Goal: Task Accomplishment & Management: Manage account settings

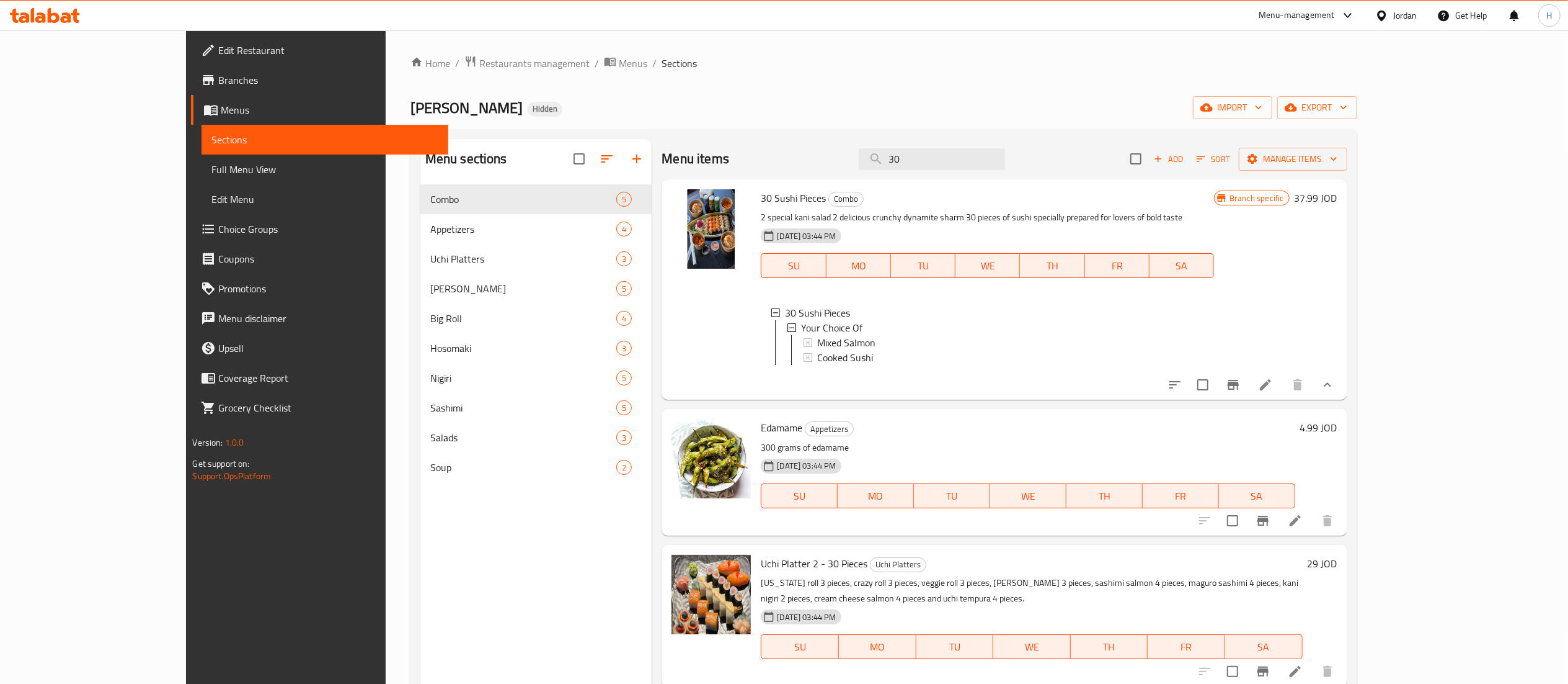
click at [49, 20] on icon at bounding box center [54, 15] width 12 height 15
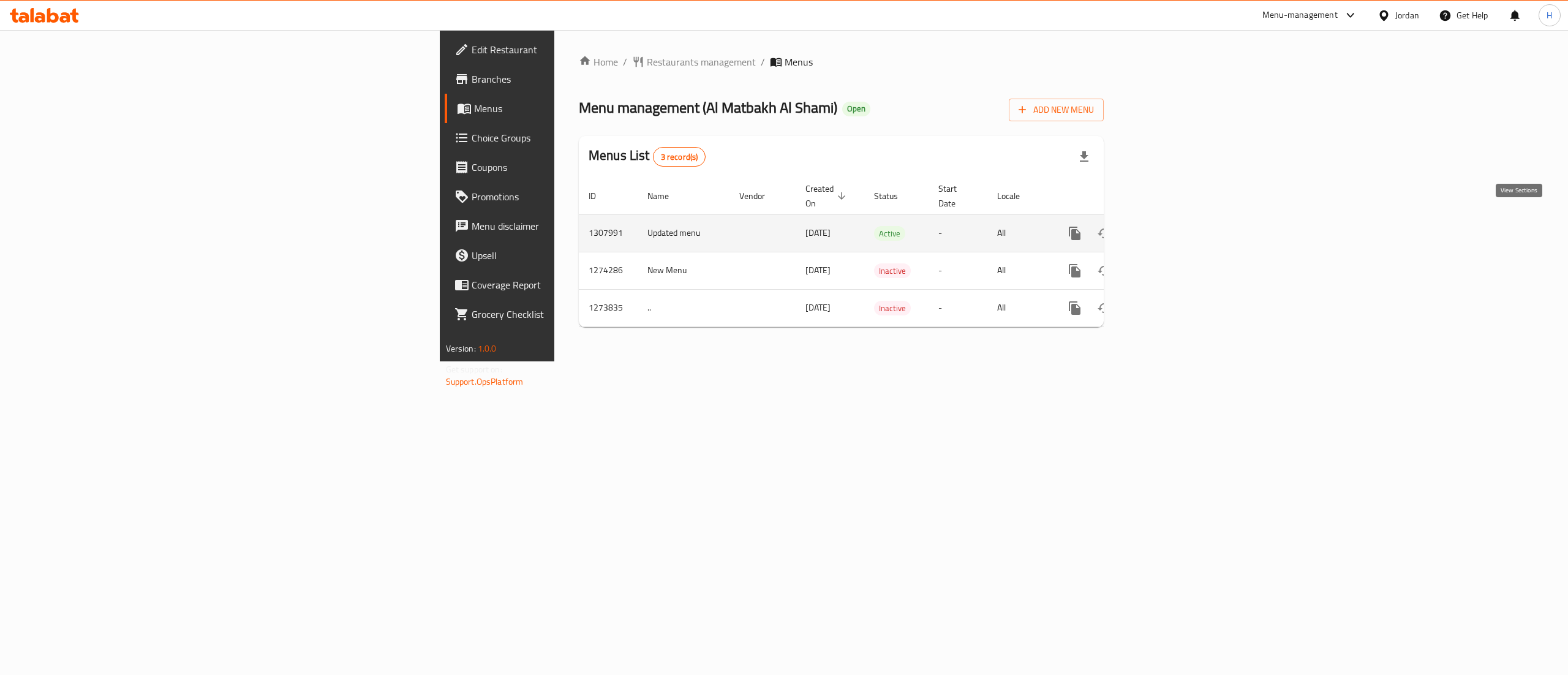
click at [1171, 226] on icon "enhanced table" at bounding box center [1163, 233] width 15 height 15
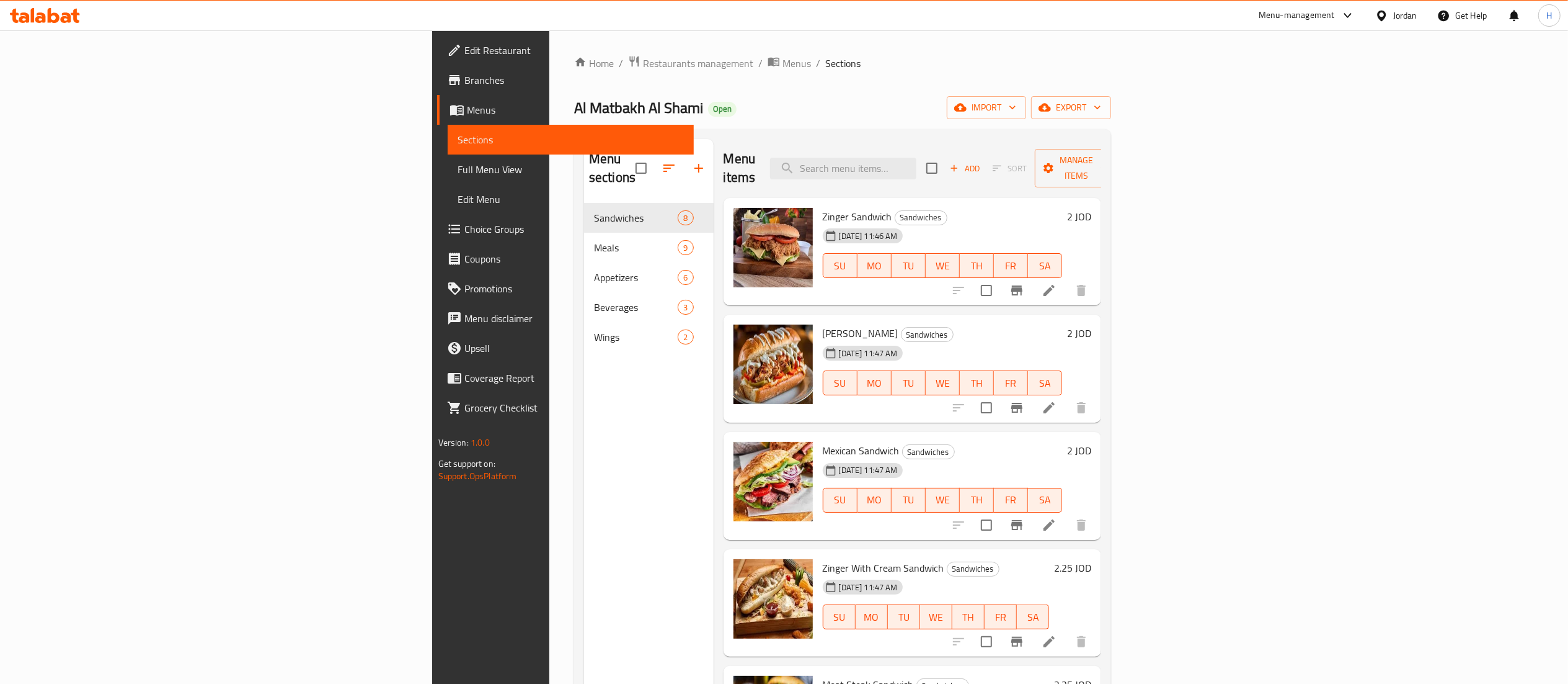
drag, startPoint x: 468, startPoint y: 390, endPoint x: 604, endPoint y: 508, distance: 180.1
click at [584, 392] on div "Menu sections Sandwiches 8 Meals 9 Appetizers 6 Beverages 3 Wings 2" at bounding box center [649, 480] width 130 height 684
click at [982, 163] on span "Add" at bounding box center [965, 169] width 34 height 14
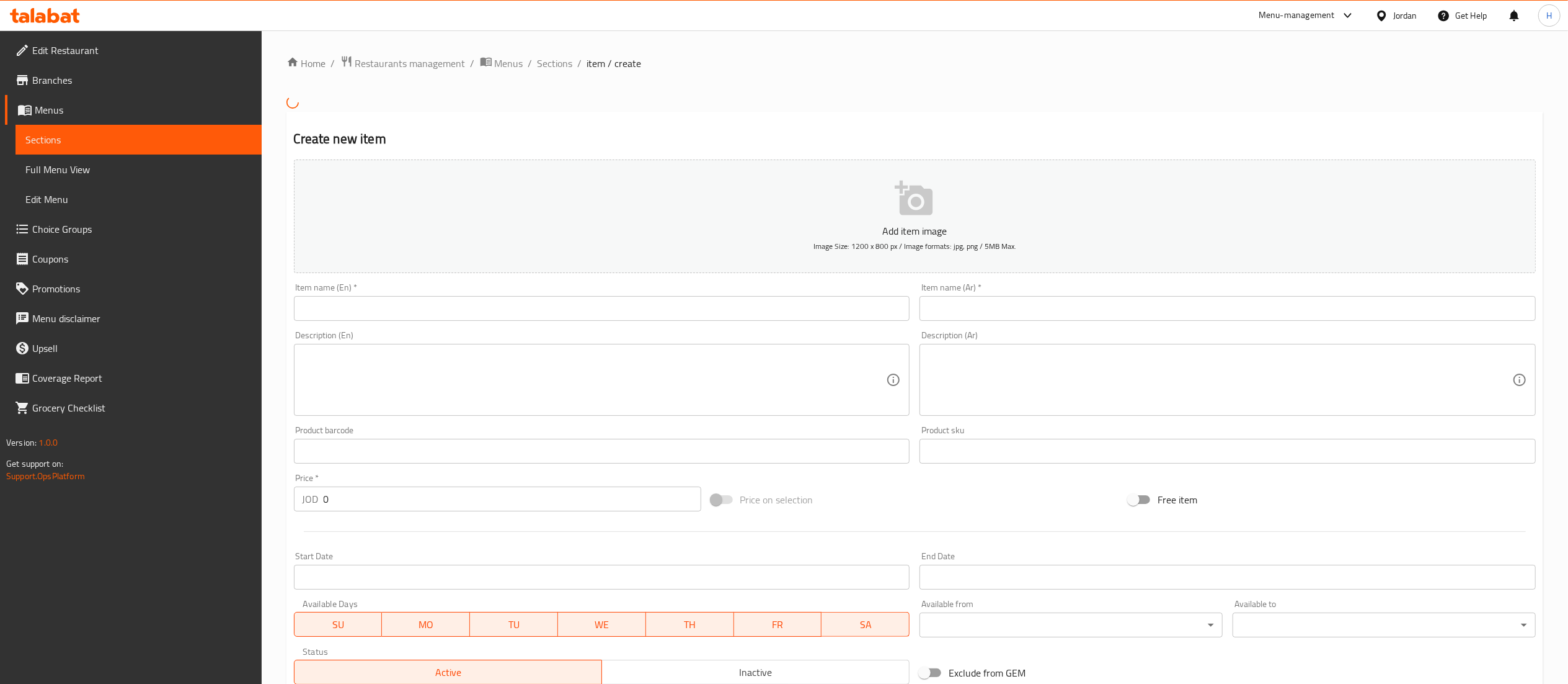
click at [985, 305] on input "text" at bounding box center [1227, 308] width 616 height 25
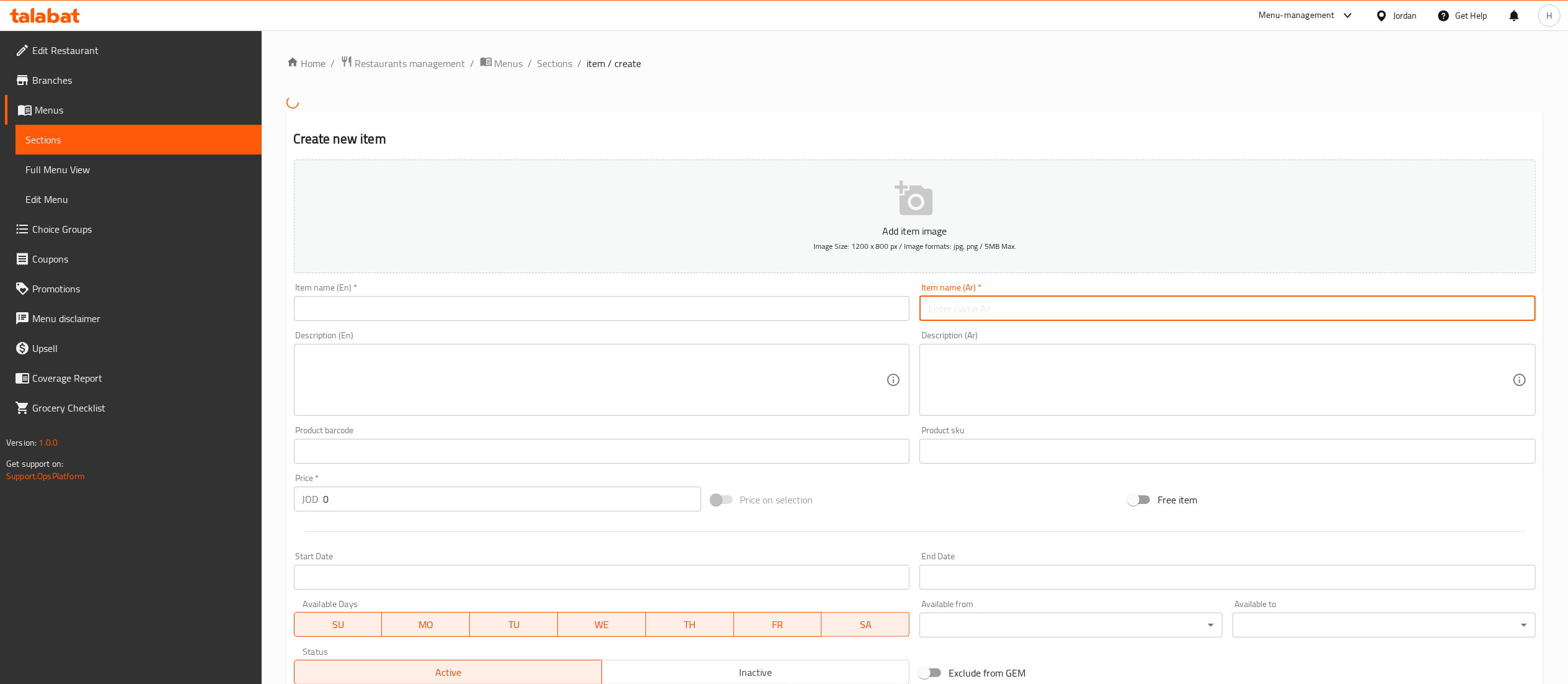
paste input "ساندوش برغر كلاسك لحم بقري انجوس ٢٠٠ غرام"
type input "ساندوش برغر كلاسك لحم بقري انجوس ٢٠٠ غرام"
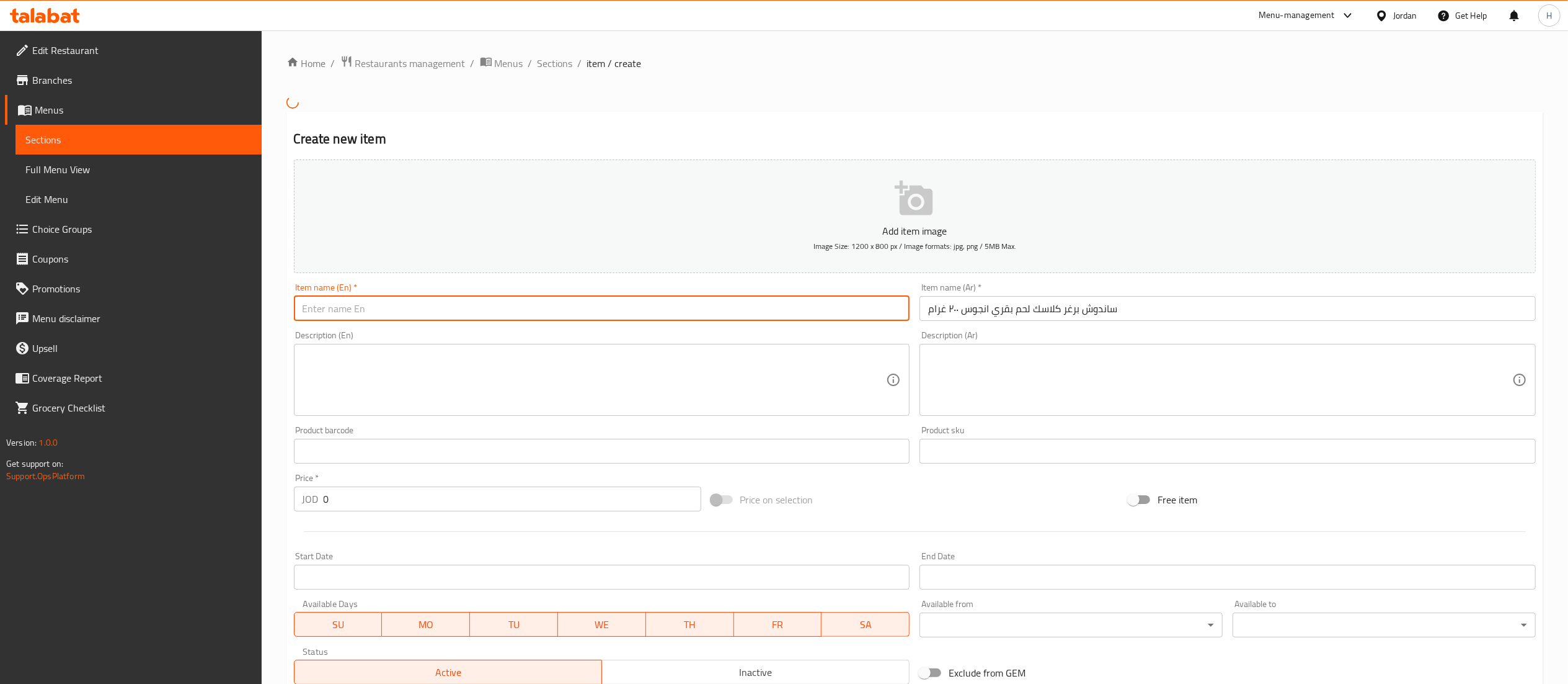
click at [724, 309] on input "text" at bounding box center [602, 308] width 616 height 25
type input "Classic Burger Sandwich Angus Beef 200g"
click at [454, 504] on input "0" at bounding box center [513, 499] width 378 height 25
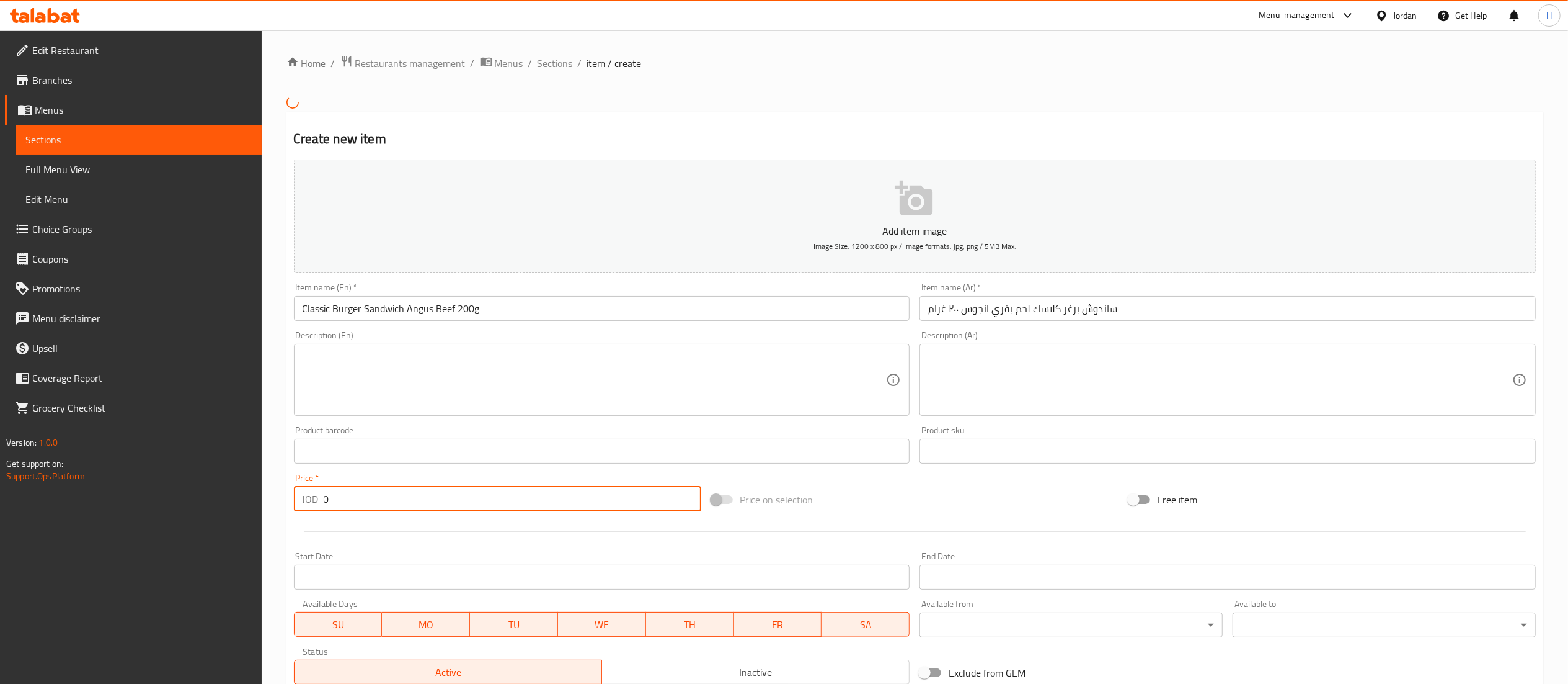
drag, startPoint x: 346, startPoint y: 503, endPoint x: 289, endPoint y: 502, distance: 57.0
click at [289, 502] on div "Price   * JOD 0 Price *" at bounding box center [498, 492] width 417 height 48
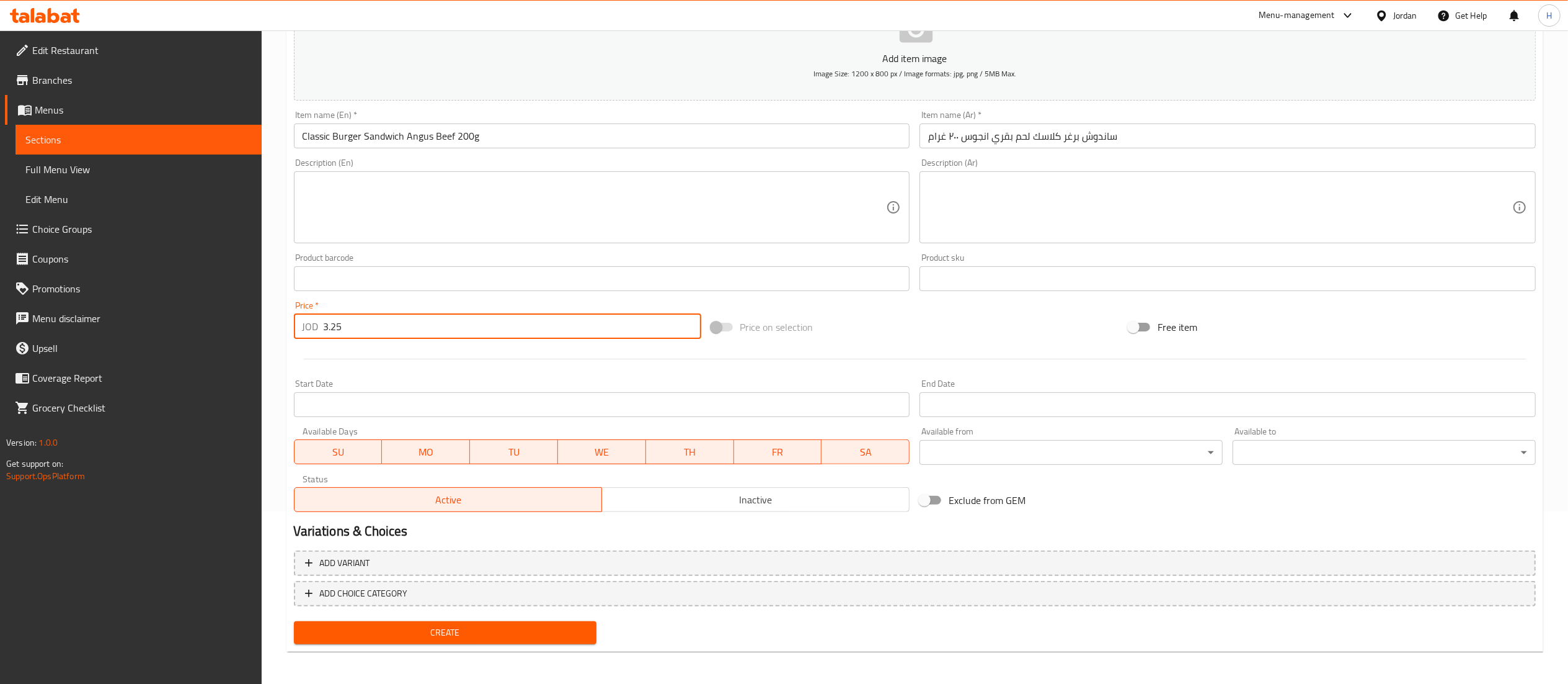
scroll to position [174, 0]
type input "3.25"
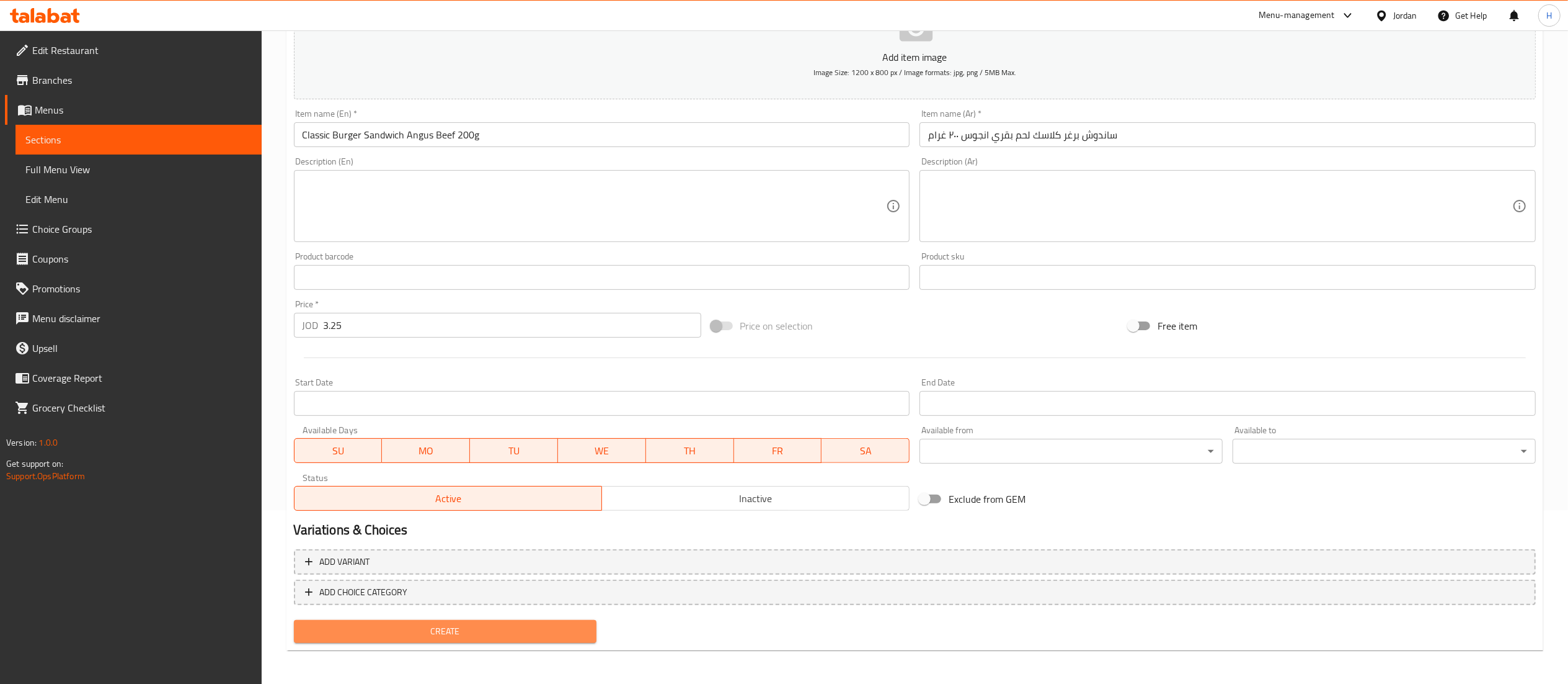
click at [402, 635] on span "Create" at bounding box center [445, 631] width 283 height 16
click at [425, 637] on span "Create" at bounding box center [445, 631] width 283 height 16
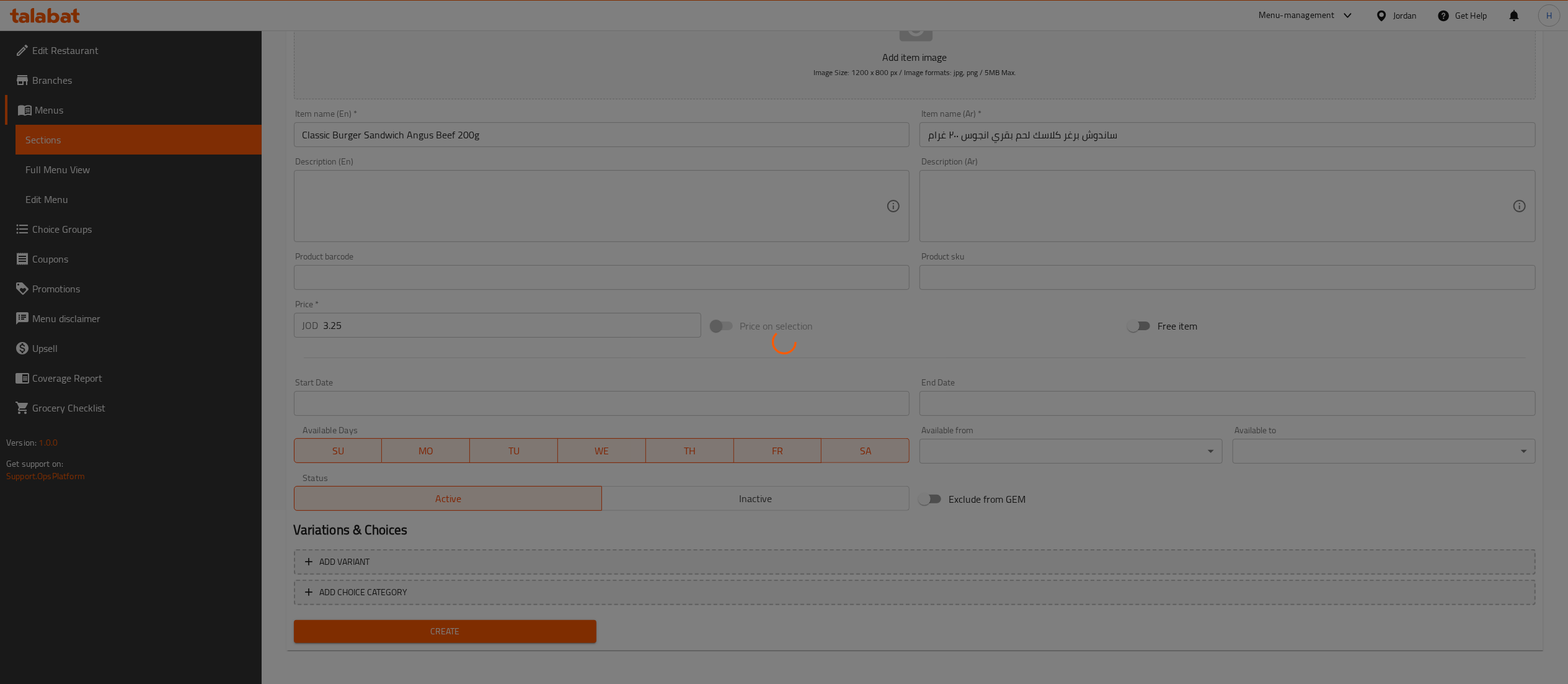
scroll to position [0, 0]
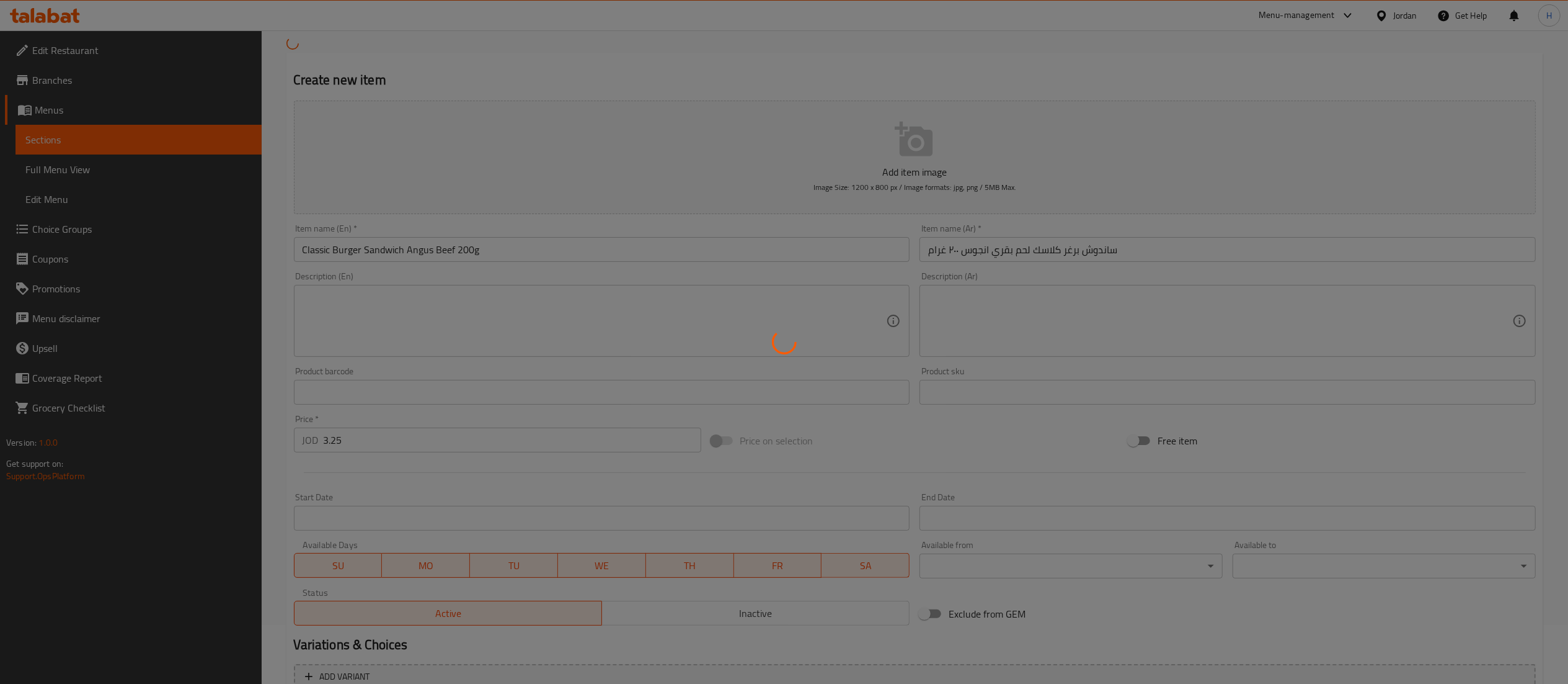
type input "0"
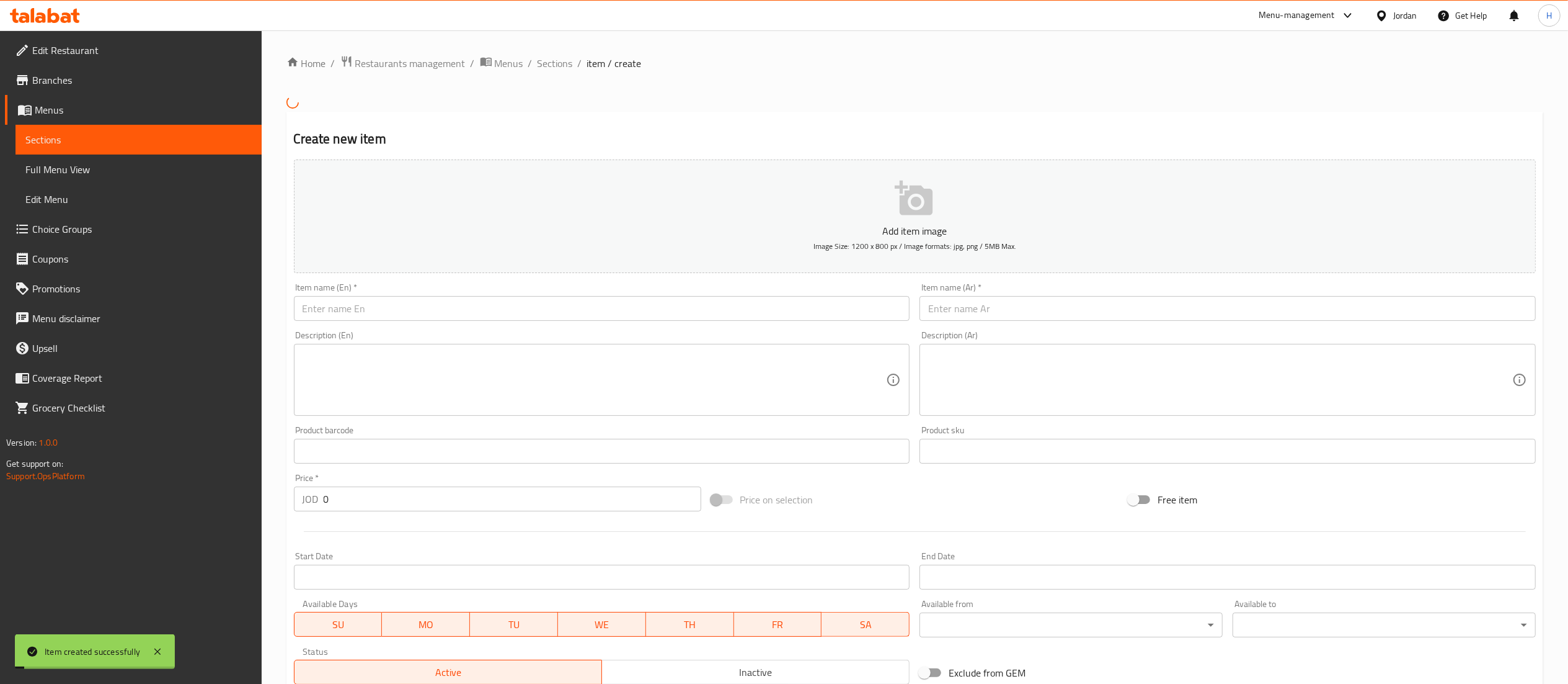
click at [997, 302] on input "text" at bounding box center [1227, 308] width 616 height 25
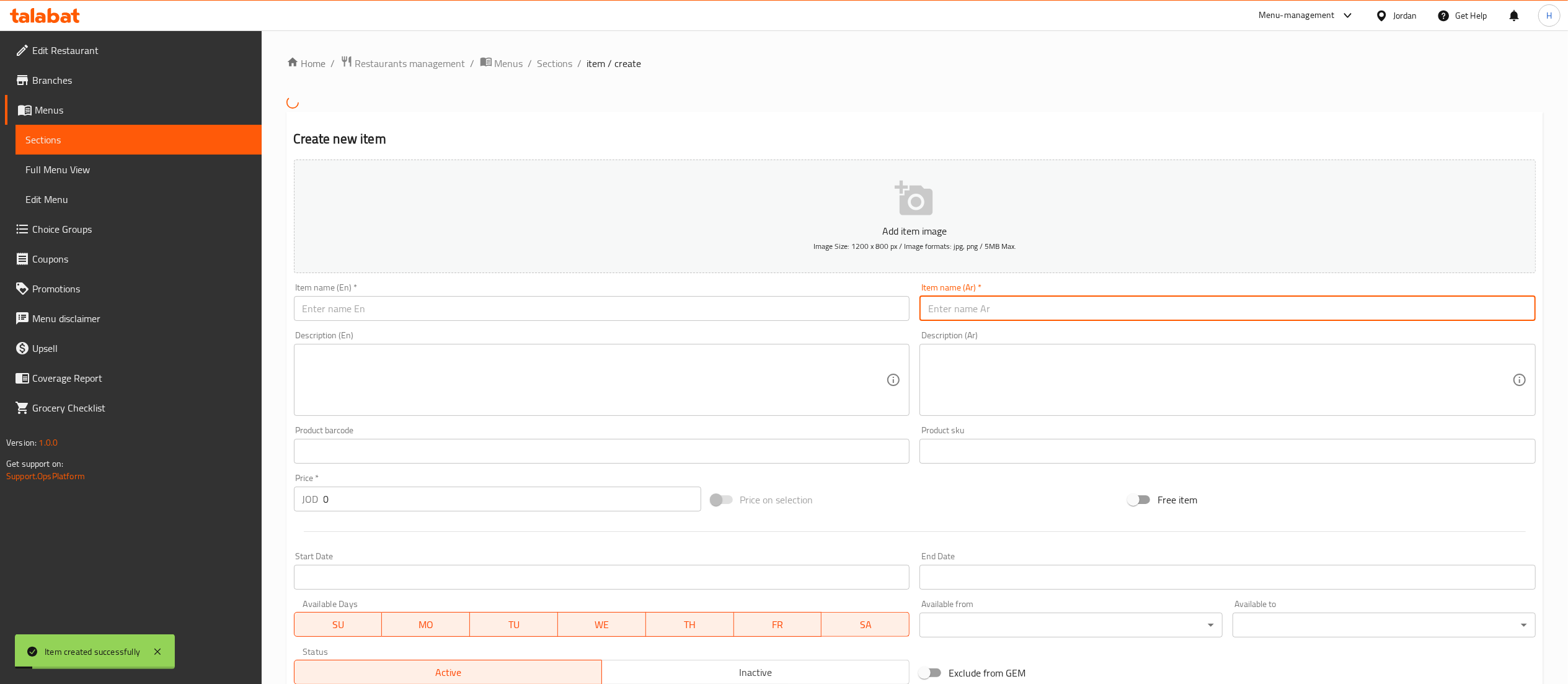
paste input "ساندوش برغر لحمة بقري انجوس ماشرم بل كريمة ٢٠٠ غرام"
type input "ساندوش برغر لحمة بقري انجوس ماشرم بل كريمة ٢٠٠ غرام"
click at [809, 315] on input "text" at bounding box center [602, 308] width 616 height 25
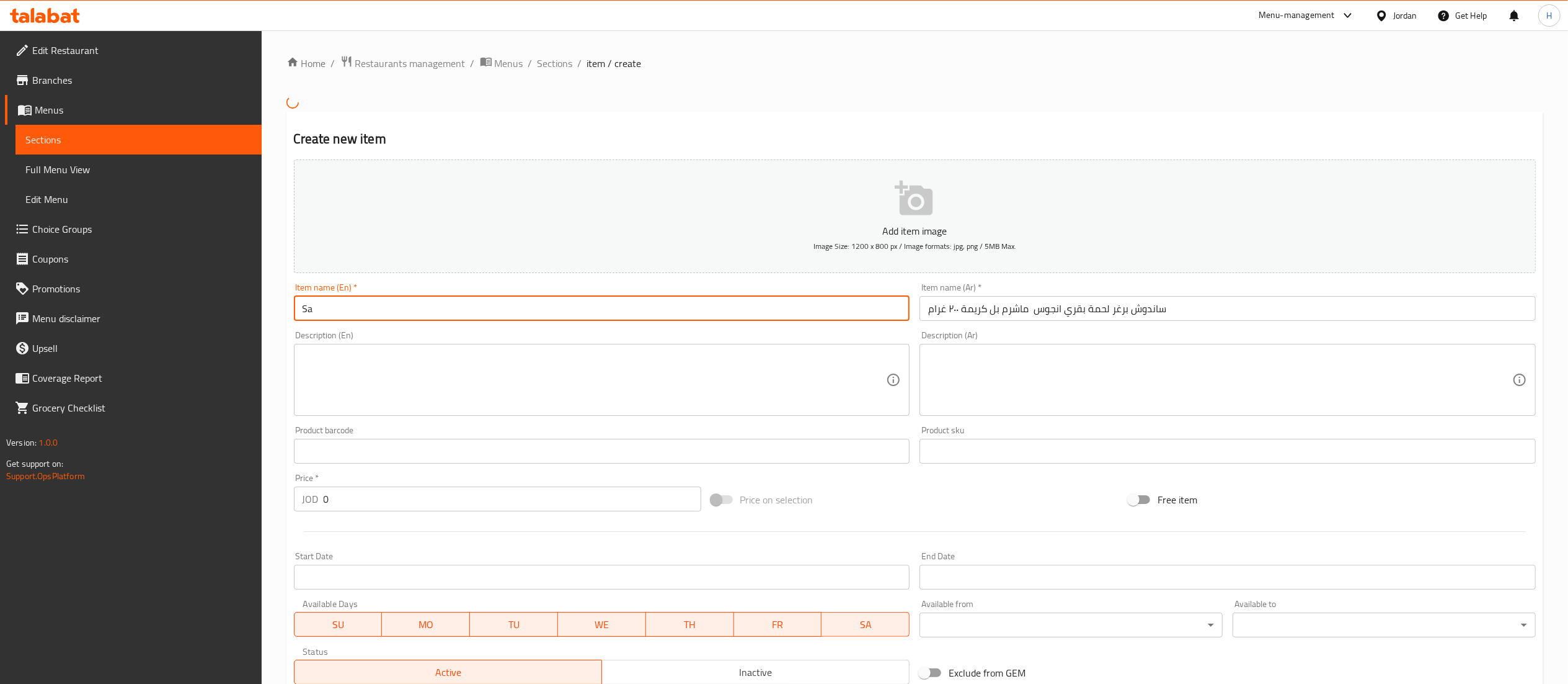
type input "S"
type input "Burger with angus Mush"
drag, startPoint x: 467, startPoint y: 309, endPoint x: 86, endPoint y: 289, distance: 381.5
click at [86, 289] on div "Edit Restaurant Branches Menus Sections Full Menu View Edit Menu Choice Groups …" at bounding box center [784, 444] width 1568 height 828
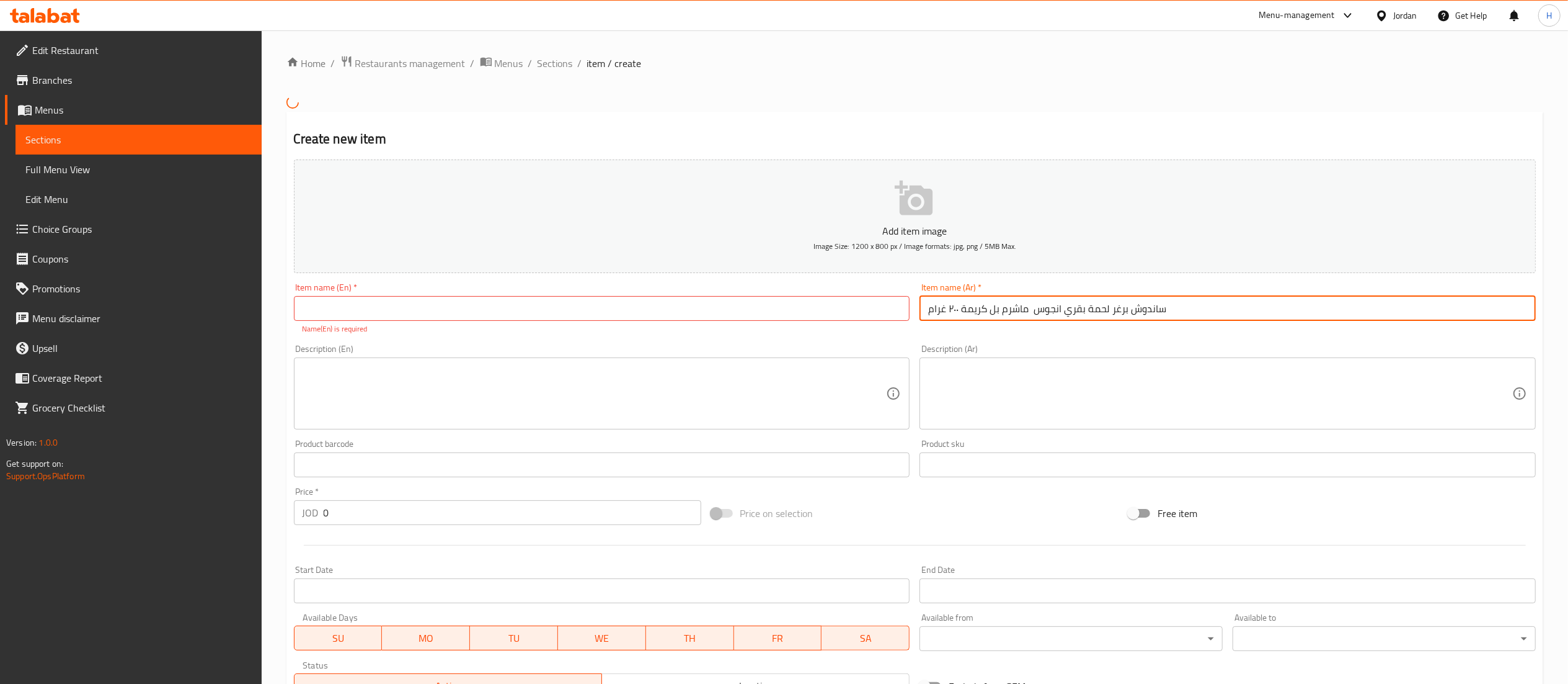
click at [1100, 315] on input "ساندوش برغر لحمة بقري انجوس ماشرم بل كريمة ٢٠٠ غرام" at bounding box center [1227, 308] width 616 height 25
click at [666, 309] on input "text" at bounding box center [602, 308] width 616 height 25
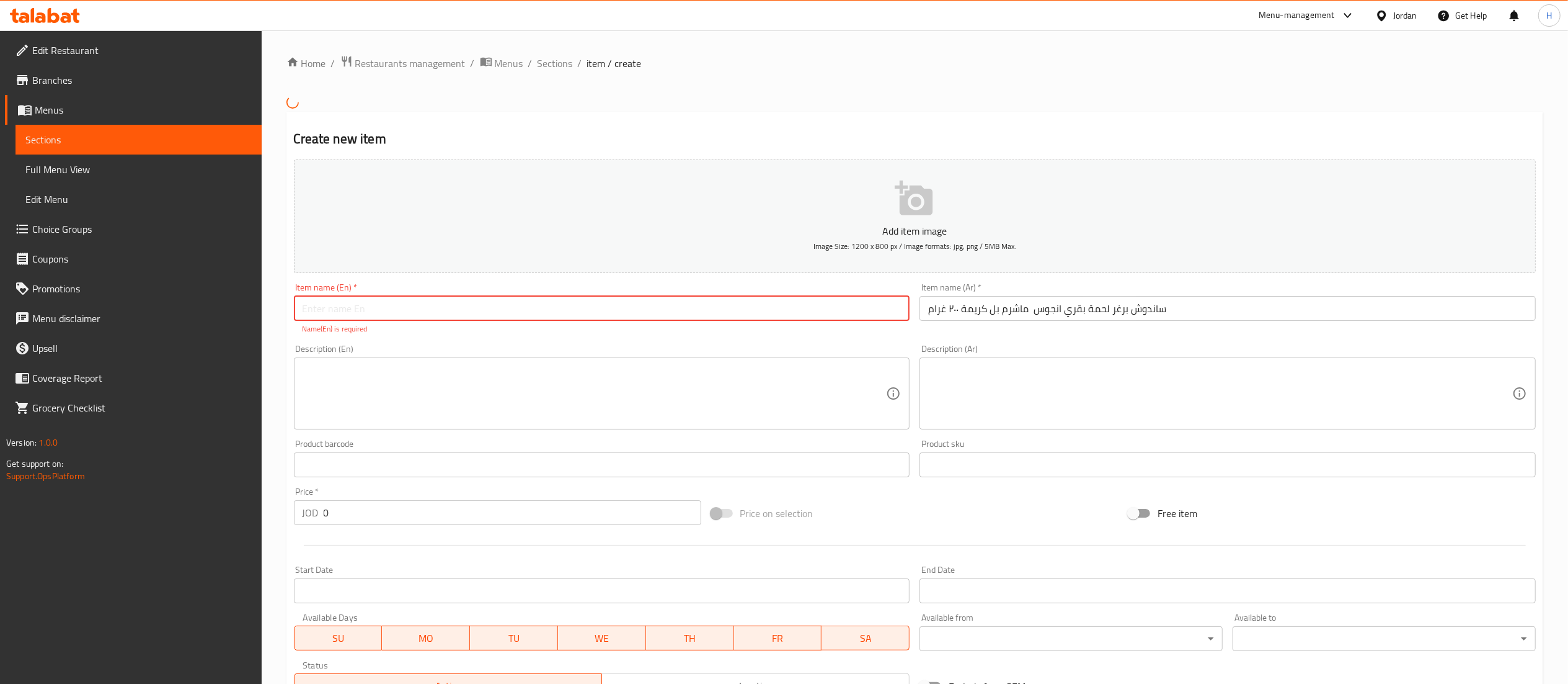
paste input "Angus Beef Burger Sandwich with Cream 200g"
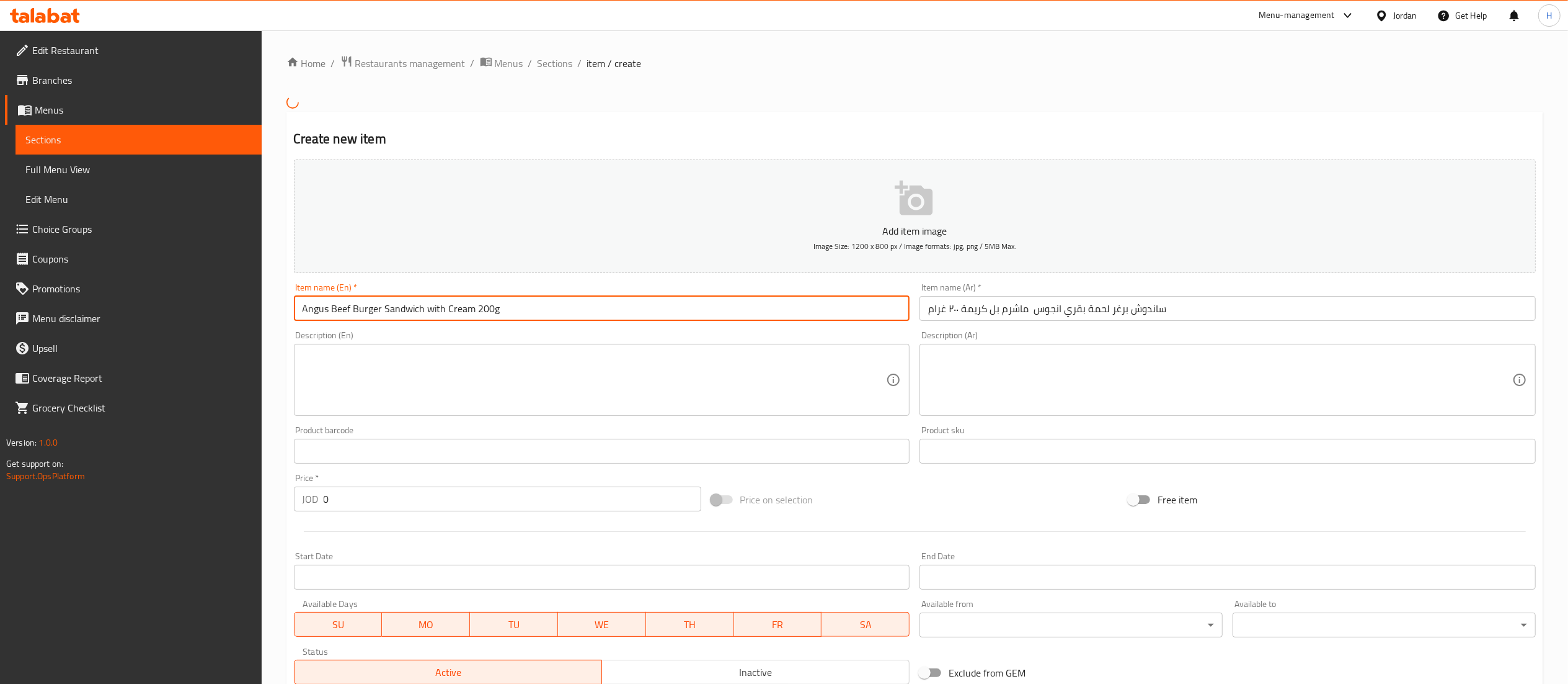
type input "Angus Beef Burger Sandwich with Cream 200g"
click at [702, 380] on textarea at bounding box center [594, 379] width 584 height 59
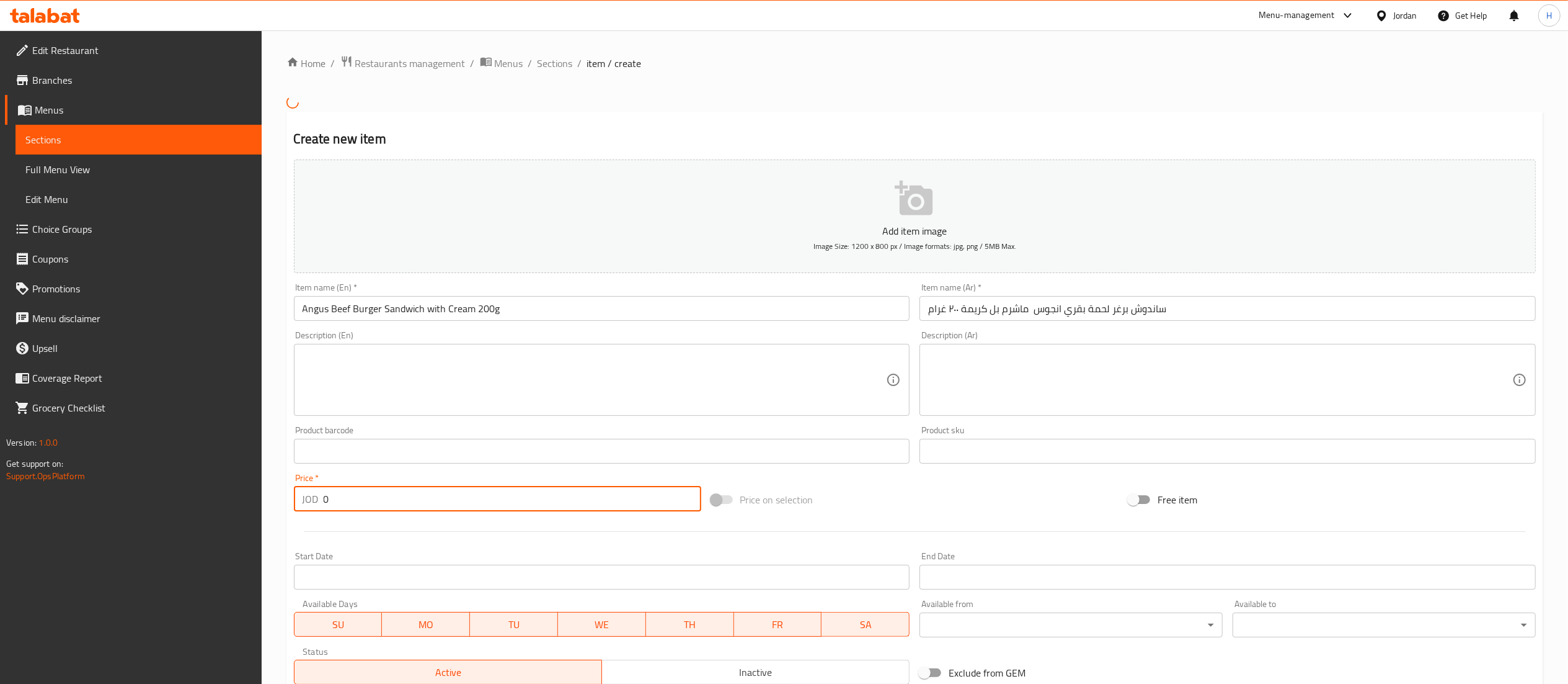
click at [154, 493] on div "Edit Restaurant Branches Menus Sections Full Menu View Edit Menu Choice Groups …" at bounding box center [784, 444] width 1568 height 828
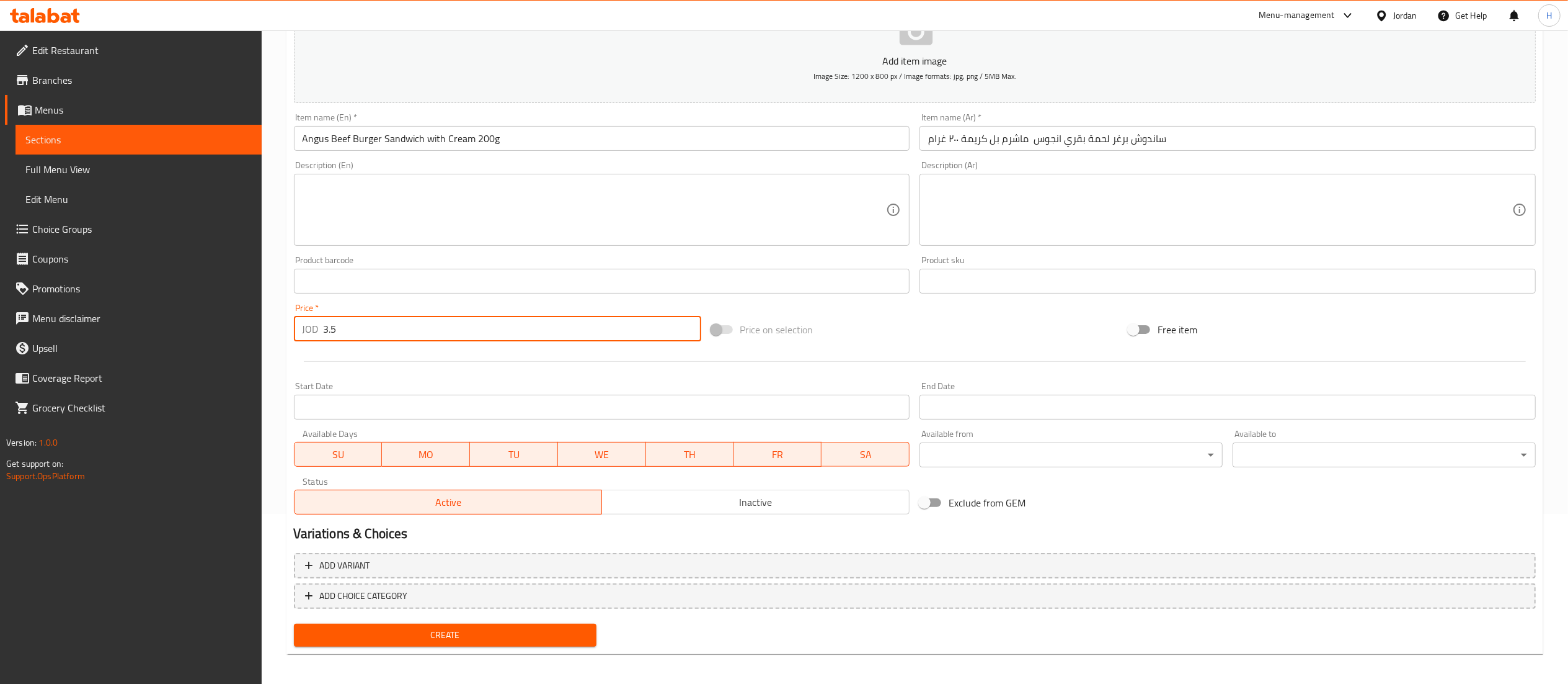
scroll to position [174, 0]
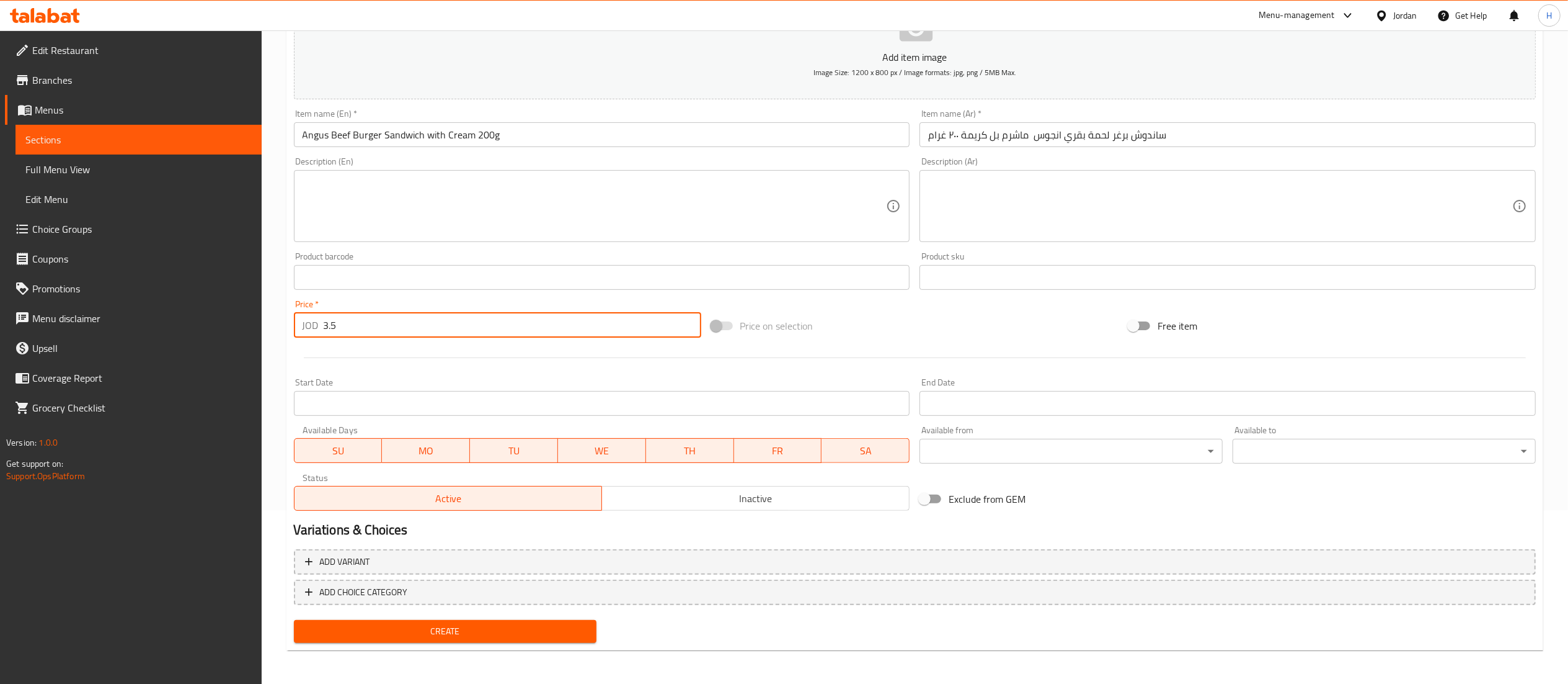
type input "3.5"
click at [404, 638] on span "Create" at bounding box center [445, 631] width 283 height 16
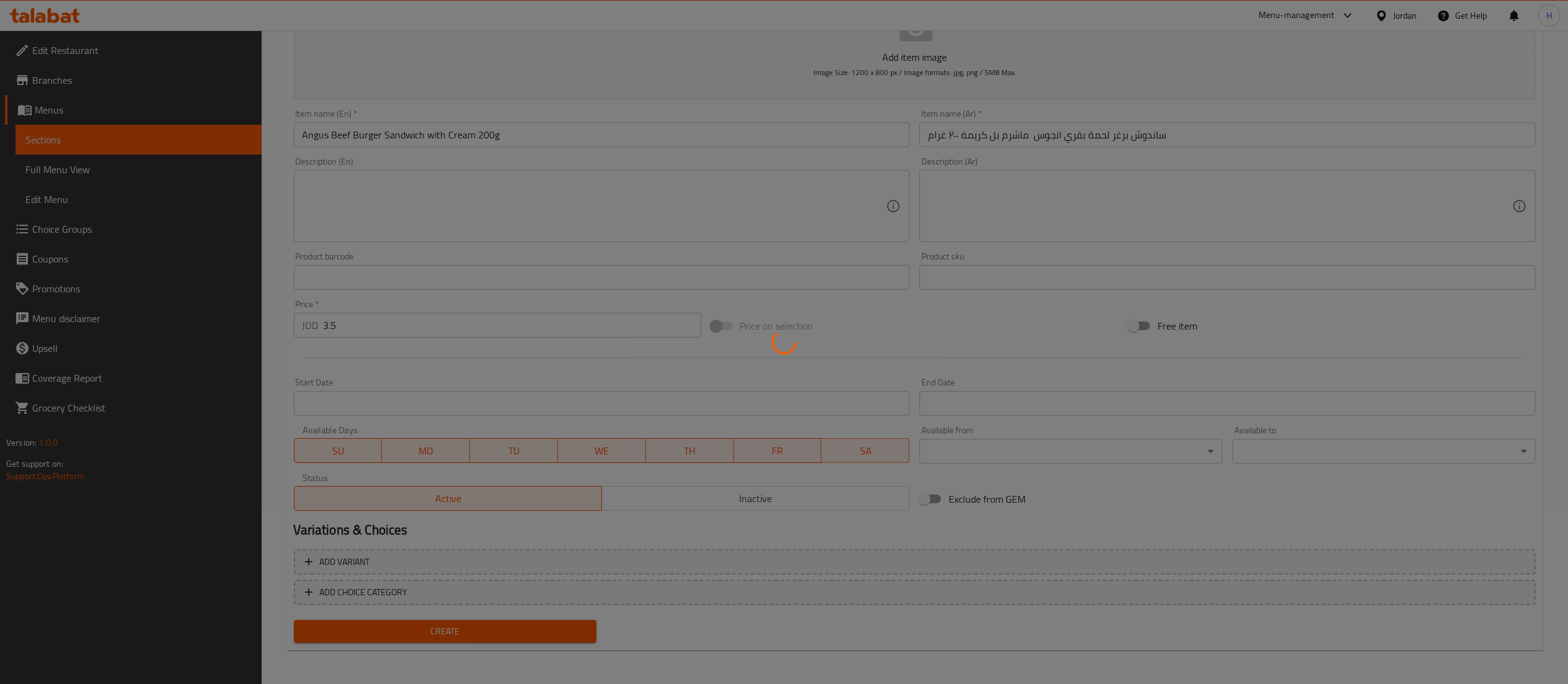
type input "0"
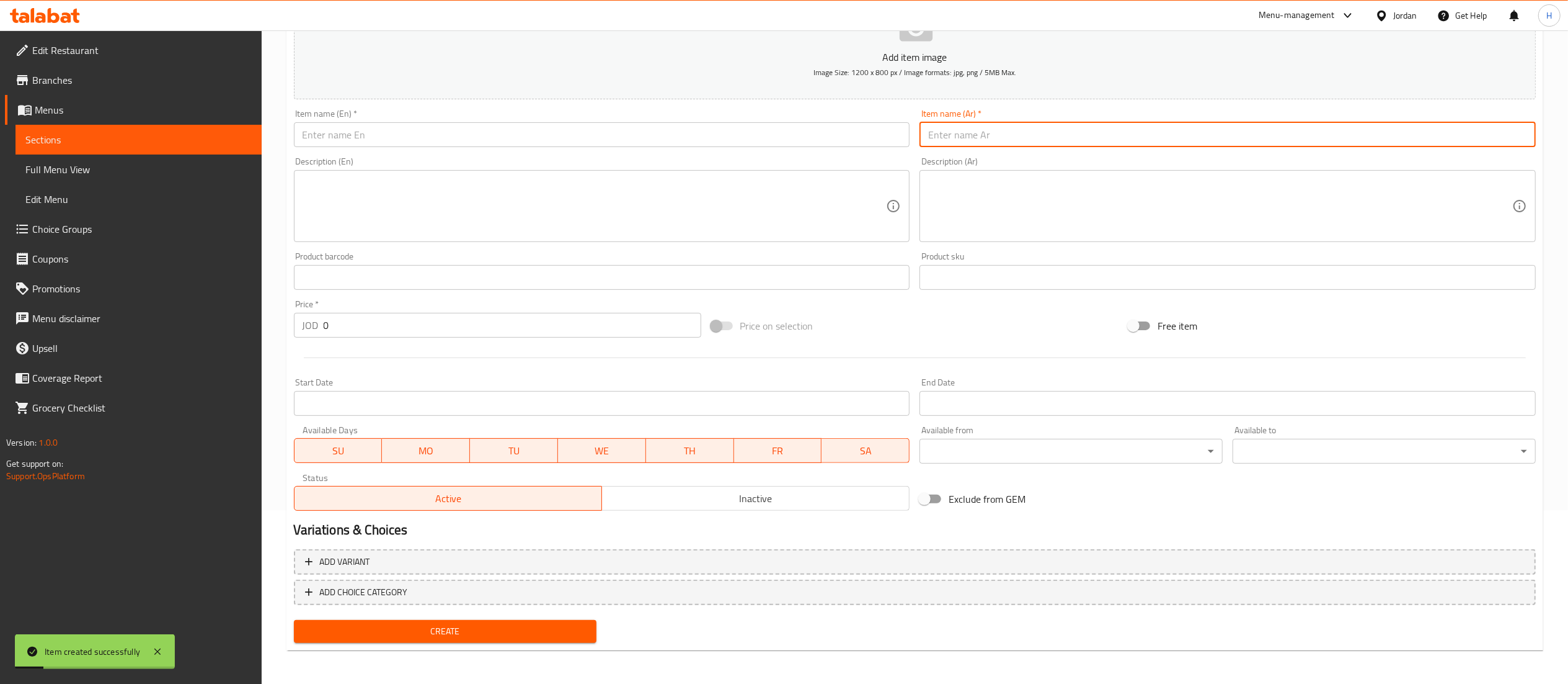
click at [974, 128] on input "text" at bounding box center [1227, 135] width 616 height 25
paste input "ساندوش برغر لحم بقري انجوس مكسيكانو ٢٠٠ غرام"
type input "ساندوش برغر لحم بقري انجوس مكسيكانو ٢٠٠ غرام"
click at [378, 130] on input "text" at bounding box center [602, 135] width 616 height 25
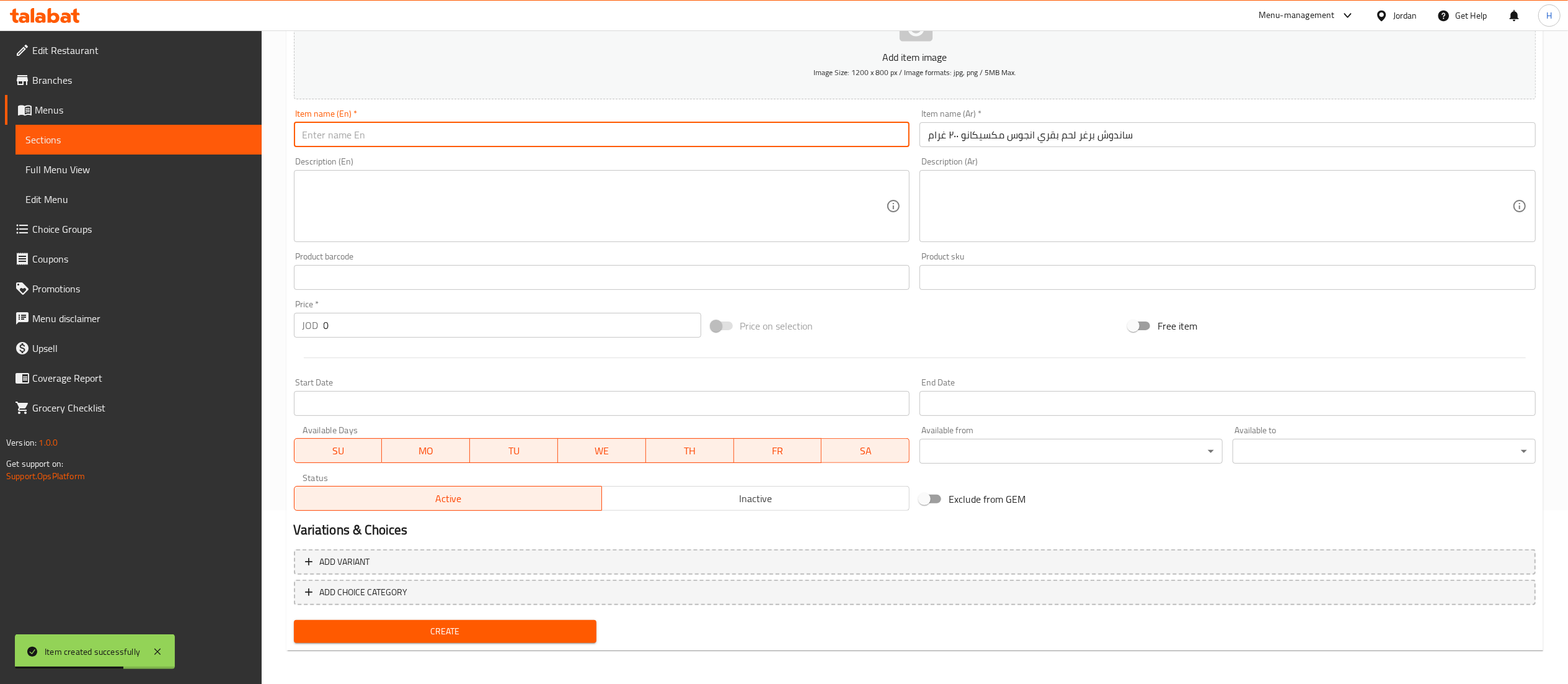
paste input "200g Mexican Angus Beef Burger Sandwich"
type input "200g Mexican Angus Beef Burger Sandwich"
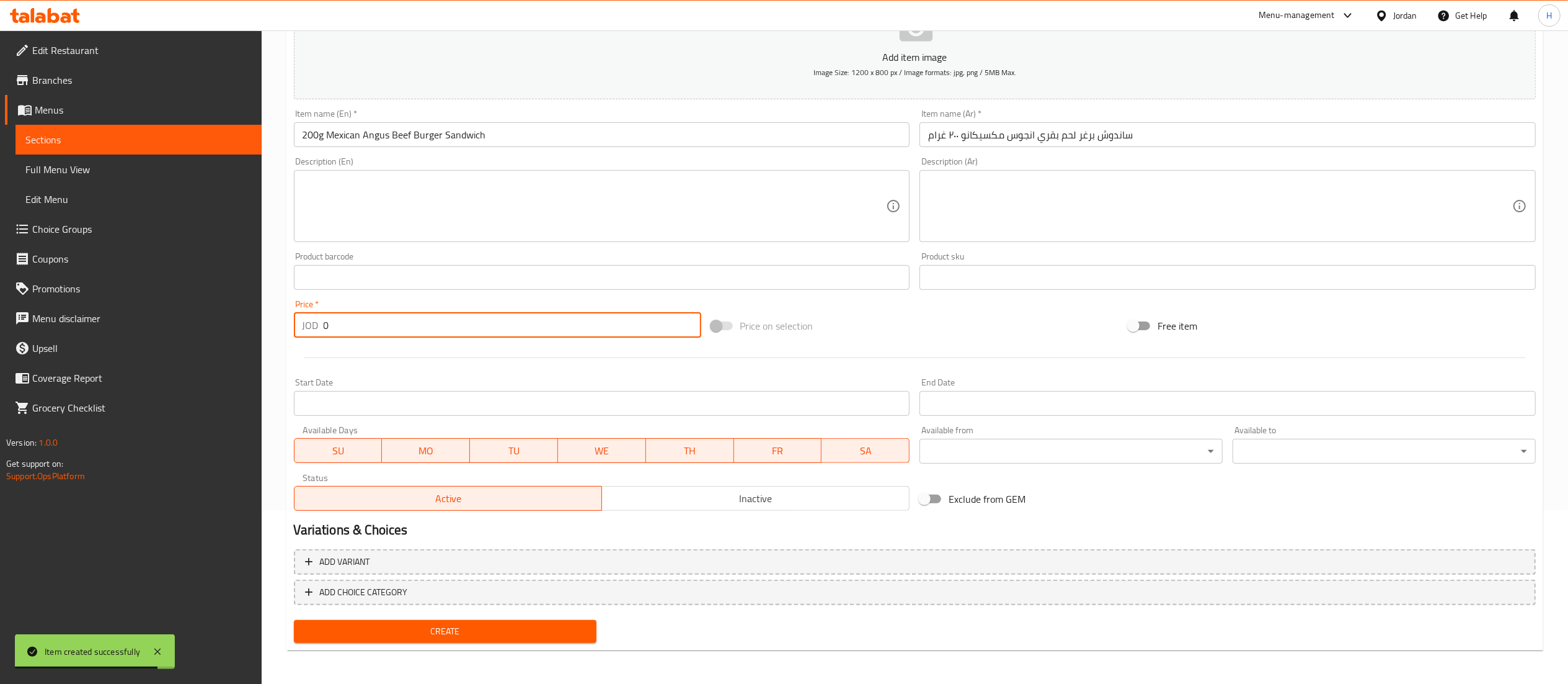
drag, startPoint x: 281, startPoint y: 318, endPoint x: 231, endPoint y: 314, distance: 50.2
click at [232, 314] on div "Edit Restaurant Branches Menus Sections Full Menu View Edit Menu Choice Groups …" at bounding box center [784, 270] width 1568 height 828
type input "3.5"
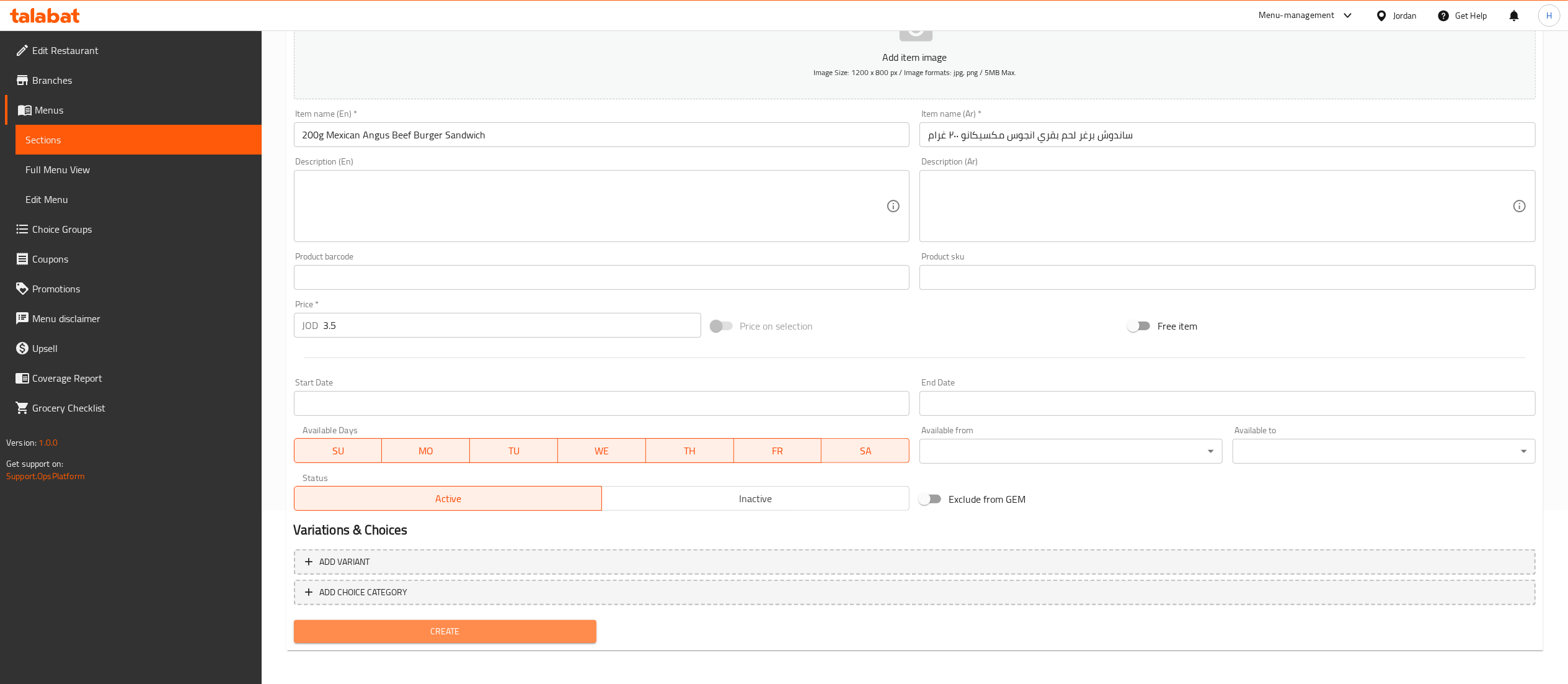
click at [503, 632] on span "Create" at bounding box center [445, 631] width 283 height 16
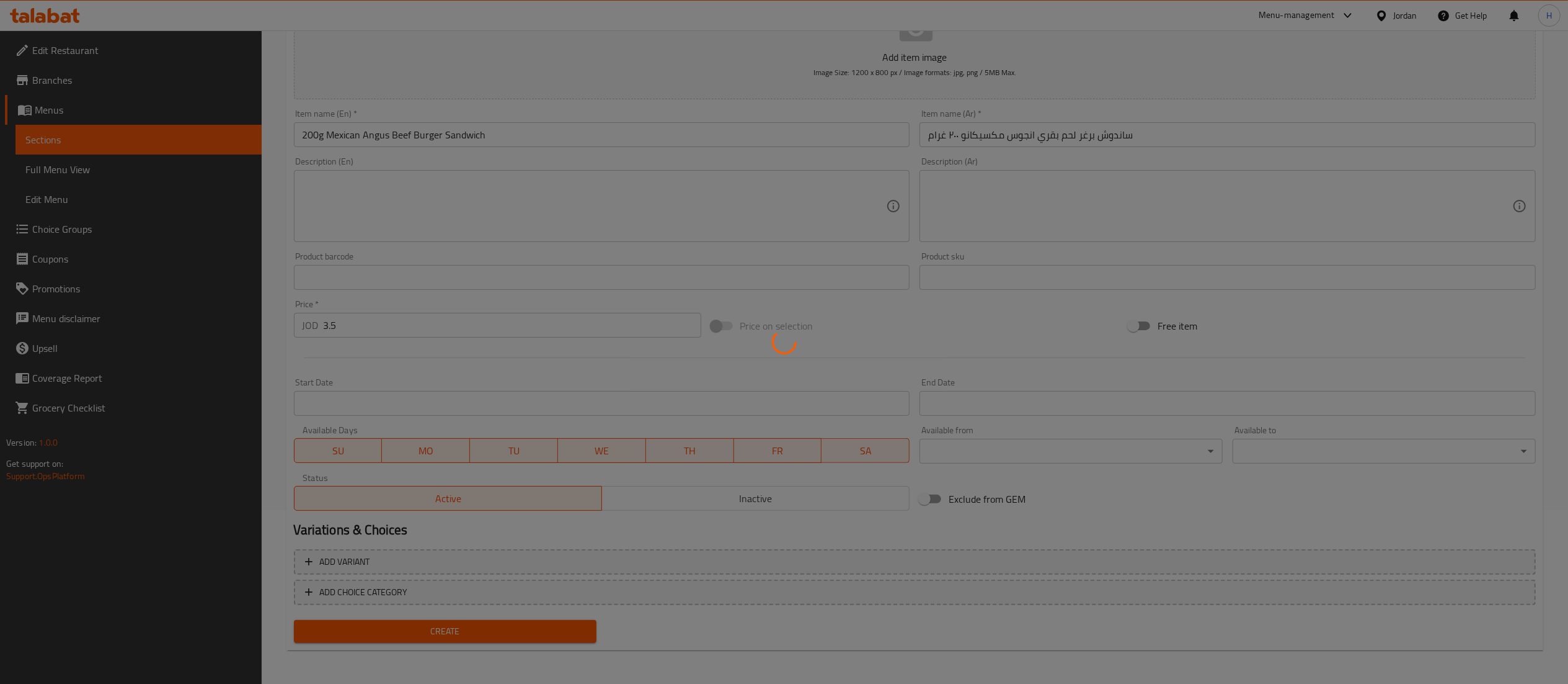
type input "0"
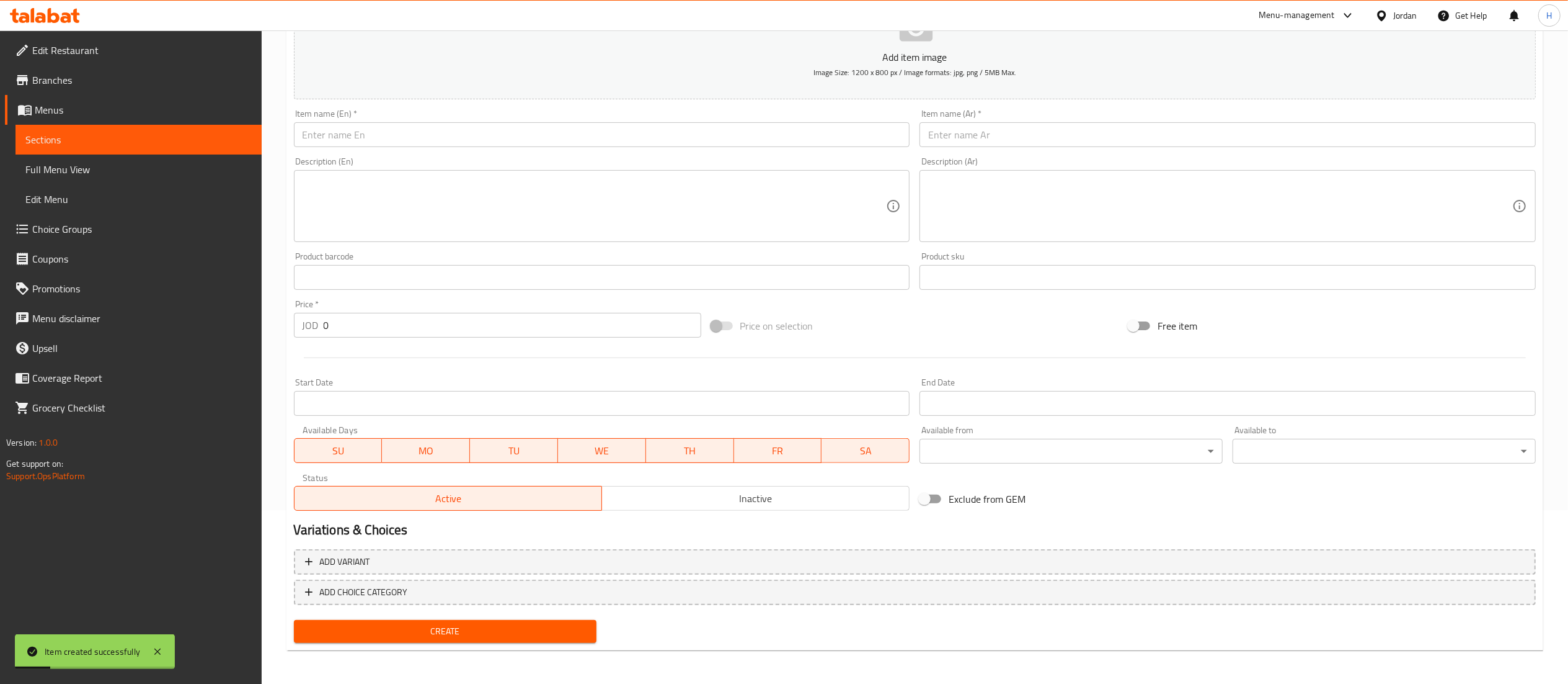
click at [952, 130] on input "text" at bounding box center [1227, 135] width 616 height 25
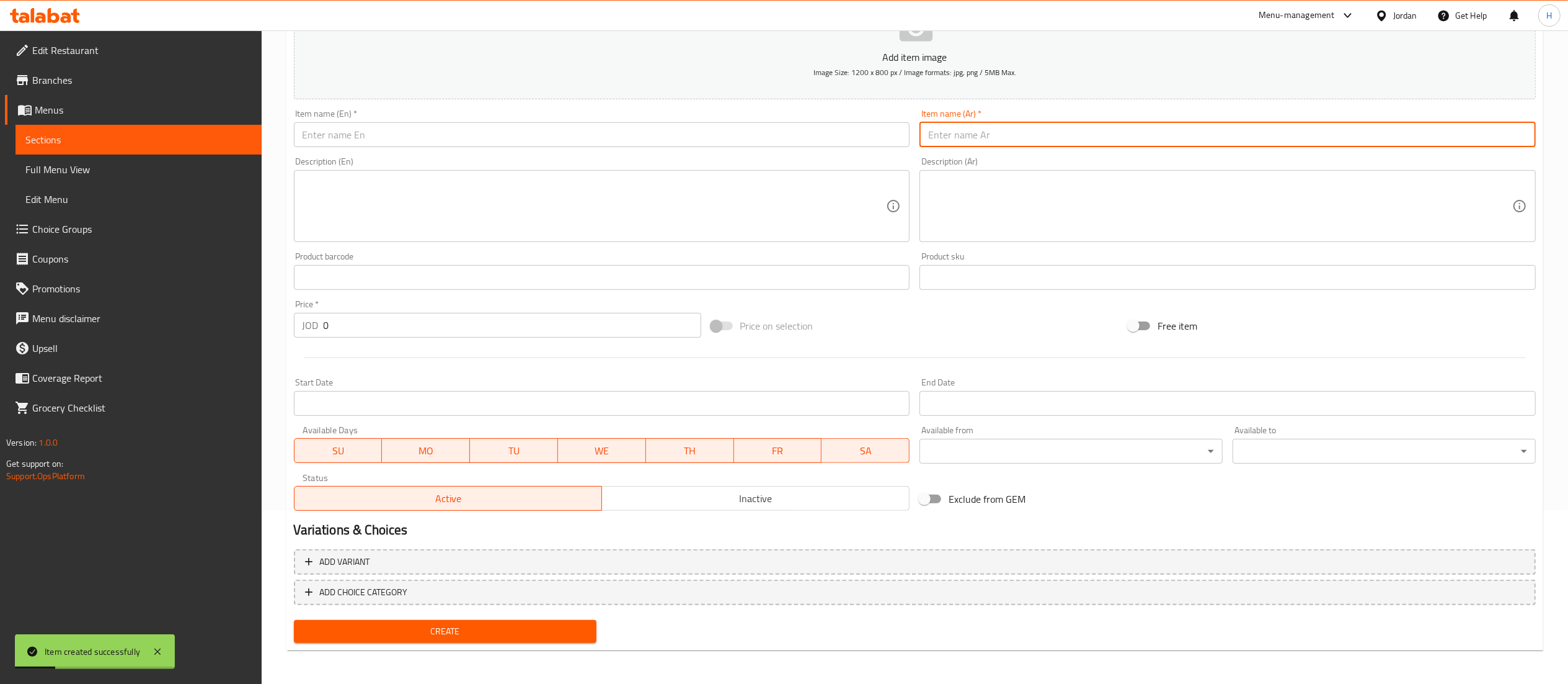
paste input "ساندوش برغر لحم بقري انجوس مدخن ٠٢٠٠ غرام"
drag, startPoint x: 946, startPoint y: 139, endPoint x: 966, endPoint y: 144, distance: 20.6
click at [966, 144] on input "ساندوش برغر لحم بقري انجوس مدخن ٠٢٠٠ غرام" at bounding box center [1227, 135] width 616 height 25
click at [965, 133] on input "ساندوش برغر لحم بقري انجوس مدخن200 غرام" at bounding box center [1227, 135] width 616 height 25
click at [943, 137] on input "ساندوش برغر لحم بقري انجوس مدخن200 غرام" at bounding box center [1227, 135] width 616 height 25
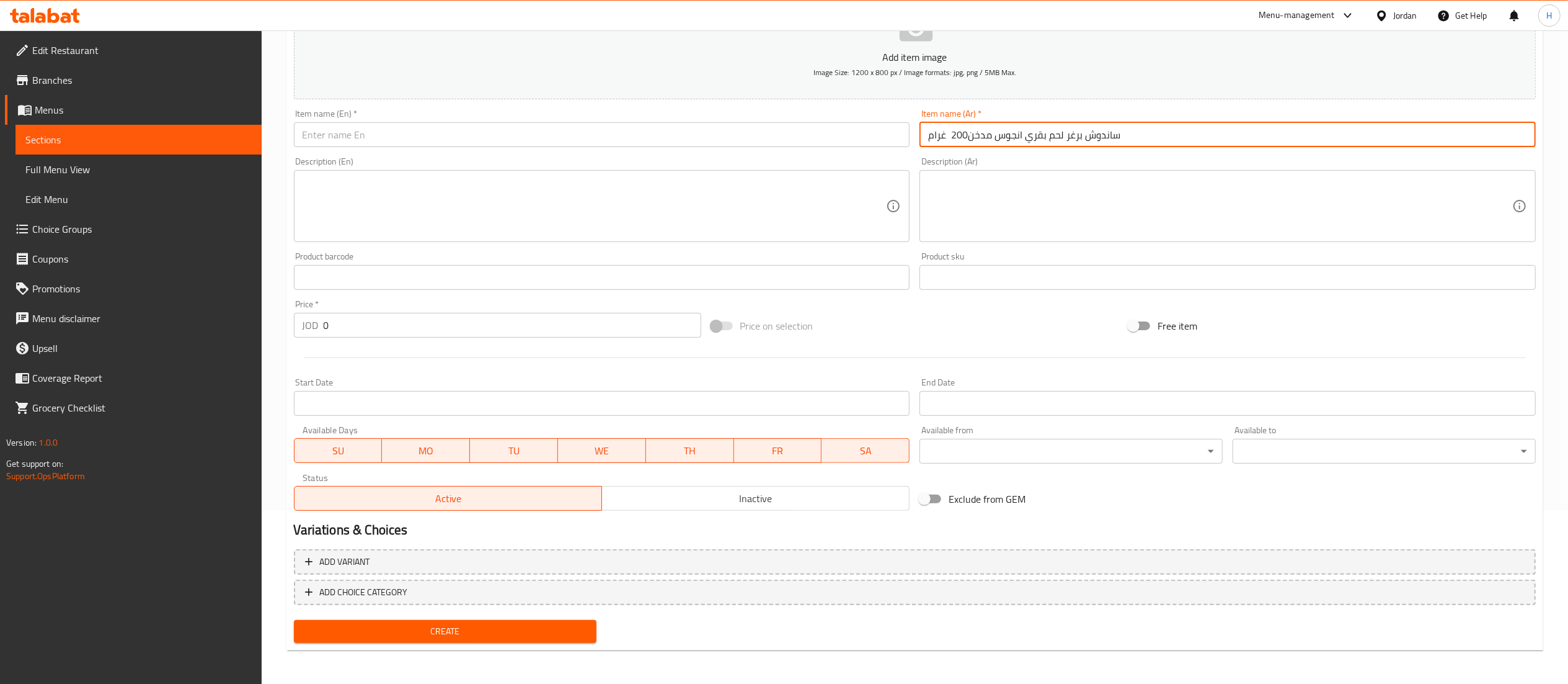
click at [951, 132] on input "ساندوش برغر لحم بقري انجوس مدخن200 غرام" at bounding box center [1227, 135] width 616 height 25
type input "ساندوش برغر لحم بقري انجوس مدخن 200 غرام"
click at [626, 133] on input "text" at bounding box center [602, 135] width 616 height 25
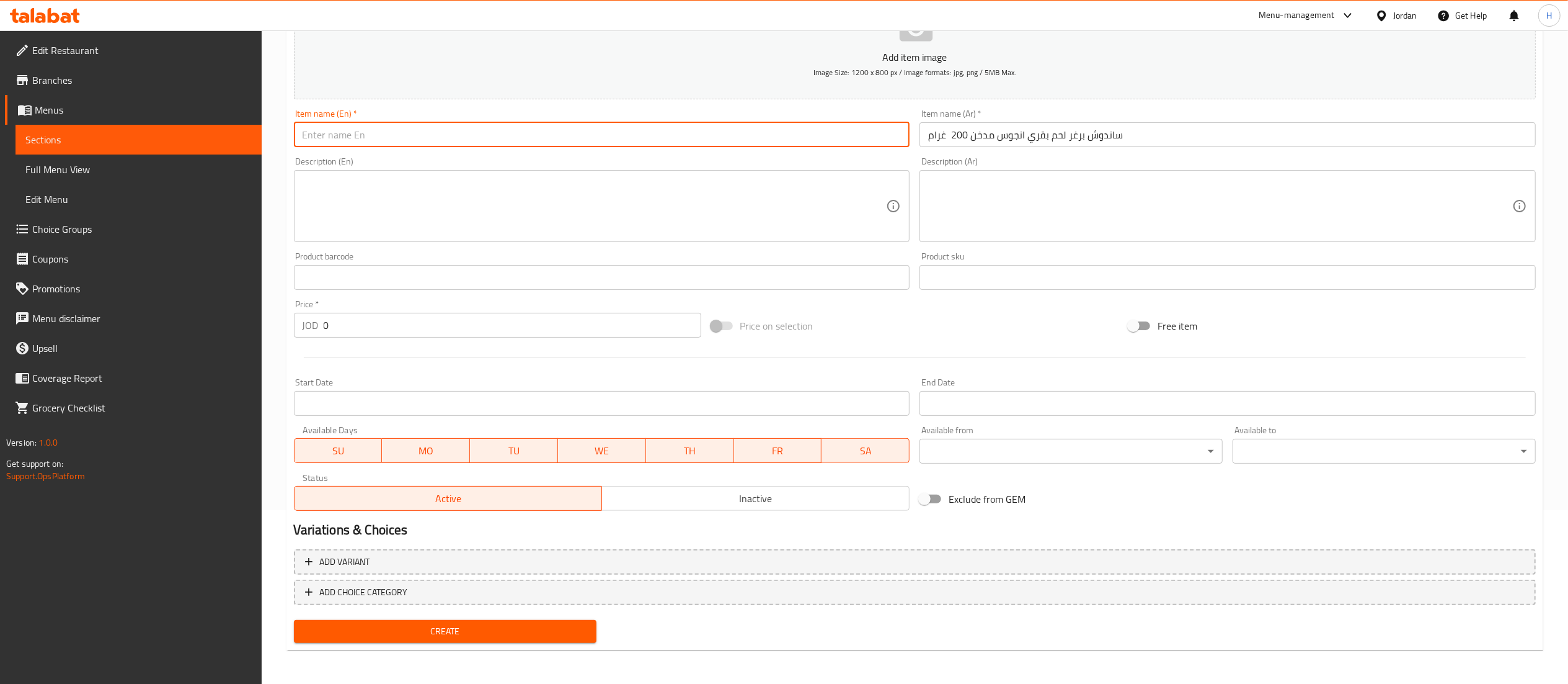
click at [441, 143] on input "text" at bounding box center [602, 135] width 616 height 25
paste input "Smoked Angus Beef Burger Sandwich 2000g"
type input "Smoked Angus Beef Burger Sandwich 2000g"
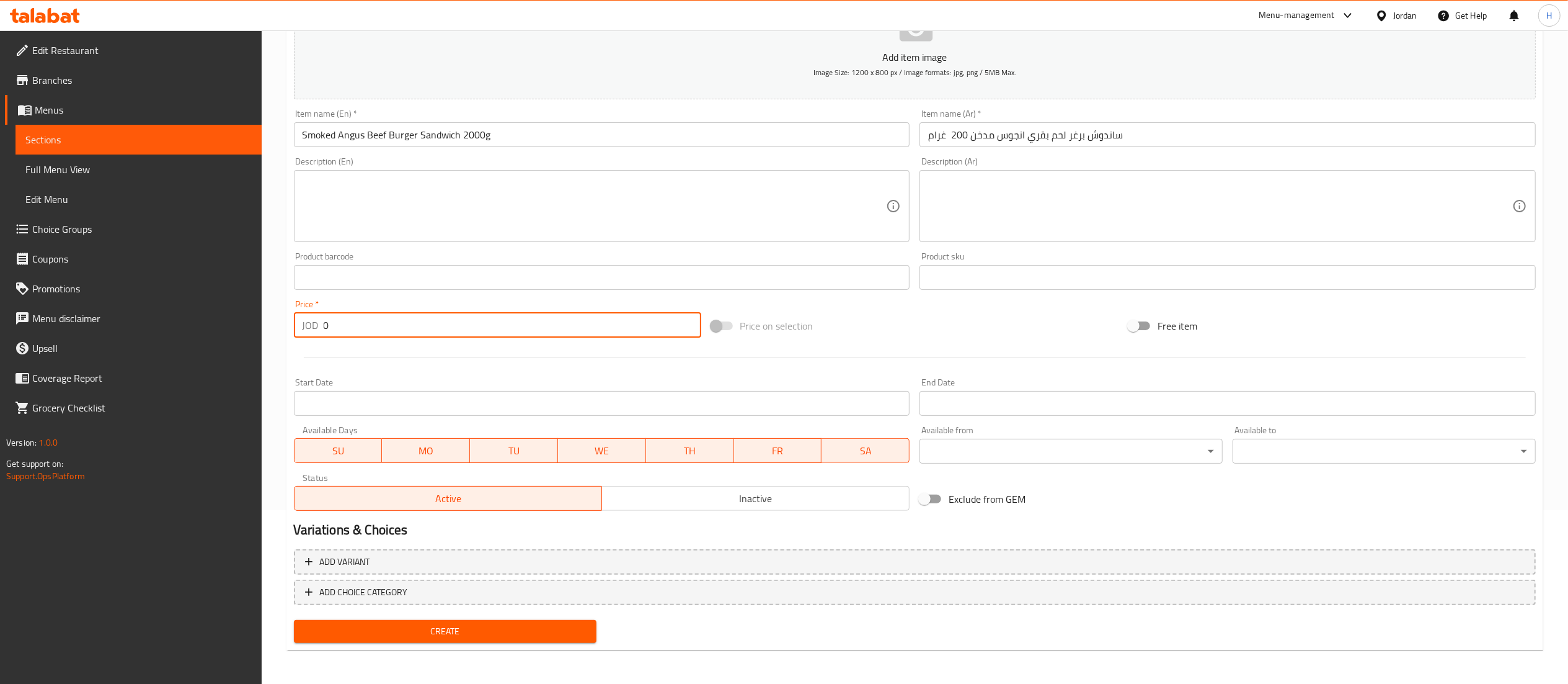
drag, startPoint x: 343, startPoint y: 331, endPoint x: 194, endPoint y: 317, distance: 149.7
click at [194, 317] on div "Edit Restaurant Branches Menus Sections Full Menu View Edit Menu Choice Groups …" at bounding box center [784, 270] width 1568 height 828
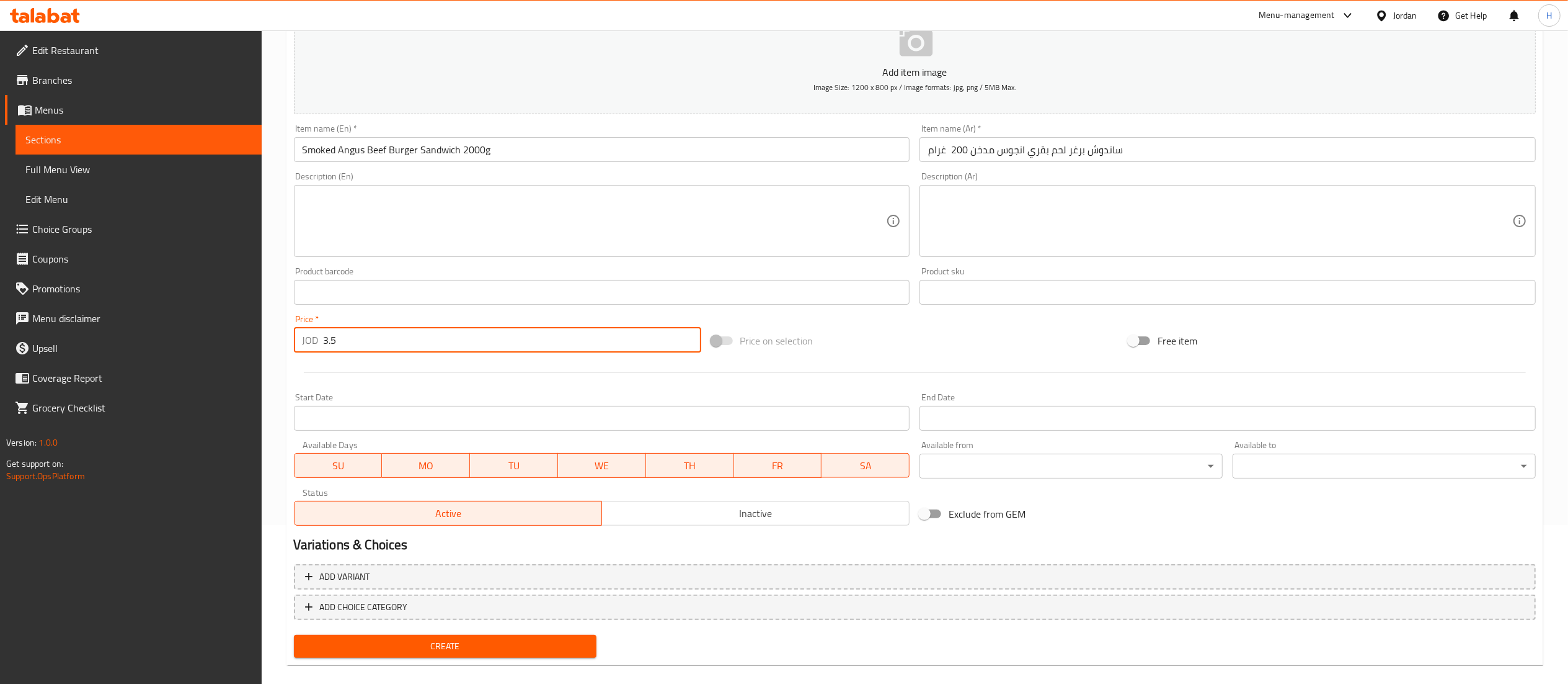
type input "3.5"
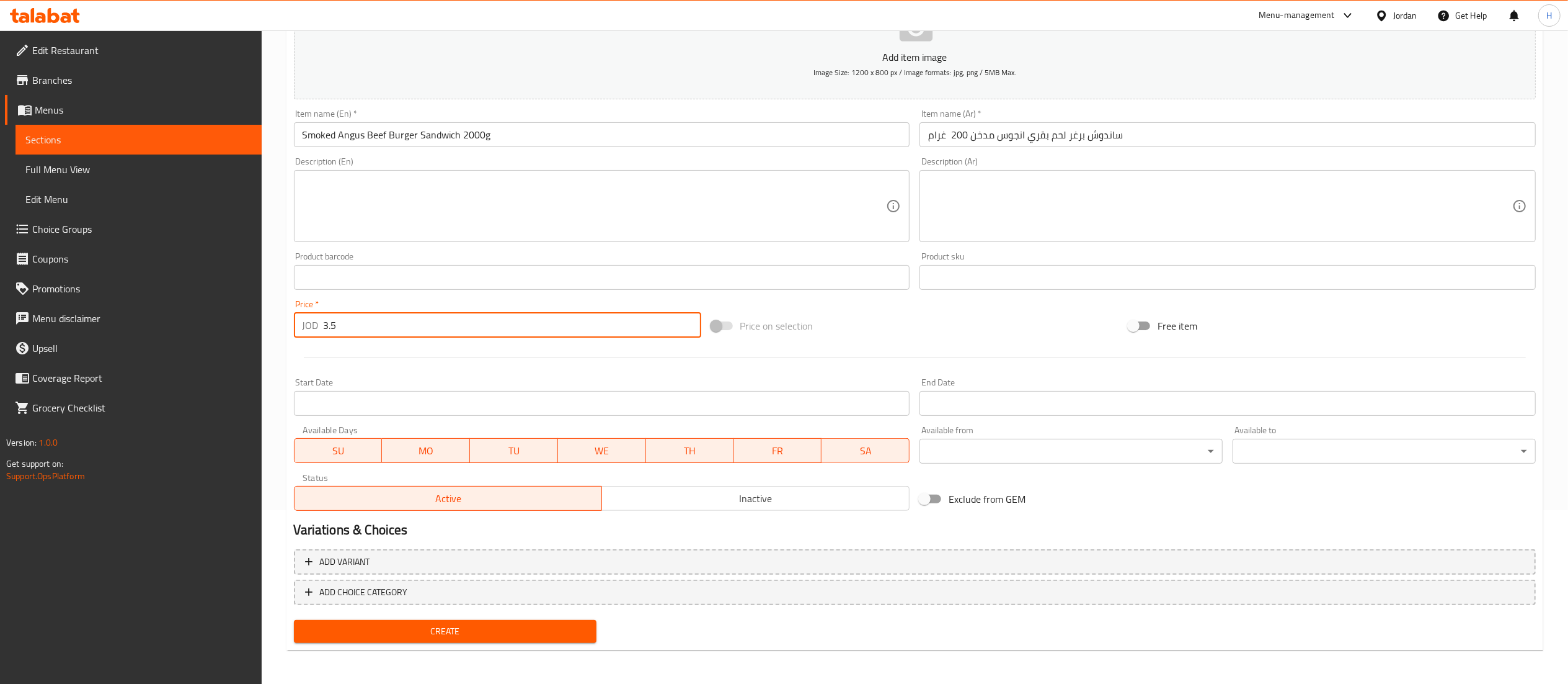
click at [450, 627] on span "Create" at bounding box center [445, 631] width 283 height 16
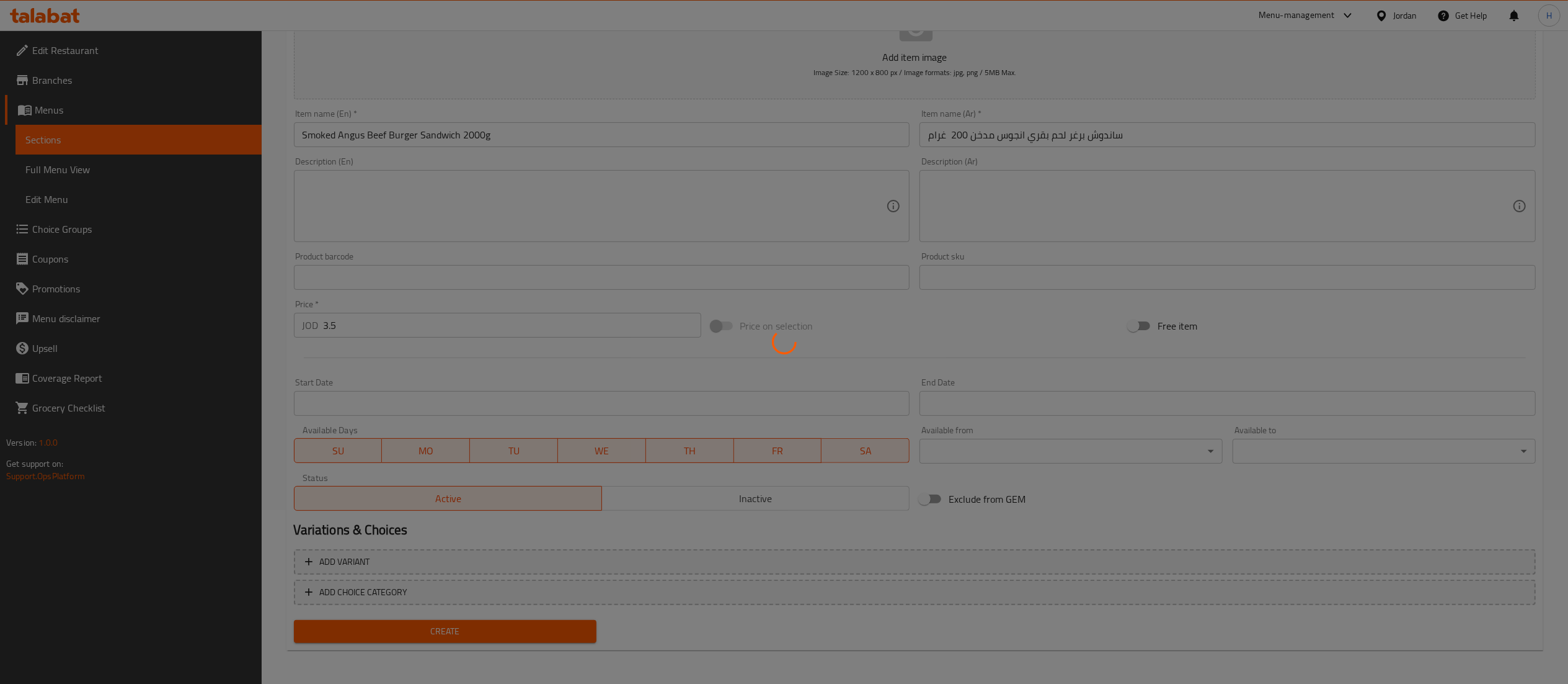
type input "0"
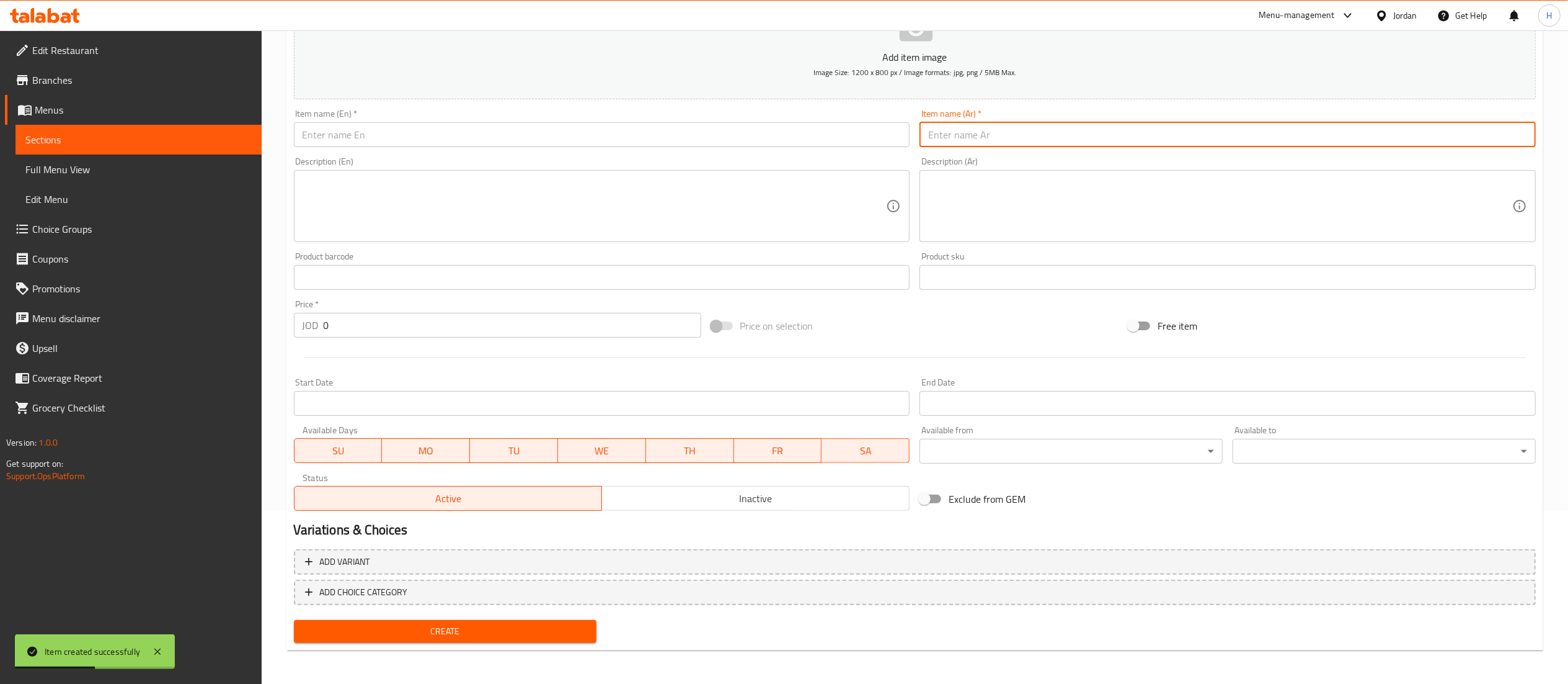
drag, startPoint x: 980, startPoint y: 140, endPoint x: 885, endPoint y: 141, distance: 95.0
click at [980, 141] on input "text" at bounding box center [1227, 135] width 616 height 25
paste input "ساندوش هودوغ"
type input "ساندوش هودوغ"
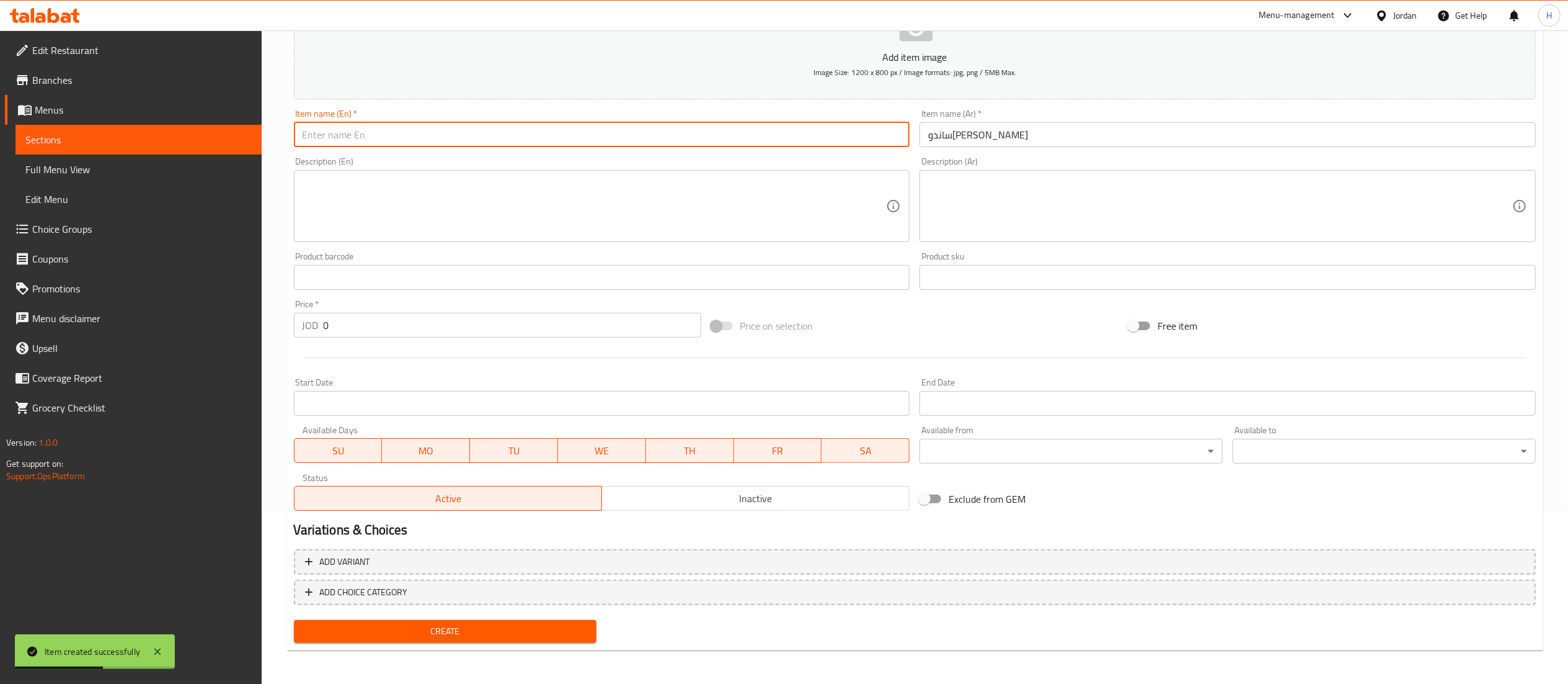
click at [612, 141] on input "text" at bounding box center [602, 135] width 616 height 25
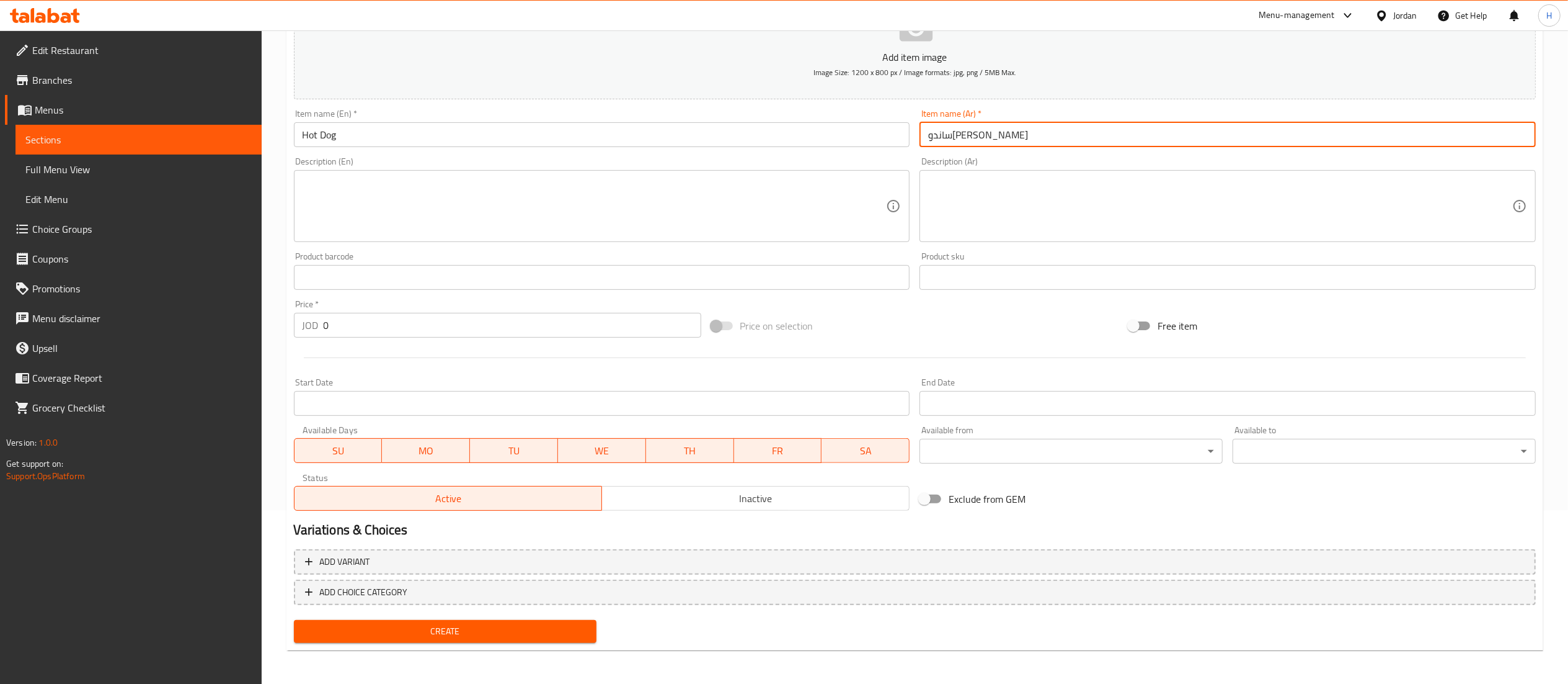
click at [611, 143] on input "Hot Dog" at bounding box center [602, 135] width 616 height 25
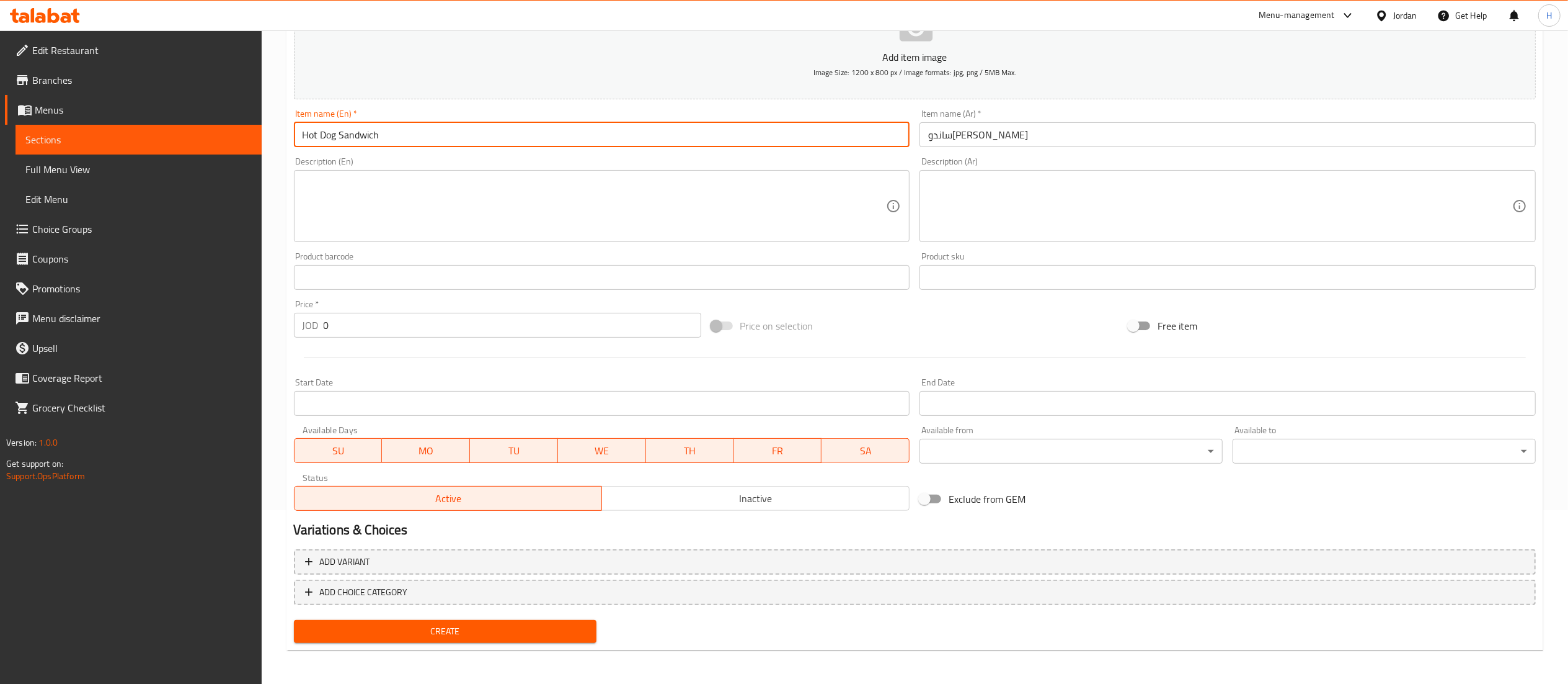
type input "Hot Dog Sandwich"
drag, startPoint x: 366, startPoint y: 324, endPoint x: 212, endPoint y: 324, distance: 154.0
click at [212, 324] on div "Edit Restaurant Branches Menus Sections Full Menu View Edit Menu Choice Groups …" at bounding box center [784, 270] width 1568 height 828
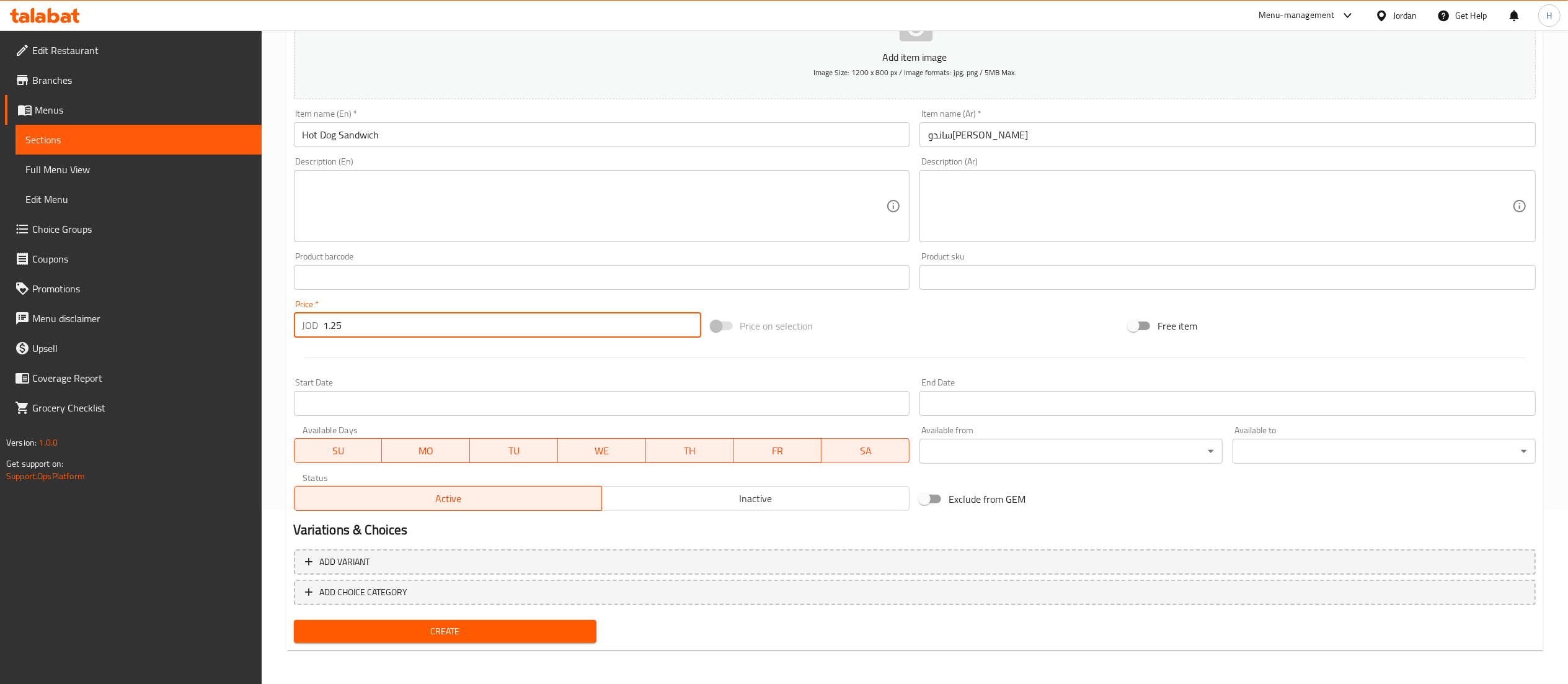
type input "1.25"
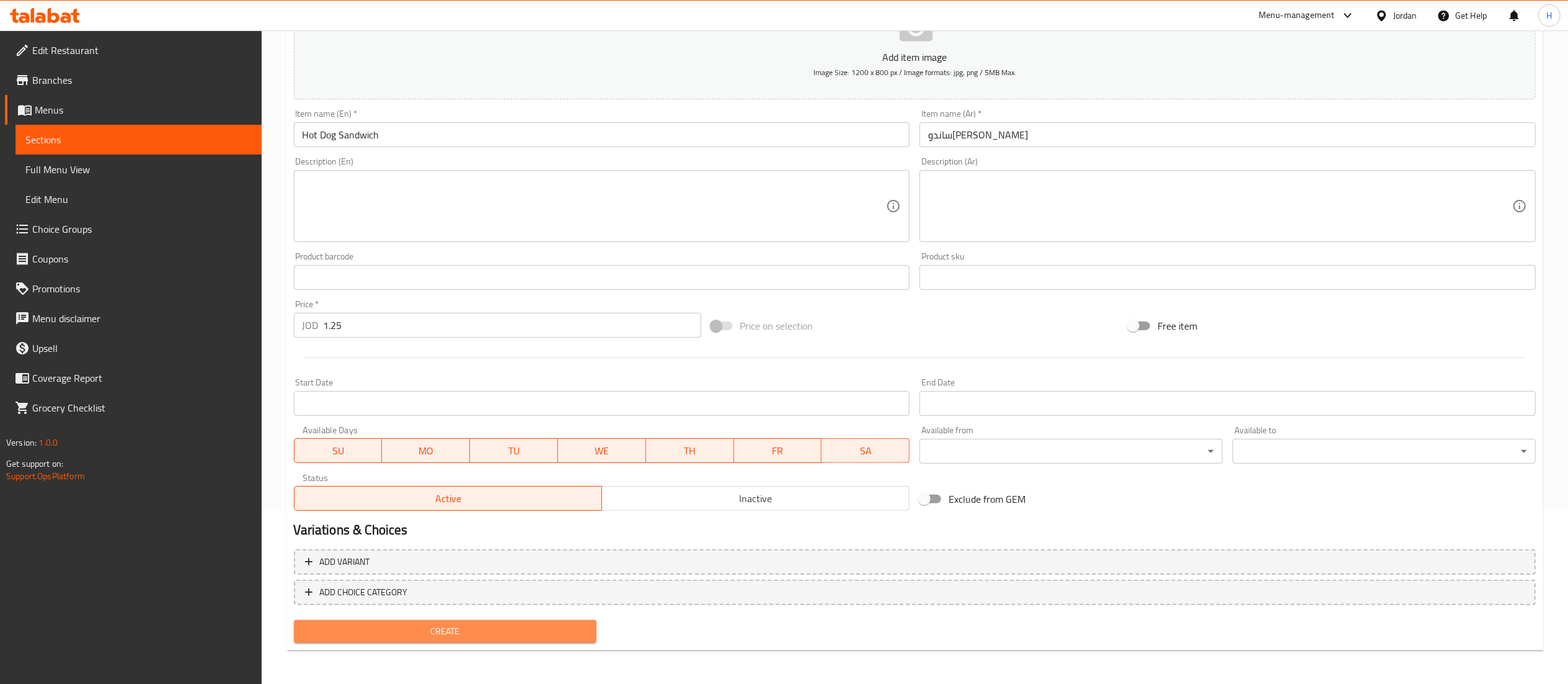
click at [483, 630] on span "Create" at bounding box center [445, 631] width 283 height 16
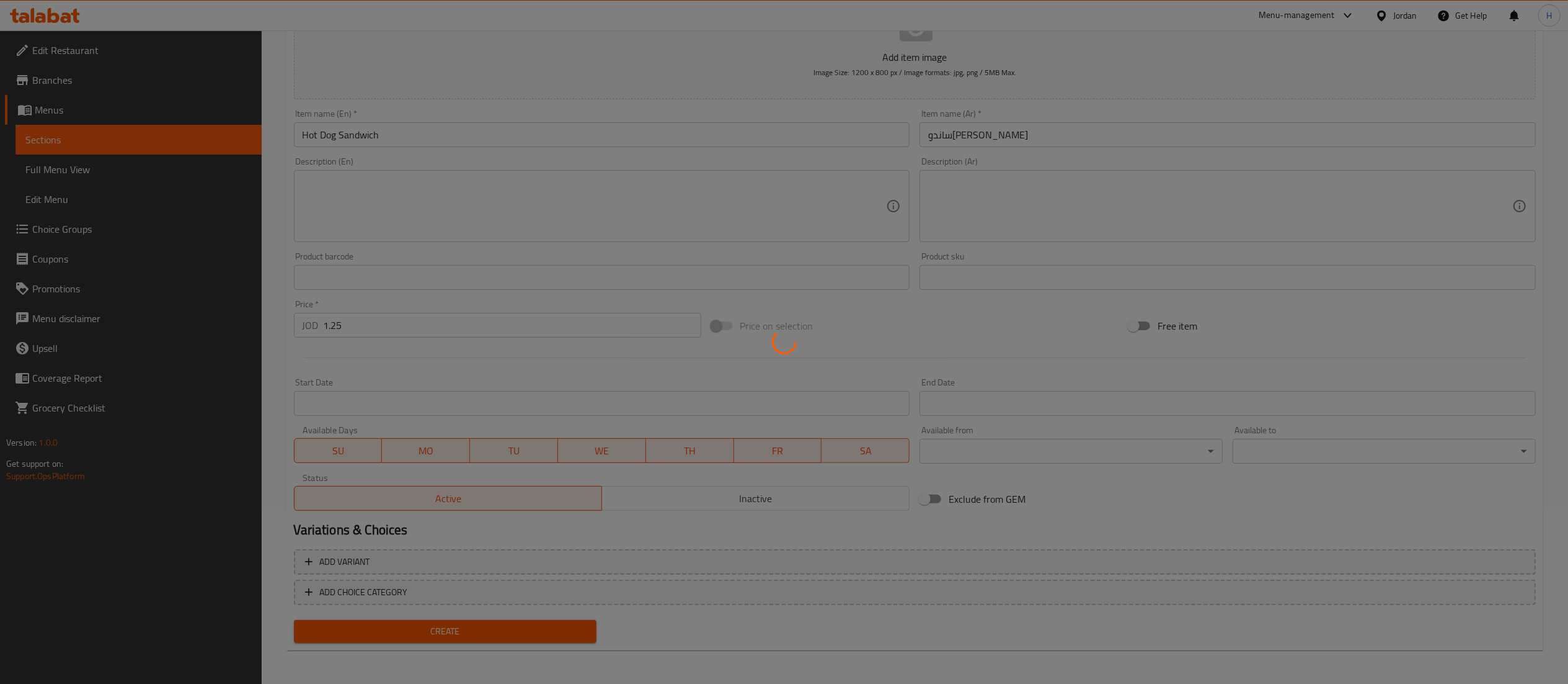
type input "0"
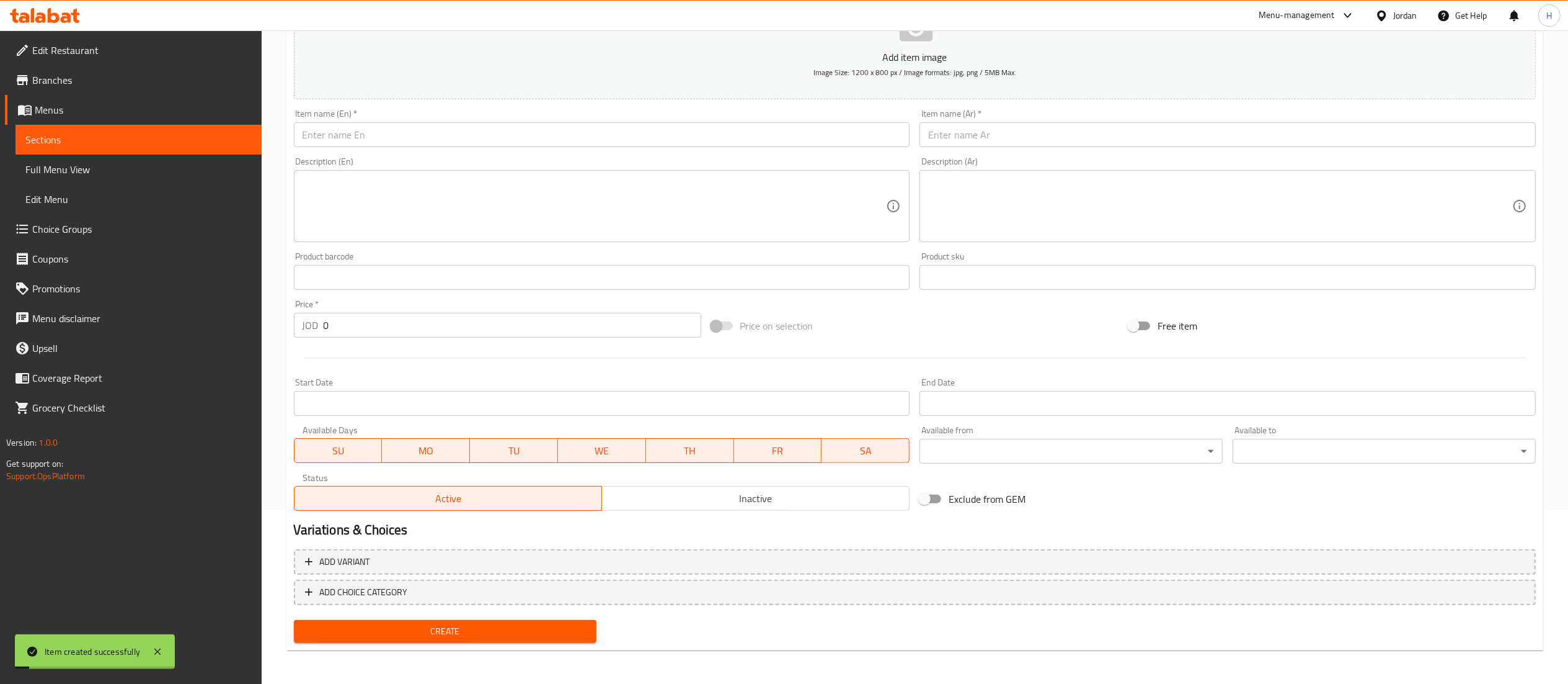
click at [986, 138] on input "text" at bounding box center [1227, 135] width 616 height 25
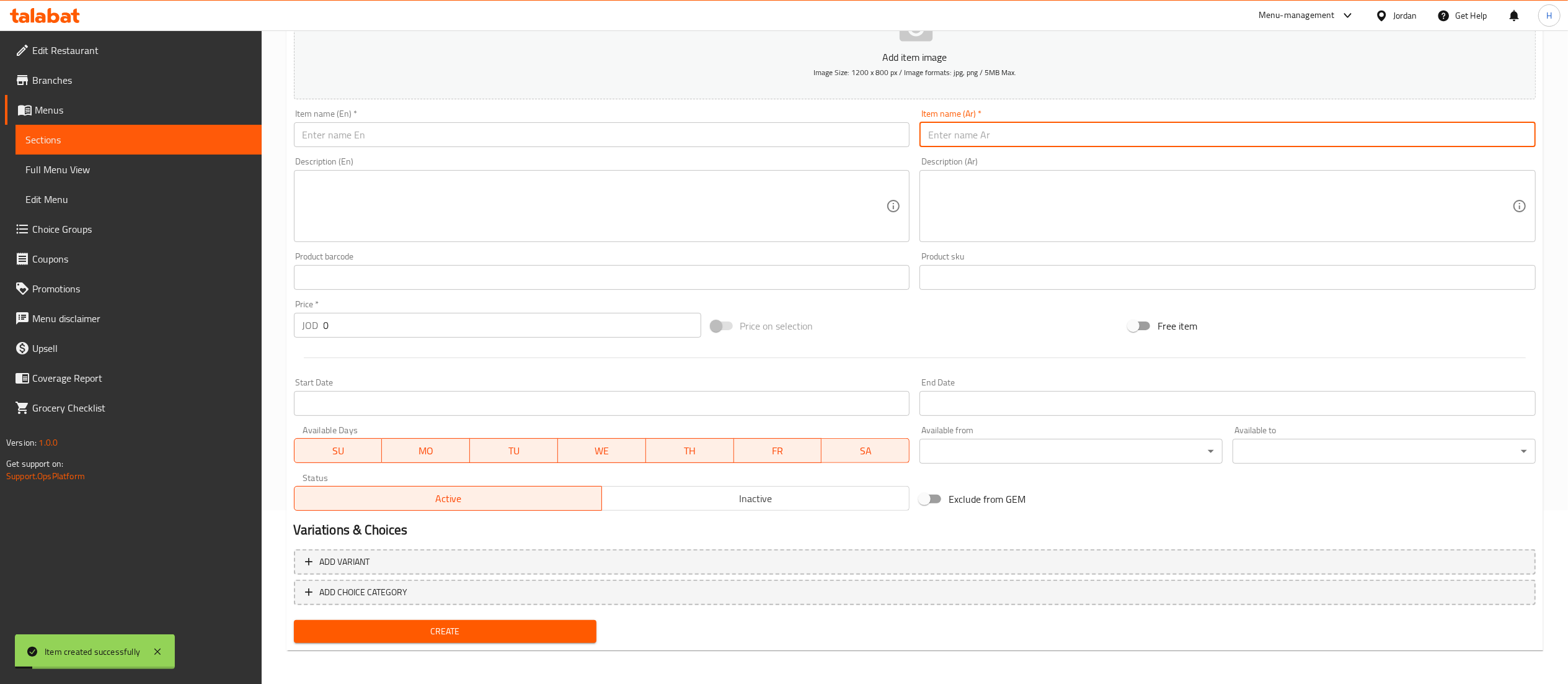
paste input "ساندوش كريزي تشكن"
type input "ساندوش كريزي تشكن"
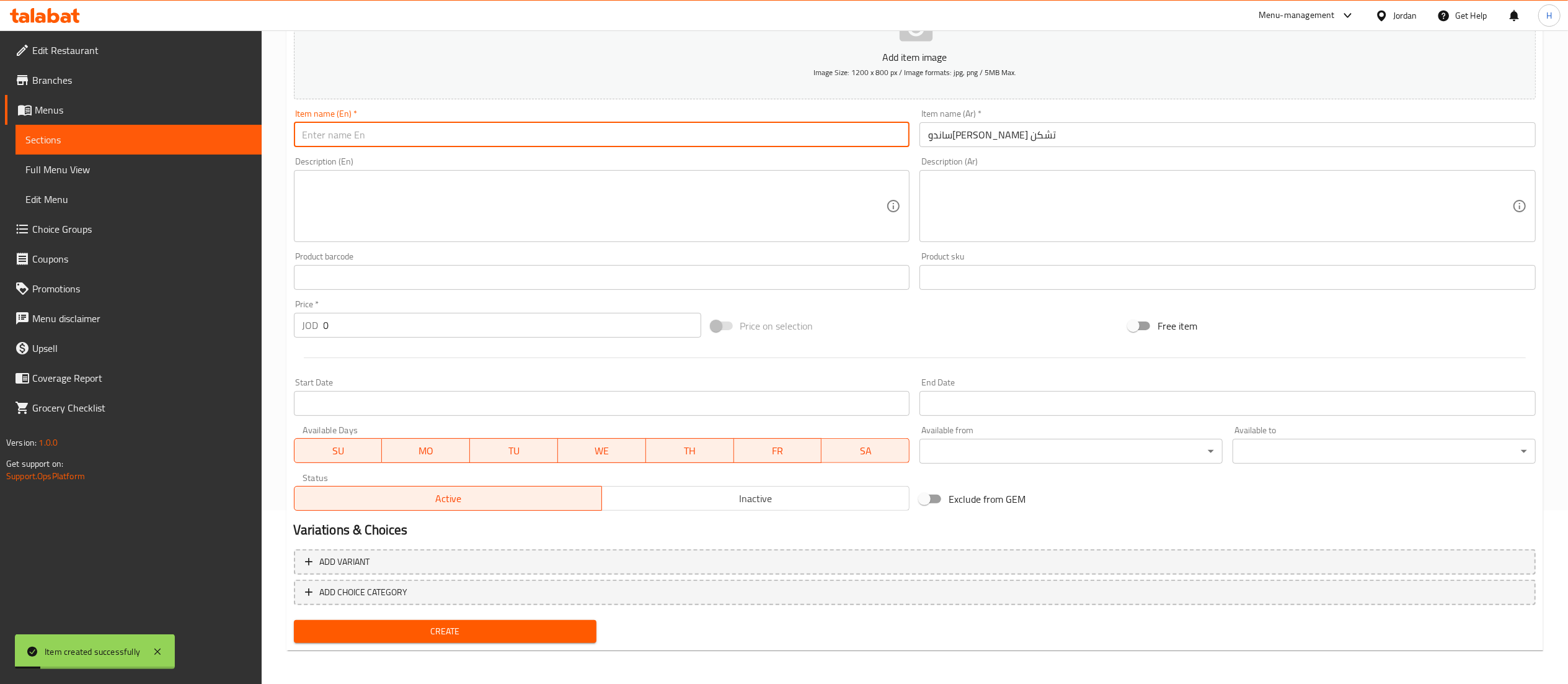
click at [623, 138] on input "text" at bounding box center [602, 135] width 616 height 25
type input "Crazy Chicken Sandwich"
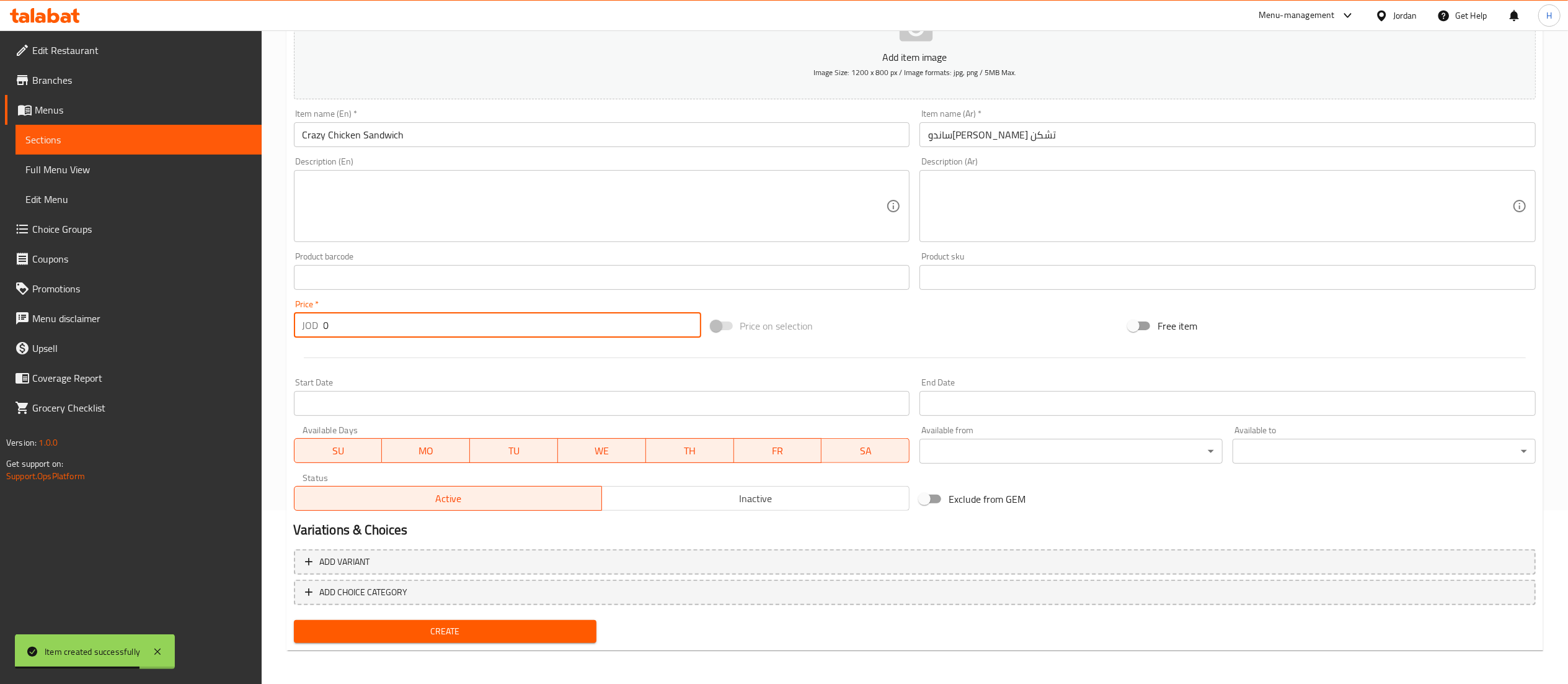
drag, startPoint x: 361, startPoint y: 326, endPoint x: 144, endPoint y: 310, distance: 217.6
click at [137, 309] on div "Edit Restaurant Branches Menus Sections Full Menu View Edit Menu Choice Groups …" at bounding box center [784, 270] width 1568 height 828
type input "3"
click at [561, 633] on span "Create" at bounding box center [445, 631] width 283 height 16
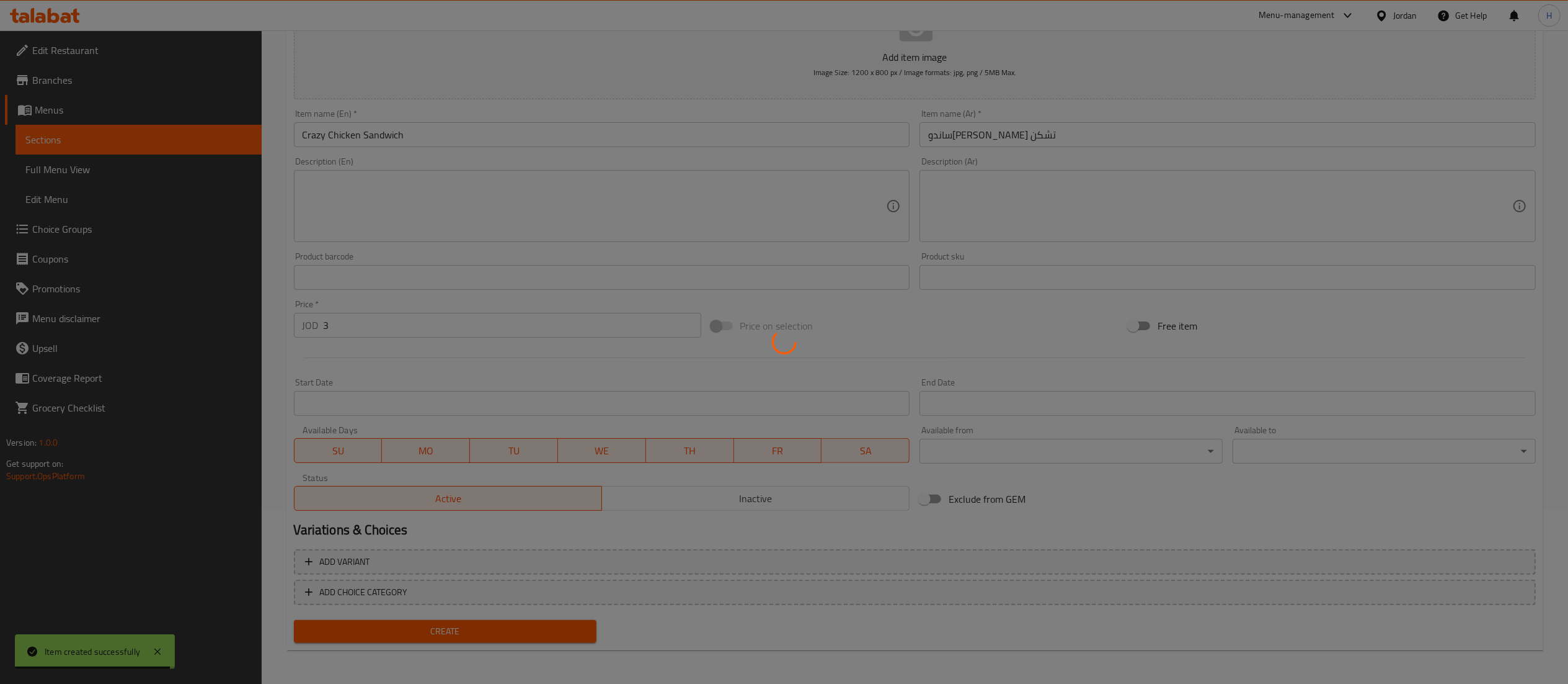
type input "0"
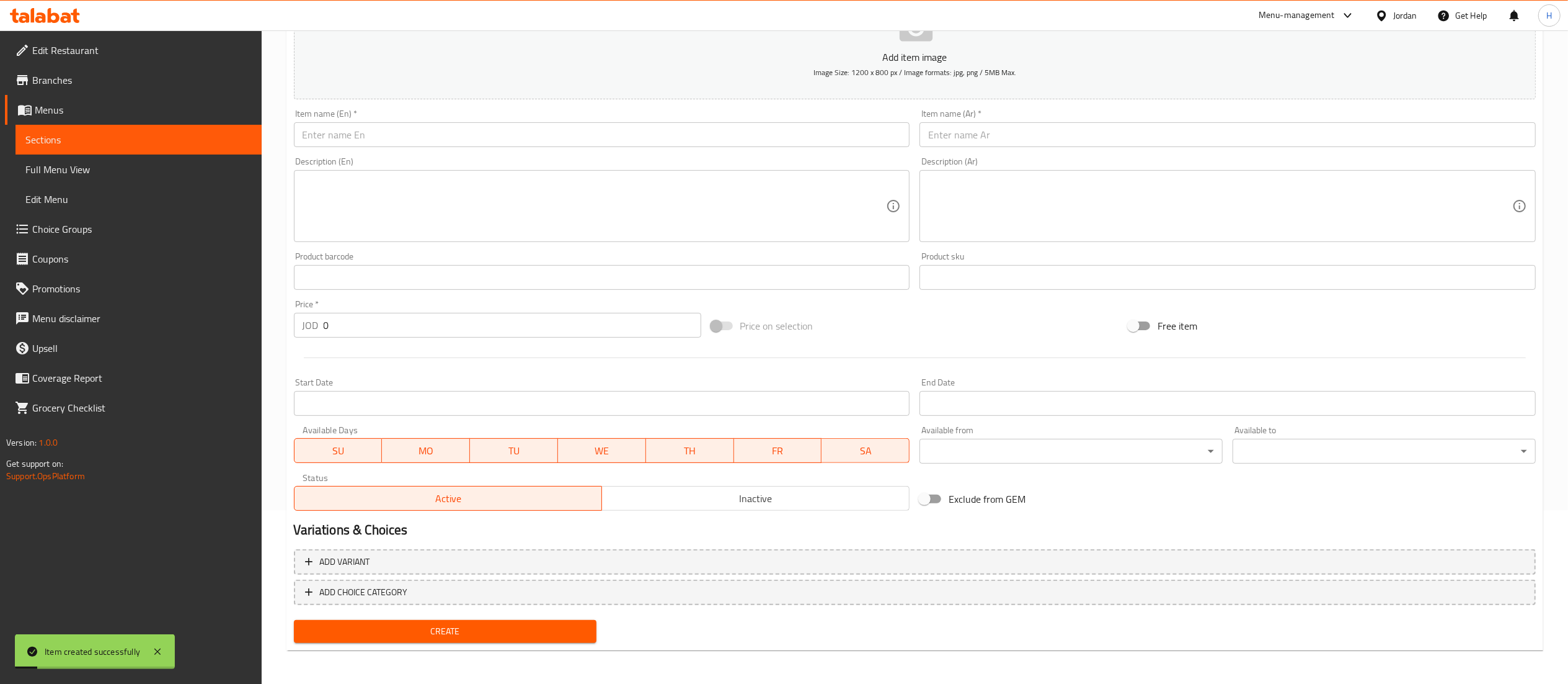
click at [1004, 140] on input "text" at bounding box center [1227, 135] width 616 height 25
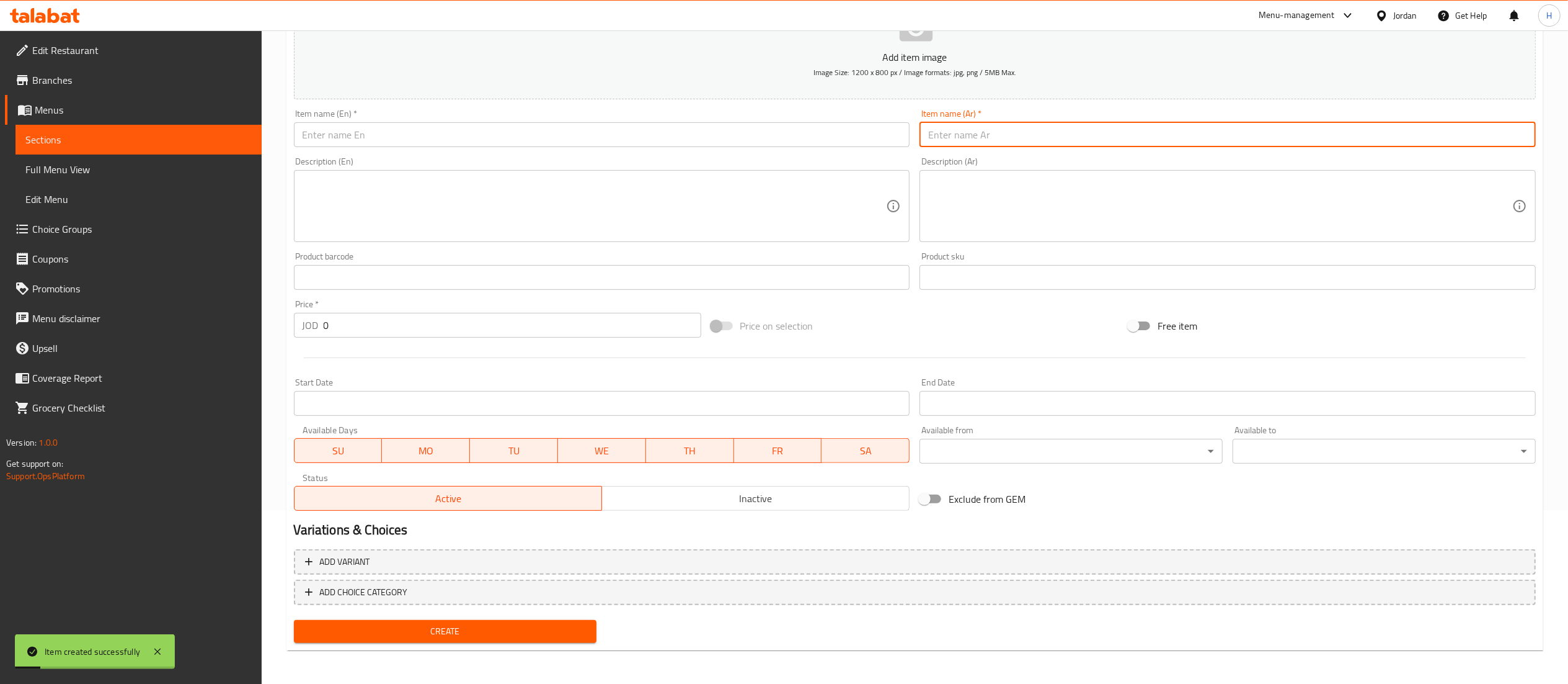
paste input "وجبة برغر ٢٠٠ مكسيكي"
type input "وجبة برغر ٢٠٠ مكسيكي"
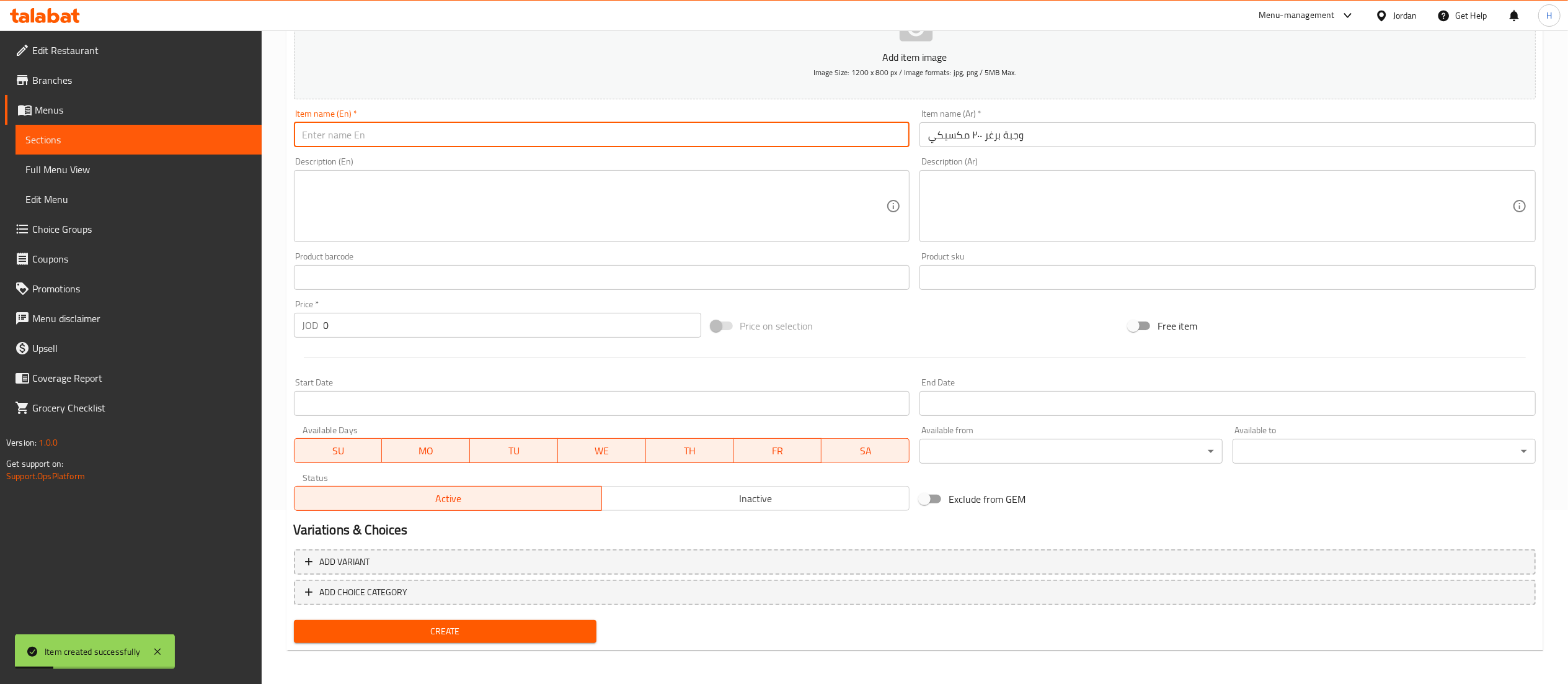
click at [706, 143] on input "text" at bounding box center [602, 135] width 616 height 25
type input "Mexican Burger 200g"
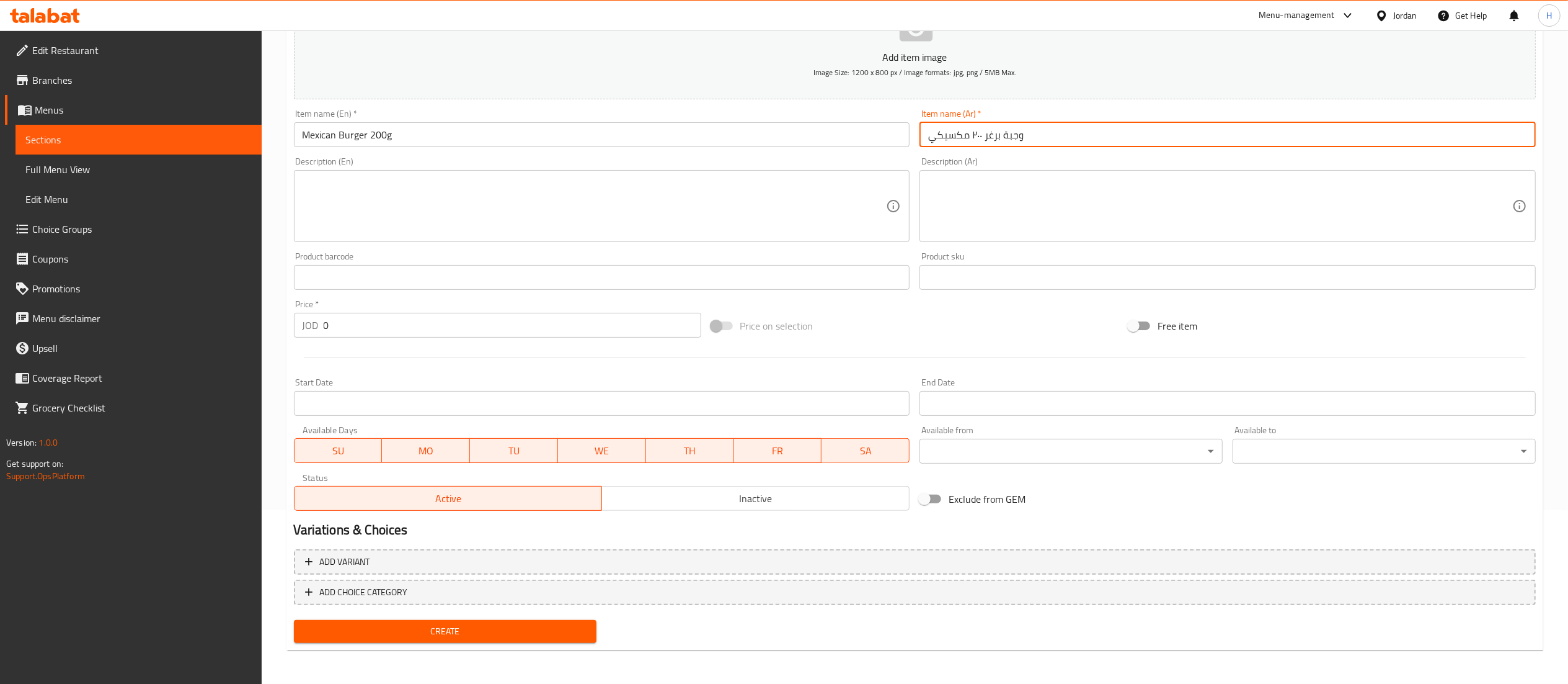
click at [970, 133] on input "وجبة برغر ٢٠٠ مكسيكي" at bounding box center [1227, 135] width 616 height 25
type input "وجبة برغر ٢٠٠ غ مكسيكي"
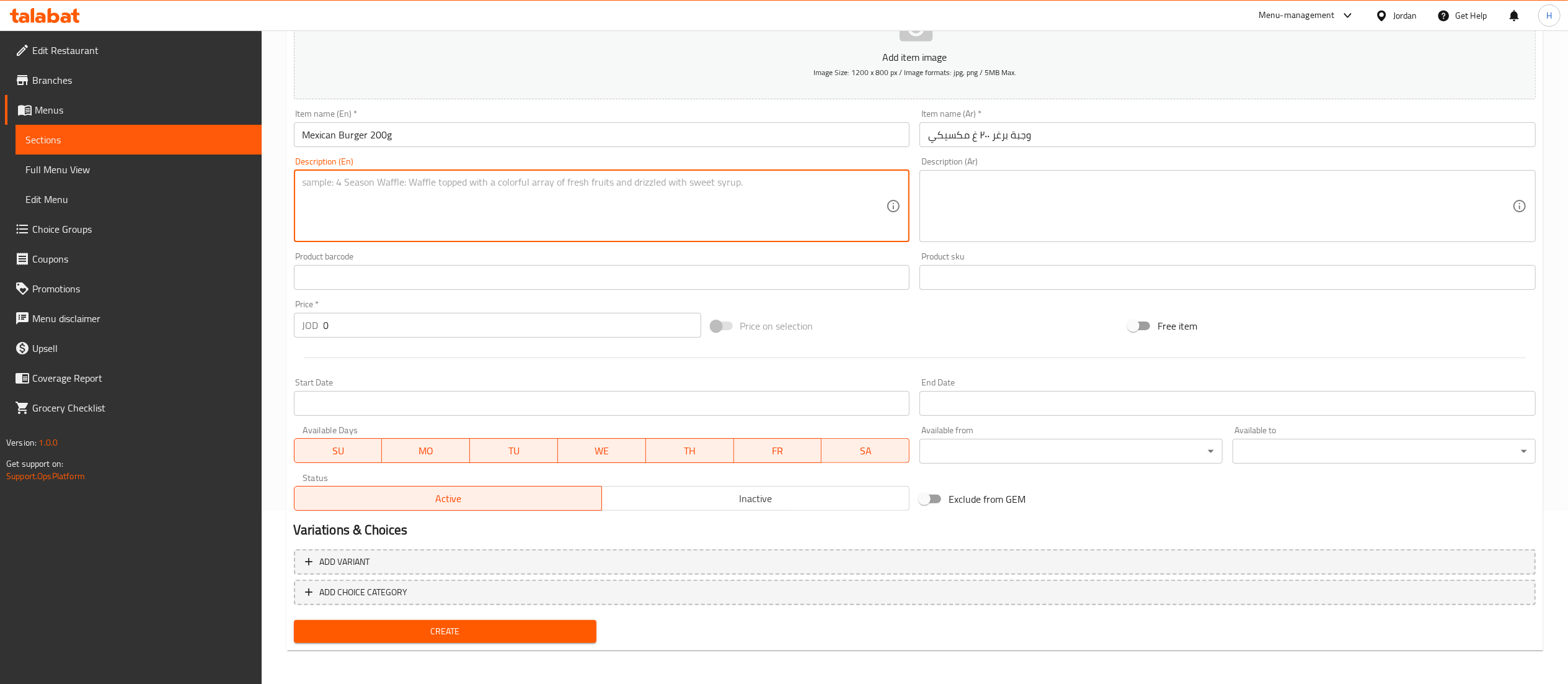
click at [574, 224] on textarea at bounding box center [594, 206] width 584 height 59
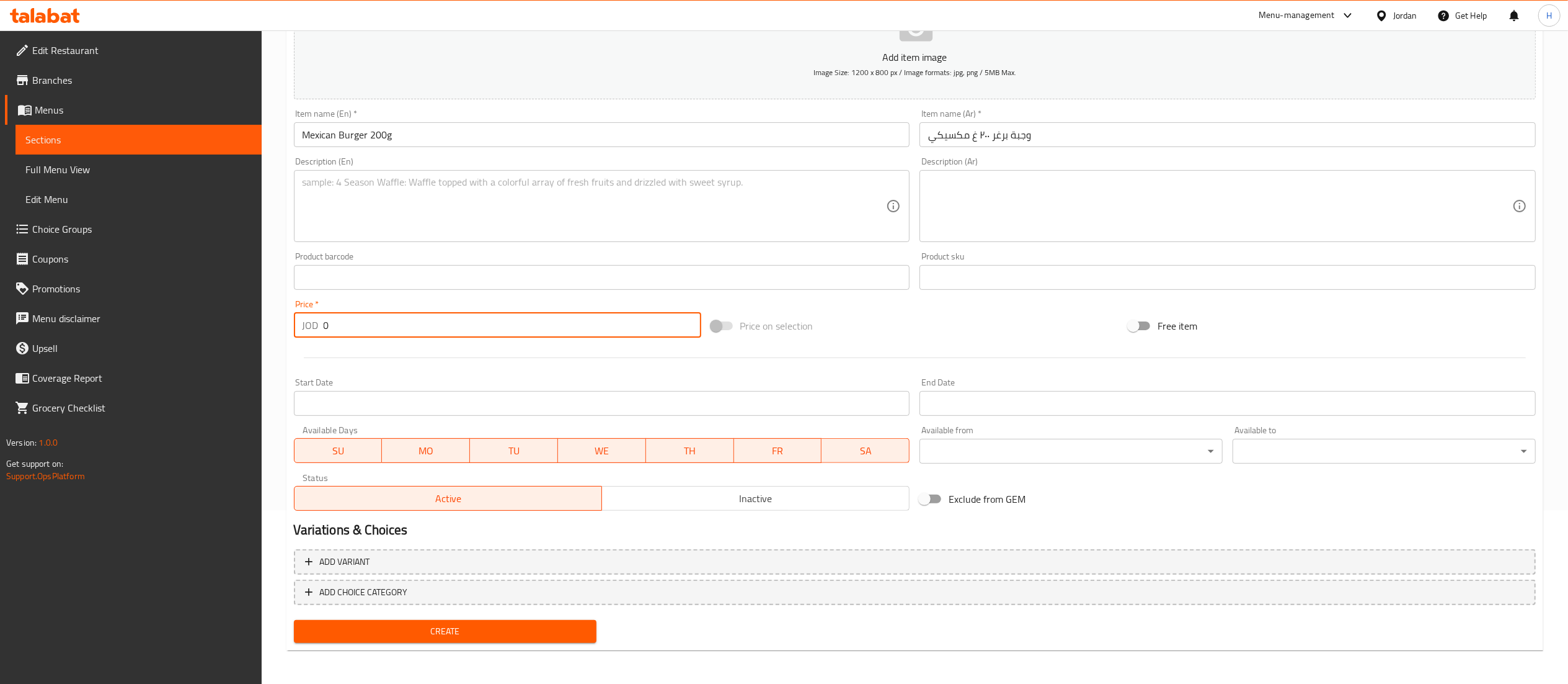
drag, startPoint x: 354, startPoint y: 333, endPoint x: 179, endPoint y: 311, distance: 176.4
click at [179, 311] on div "Edit Restaurant Branches Menus Sections Full Menu View Edit Menu Choice Groups …" at bounding box center [784, 270] width 1568 height 828
type input "4.2"
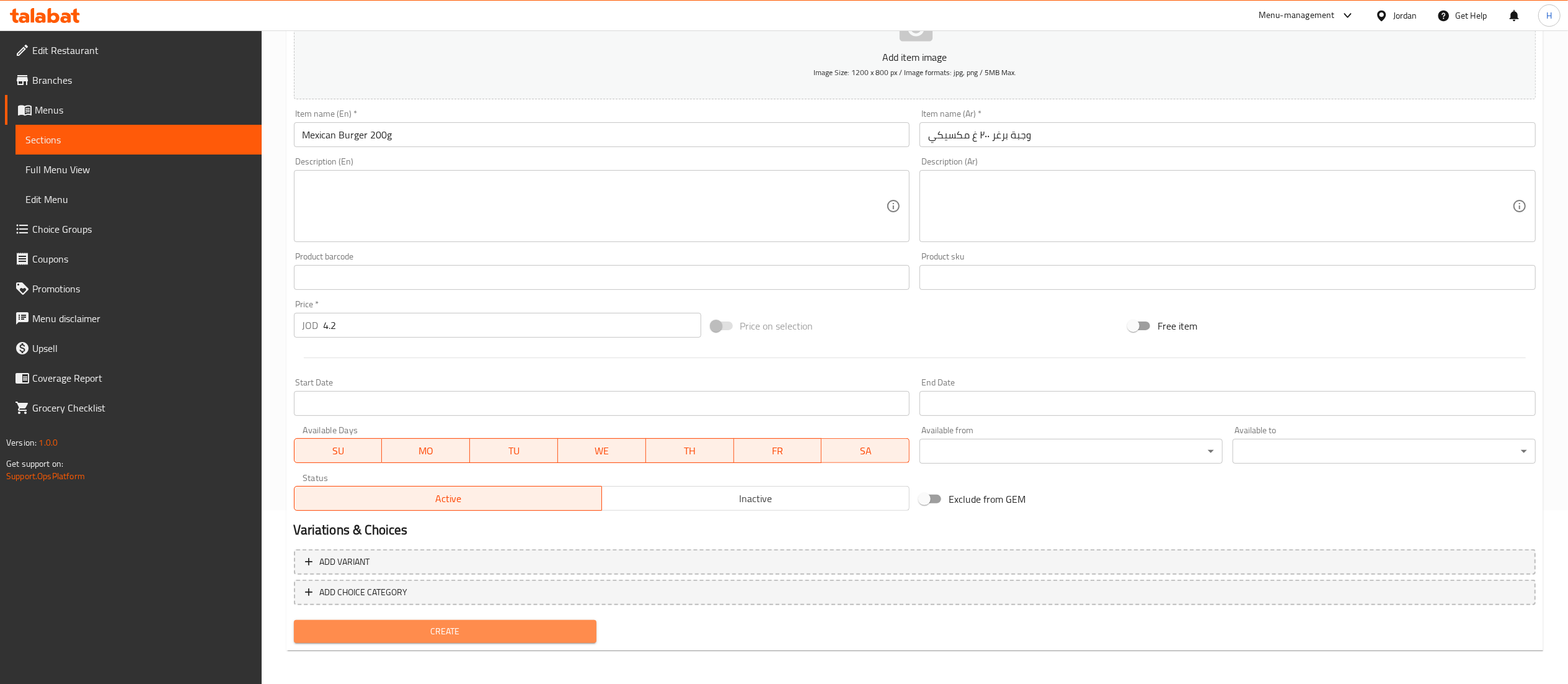
click at [495, 627] on span "Create" at bounding box center [445, 631] width 283 height 16
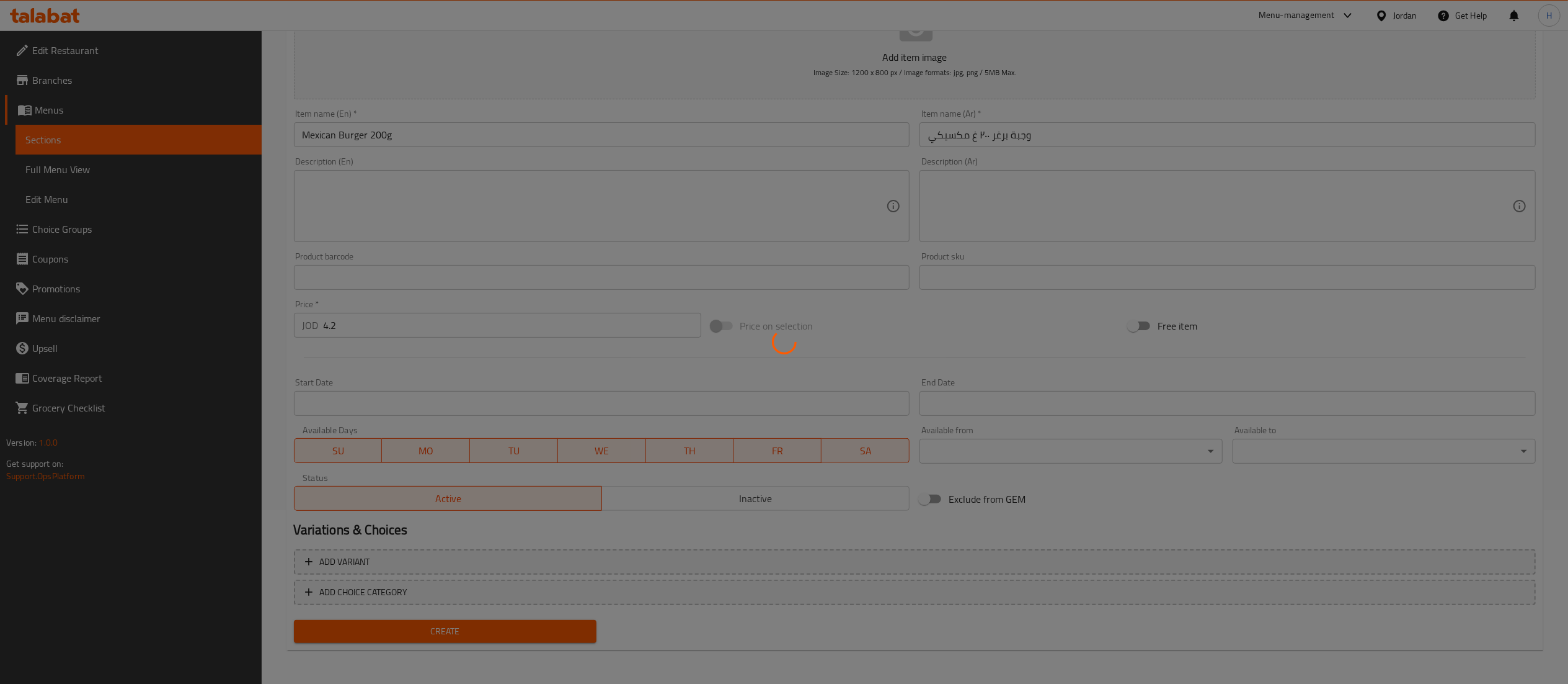
type input "0"
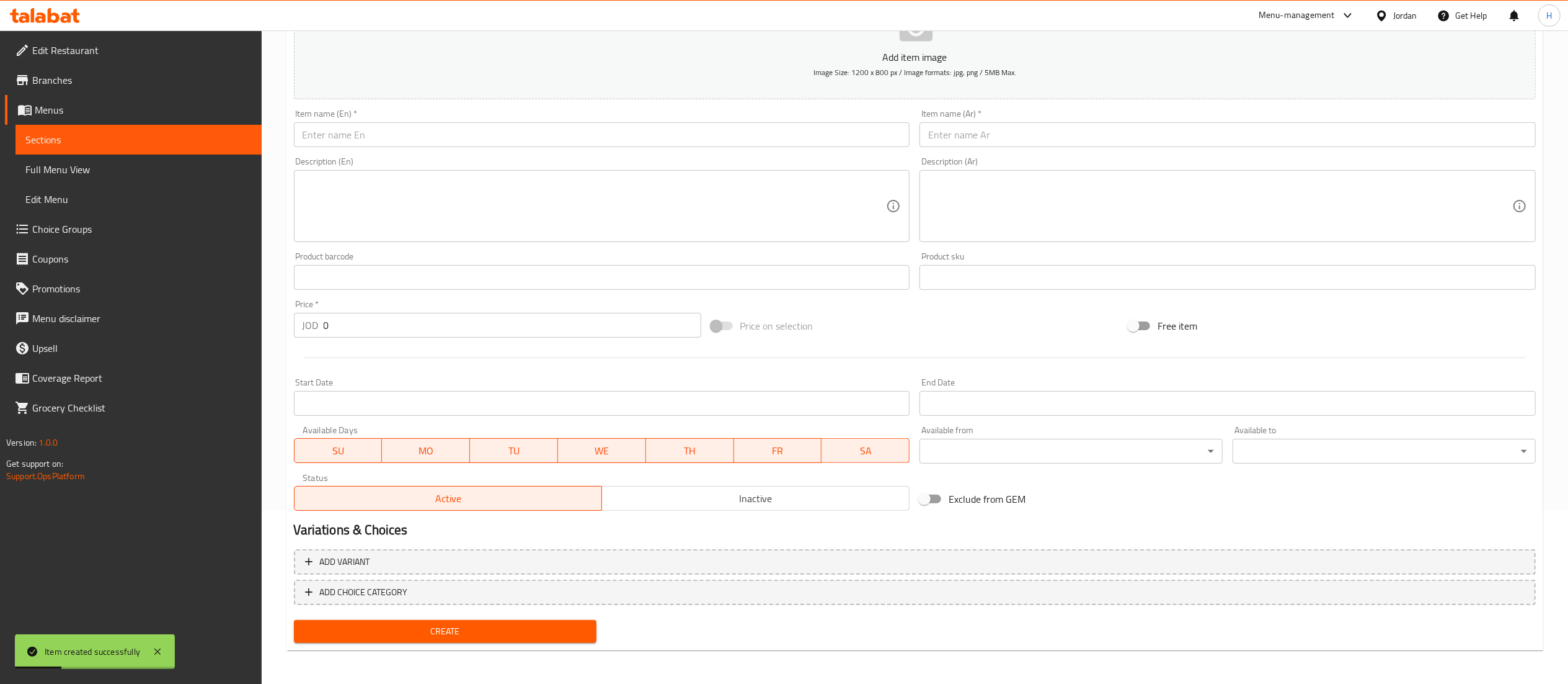
click at [963, 122] on div "Item name (Ar)   * Item name (Ar) *" at bounding box center [1227, 128] width 616 height 38
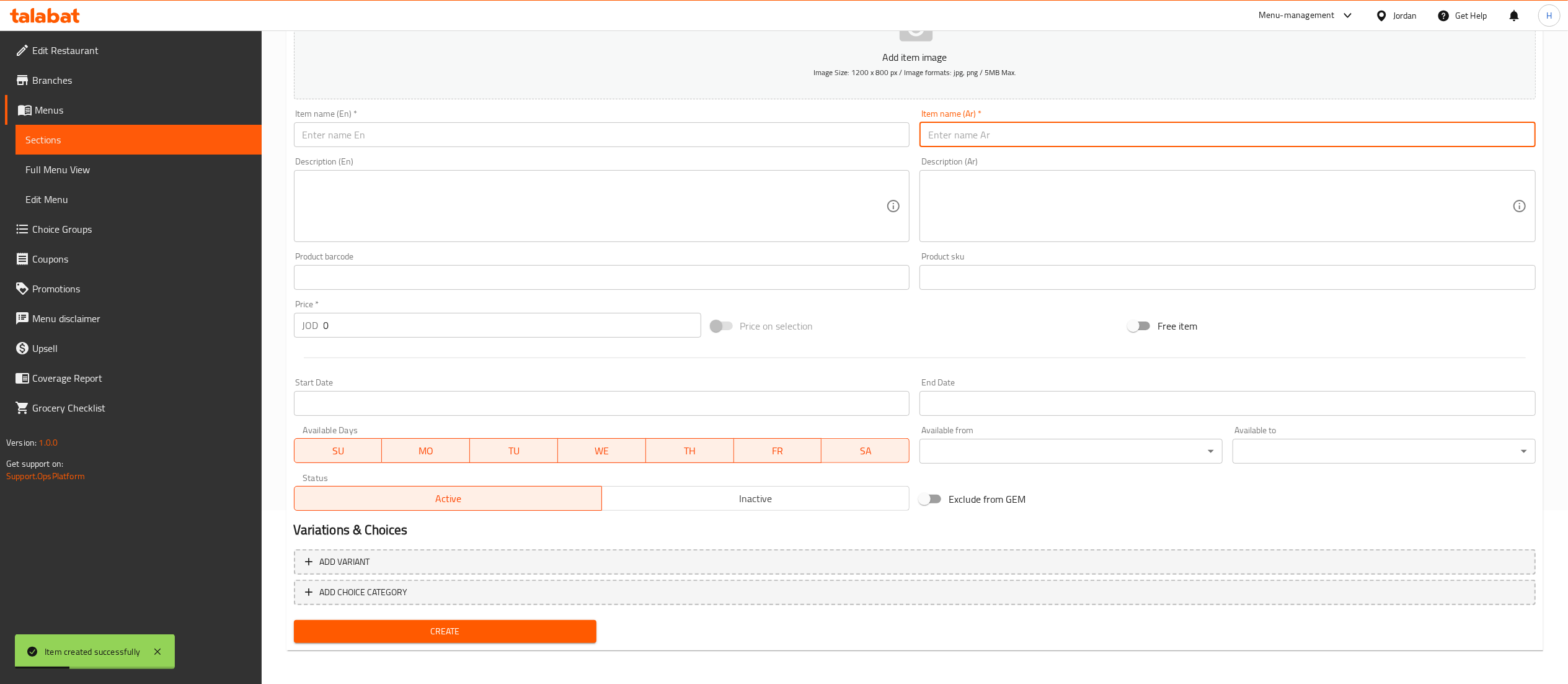
click at [971, 128] on input "text" at bounding box center [1227, 135] width 616 height 25
paste input "وجبة برغر ٢٠٠ ماشروم بل الكريمة"
type input "وجبة برغر ٢٠٠ ماشروم بل الكريمة"
click at [546, 137] on input "text" at bounding box center [602, 135] width 616 height 25
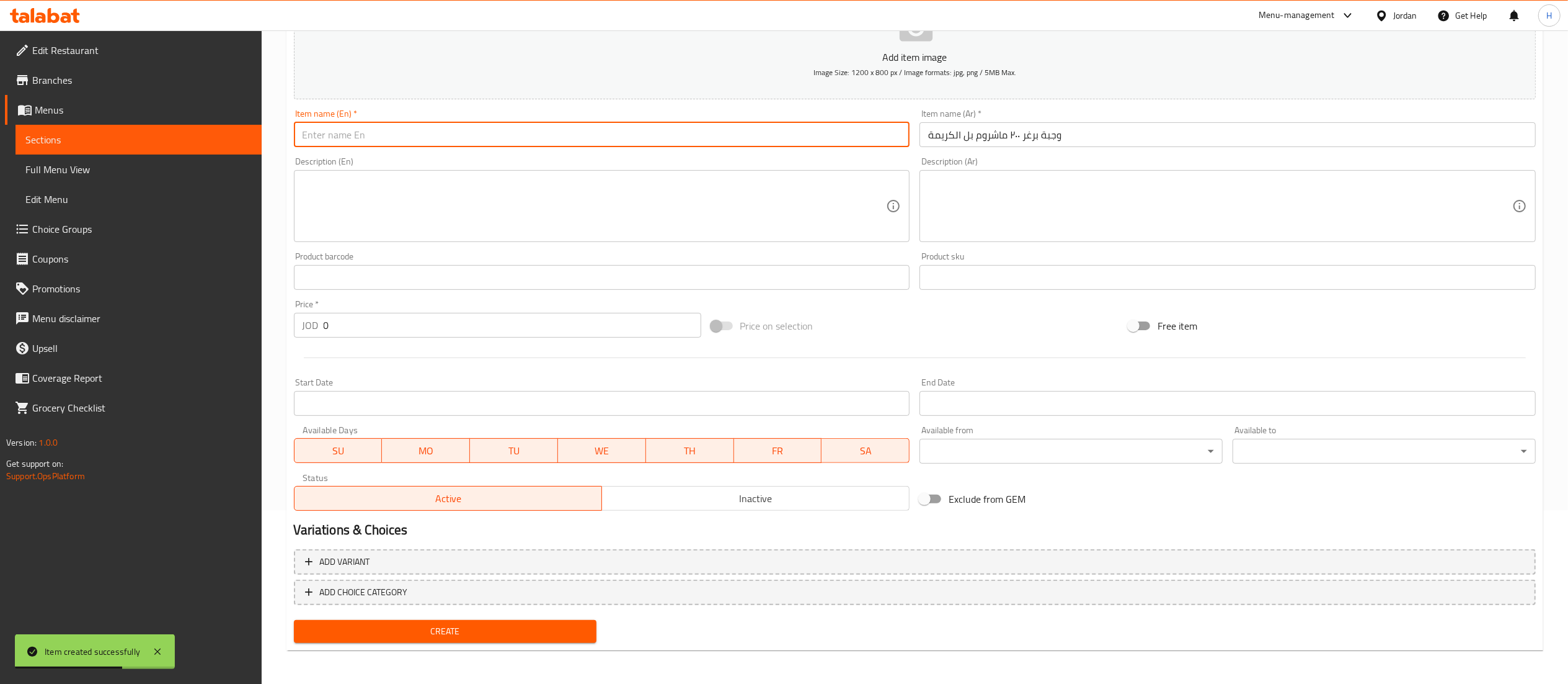
paste input "200 Mushroom Burger Meal with Cream"
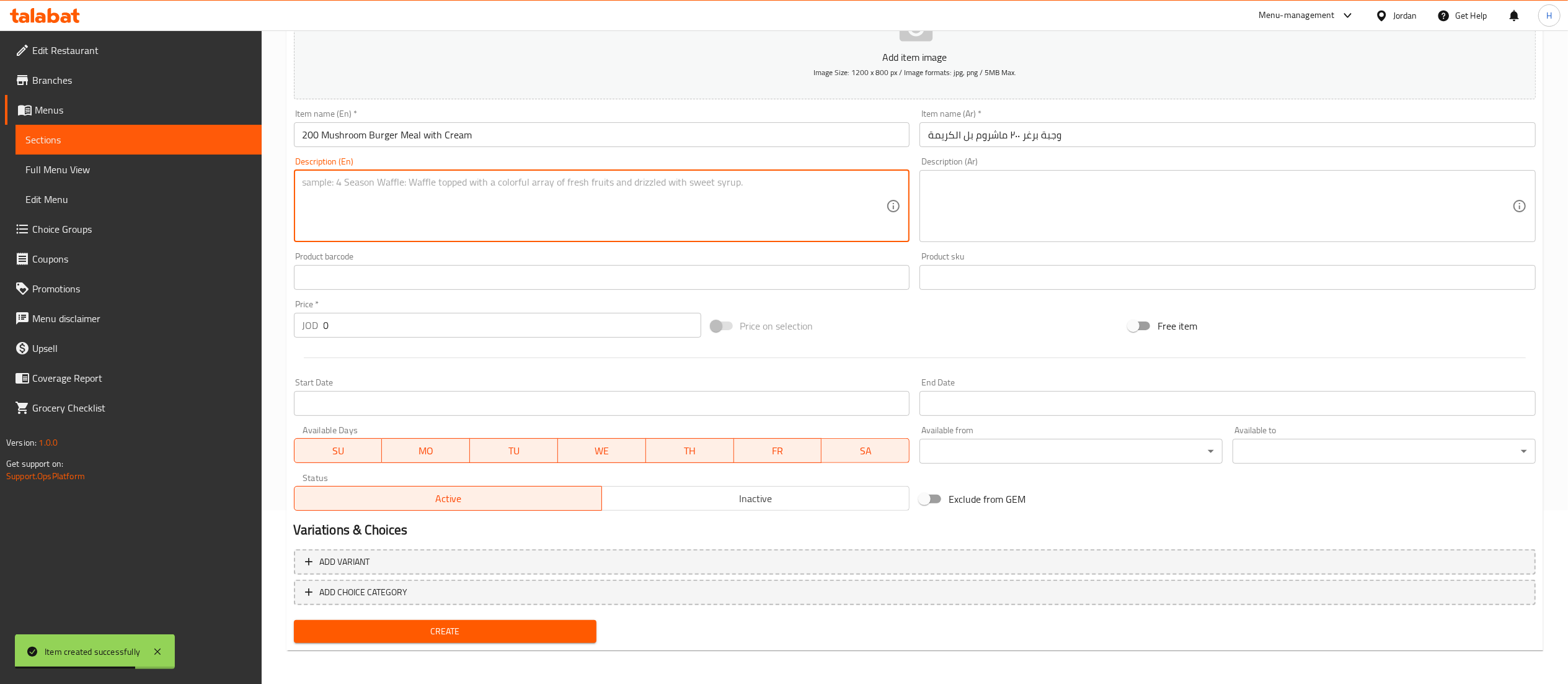
click at [531, 216] on textarea at bounding box center [594, 206] width 584 height 59
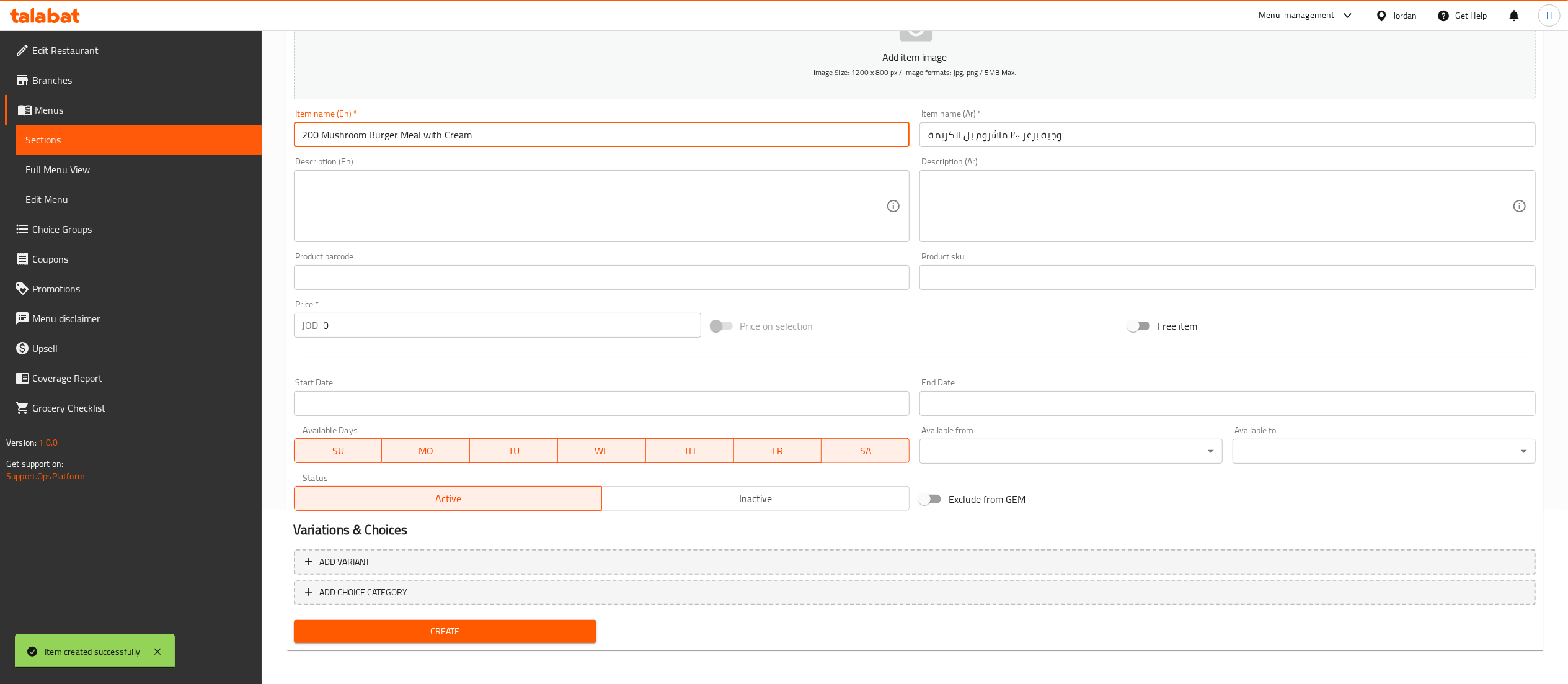
click at [317, 141] on input "200 Mushroom Burger Meal with Cream" at bounding box center [602, 135] width 616 height 25
type input "200g Mushroom Burger Meal with Cream"
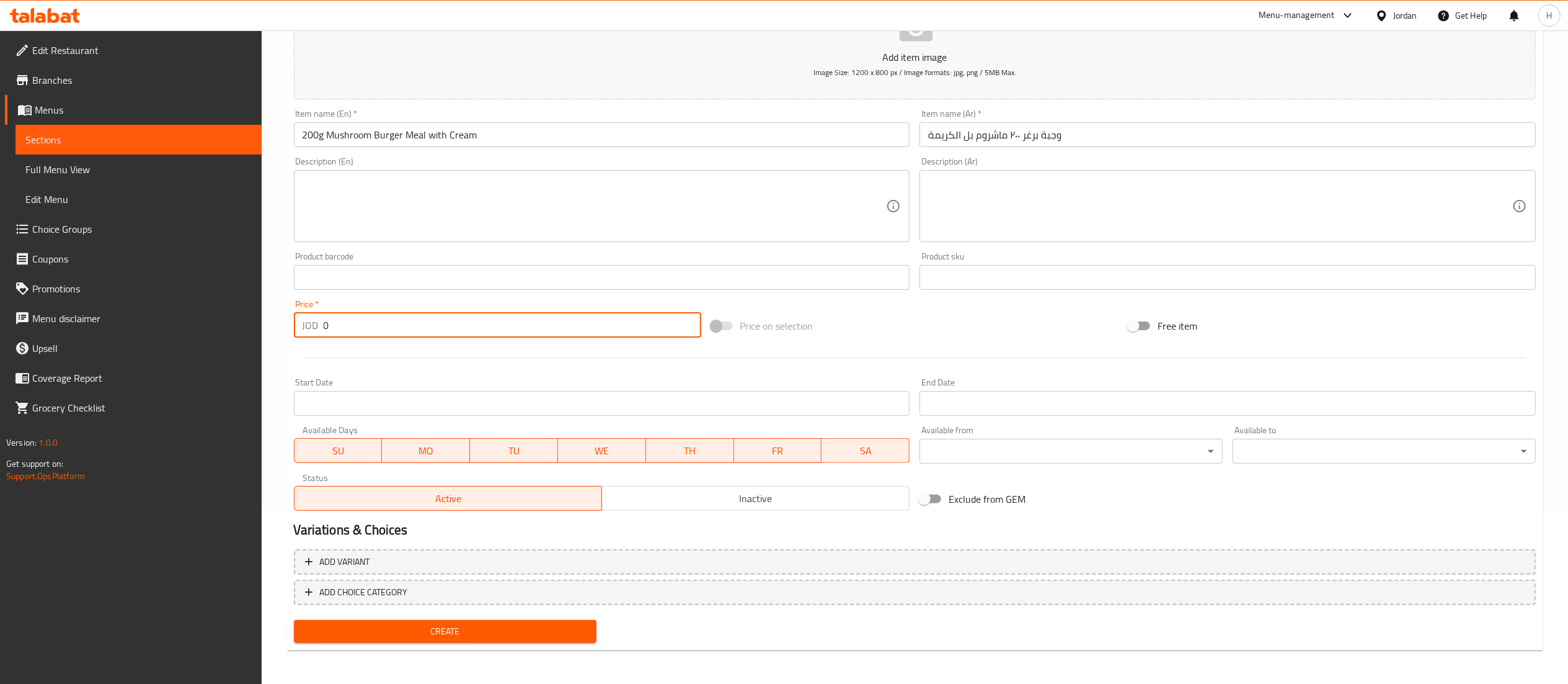
drag, startPoint x: 333, startPoint y: 324, endPoint x: 176, endPoint y: 311, distance: 157.5
click at [176, 311] on div "Edit Restaurant Branches Menus Sections Full Menu View Edit Menu Choice Groups …" at bounding box center [784, 270] width 1568 height 828
type input "4.5"
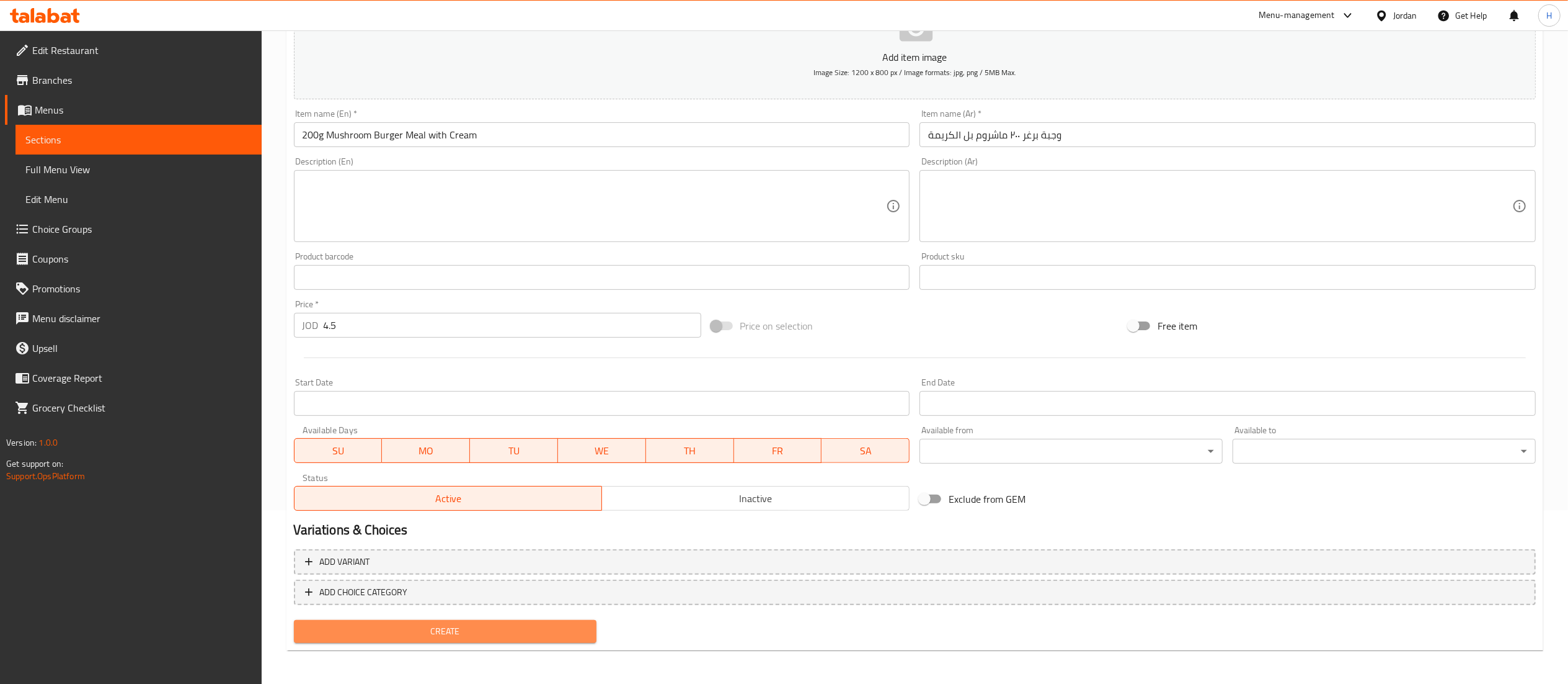
click at [519, 632] on span "Create" at bounding box center [445, 631] width 283 height 16
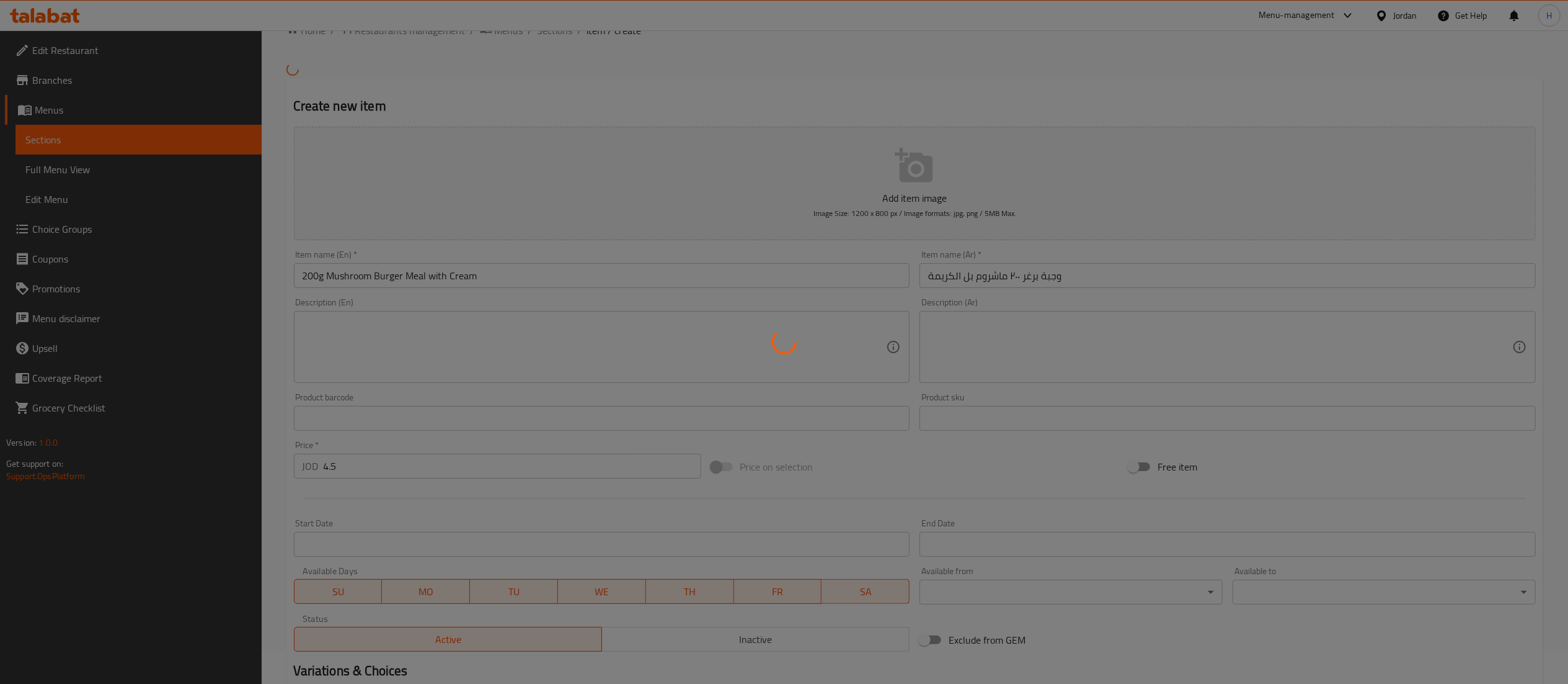
scroll to position [0, 0]
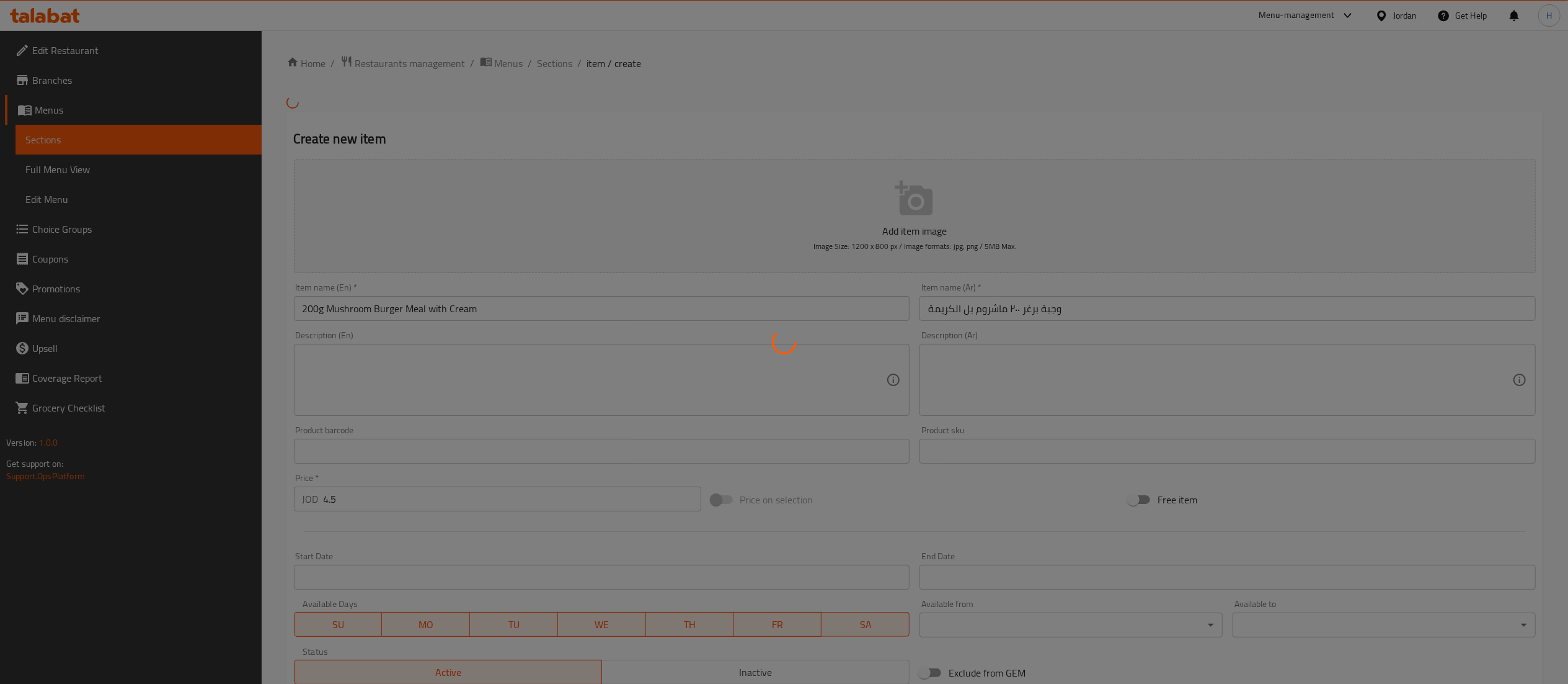
type input "0"
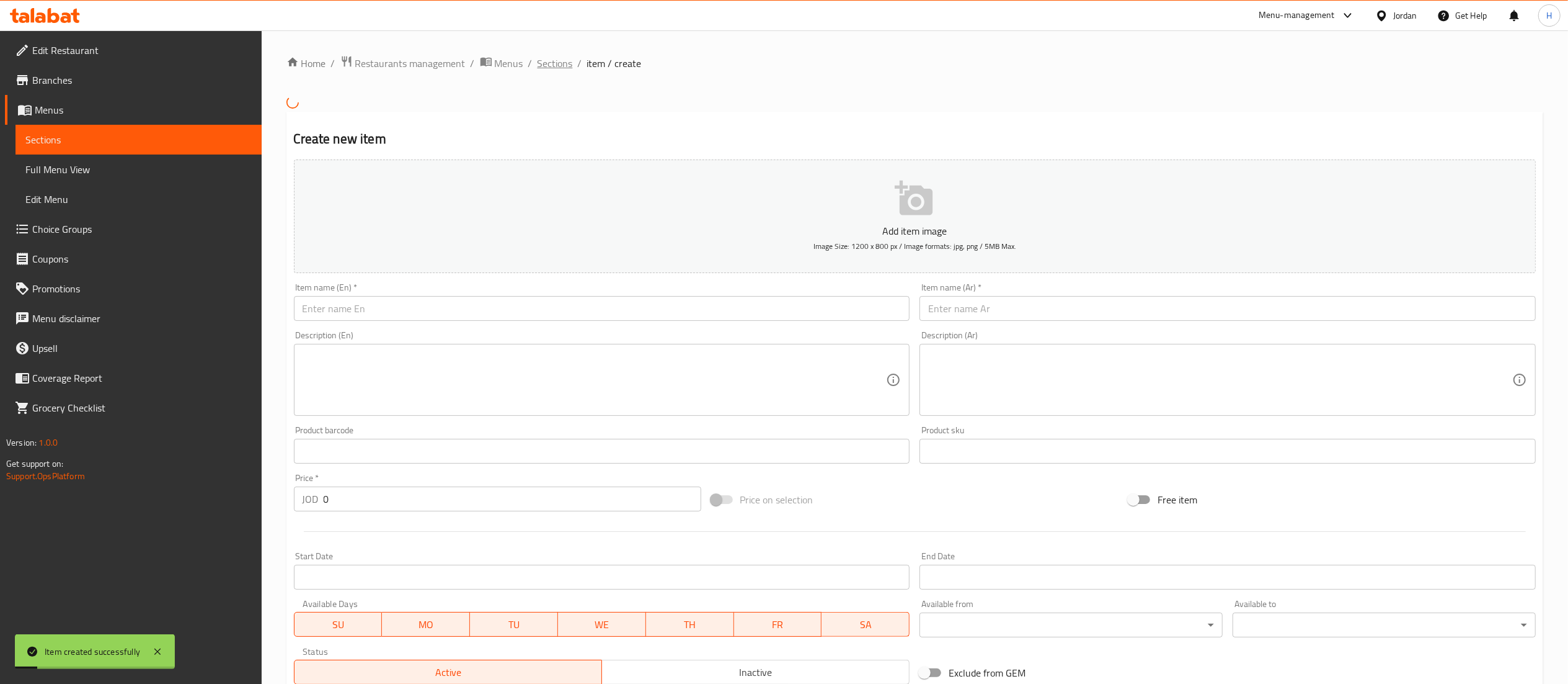
click at [546, 62] on span "Sections" at bounding box center [555, 63] width 36 height 15
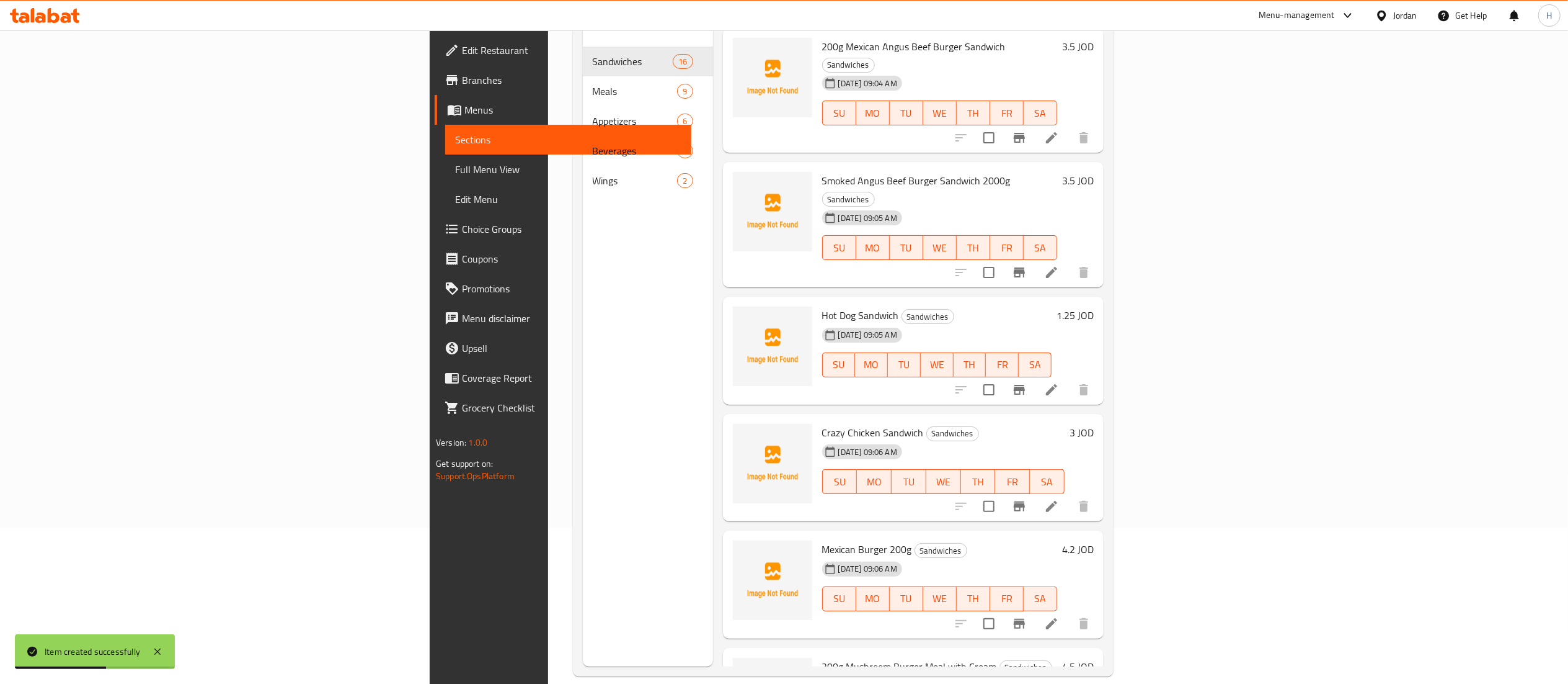
scroll to position [174, 0]
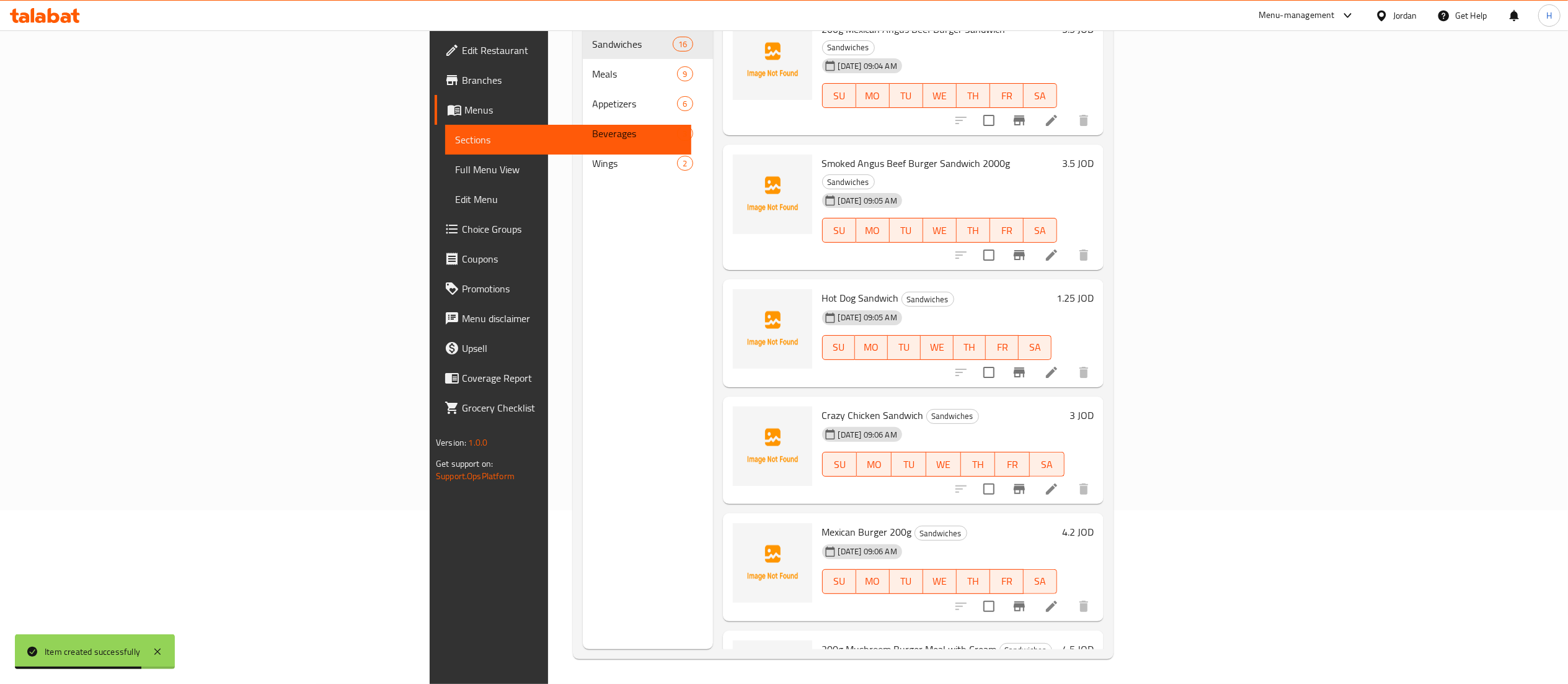
click at [1094, 523] on h6 "4.2 JOD" at bounding box center [1078, 532] width 32 height 18
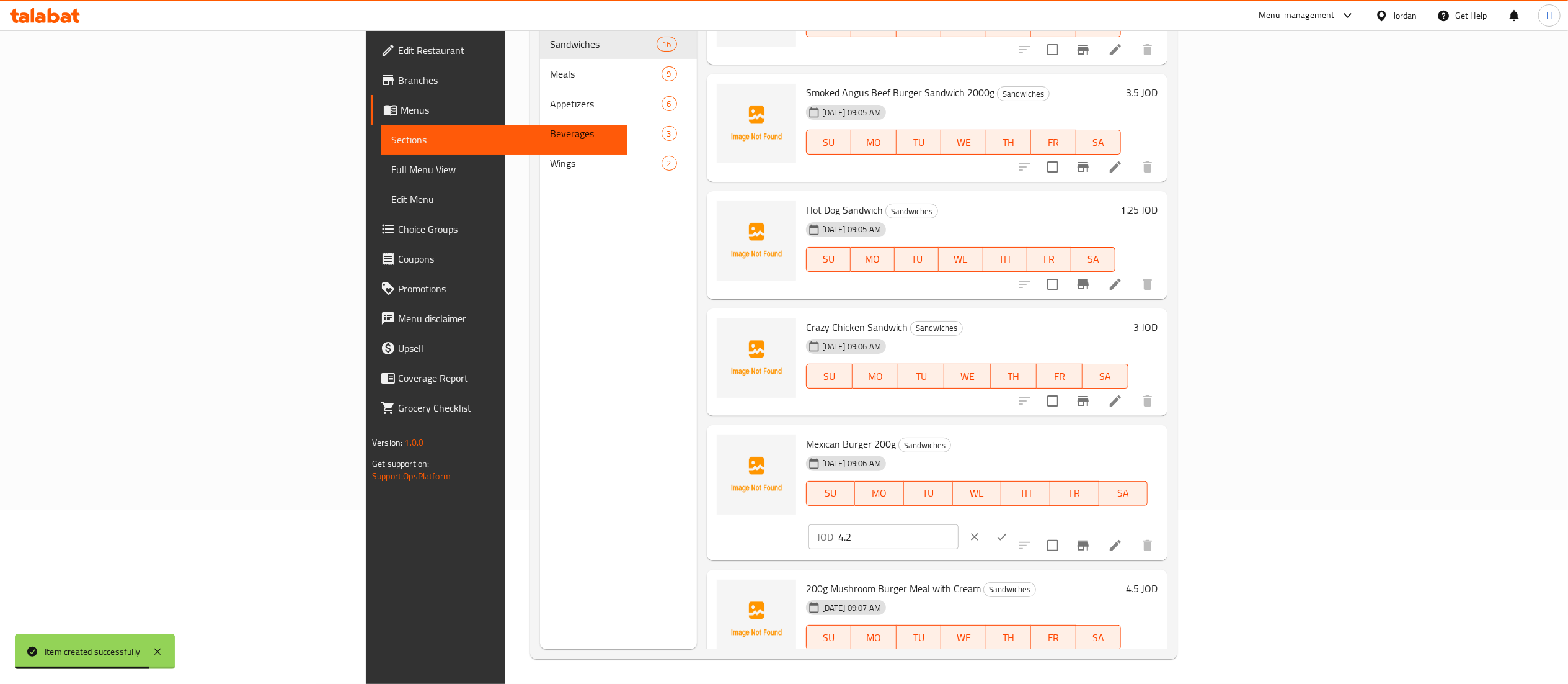
click at [958, 525] on input "4.2" at bounding box center [899, 537] width 121 height 25
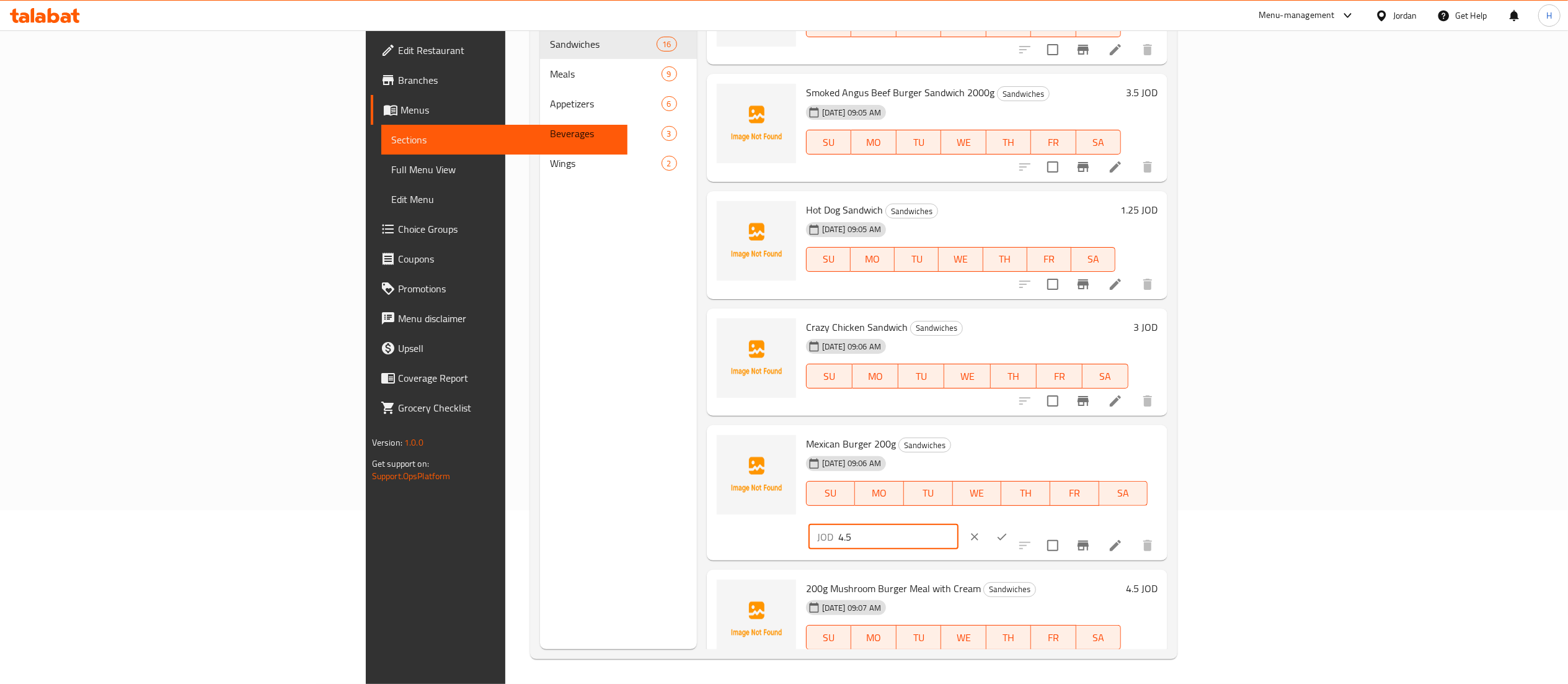
type input "4.5"
click at [1008, 530] on icon "ok" at bounding box center [1002, 536] width 12 height 12
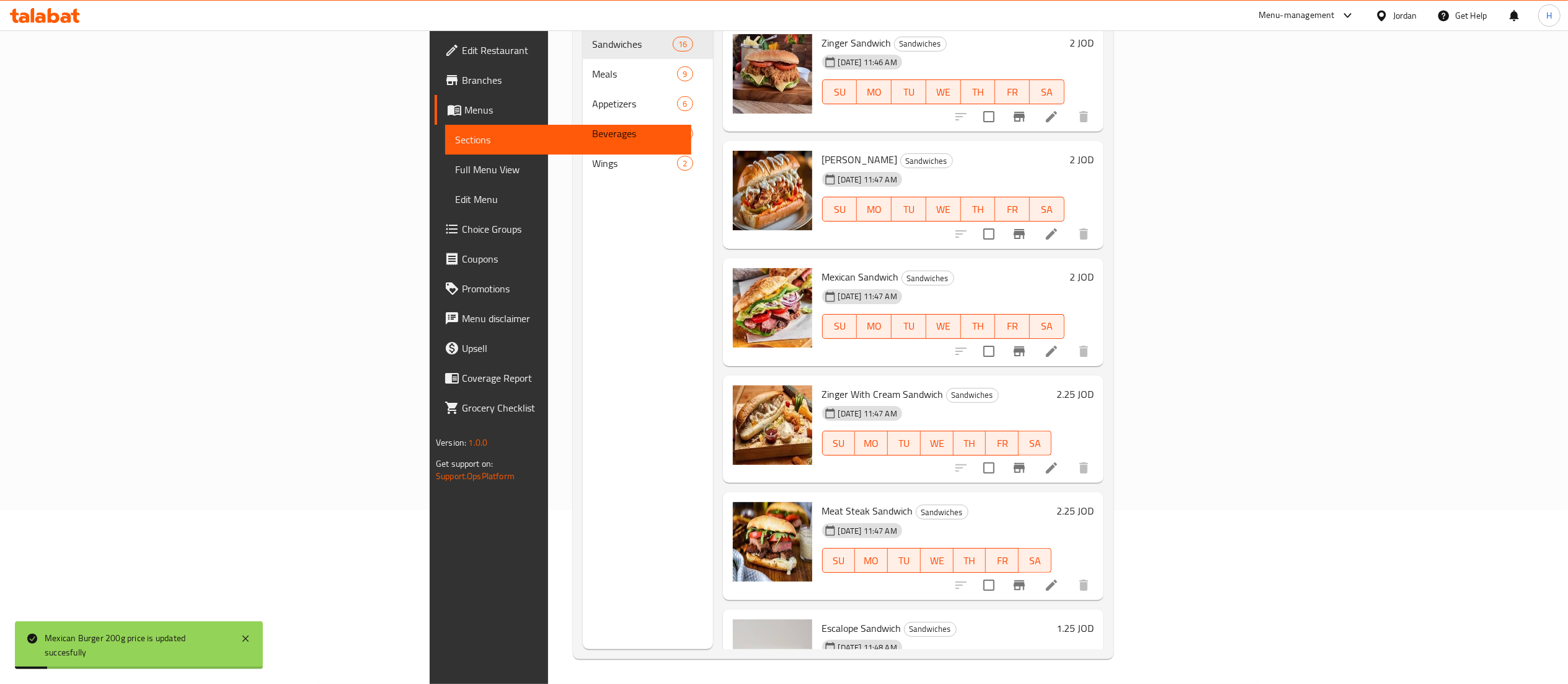
scroll to position [0, 0]
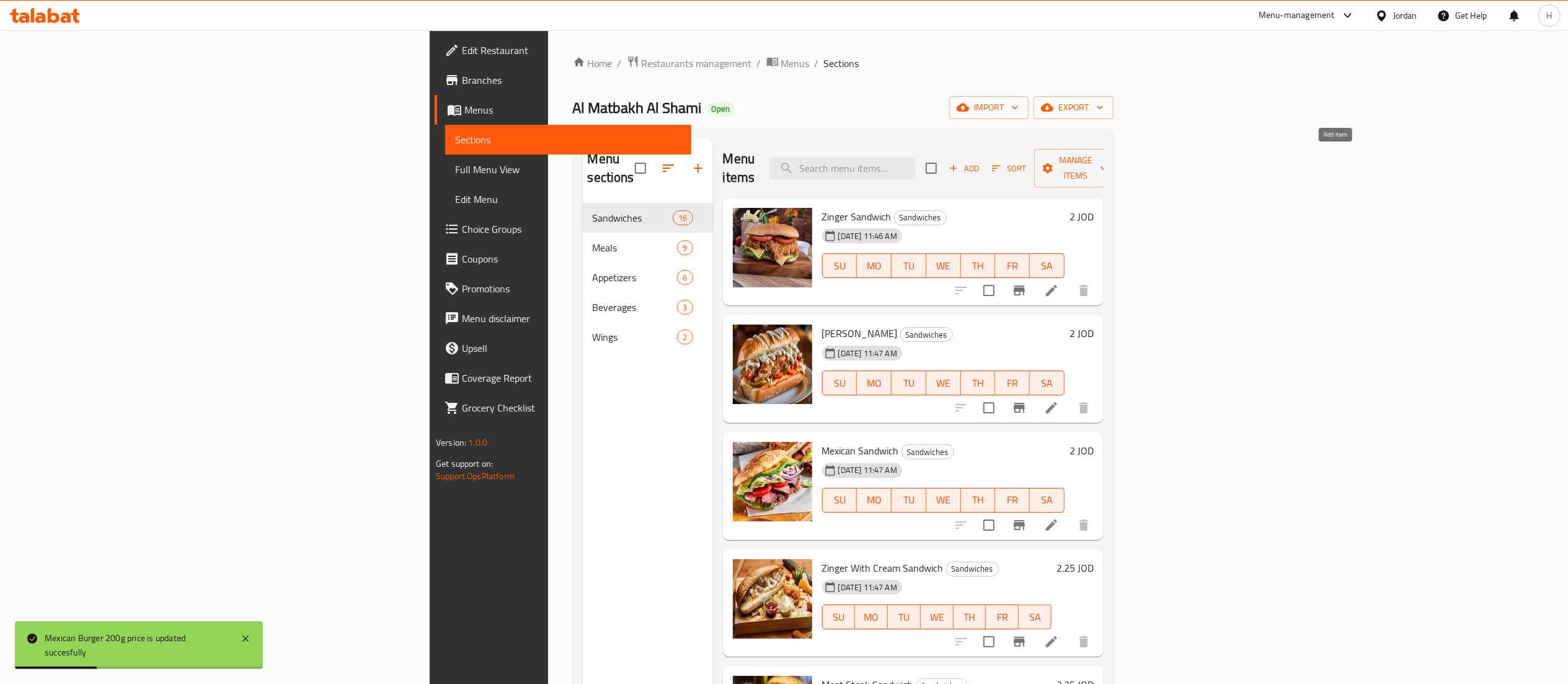
click at [981, 161] on span "Add" at bounding box center [964, 169] width 34 height 14
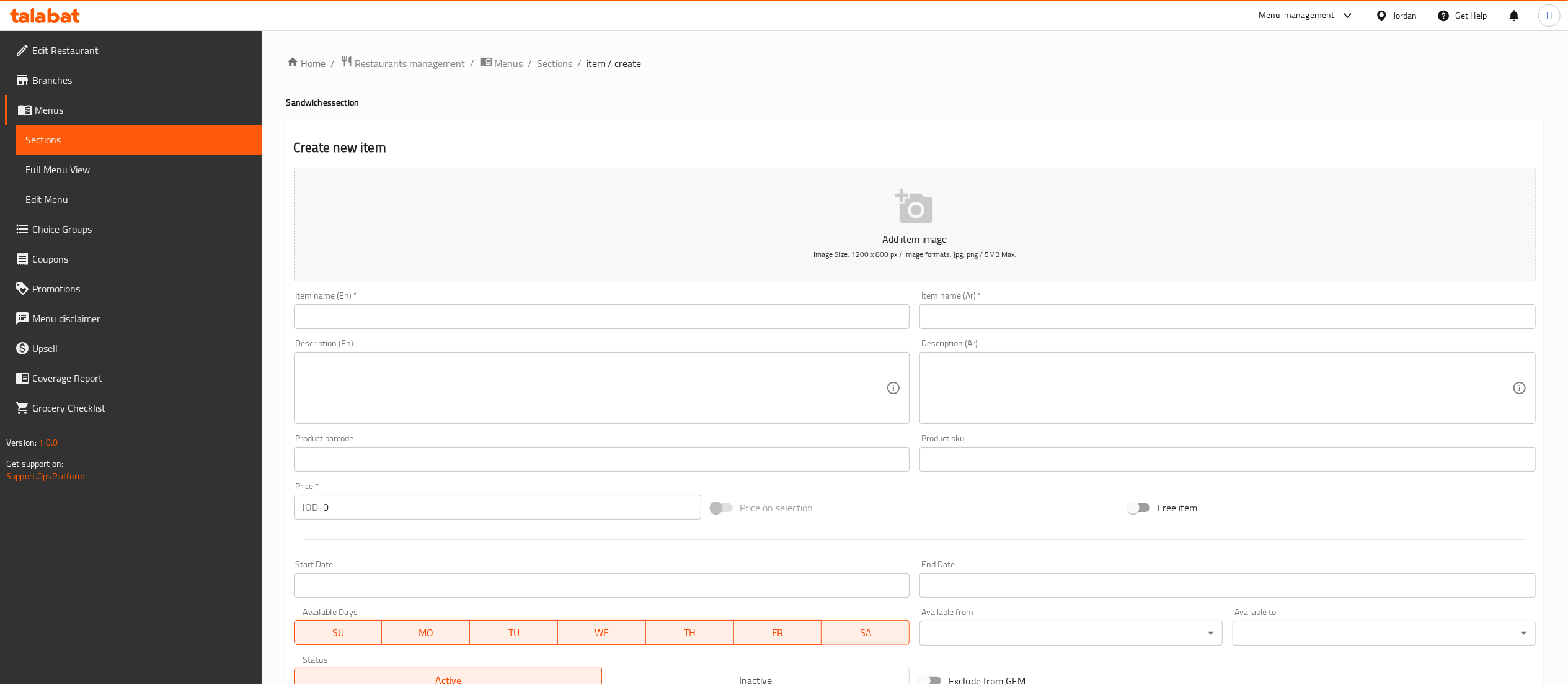
click at [1387, 161] on div "Create new item Add item image Image Size: 1200 x 800 px / Image formats: jpg, …" at bounding box center [915, 482] width 1257 height 722
click at [51, 19] on icon at bounding box center [45, 15] width 70 height 15
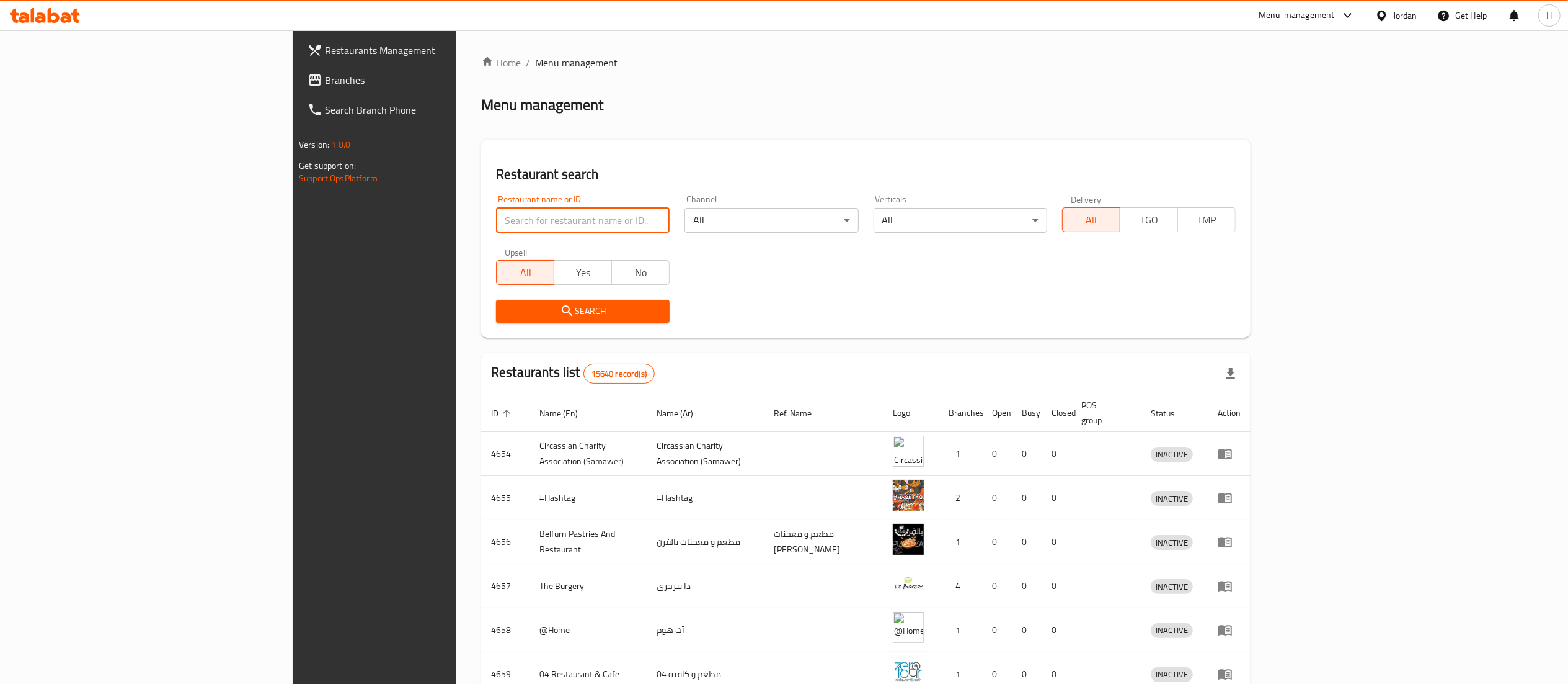
click at [496, 216] on input "search" at bounding box center [583, 220] width 174 height 25
click at [325, 87] on span "Branches" at bounding box center [434, 80] width 220 height 15
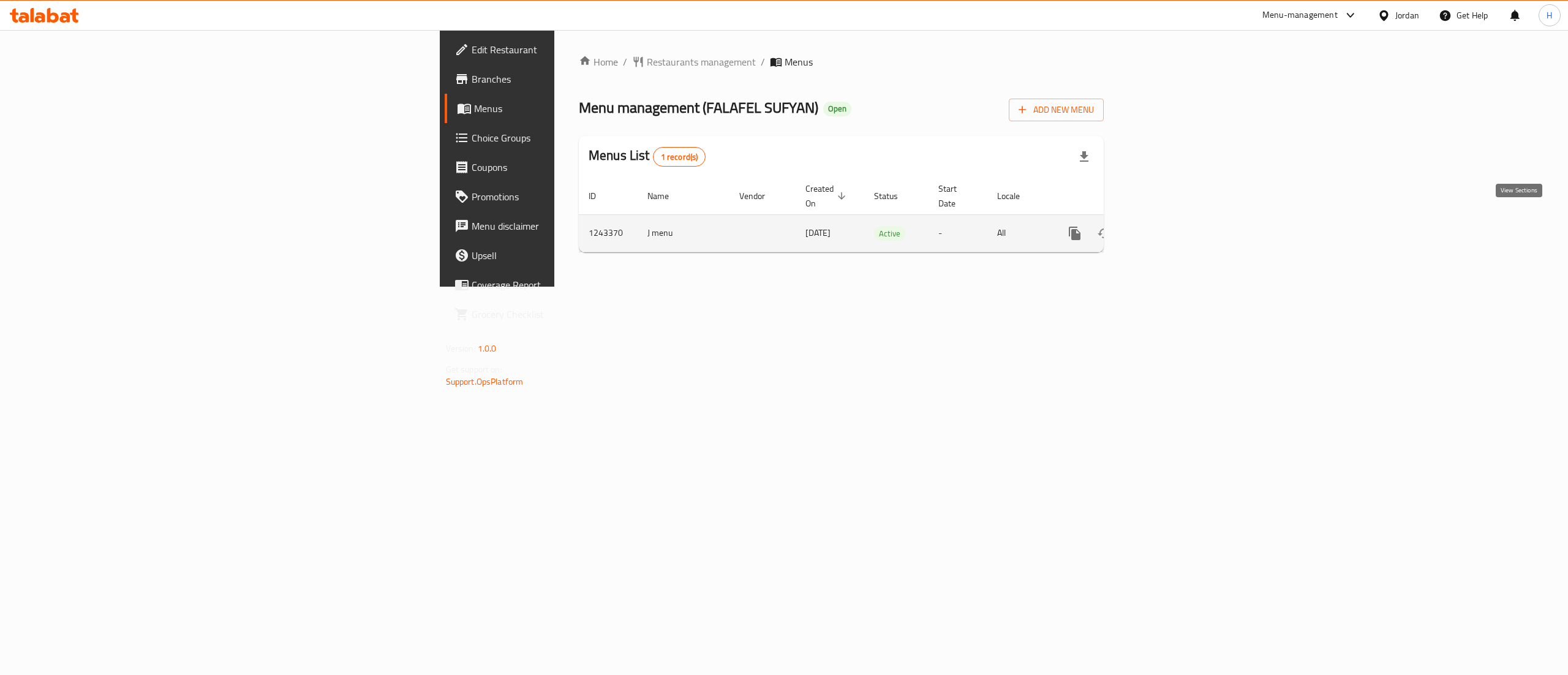
click at [1171, 227] on icon "enhanced table" at bounding box center [1163, 233] width 15 height 15
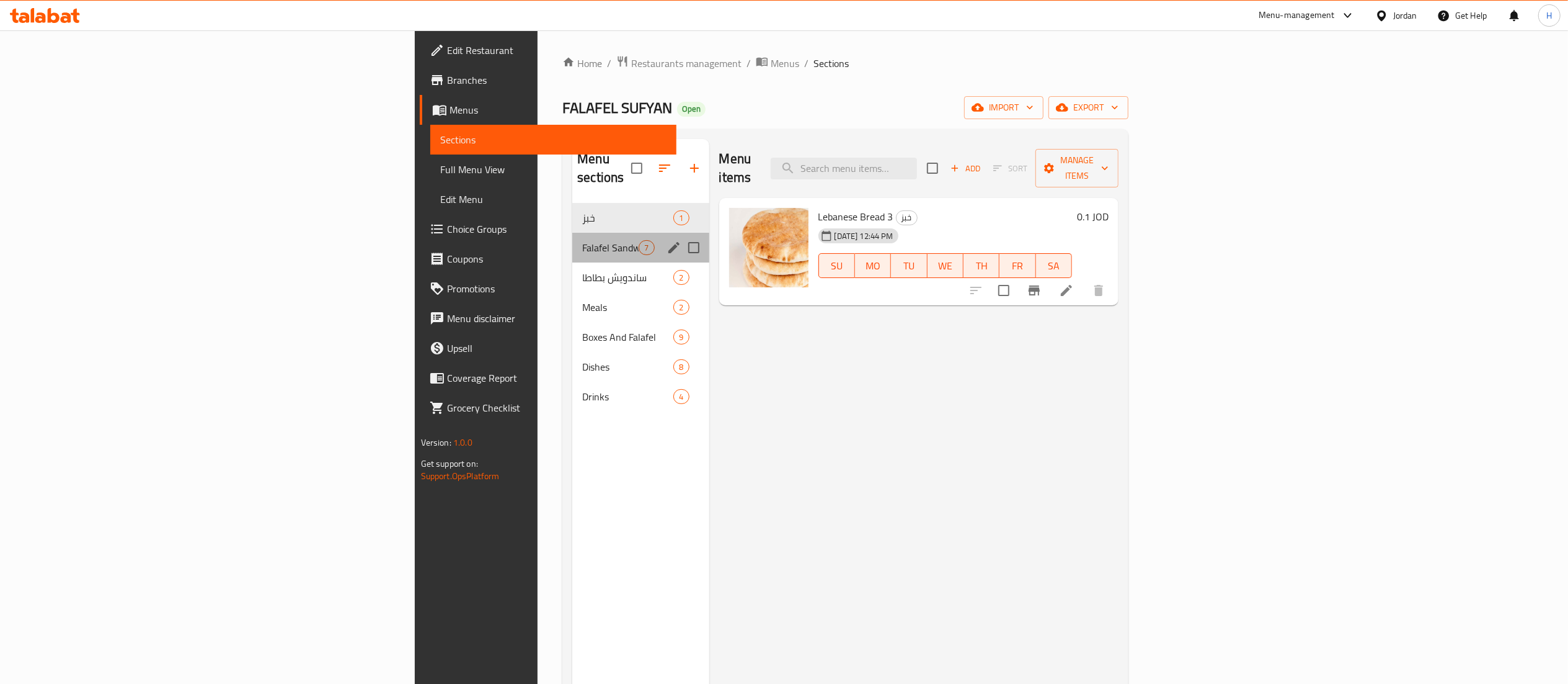
click at [572, 233] on div "Falafel Sandwich 7" at bounding box center [640, 248] width 137 height 30
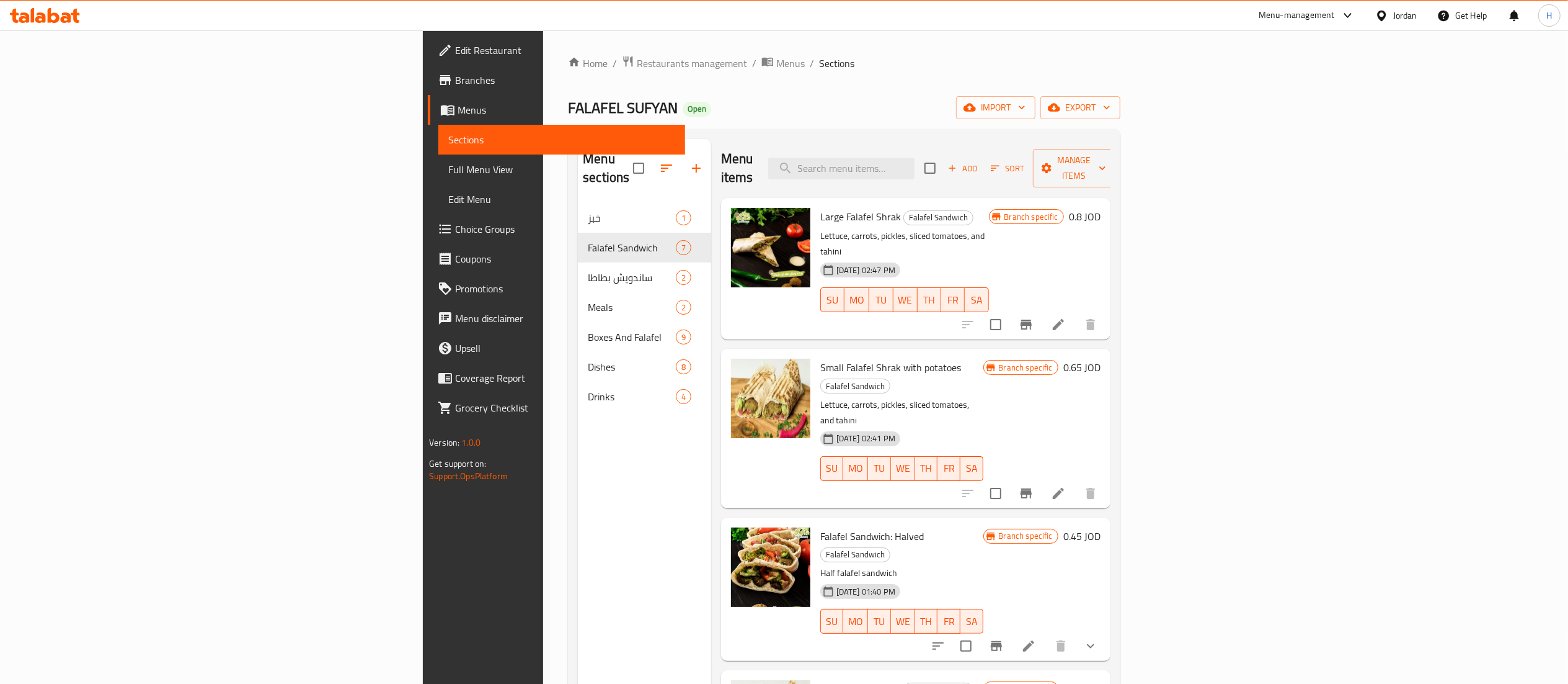
click at [978, 459] on span "SA" at bounding box center [972, 468] width 13 height 18
click at [1105, 309] on div at bounding box center [1029, 324] width 152 height 30
click at [1041, 309] on button "Branch-specific-item" at bounding box center [1026, 324] width 30 height 30
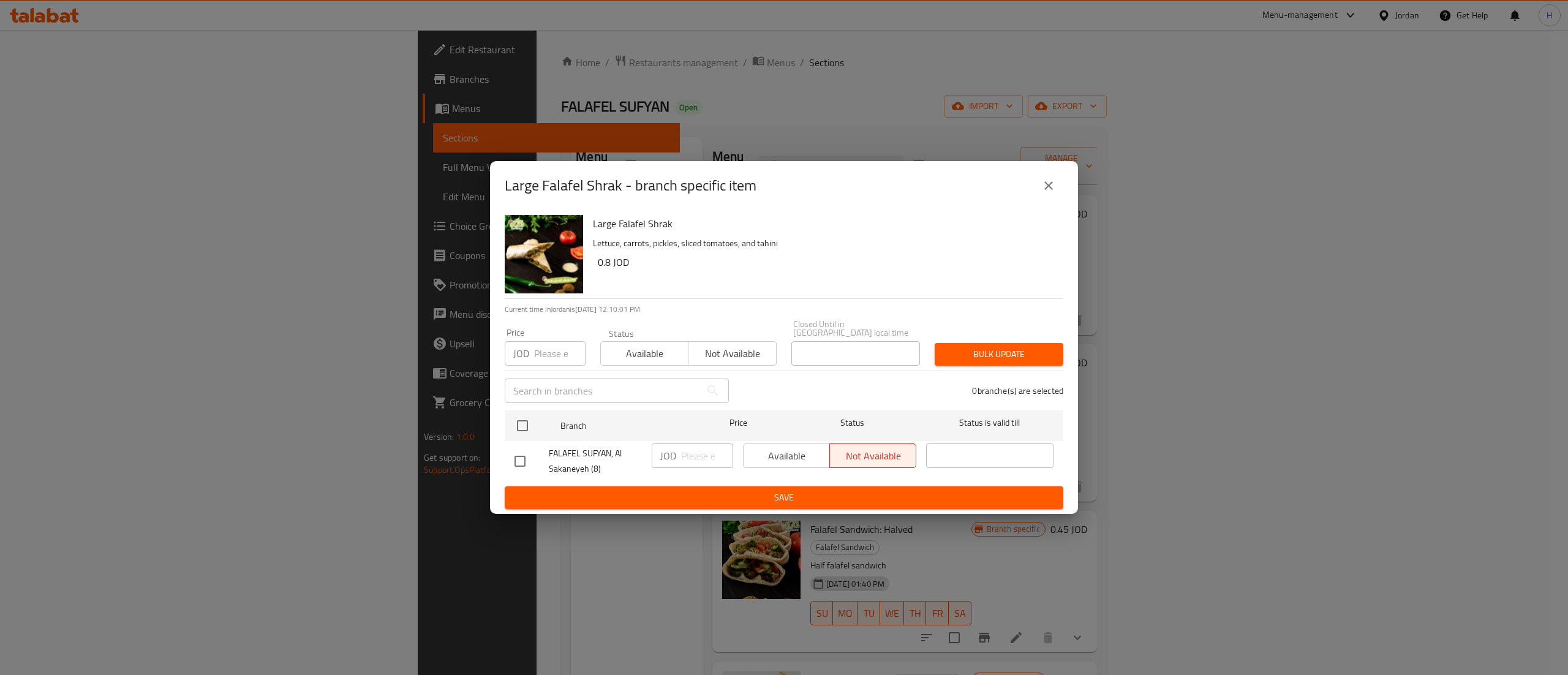
click at [1051, 190] on icon "close" at bounding box center [1048, 185] width 8 height 8
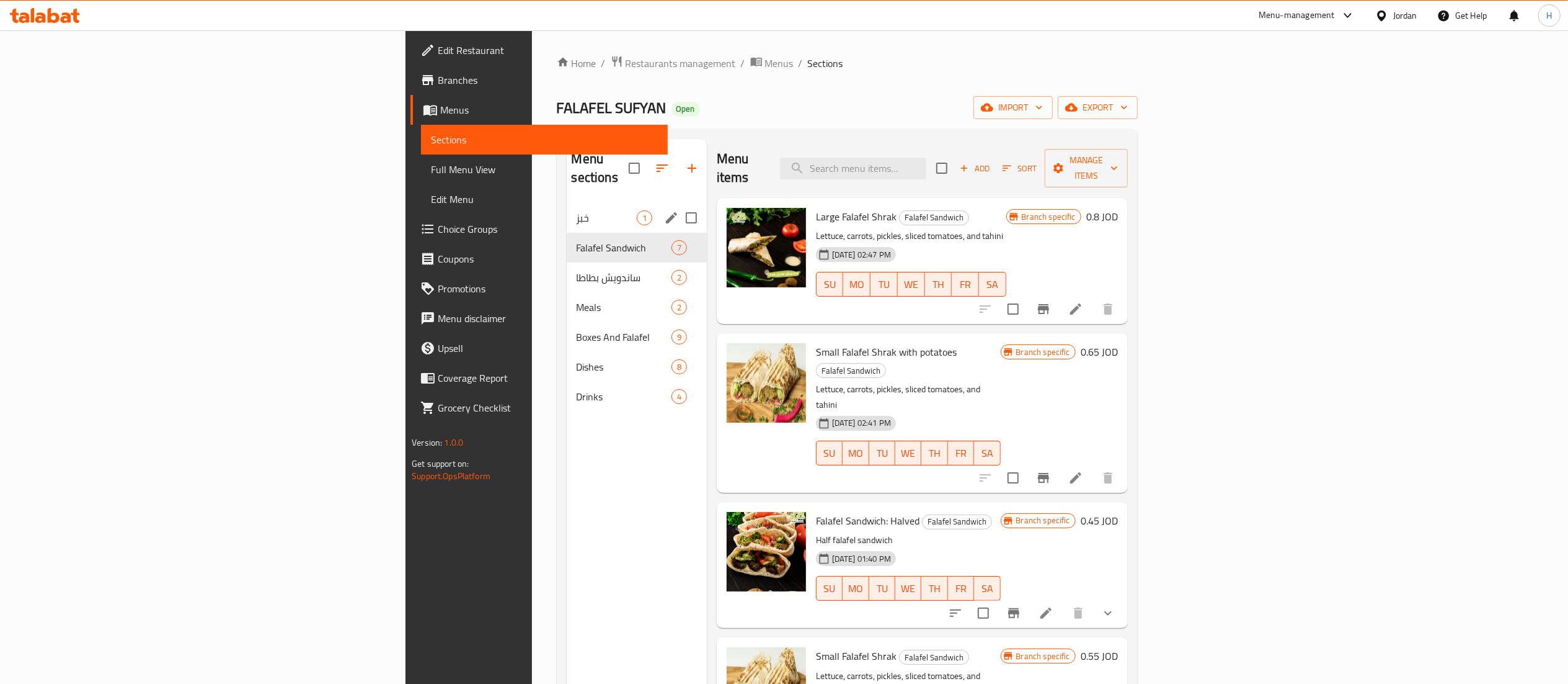
click at [577, 210] on span "خبز" at bounding box center [606, 217] width 60 height 15
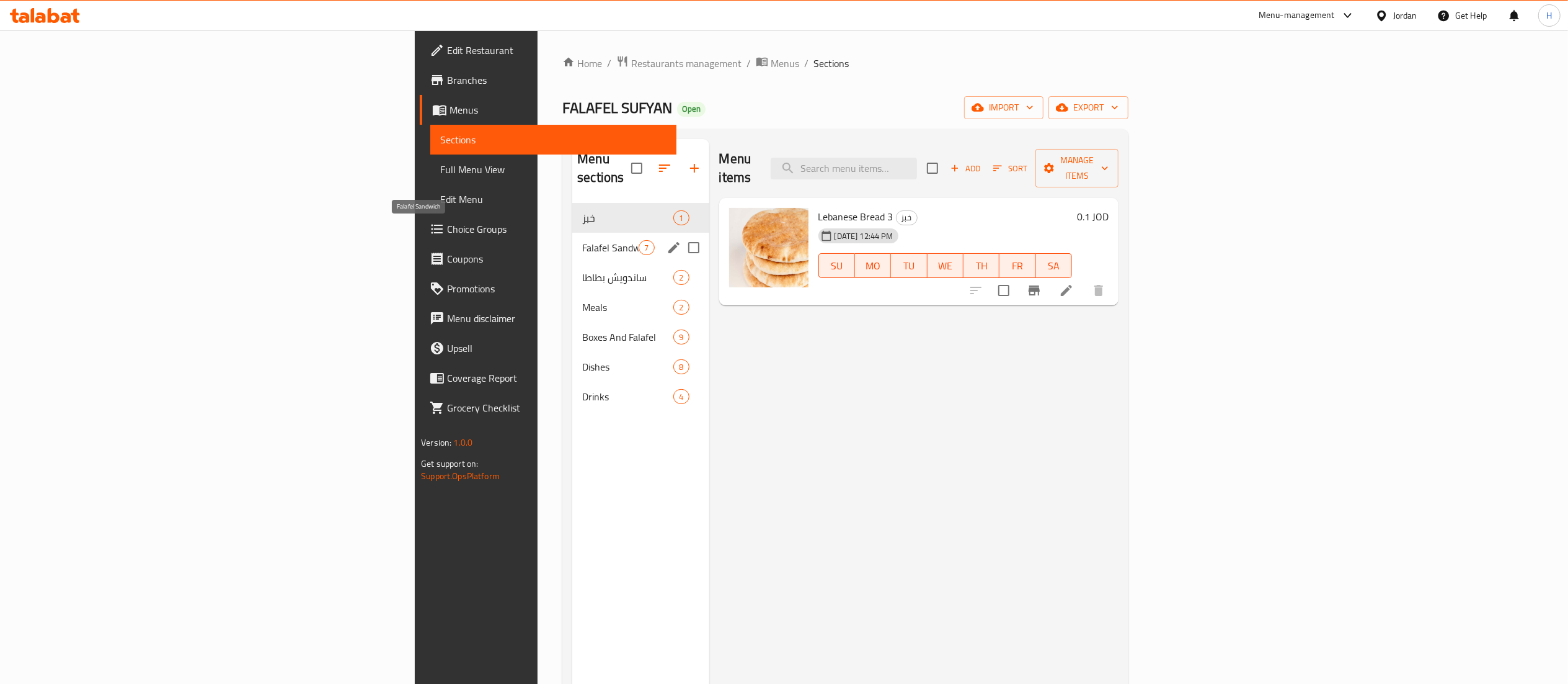
click at [582, 240] on span "Falafel Sandwich" at bounding box center [610, 247] width 56 height 15
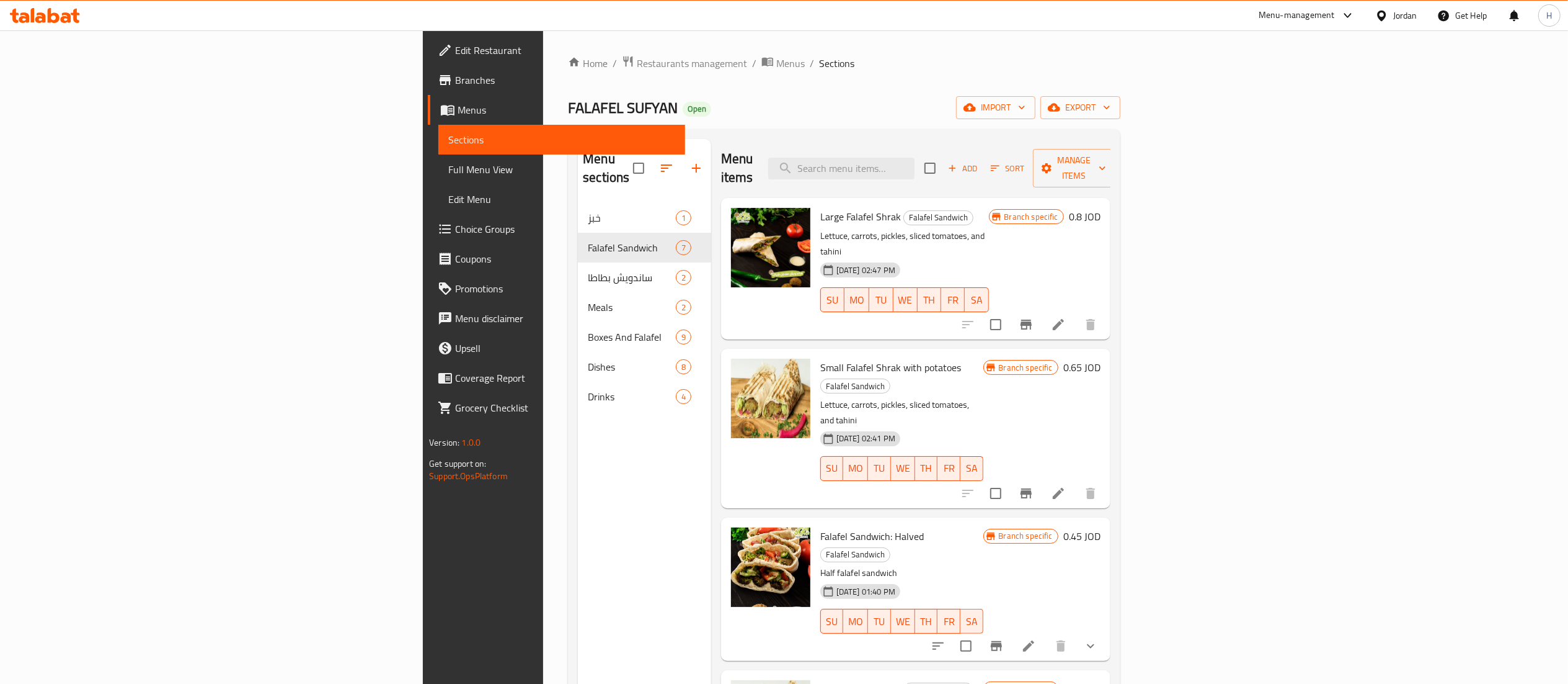
click at [989, 208] on h6 "Large Falafel Shrak Falafel Sandwich" at bounding box center [905, 217] width 168 height 18
click at [1033, 317] on icon "Branch-specific-item" at bounding box center [1026, 324] width 15 height 15
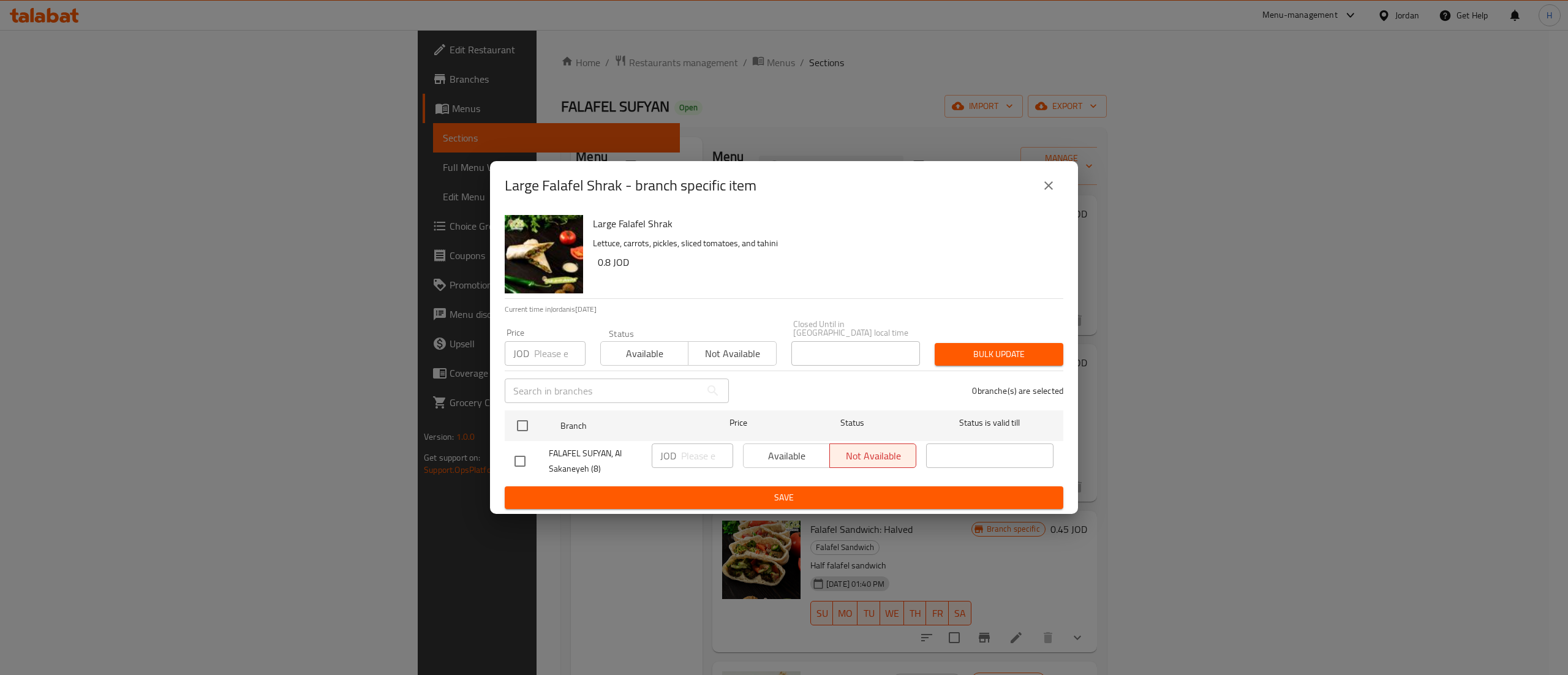
click at [1051, 193] on icon "close" at bounding box center [1048, 185] width 15 height 15
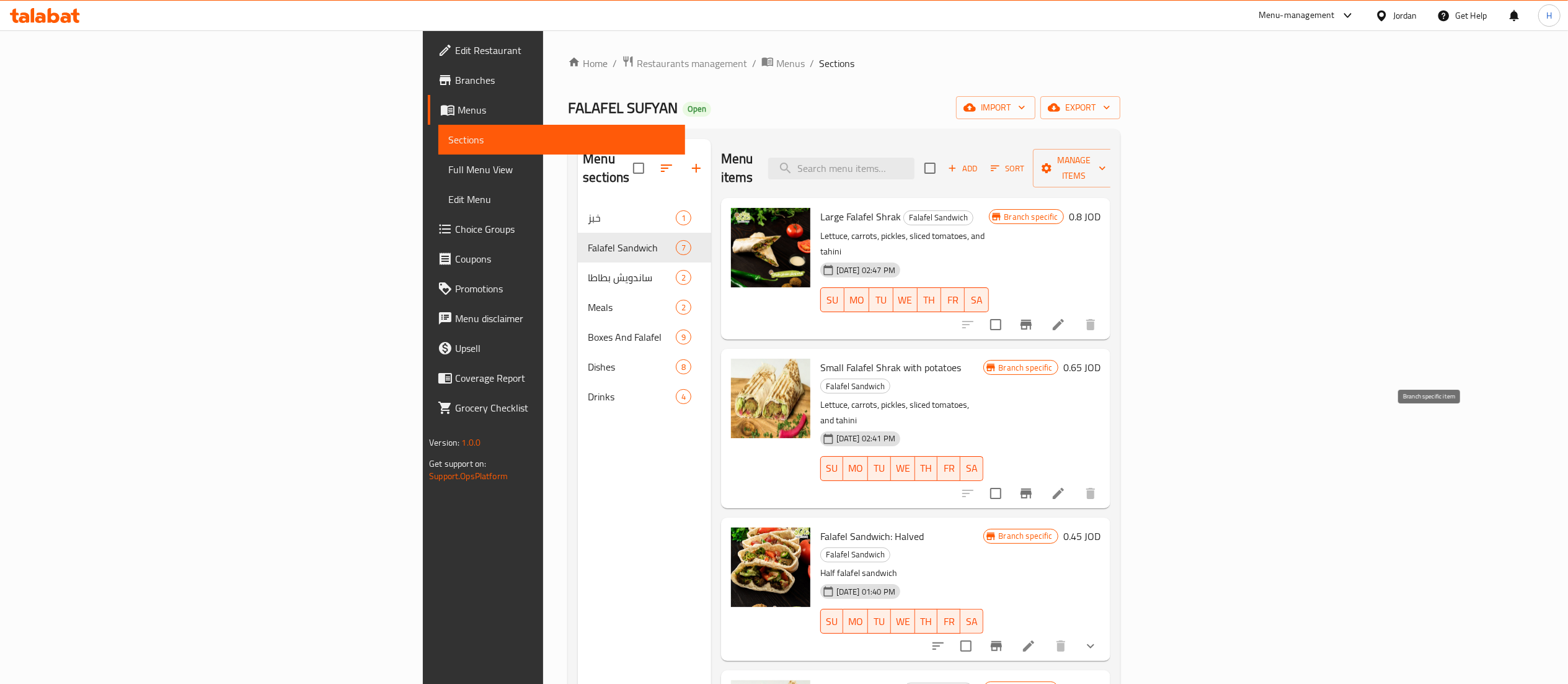
click at [1032, 488] on icon "Branch-specific-item" at bounding box center [1026, 493] width 11 height 10
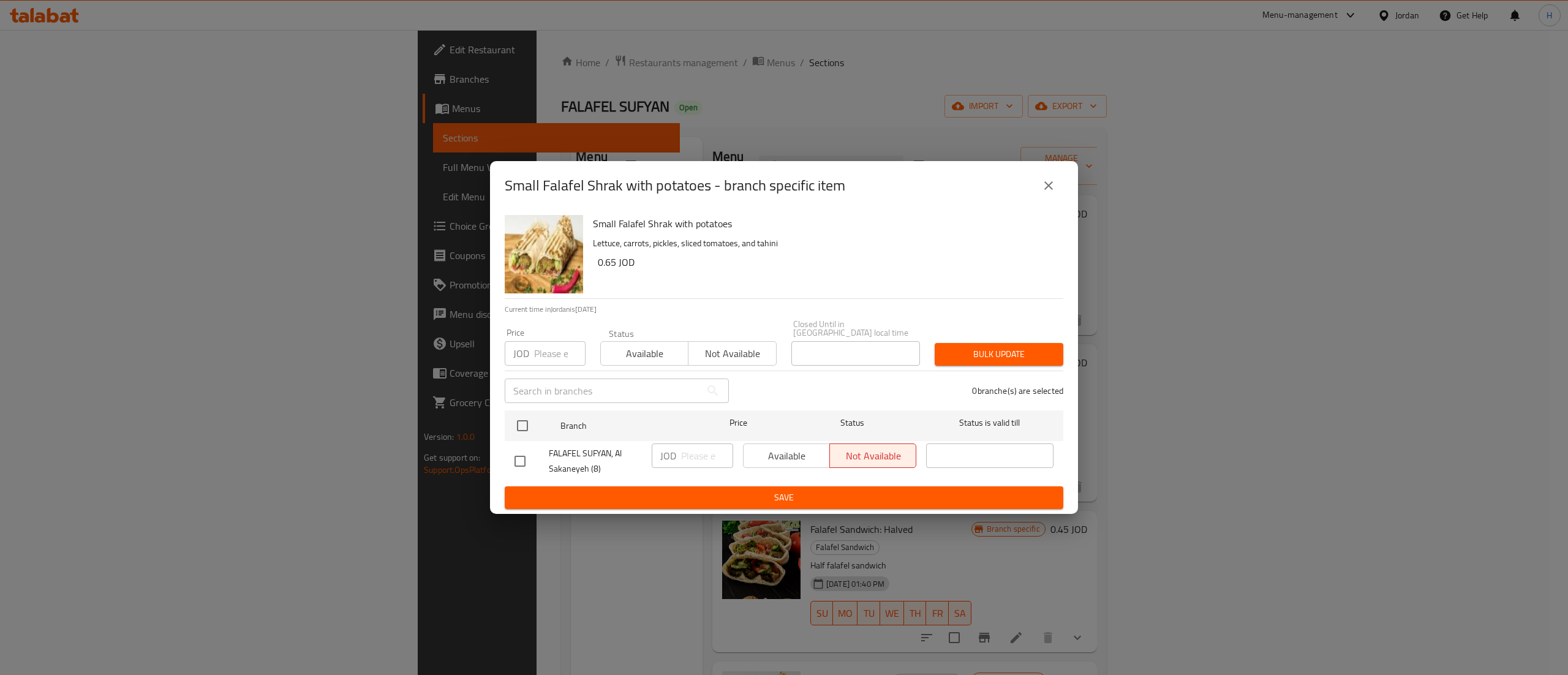
click at [1054, 181] on button "close" at bounding box center [1048, 186] width 29 height 29
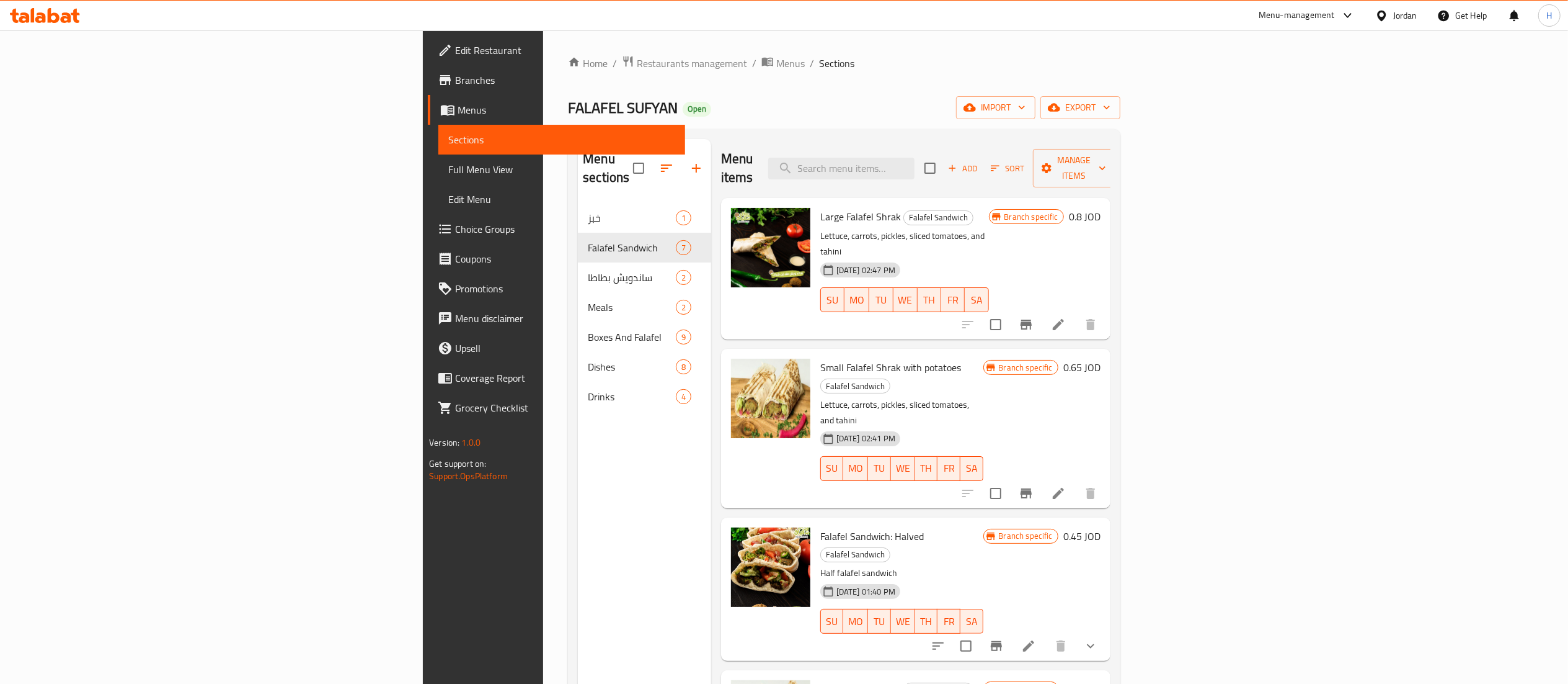
click at [1002, 641] on icon "Branch-specific-item" at bounding box center [996, 645] width 11 height 10
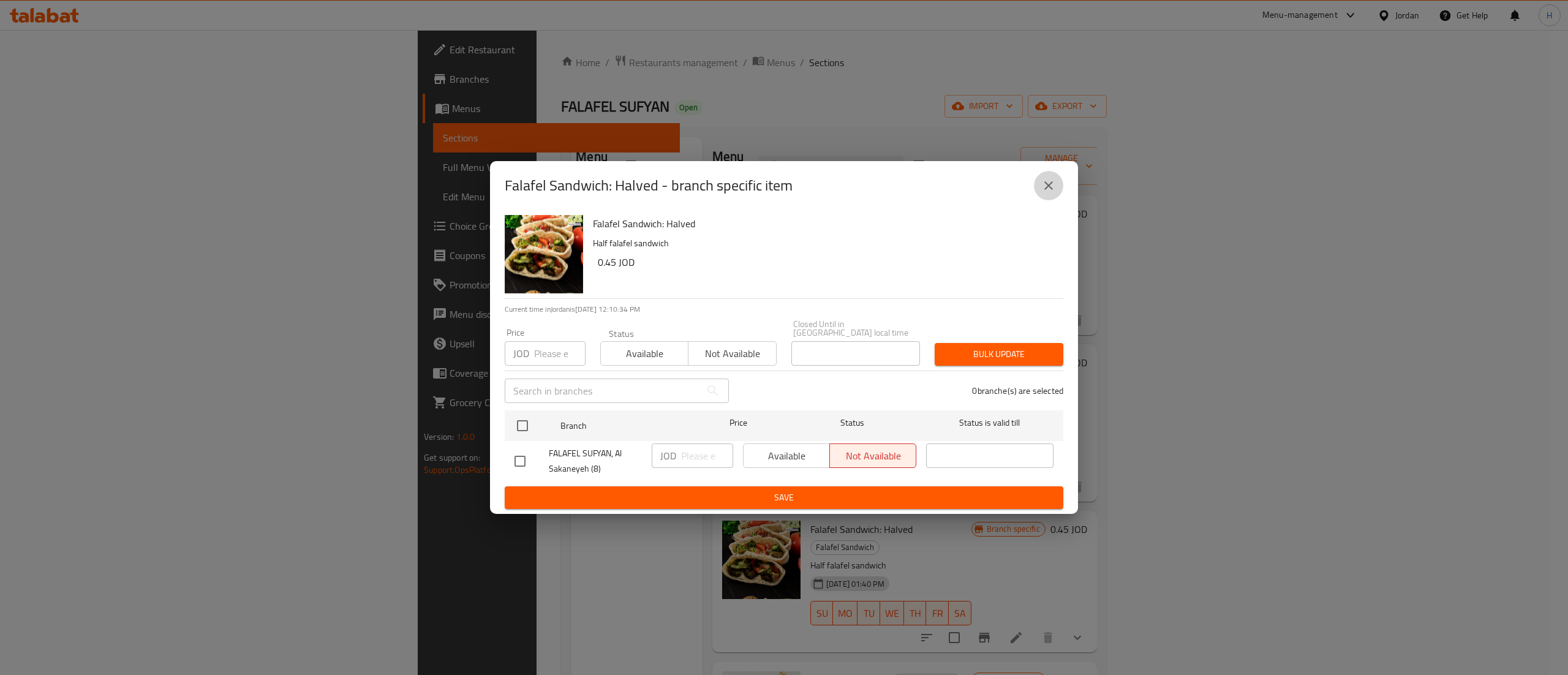
click at [1050, 193] on icon "close" at bounding box center [1048, 185] width 15 height 15
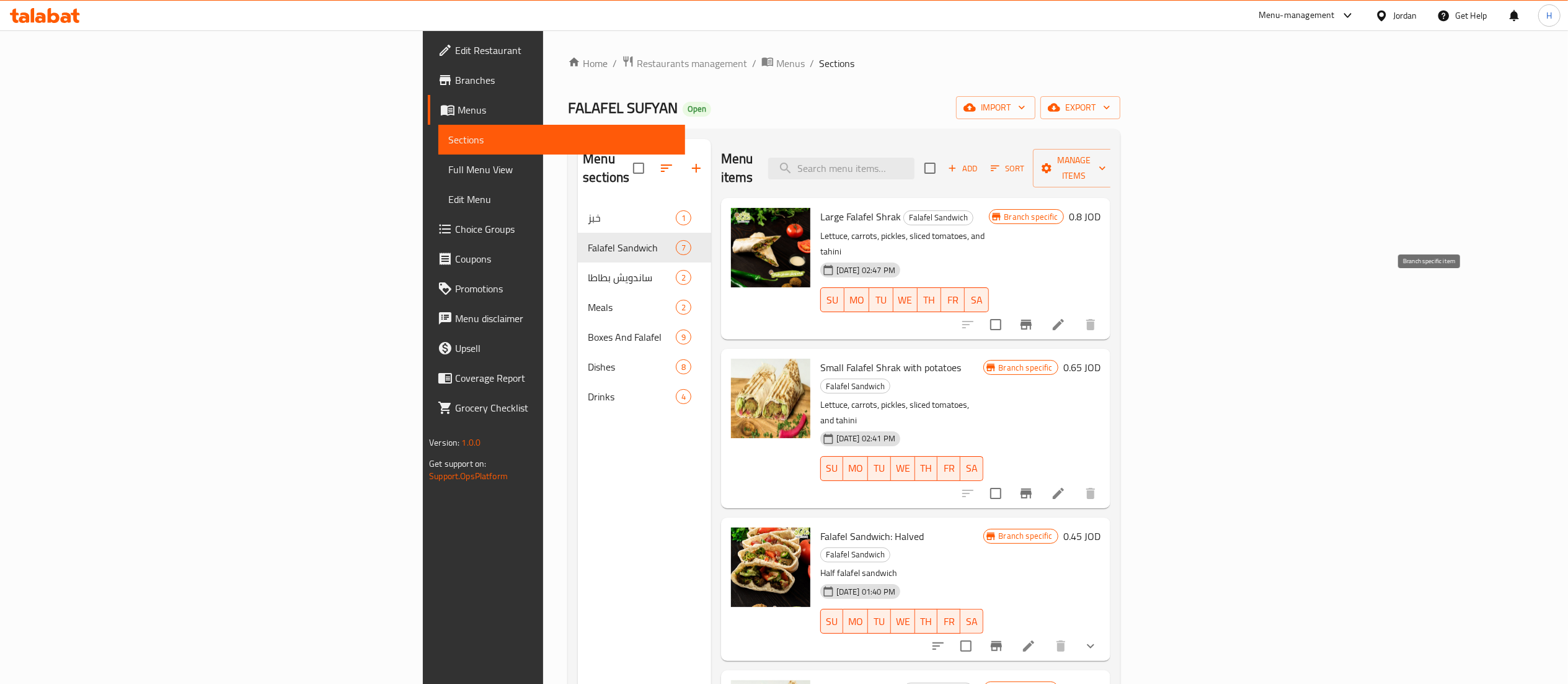
click at [1033, 317] on icon "Branch-specific-item" at bounding box center [1026, 324] width 15 height 15
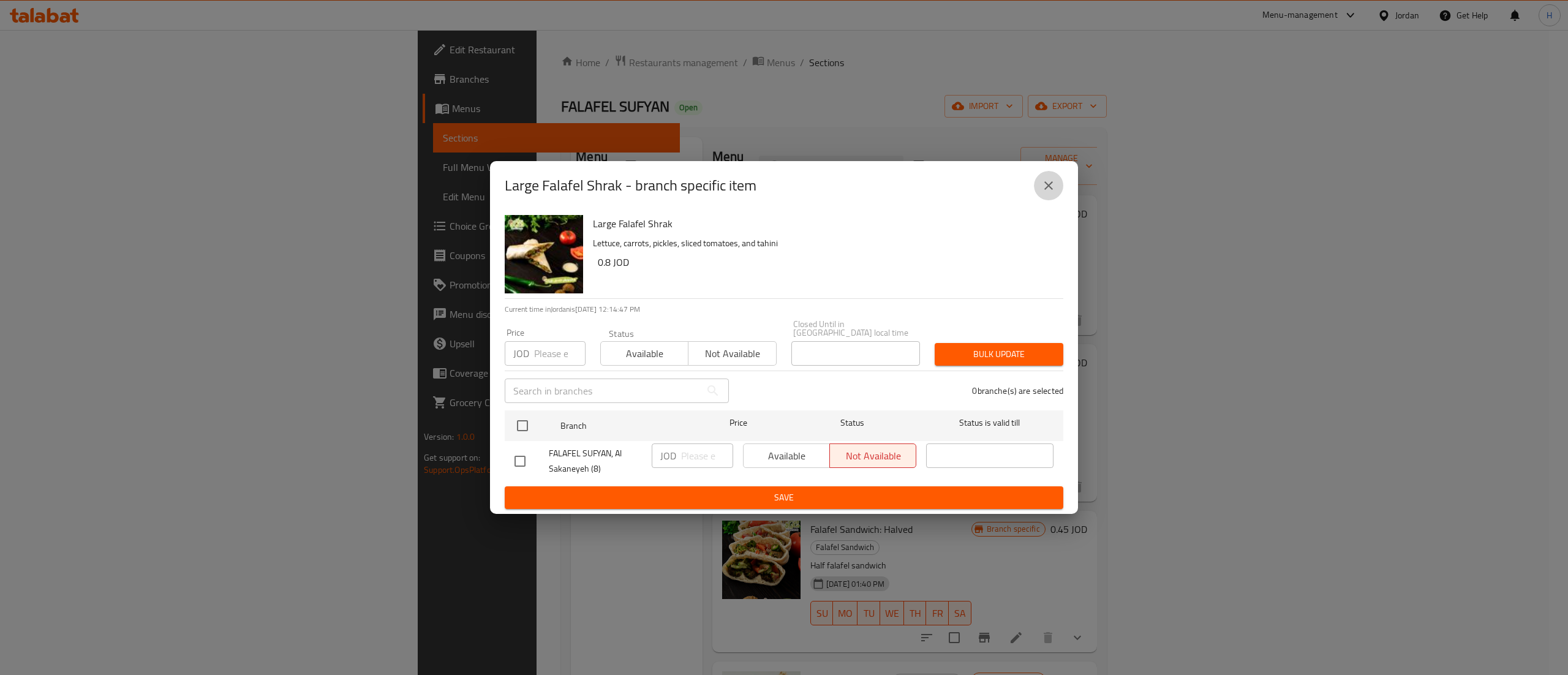
click at [1044, 182] on icon "close" at bounding box center [1048, 185] width 15 height 15
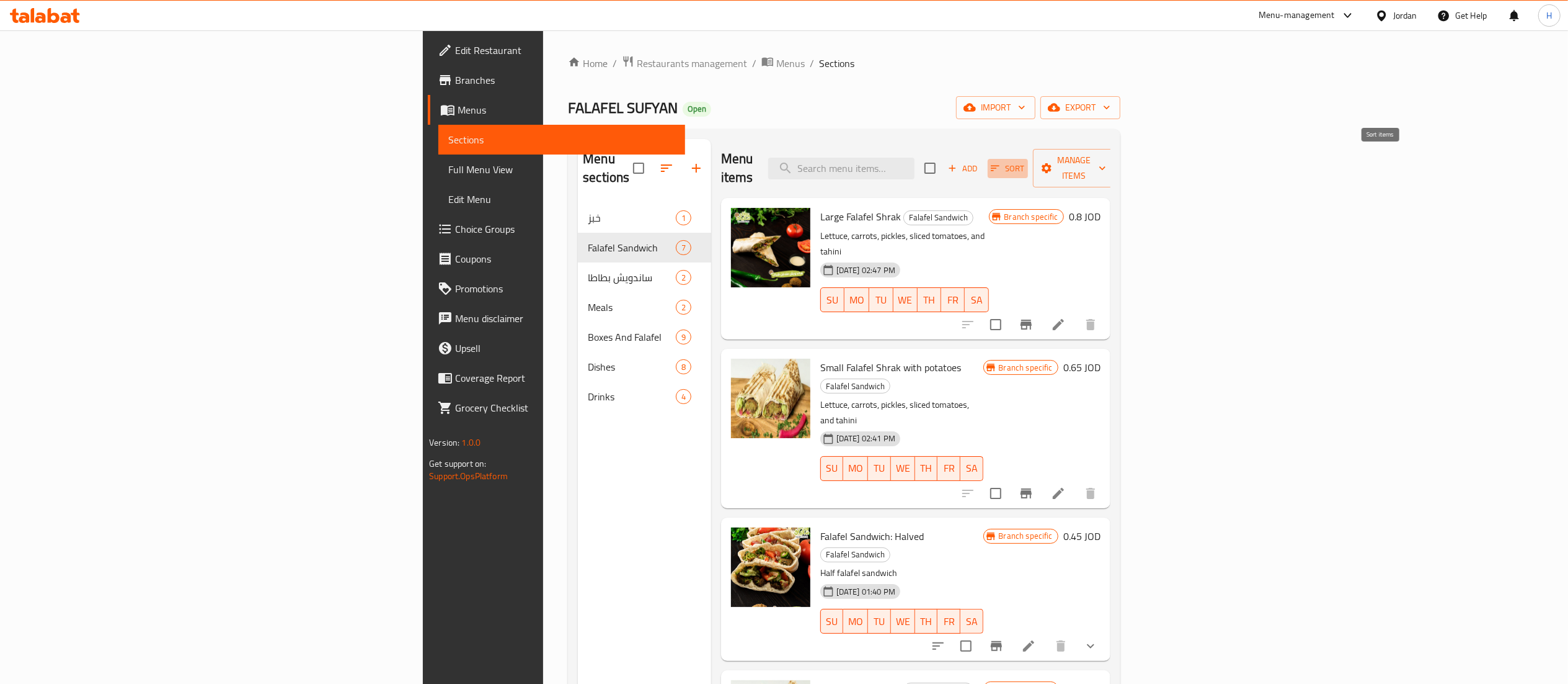
click at [1025, 161] on span "Sort" at bounding box center [1008, 169] width 34 height 14
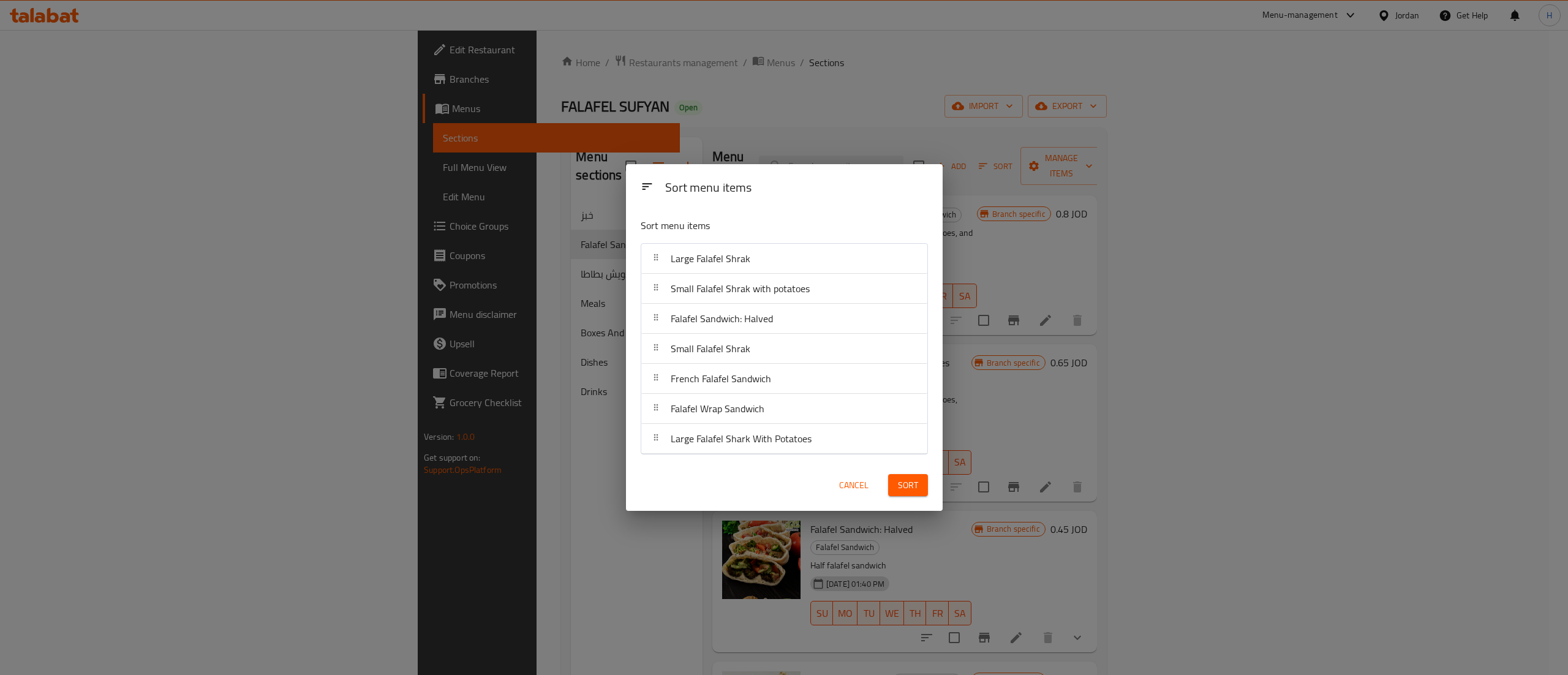
click at [1172, 206] on div "Sort menu items Sort menu items Large Falafel Shrak Small Falafel Shrak with po…" at bounding box center [784, 337] width 1568 height 675
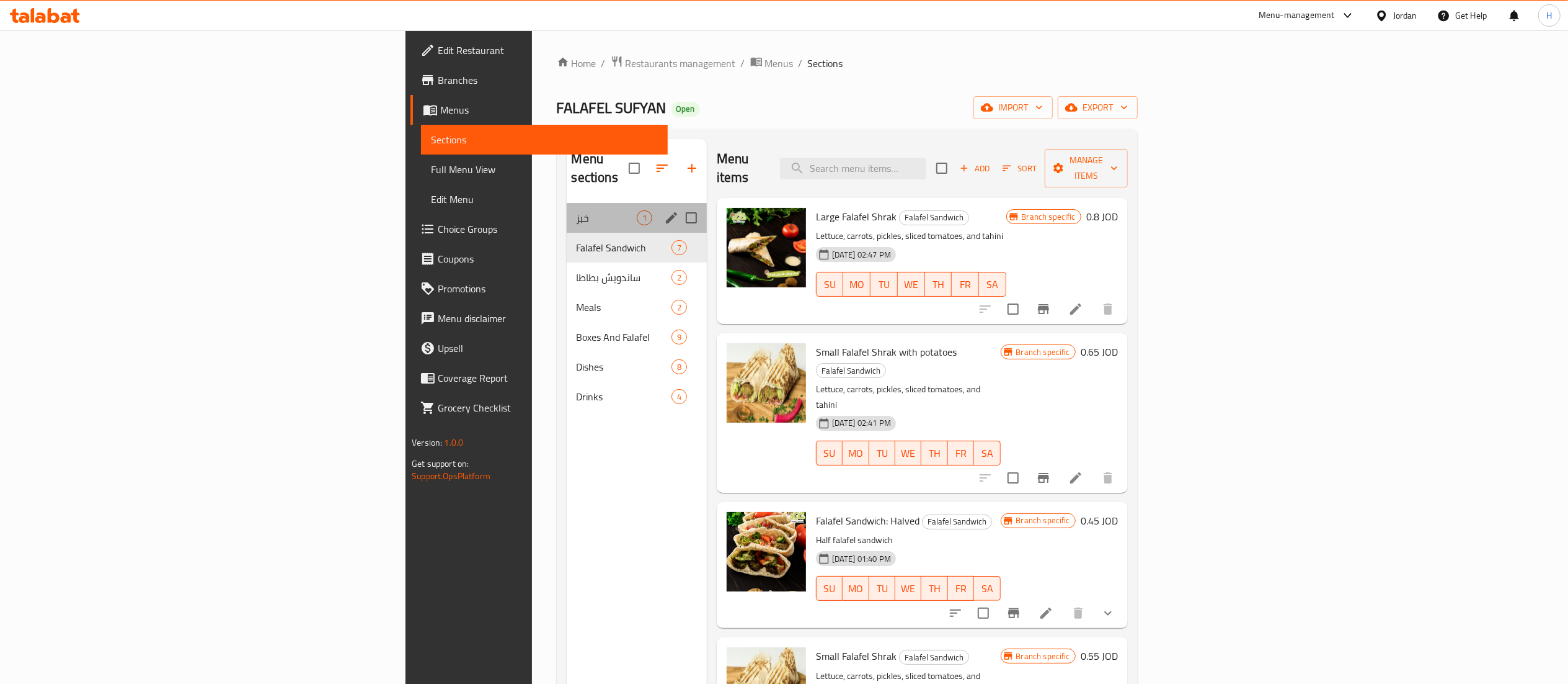
click at [567, 208] on div "خبز 1" at bounding box center [637, 218] width 140 height 30
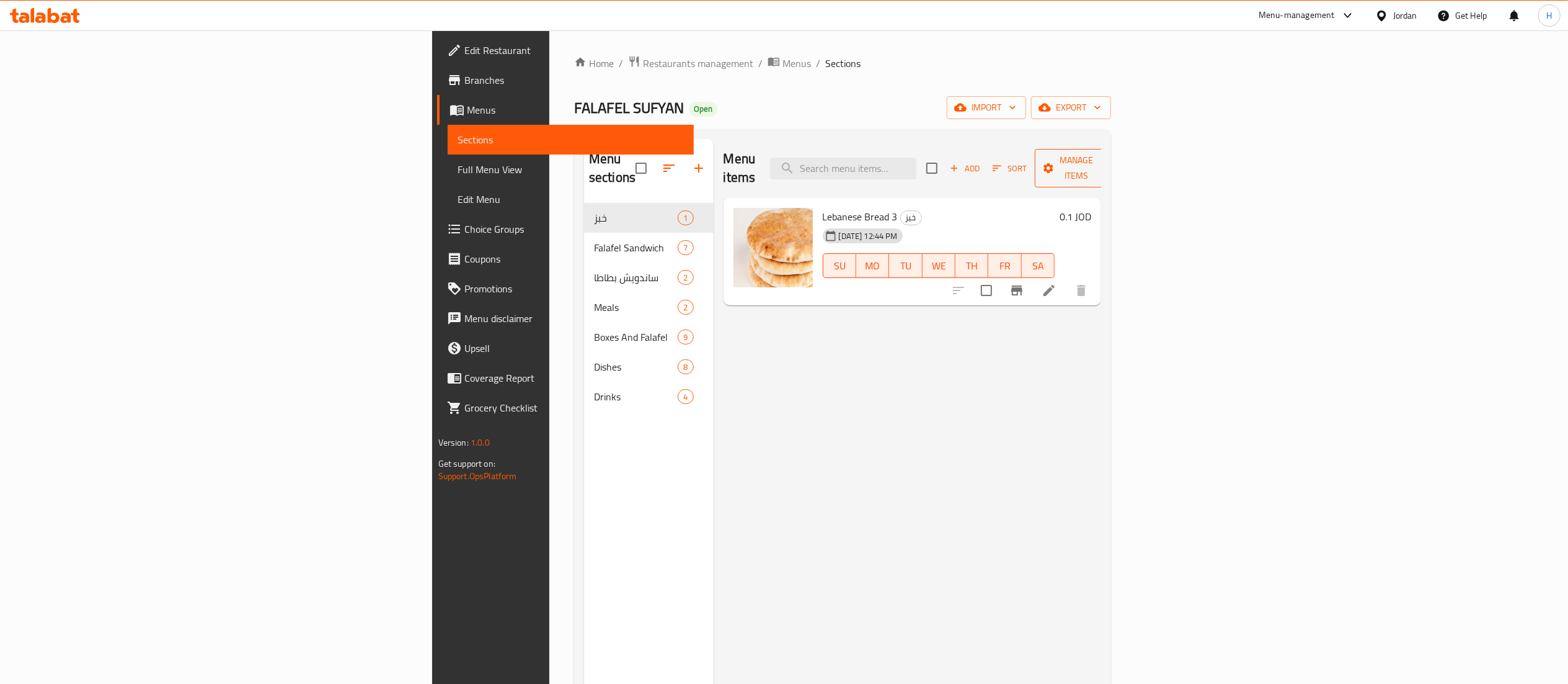
click at [1108, 161] on span "Manage items" at bounding box center [1076, 168] width 63 height 31
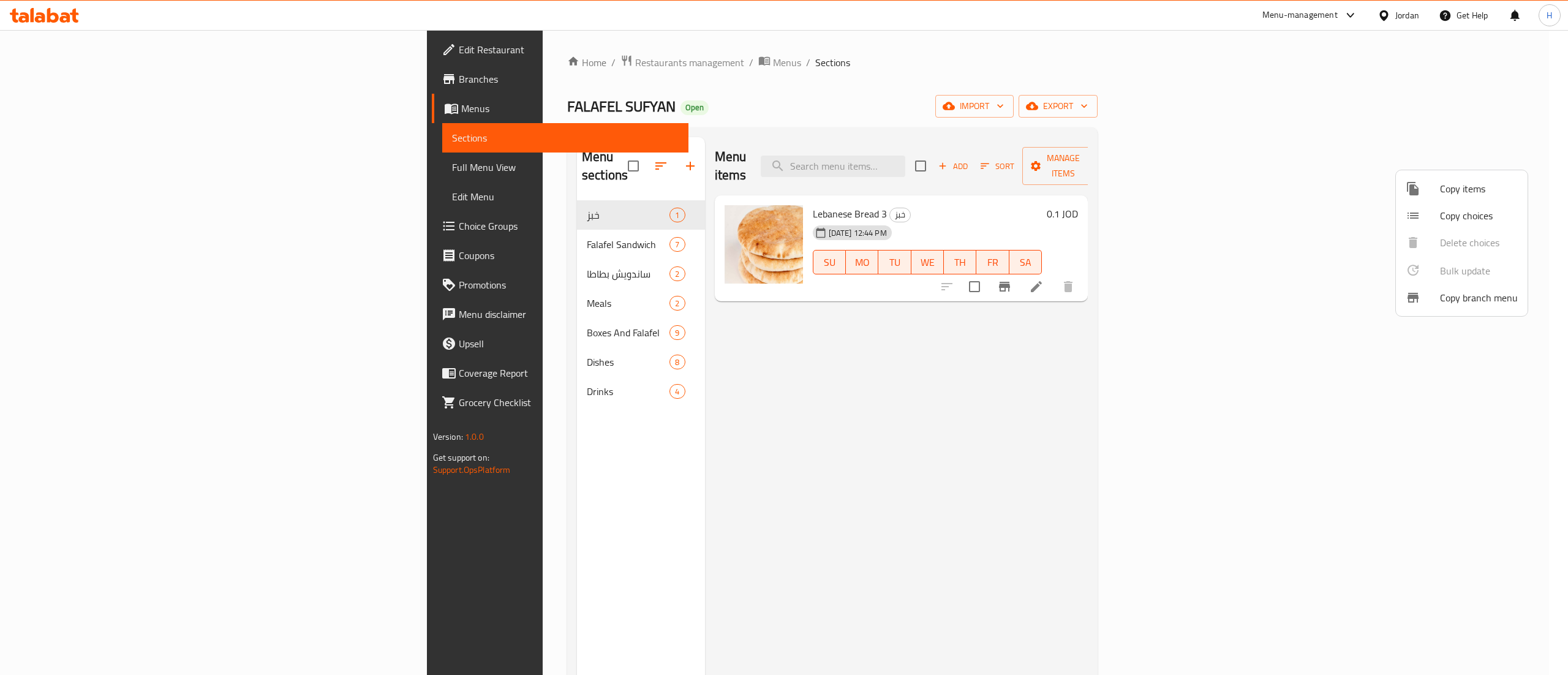
drag, startPoint x: 1270, startPoint y: 500, endPoint x: 1274, endPoint y: 494, distance: 7.2
click at [1270, 499] on div at bounding box center [784, 337] width 1568 height 675
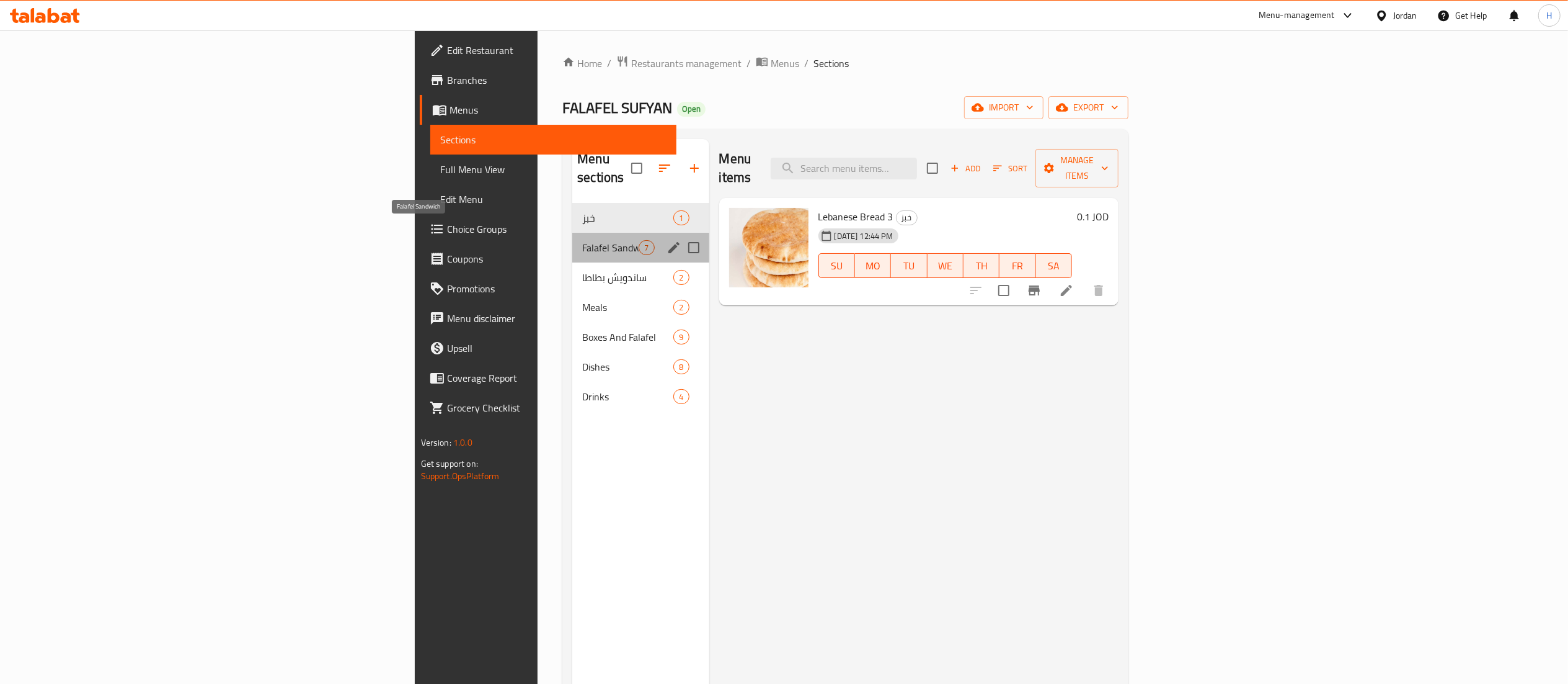
click at [582, 240] on span "Falafel Sandwich" at bounding box center [610, 247] width 56 height 15
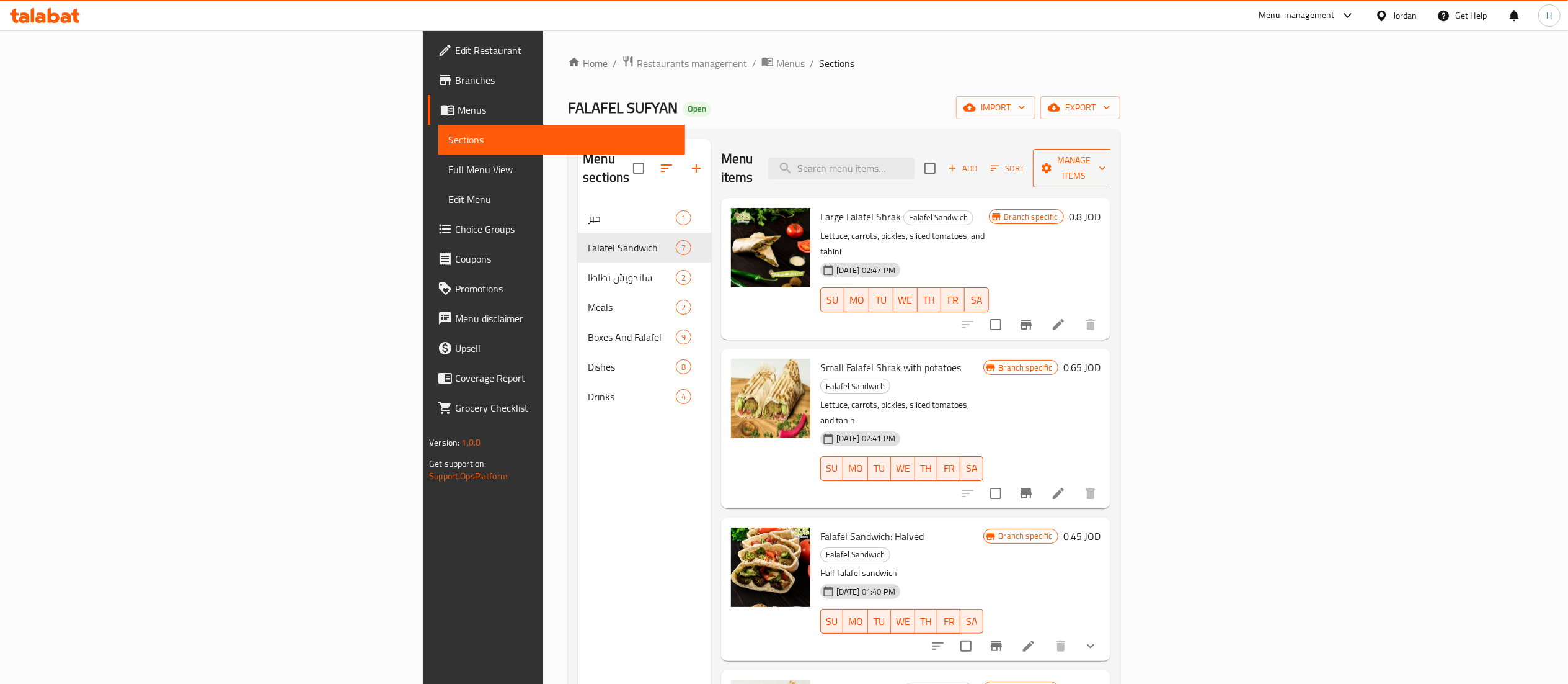
click at [1053, 162] on icon "button" at bounding box center [1046, 168] width 12 height 12
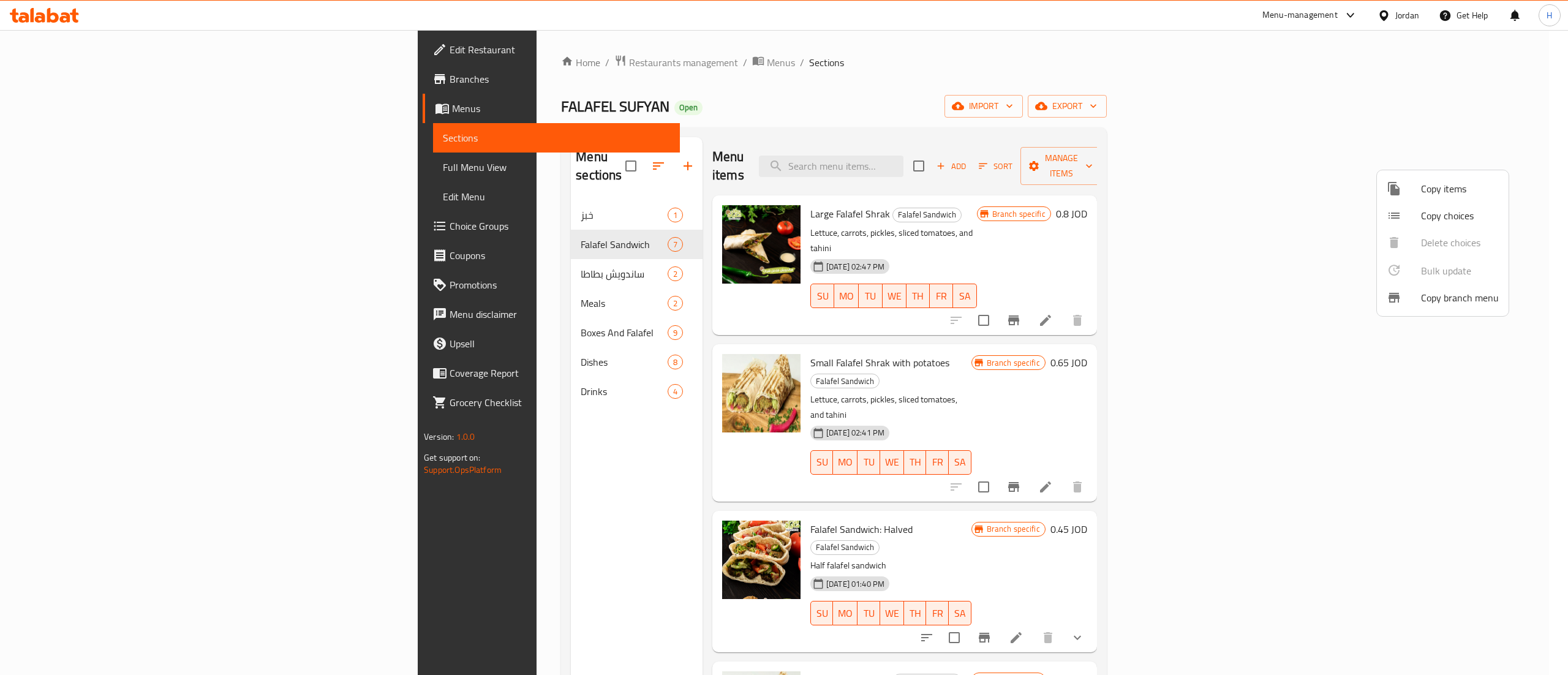
click at [1316, 219] on div at bounding box center [784, 337] width 1568 height 675
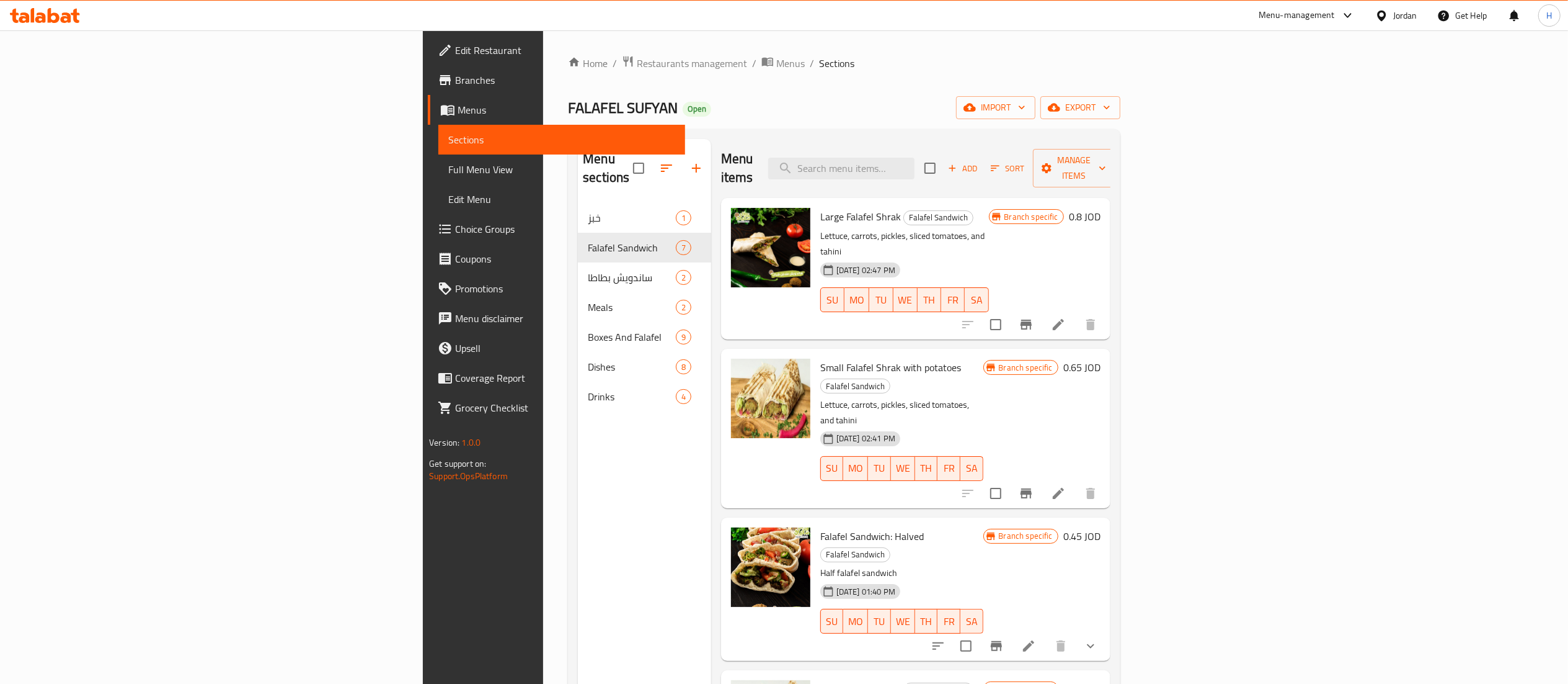
click at [943, 156] on input "checkbox" at bounding box center [930, 168] width 26 height 26
checkbox input "true"
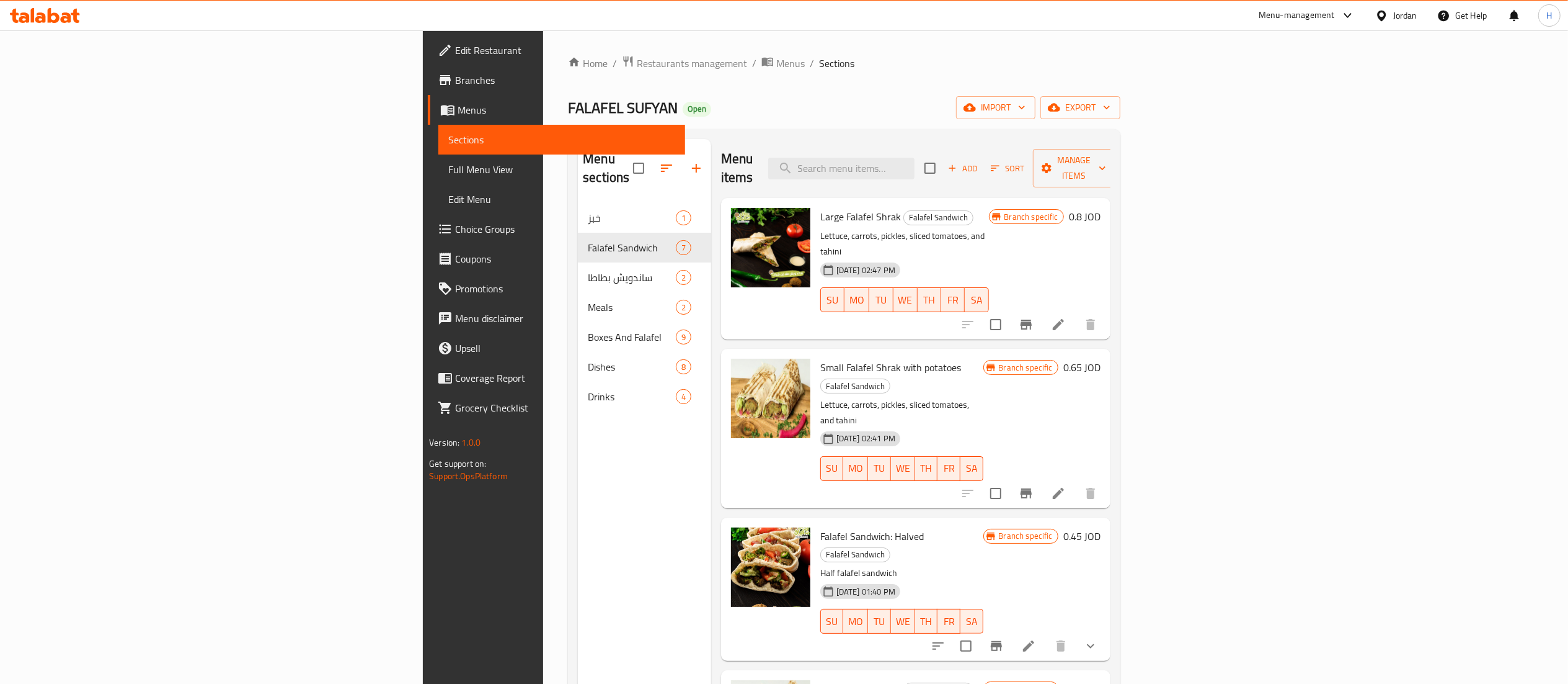
checkbox input "true"
click at [1106, 159] on span "Manage items" at bounding box center [1075, 168] width 63 height 31
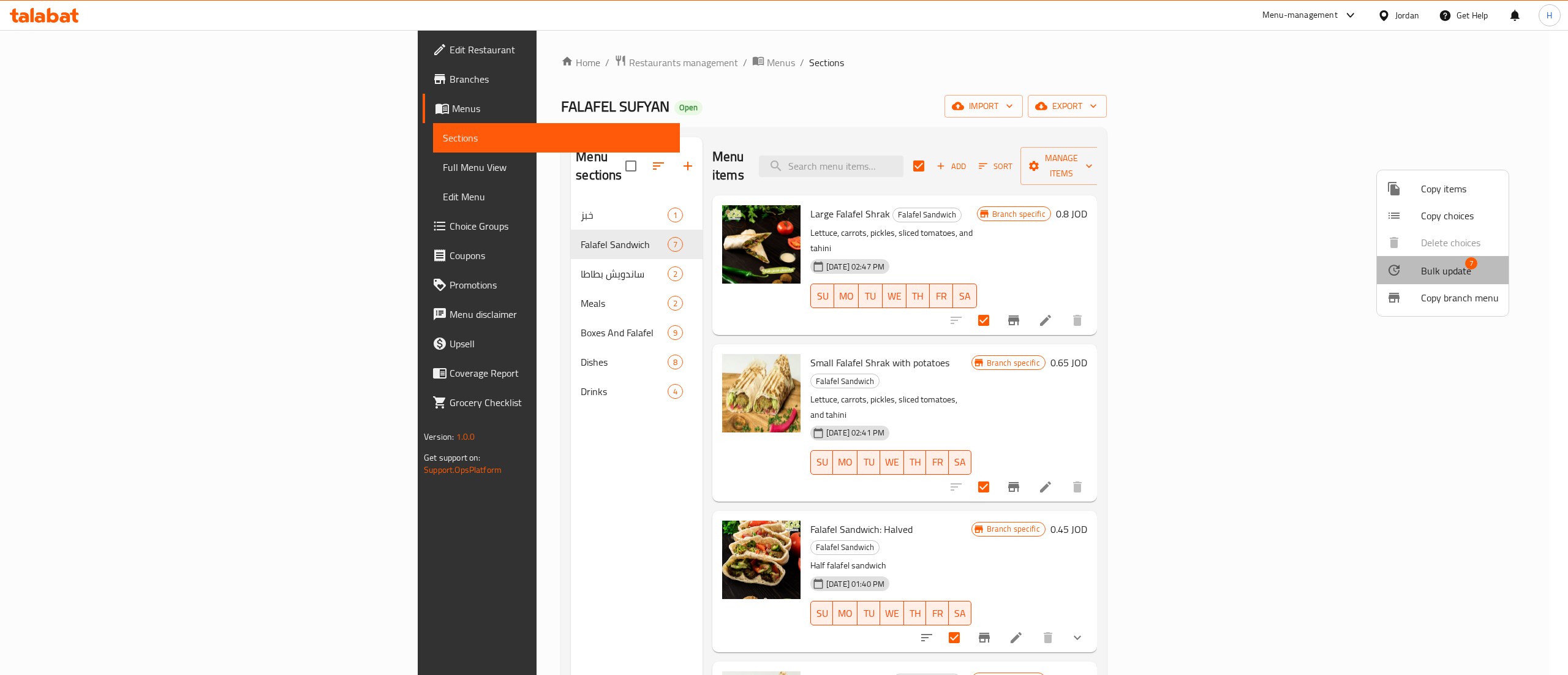
click at [1445, 264] on span "Bulk update" at bounding box center [1446, 270] width 50 height 15
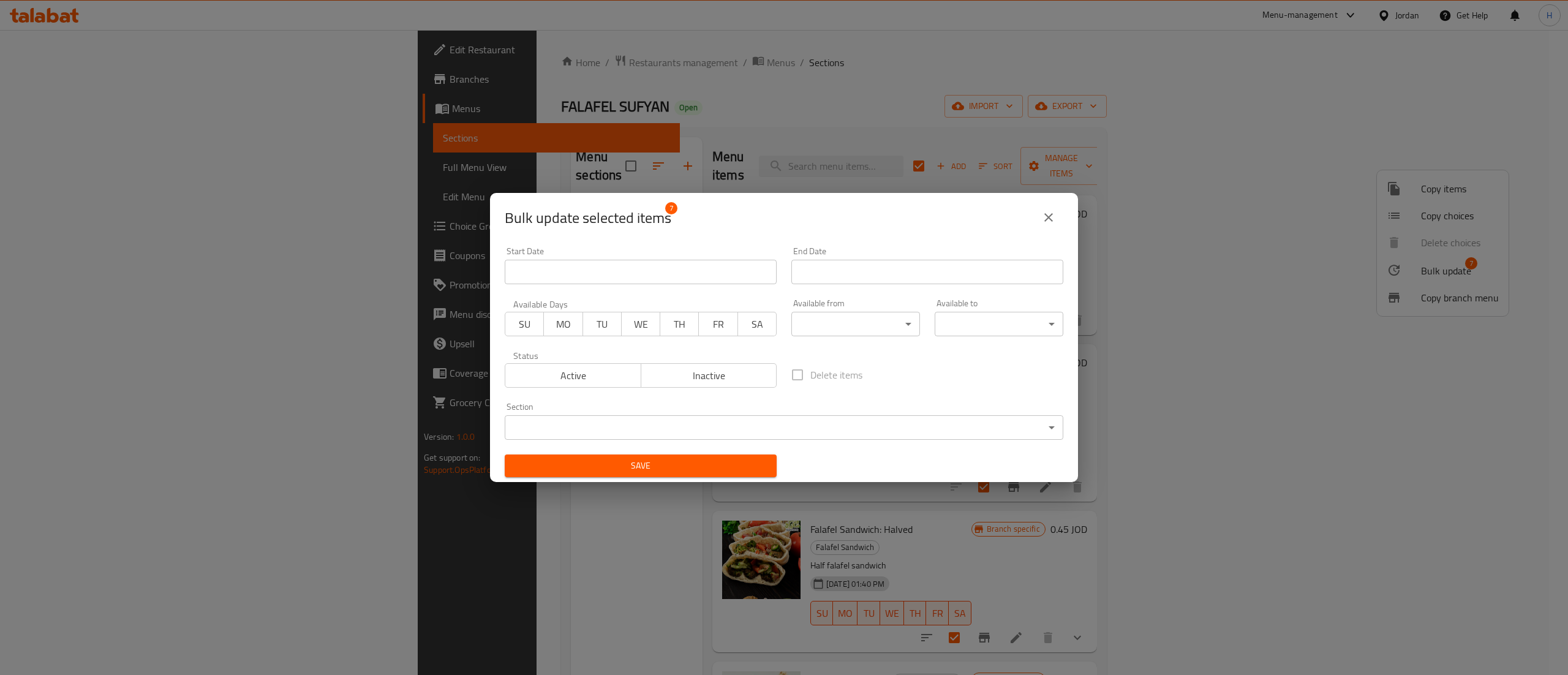
click at [572, 377] on span "Active" at bounding box center [573, 376] width 126 height 18
click at [620, 462] on span "Save" at bounding box center [641, 466] width 252 height 15
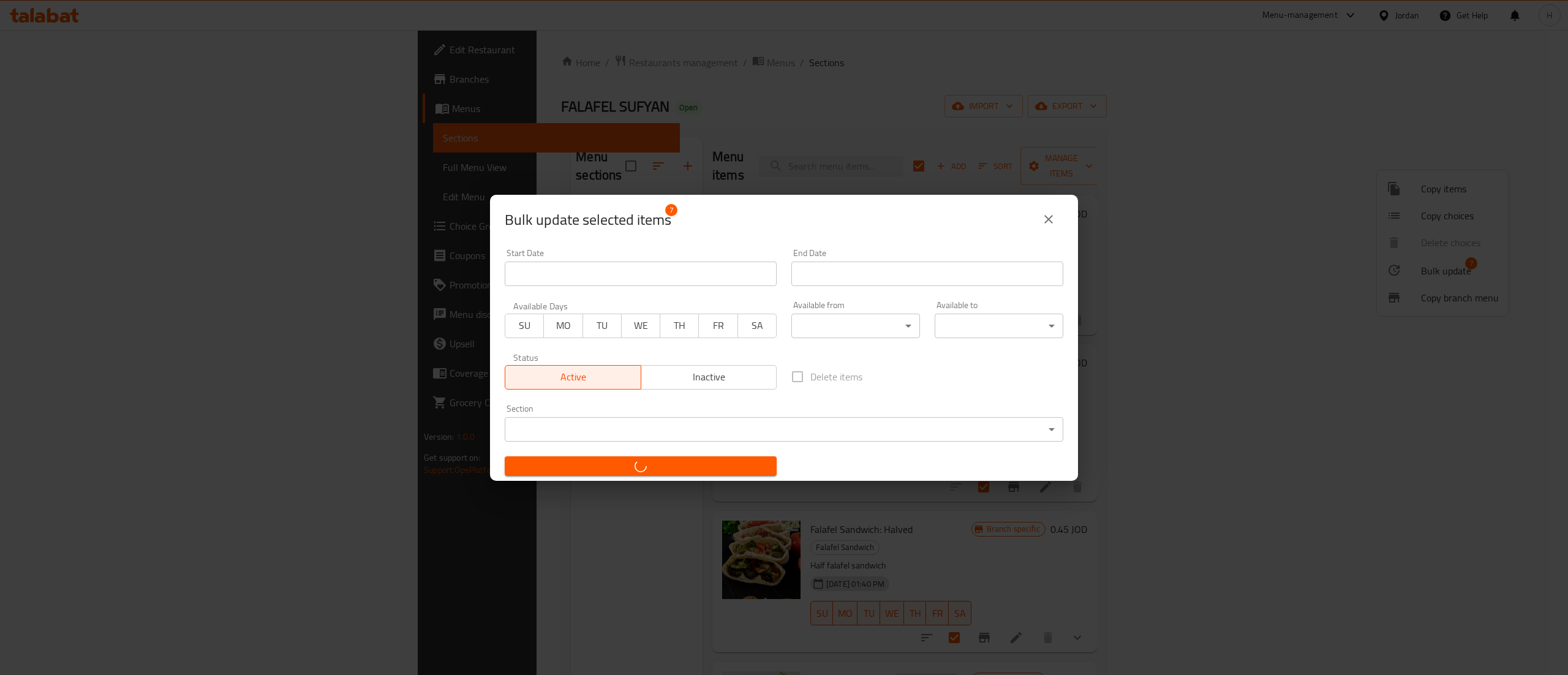
checkbox input "false"
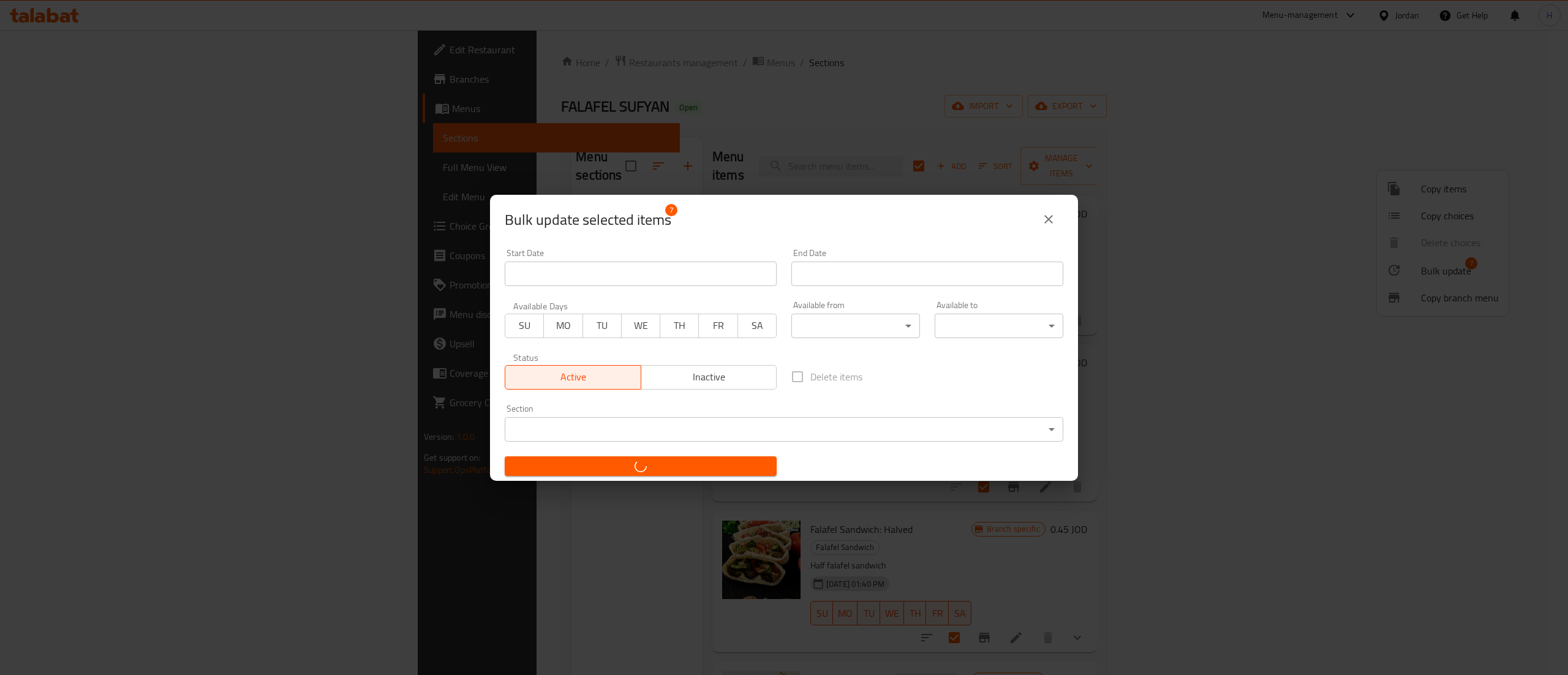
checkbox input "false"
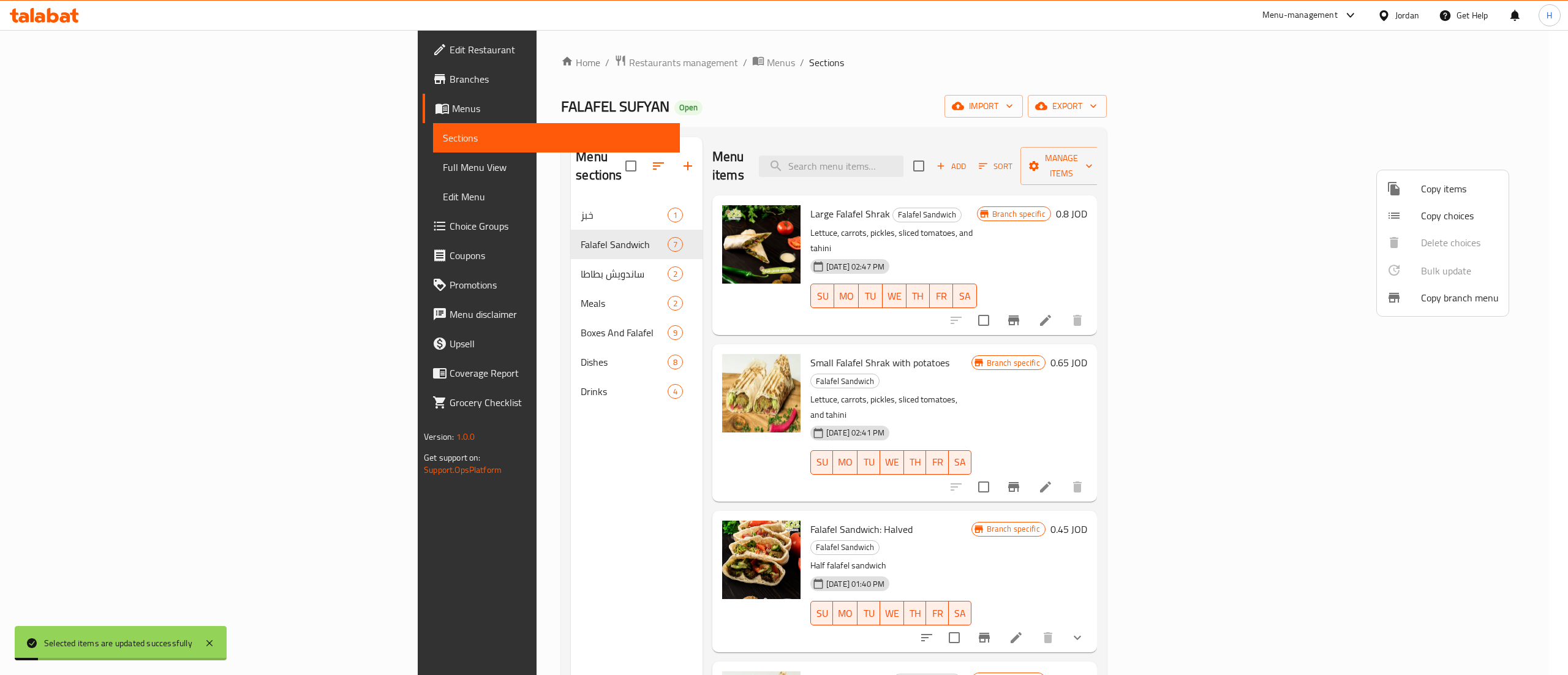
click at [1274, 344] on div at bounding box center [784, 337] width 1568 height 675
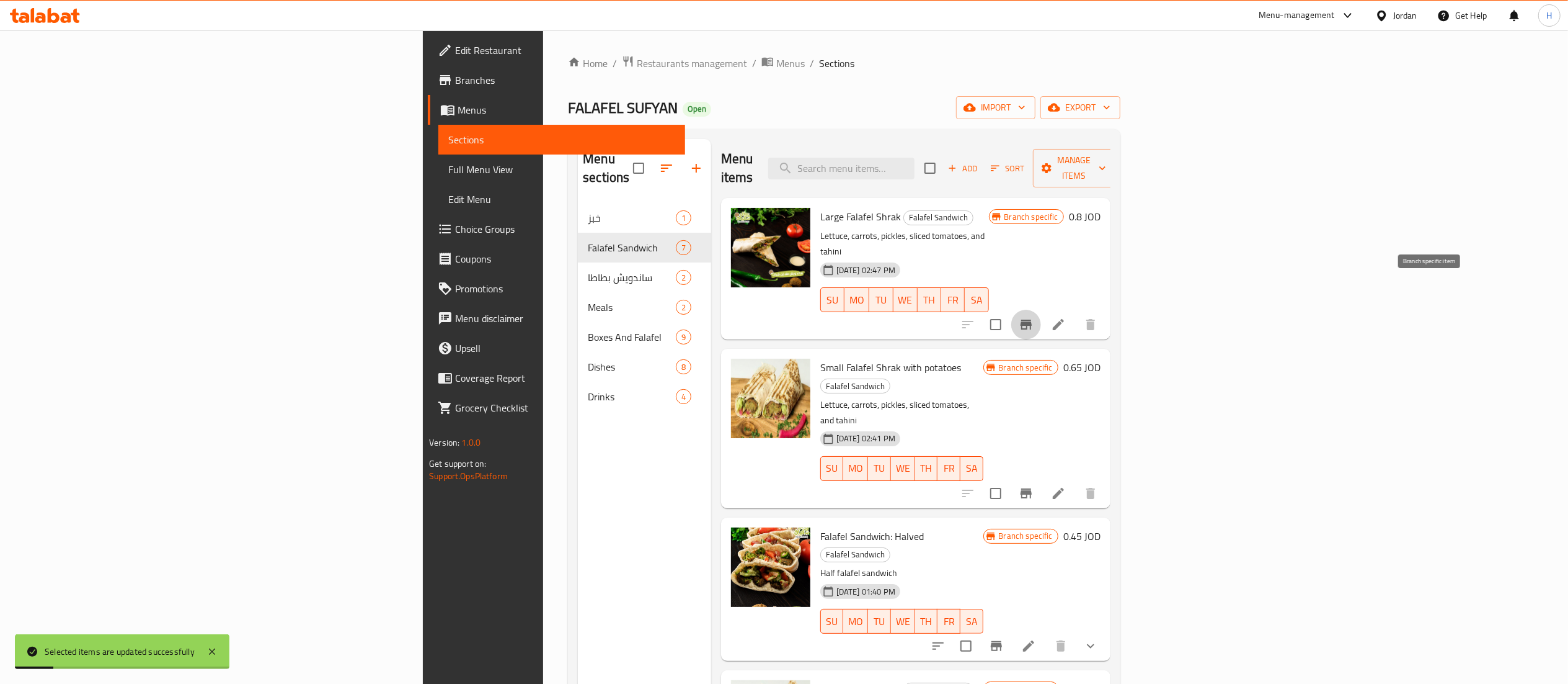
click at [1033, 317] on icon "Branch-specific-item" at bounding box center [1026, 324] width 15 height 15
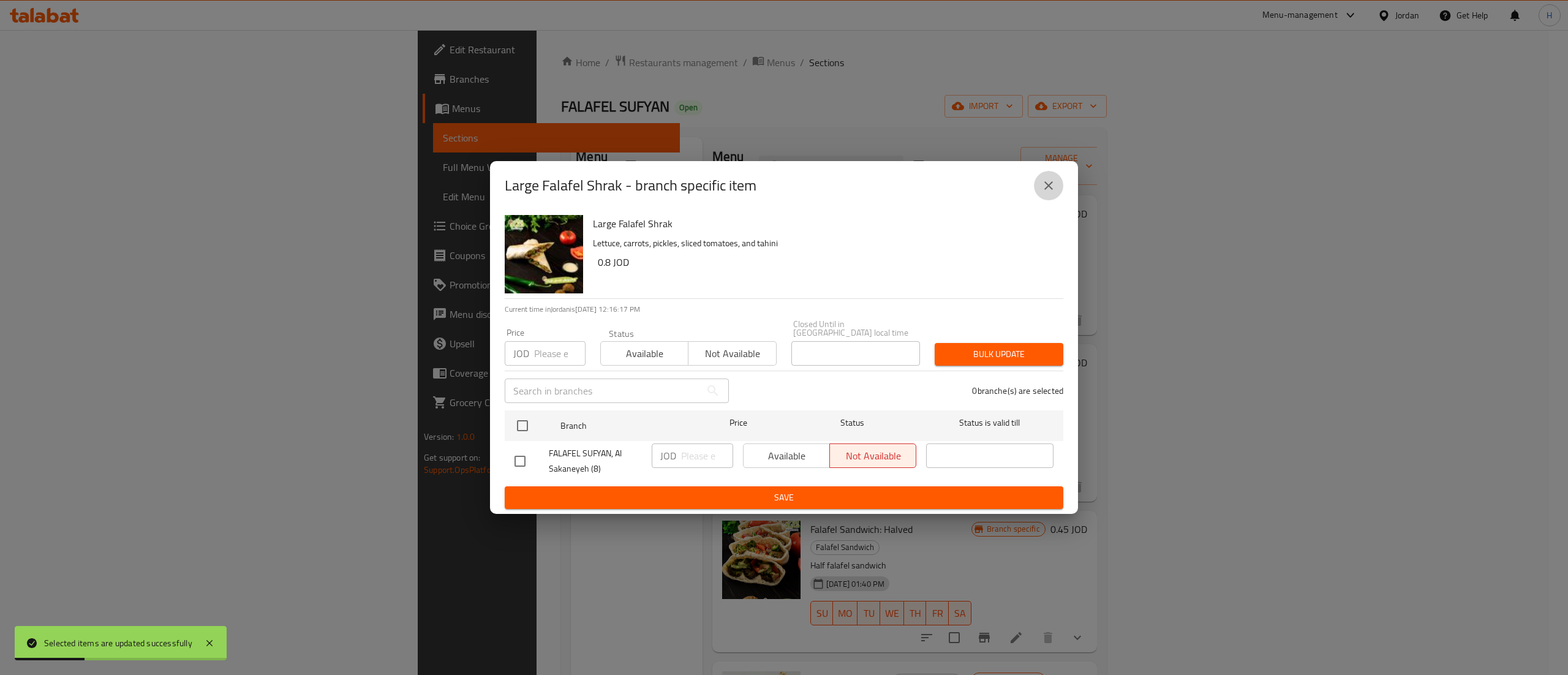
click at [1046, 189] on icon "close" at bounding box center [1048, 185] width 8 height 8
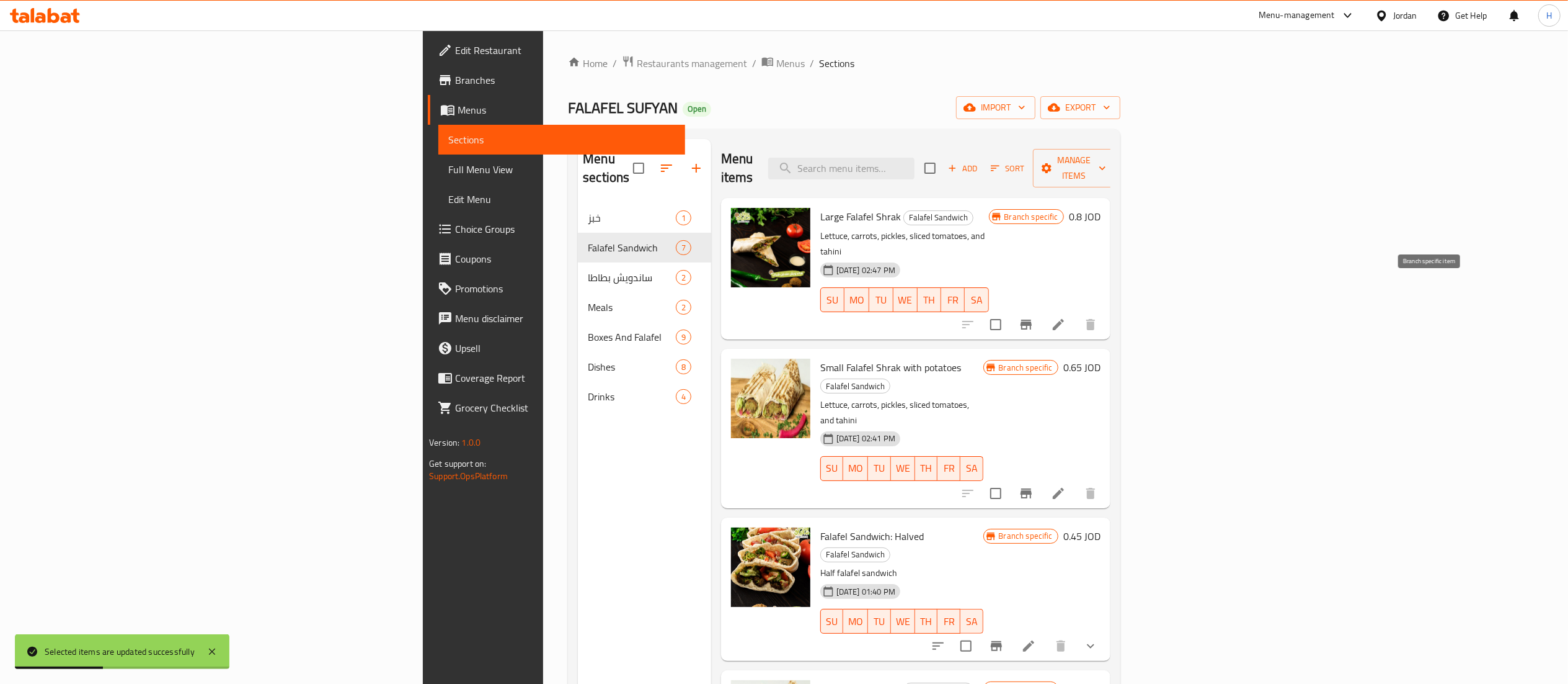
click at [1032, 320] on icon "Branch-specific-item" at bounding box center [1026, 324] width 11 height 10
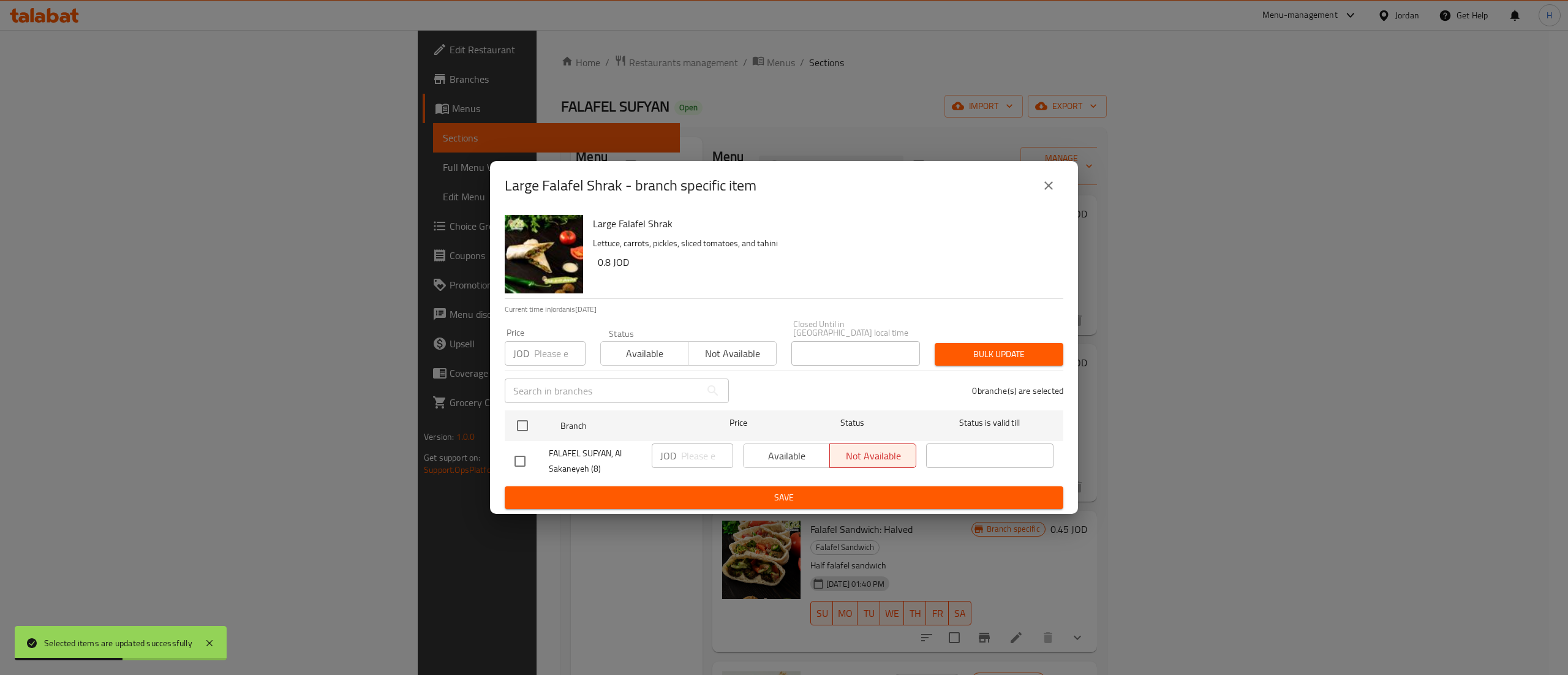
click at [1042, 189] on icon "close" at bounding box center [1048, 185] width 15 height 15
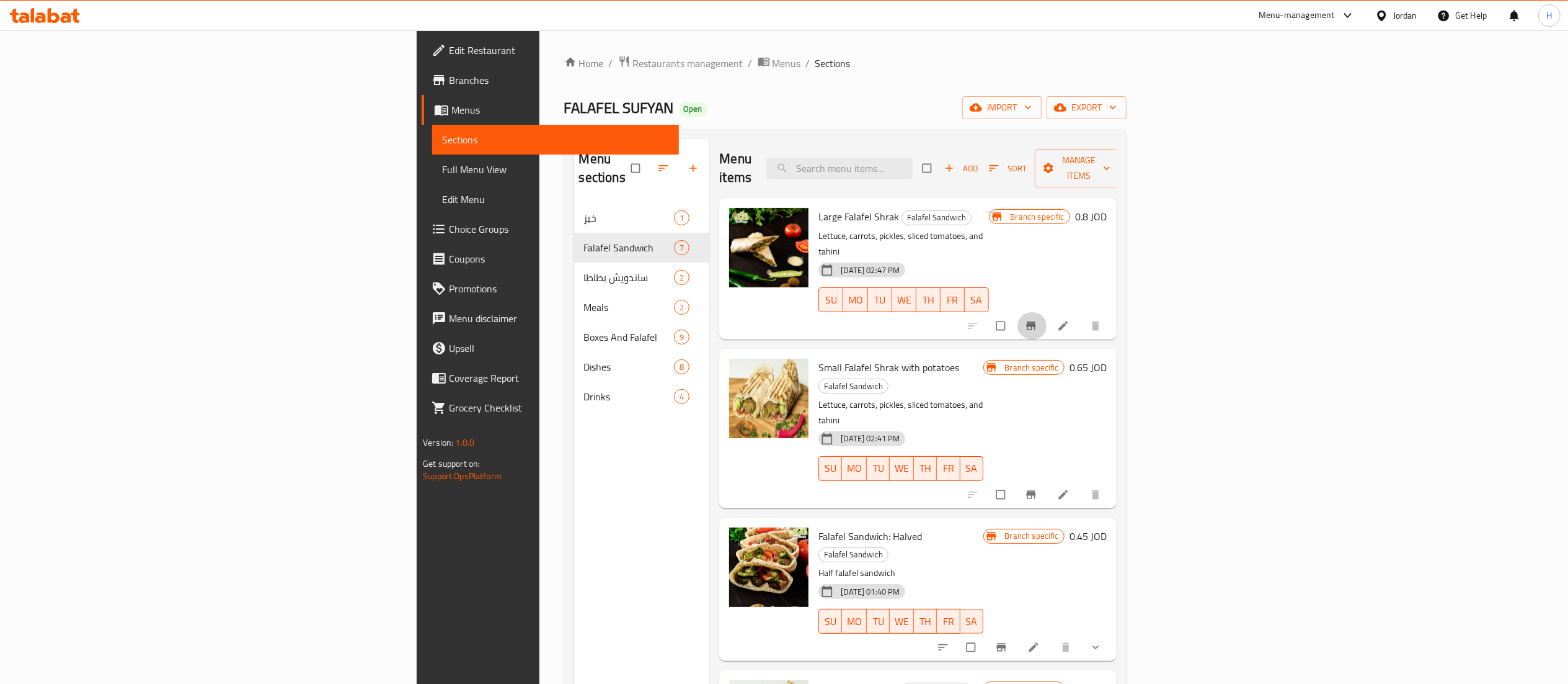
click at [1047, 312] on button "Branch-specific-item" at bounding box center [1032, 325] width 30 height 27
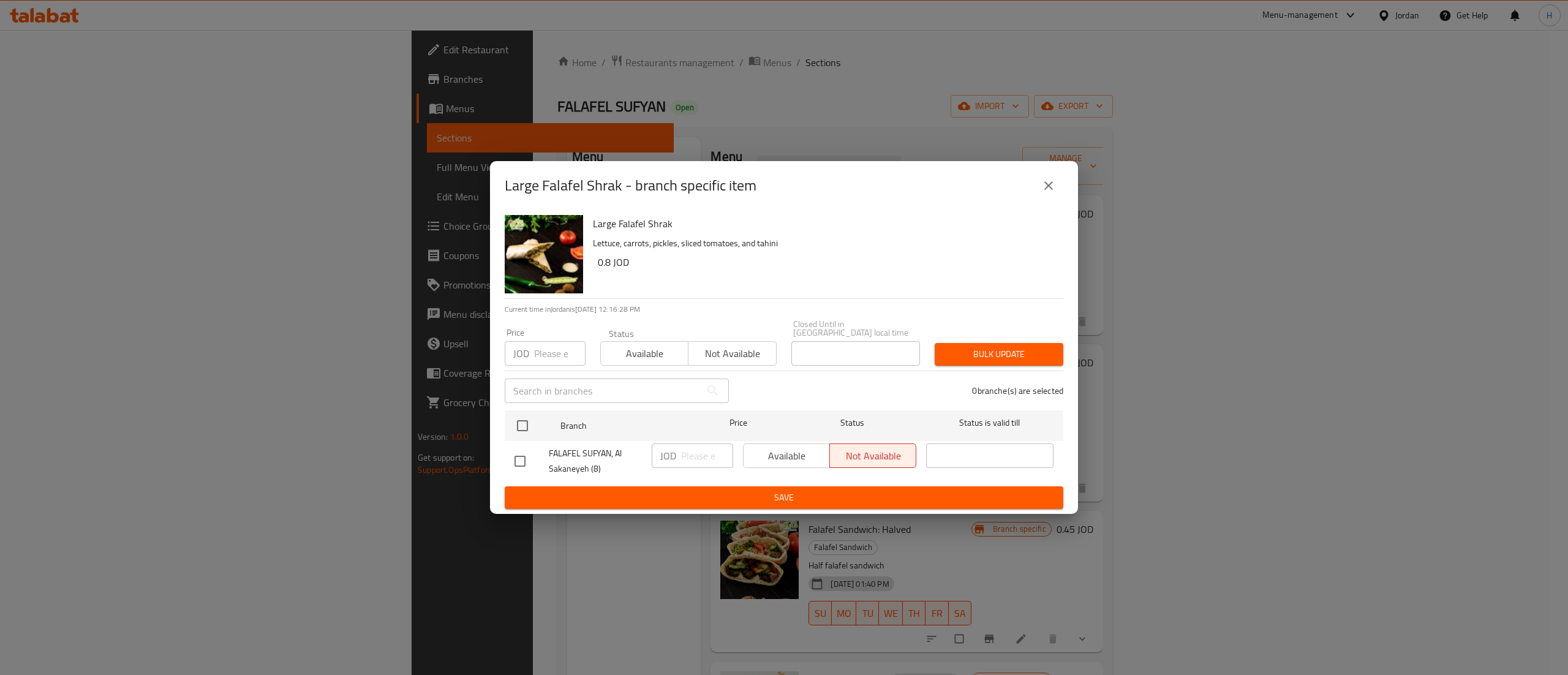
click at [765, 445] on div "Available Not available" at bounding box center [829, 456] width 173 height 24
click at [525, 418] on input "checkbox" at bounding box center [522, 425] width 26 height 26
checkbox input "true"
click at [780, 452] on span "Available" at bounding box center [787, 456] width 77 height 18
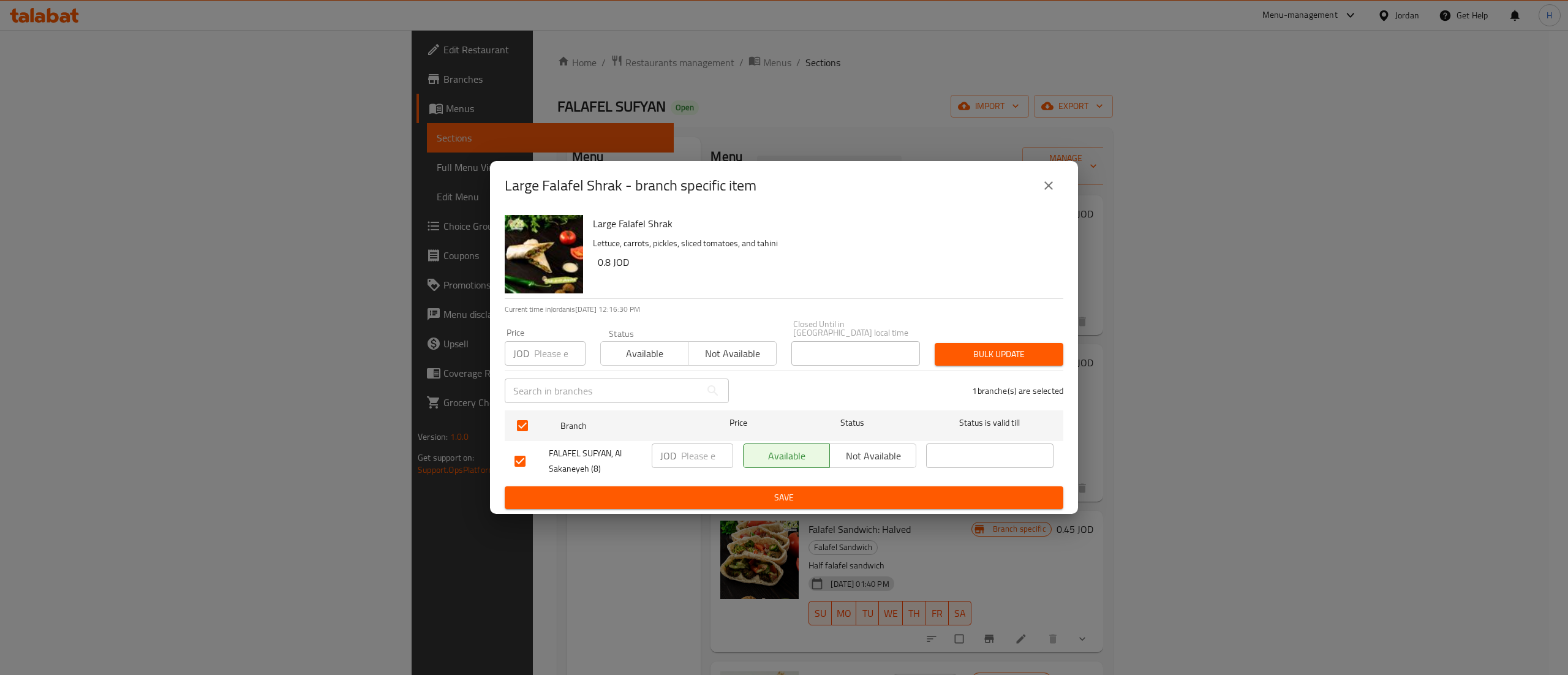
click at [779, 490] on span "Save" at bounding box center [784, 498] width 539 height 15
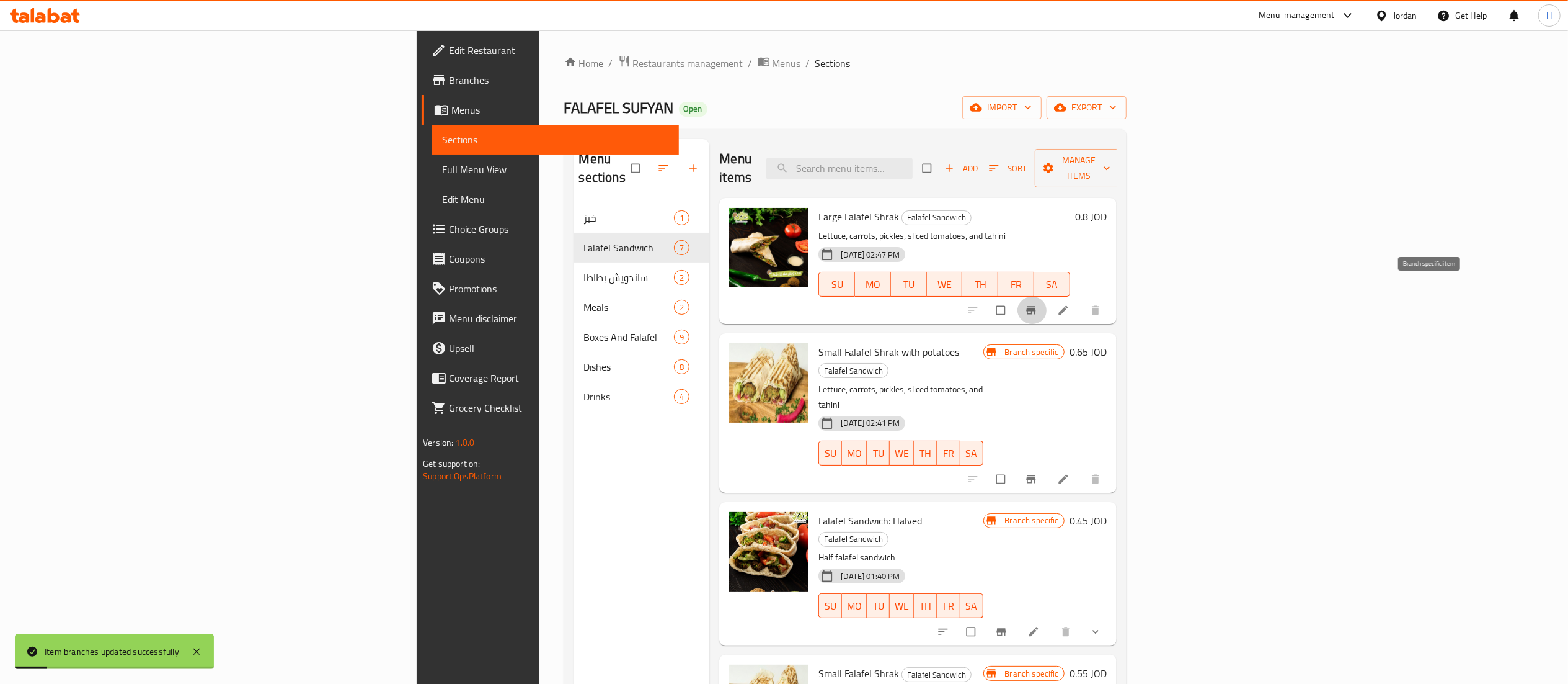
click at [1040, 304] on span "Branch-specific-item" at bounding box center [1032, 310] width 15 height 12
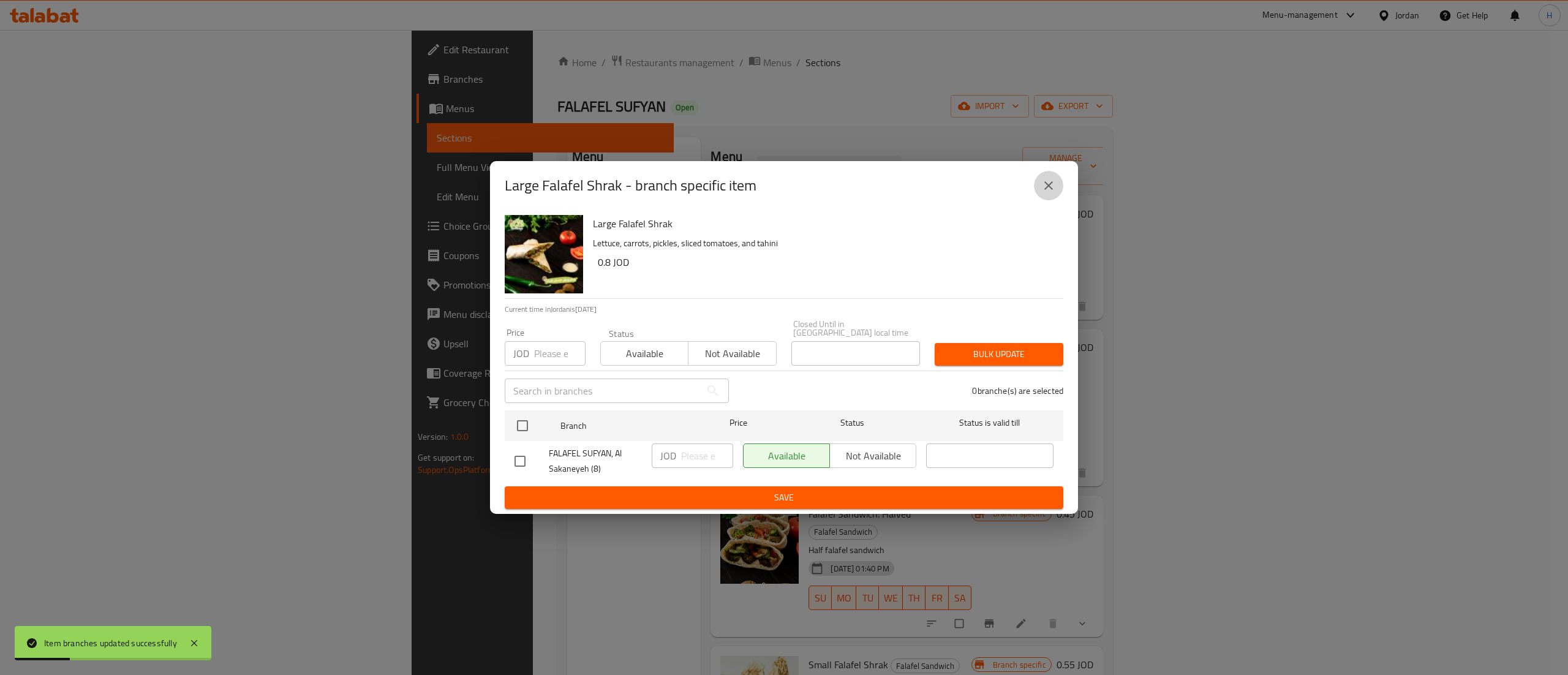
click at [1053, 191] on icon "close" at bounding box center [1048, 185] width 15 height 15
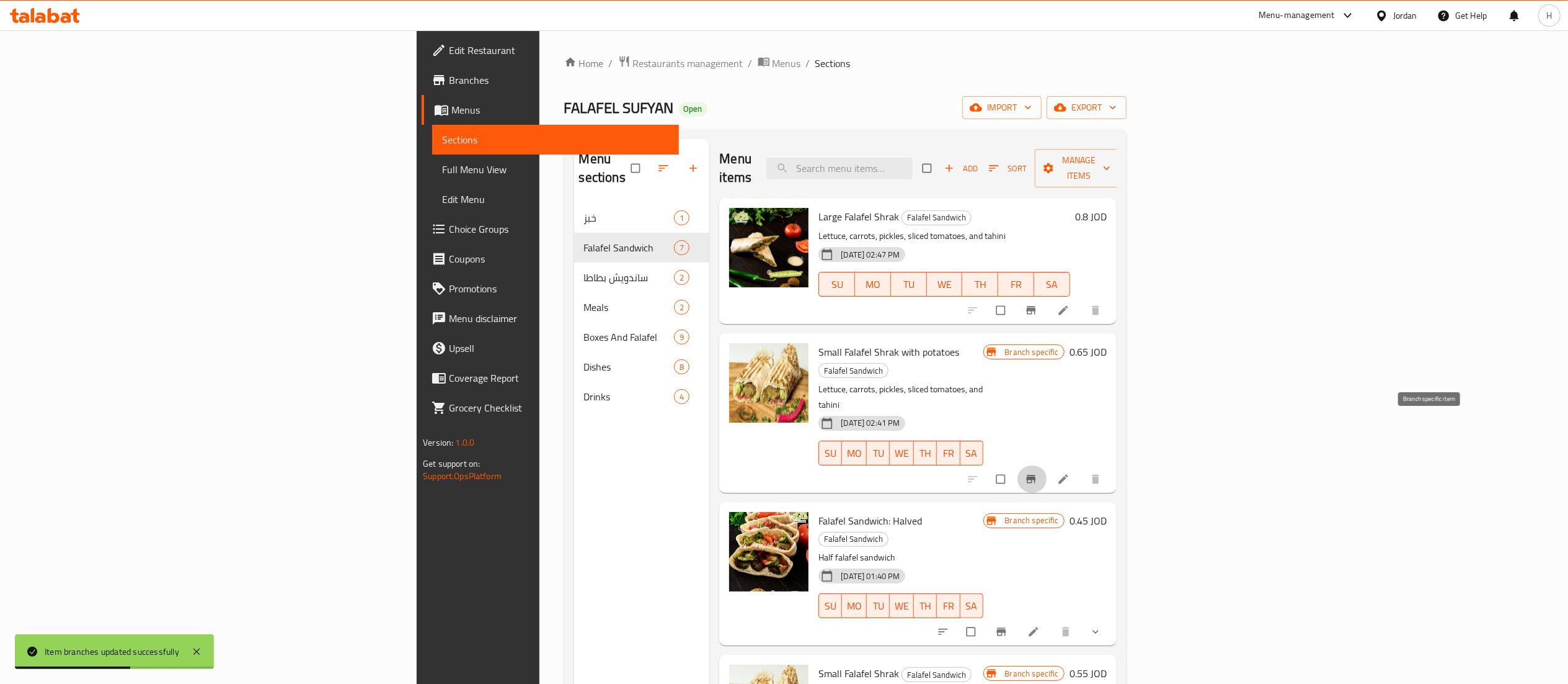
click at [1047, 466] on button "Branch-specific-item" at bounding box center [1032, 479] width 30 height 27
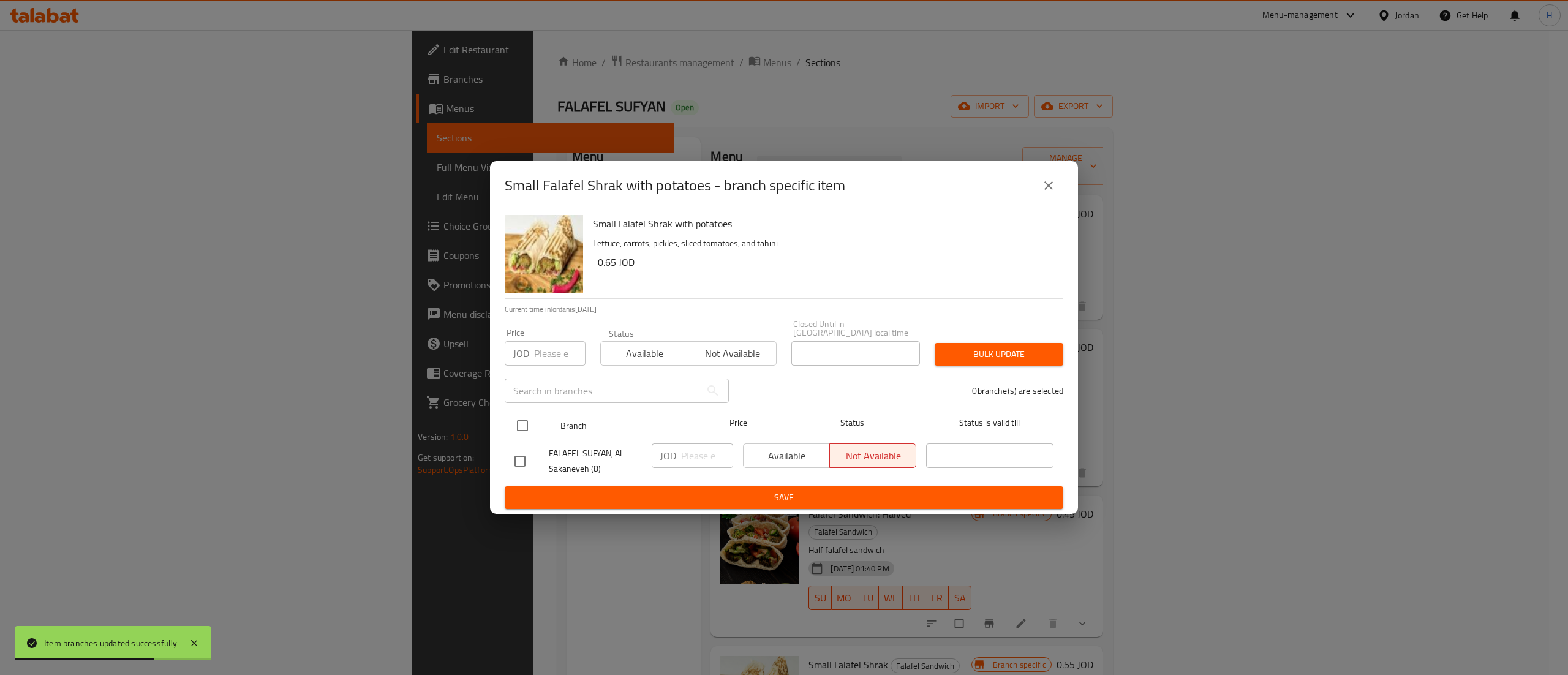
click at [529, 414] on input "checkbox" at bounding box center [522, 425] width 26 height 26
checkbox input "true"
click at [785, 449] on span "Available" at bounding box center [787, 456] width 77 height 18
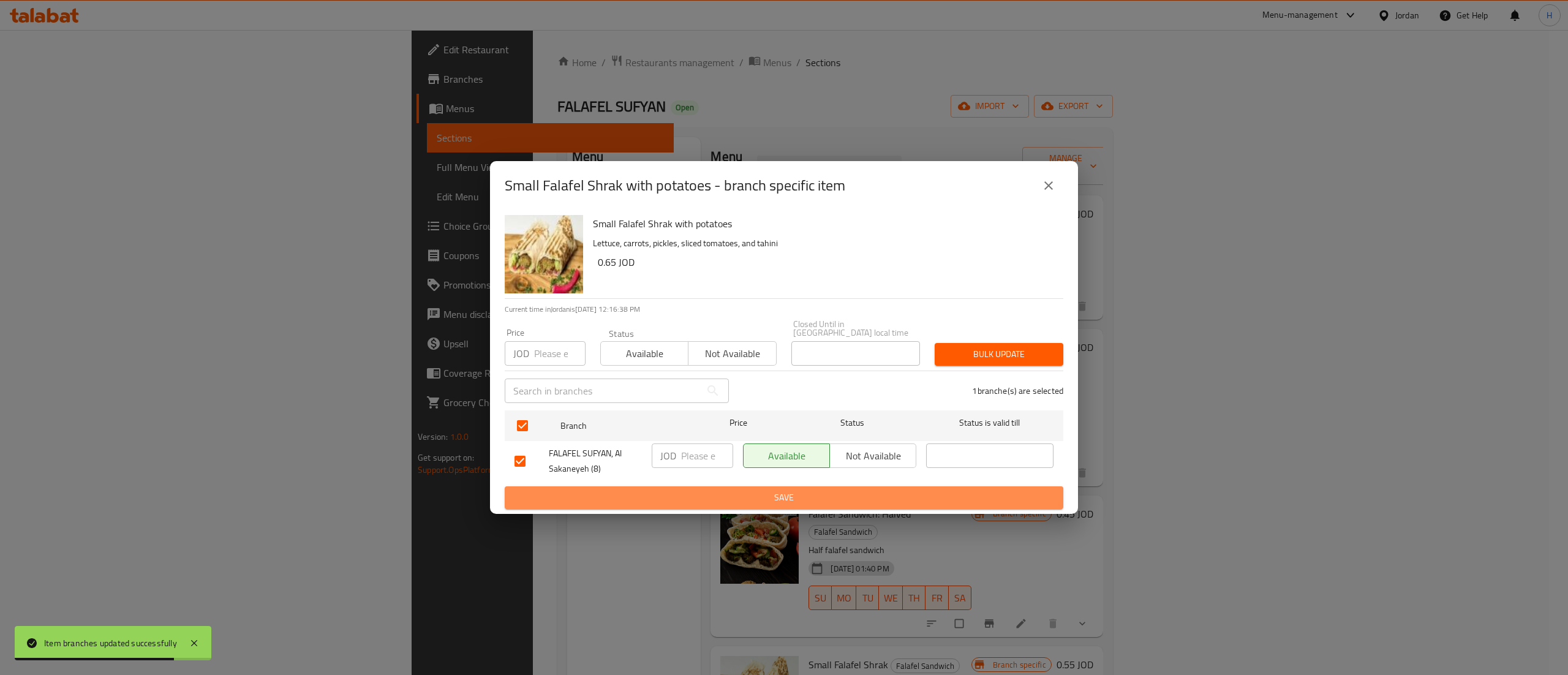
click at [764, 490] on span "Save" at bounding box center [784, 498] width 539 height 15
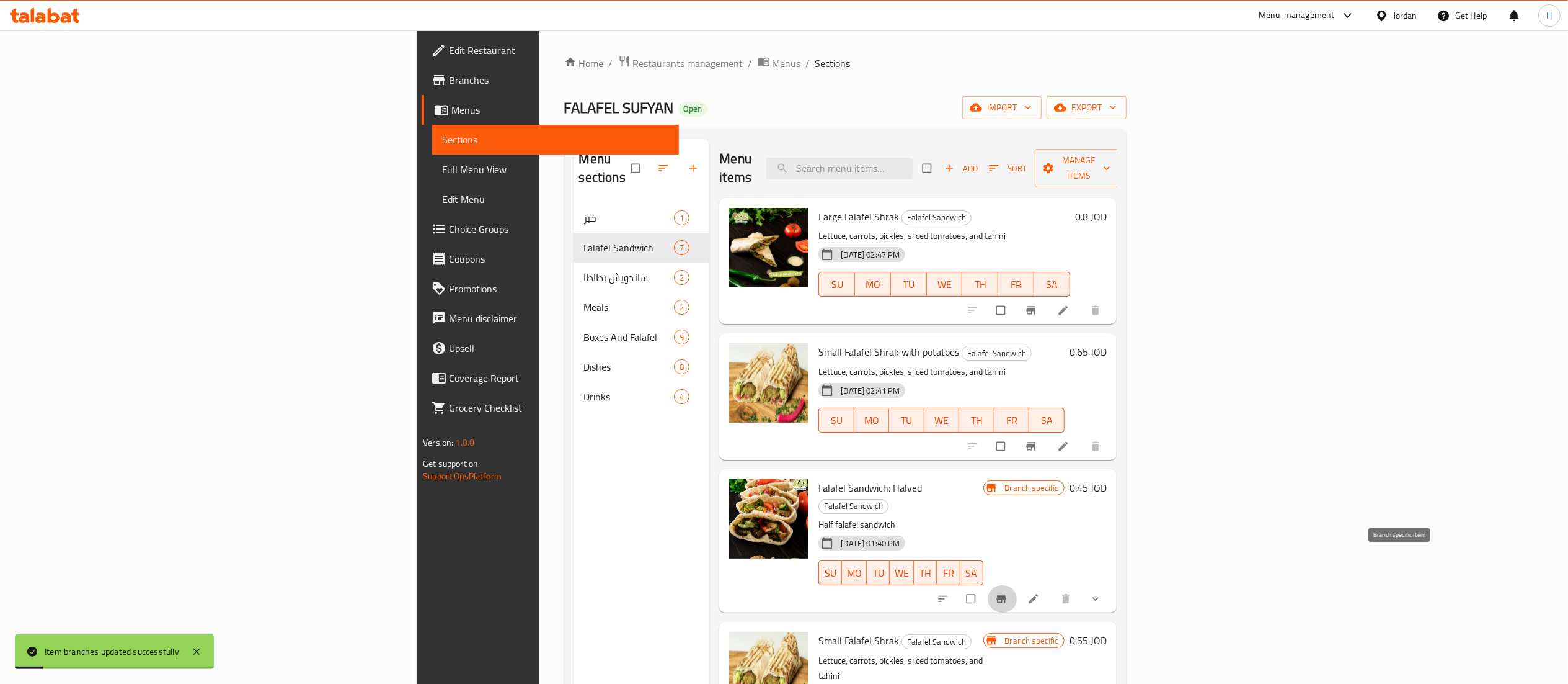
click at [1010, 593] on span "Branch-specific-item" at bounding box center [1002, 598] width 15 height 12
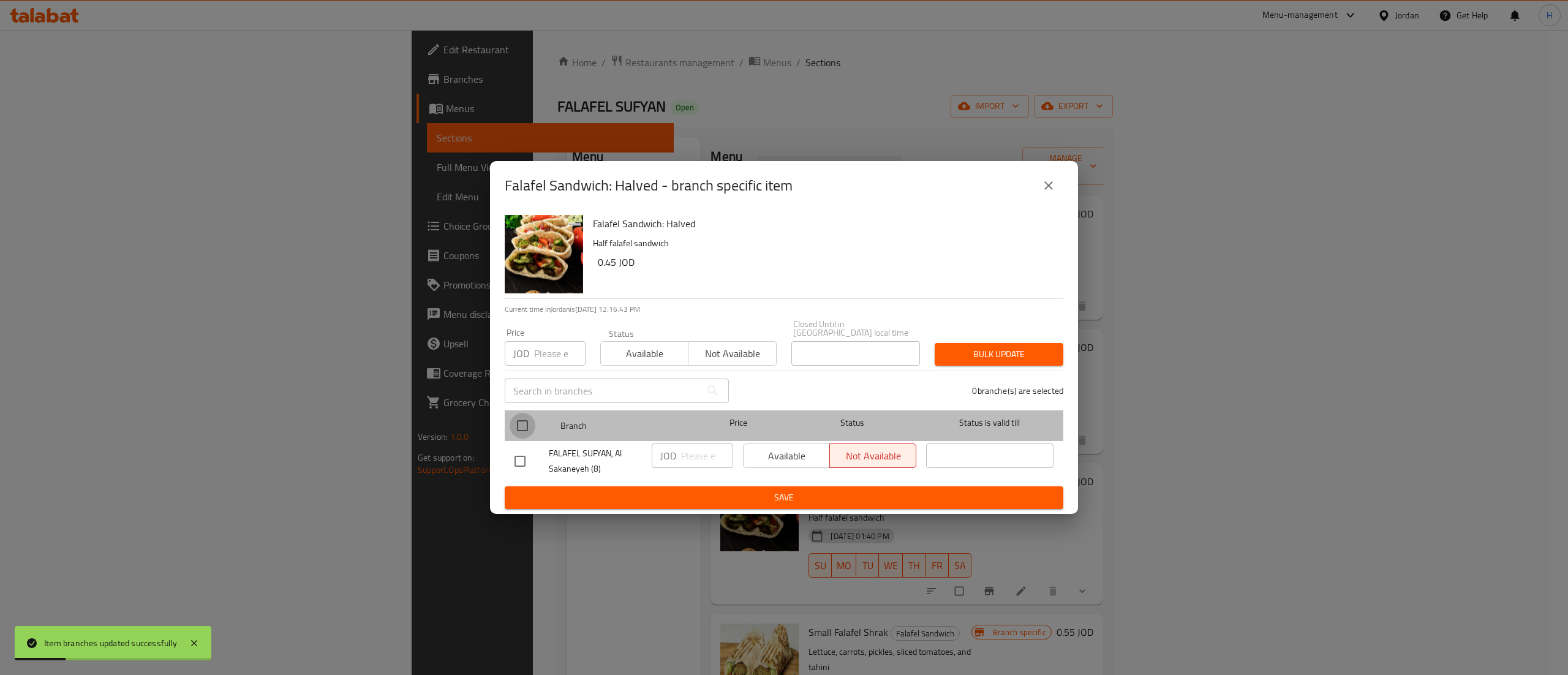
click at [515, 416] on input "checkbox" at bounding box center [522, 425] width 26 height 26
checkbox input "true"
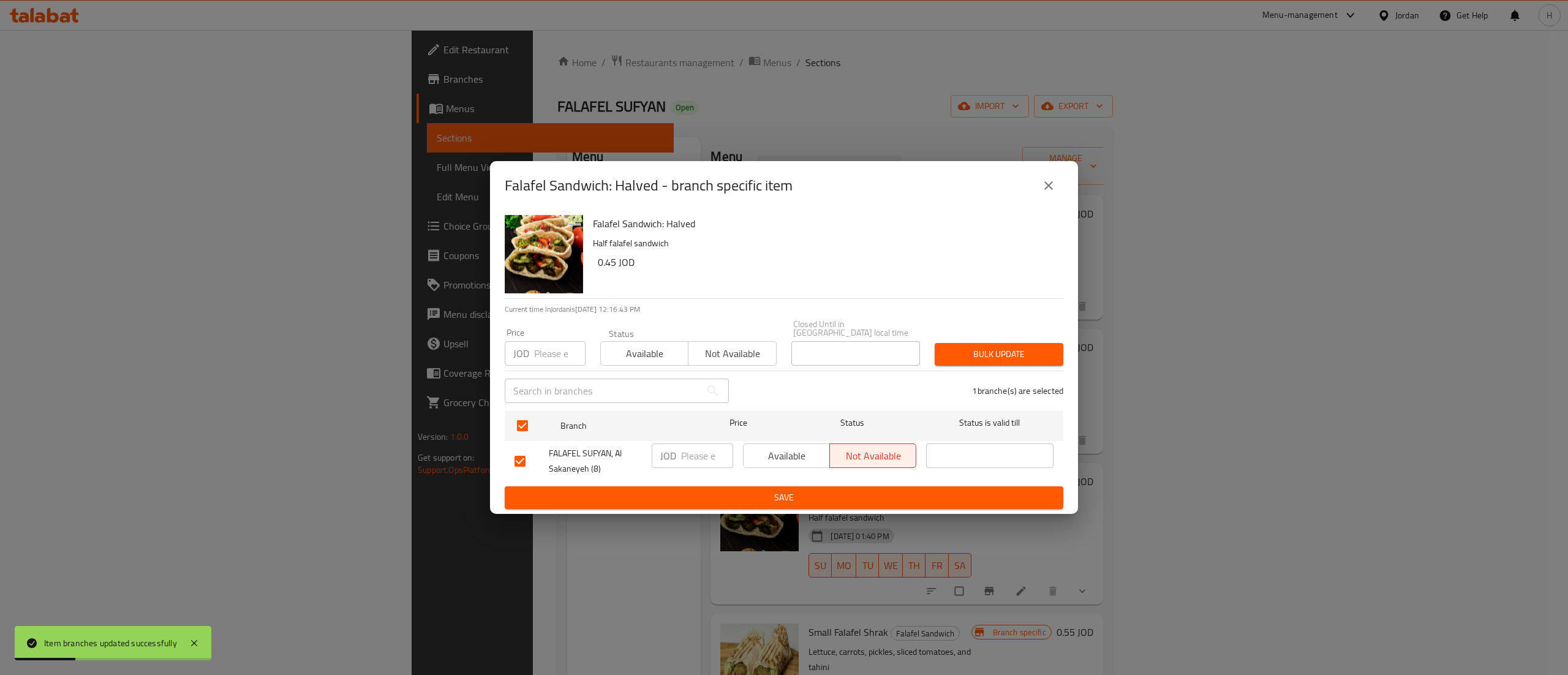
click at [779, 448] on span "Available" at bounding box center [787, 456] width 77 height 18
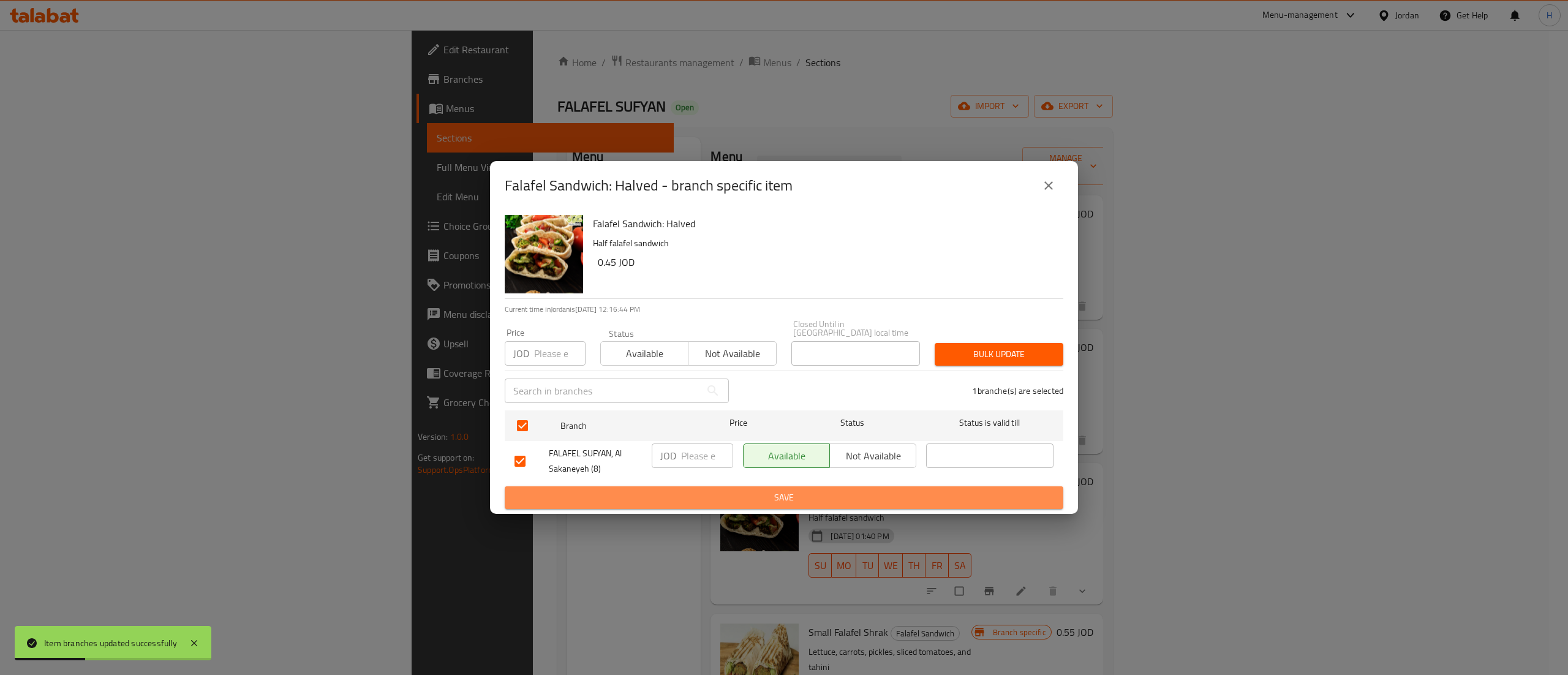
click at [780, 490] on span "Save" at bounding box center [784, 498] width 539 height 15
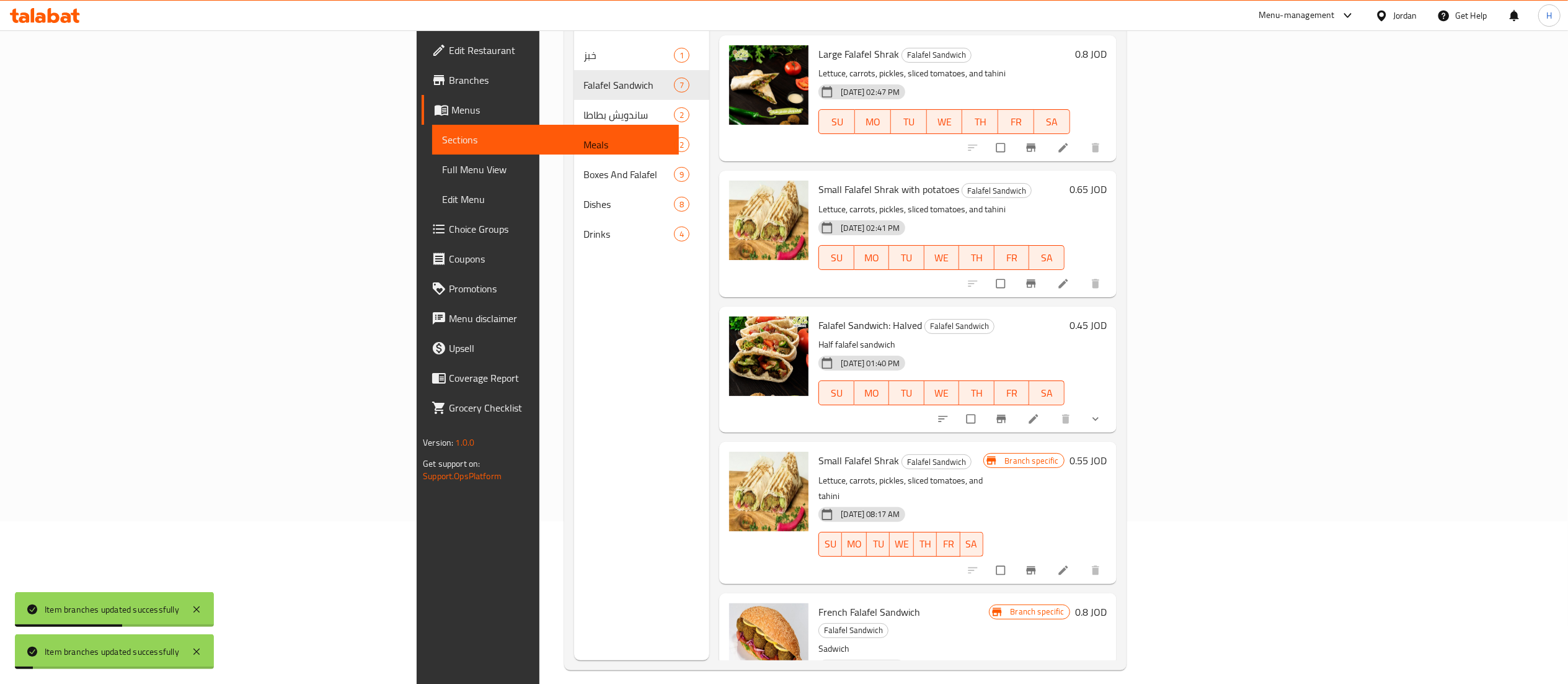
scroll to position [174, 0]
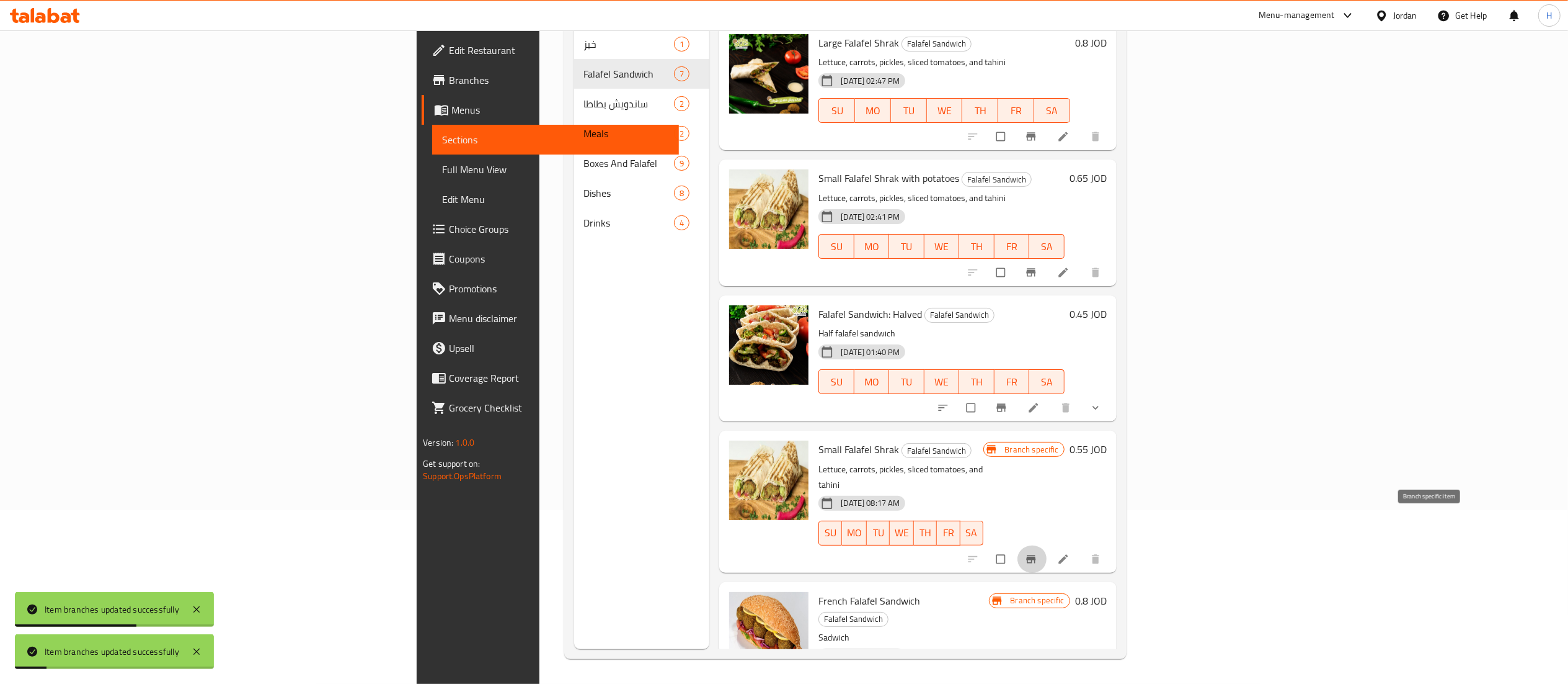
click at [1035, 554] on icon "Branch-specific-item" at bounding box center [1031, 558] width 9 height 8
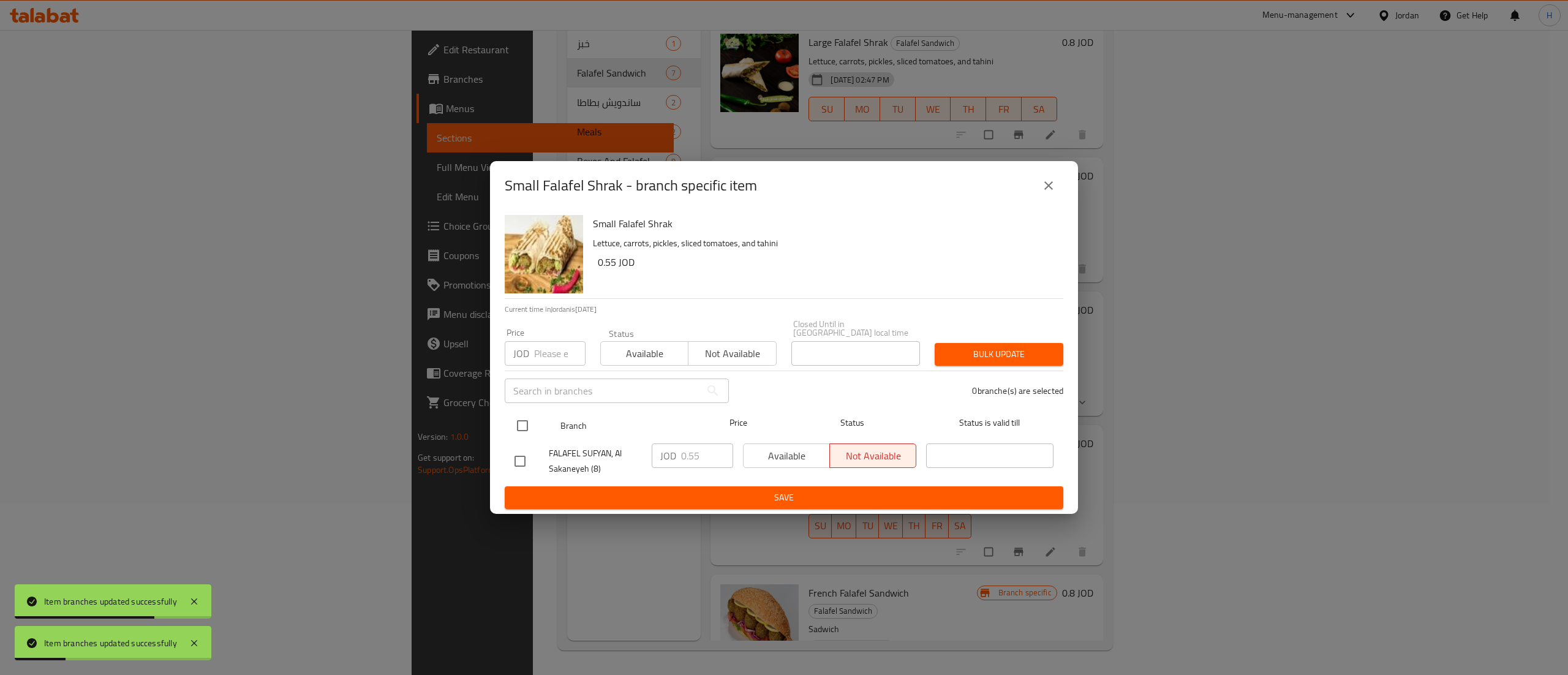
click at [527, 423] on input "checkbox" at bounding box center [522, 425] width 26 height 26
checkbox input "true"
click at [794, 456] on span "Available" at bounding box center [787, 456] width 77 height 18
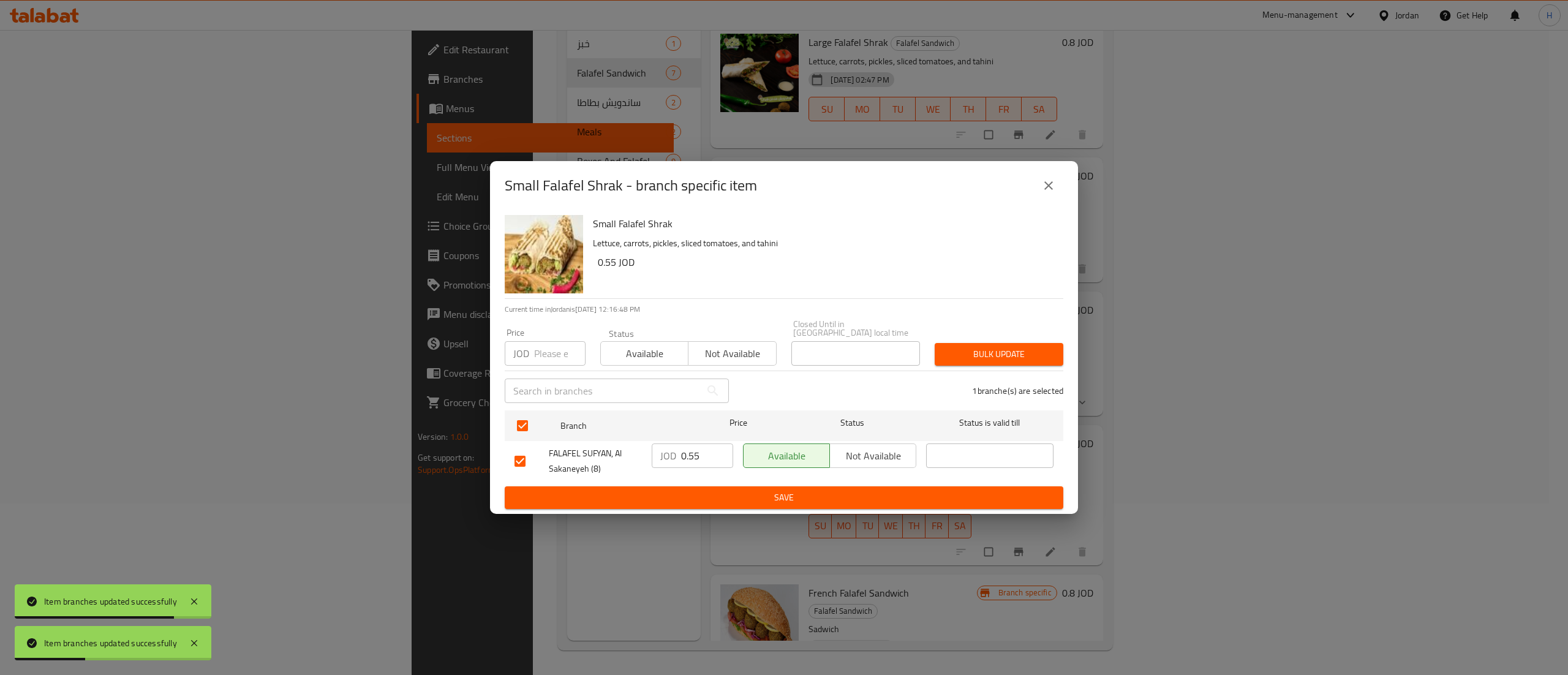
click at [777, 490] on span "Save" at bounding box center [784, 498] width 539 height 15
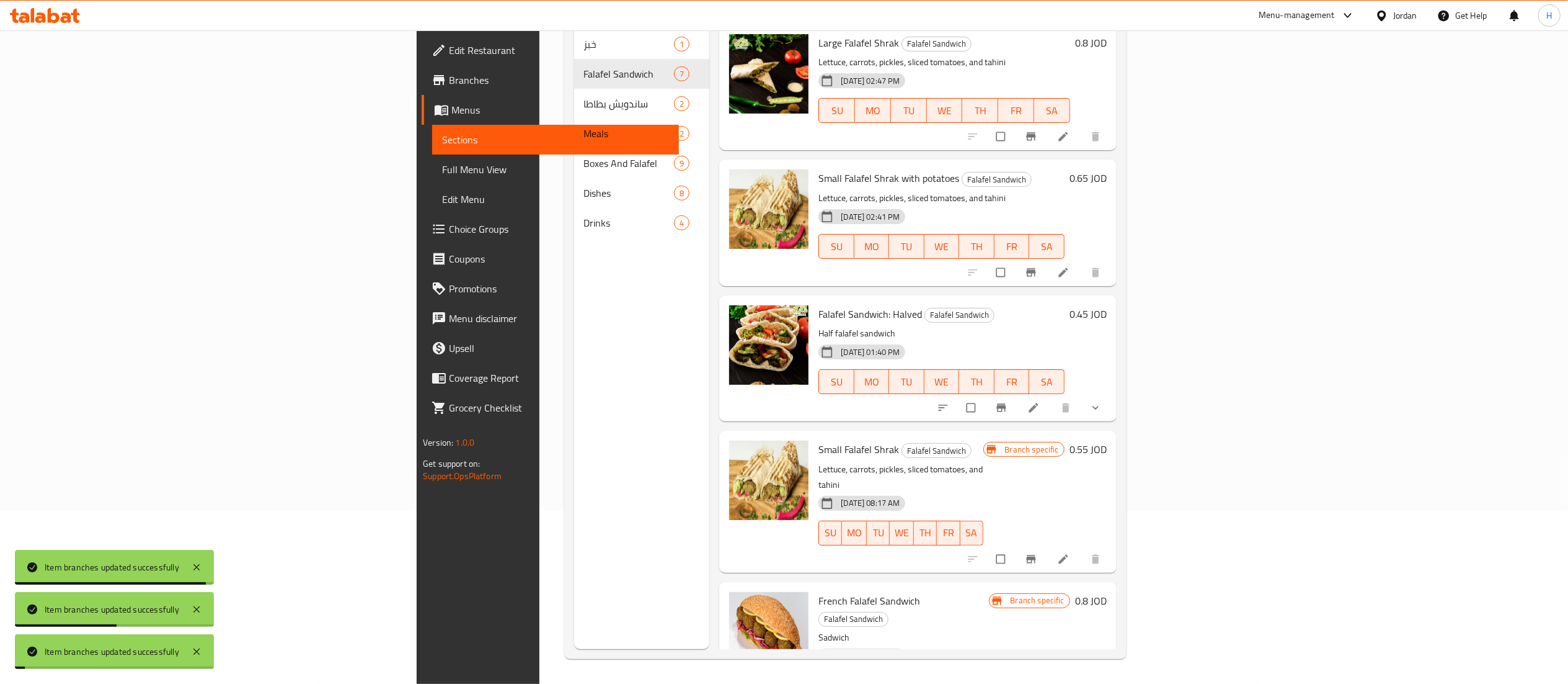
scroll to position [124, 0]
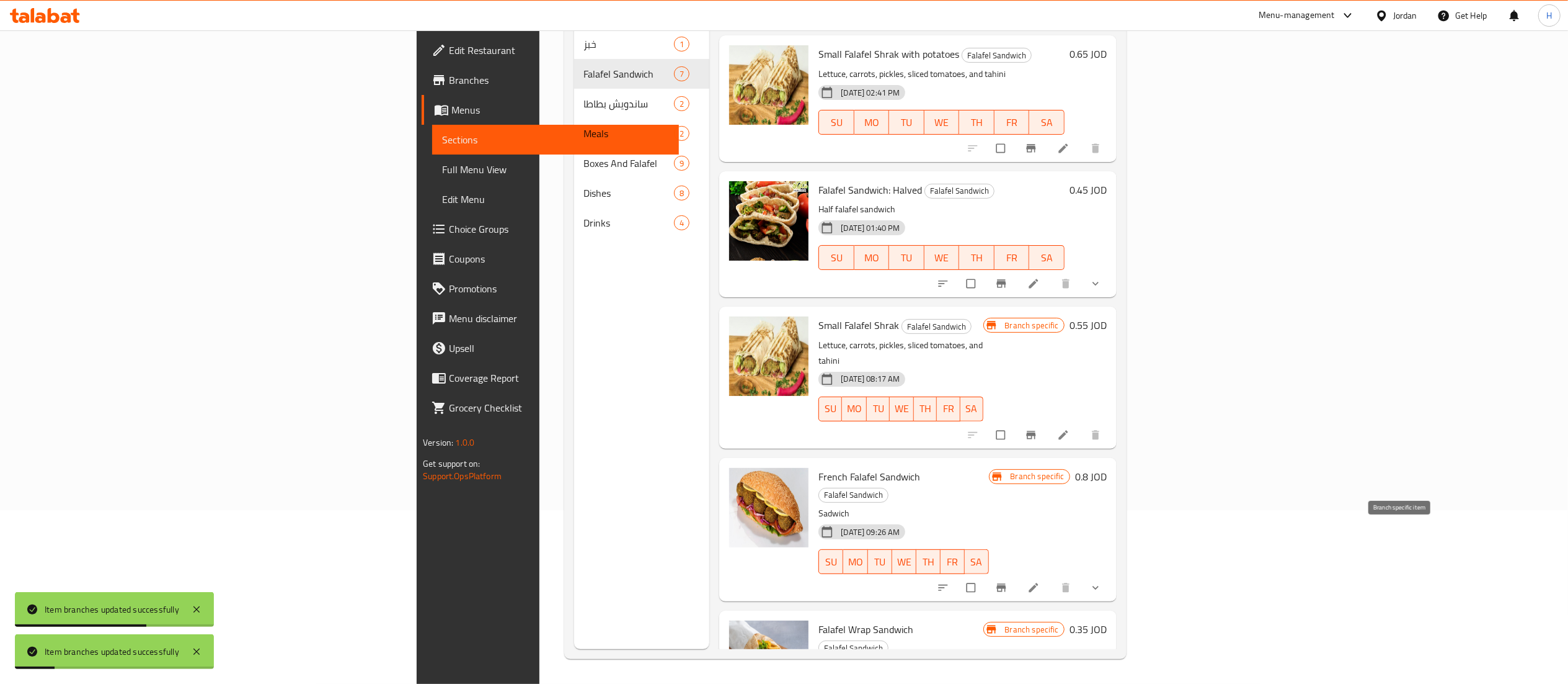
click at [1008, 582] on icon "Branch-specific-item" at bounding box center [1001, 587] width 12 height 12
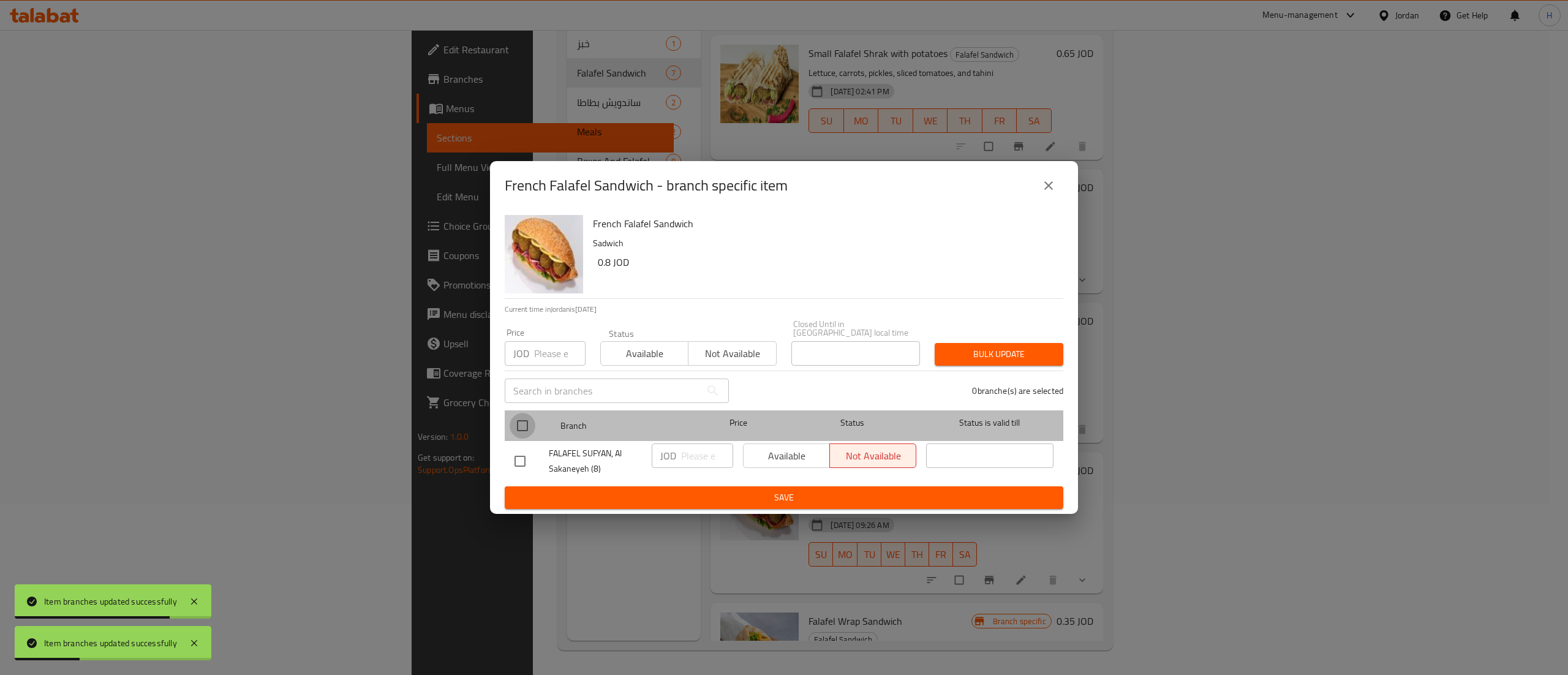
click at [522, 416] on input "checkbox" at bounding box center [522, 425] width 26 height 26
checkbox input "true"
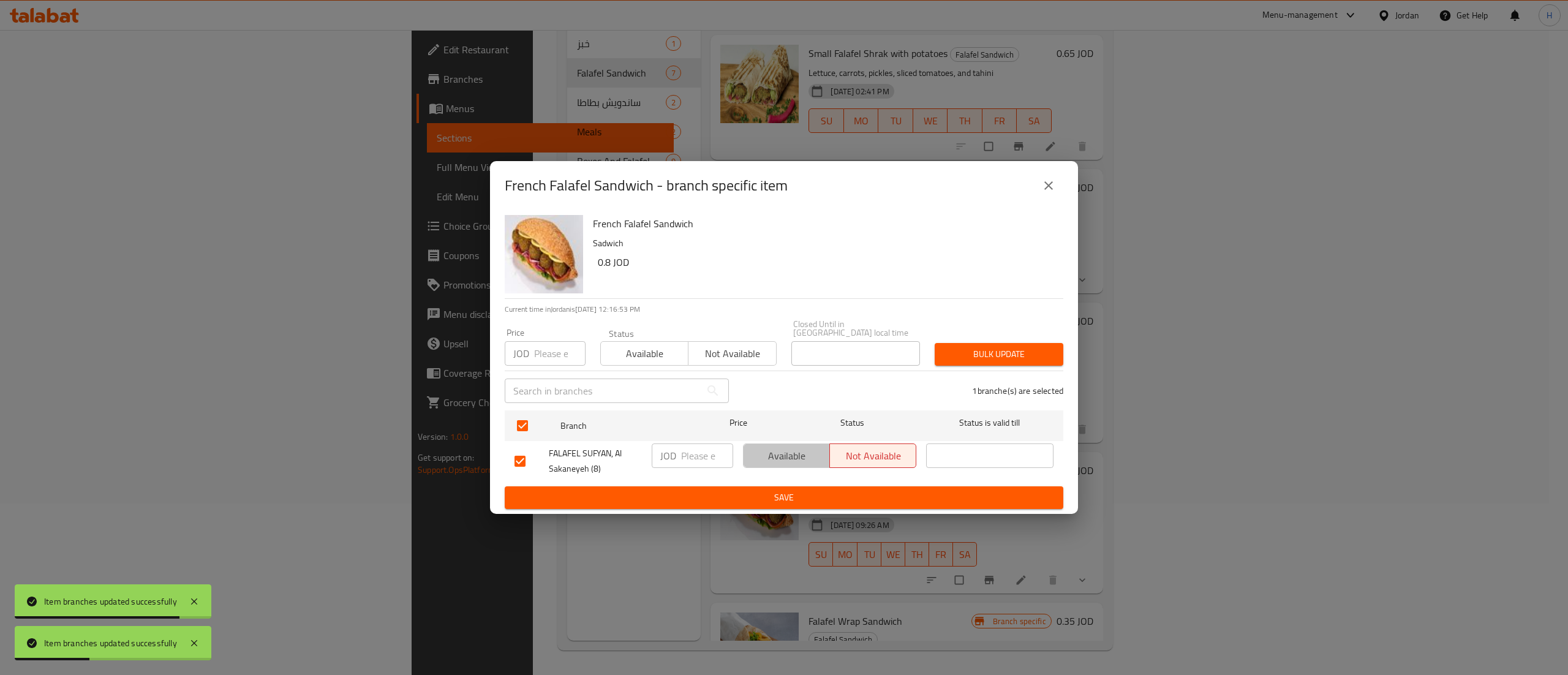
click at [783, 456] on span "Available" at bounding box center [787, 456] width 77 height 18
click at [774, 492] on span "Save" at bounding box center [784, 498] width 539 height 15
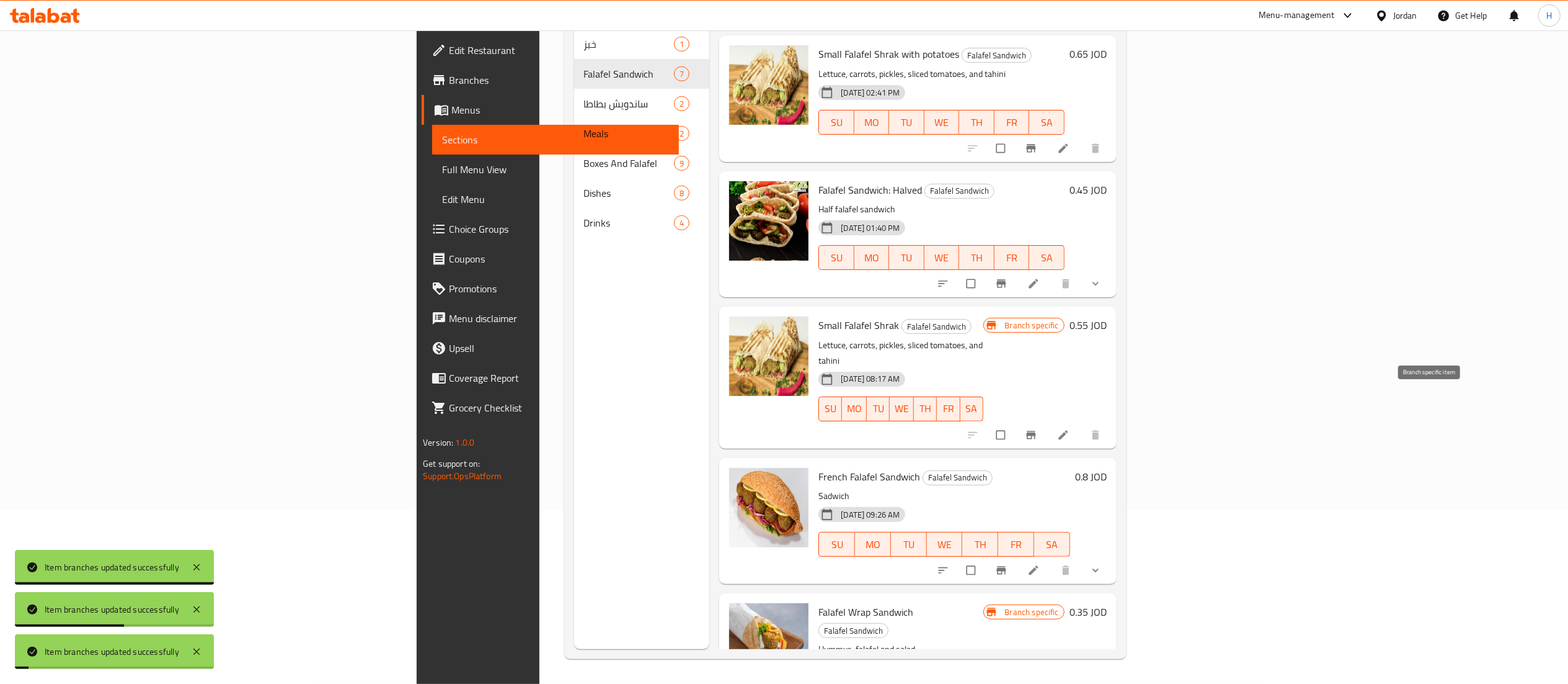
click at [1035, 430] on icon "Branch-specific-item" at bounding box center [1031, 434] width 9 height 8
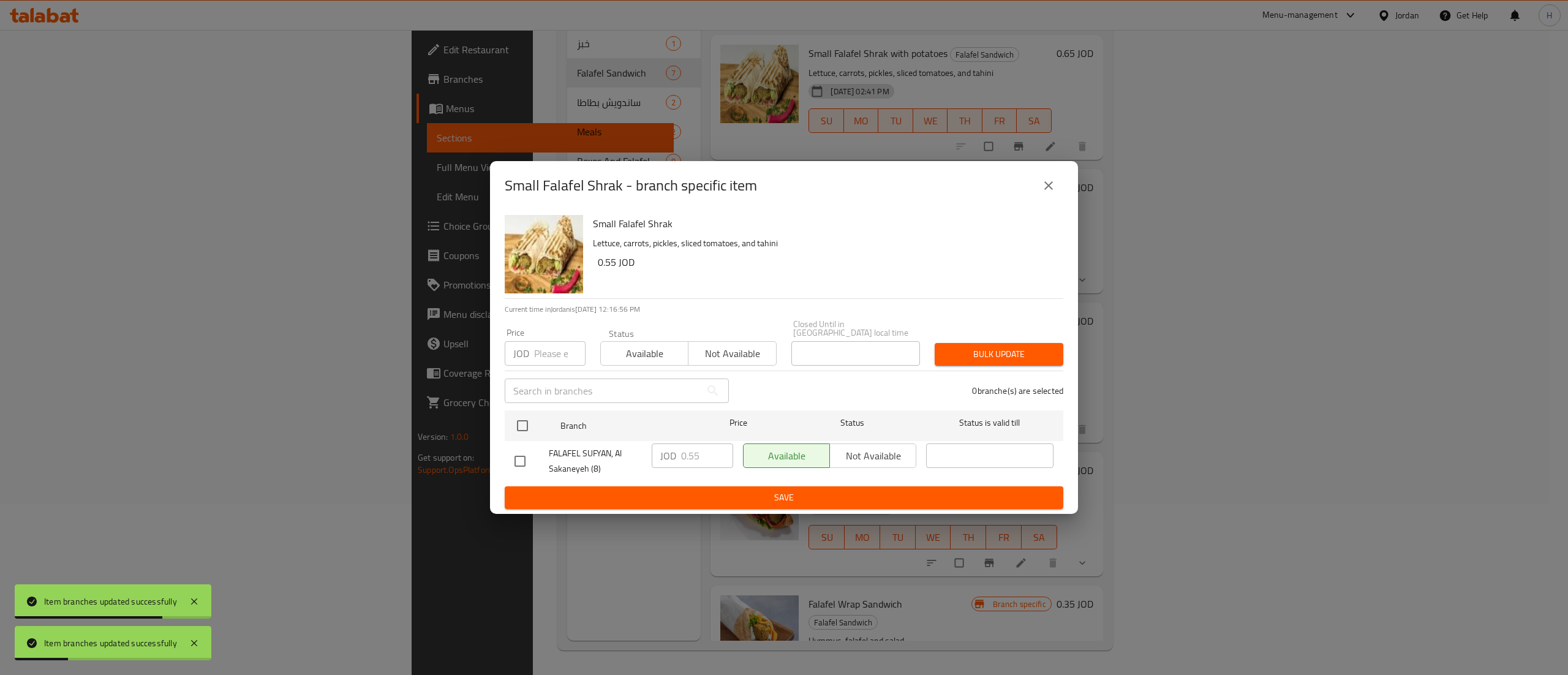
click at [1046, 189] on icon "close" at bounding box center [1048, 185] width 15 height 15
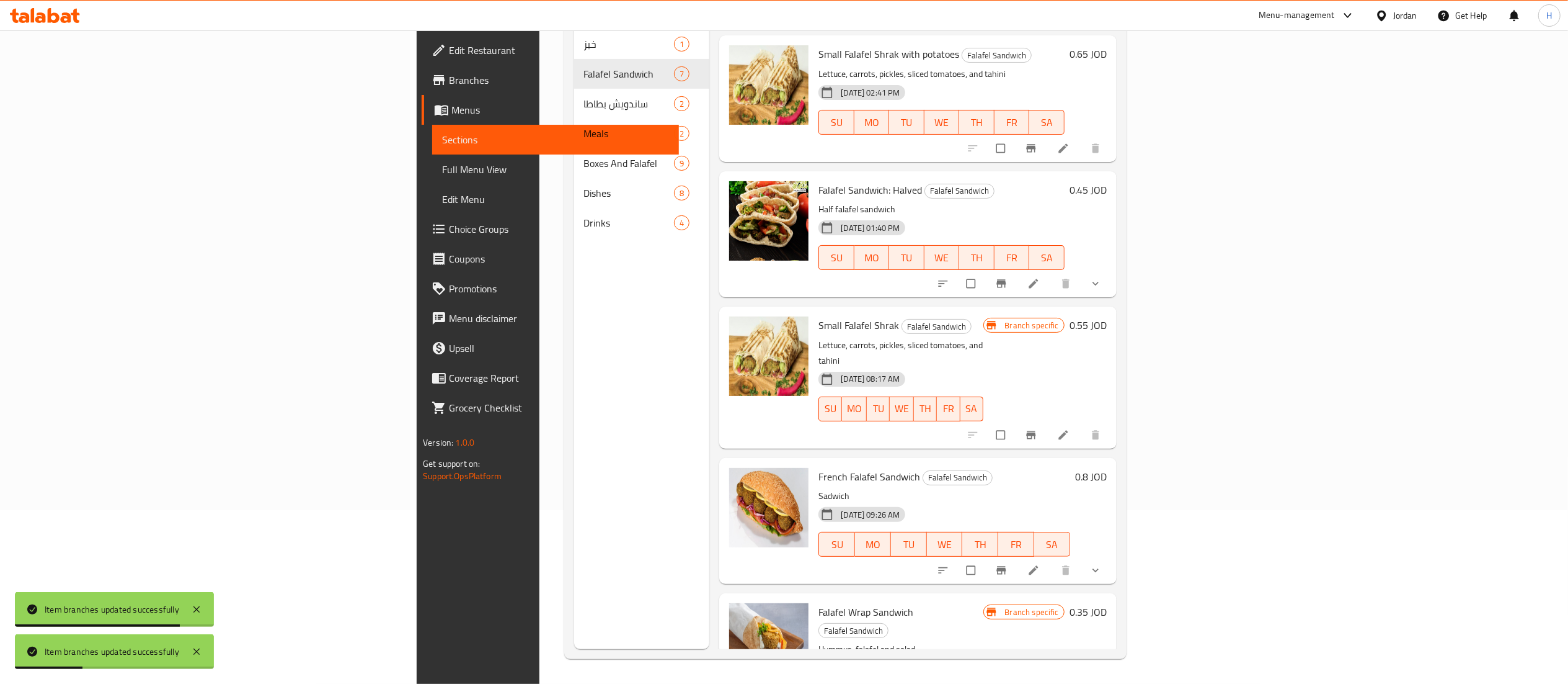
click at [1037, 429] on icon "Branch-specific-item" at bounding box center [1031, 434] width 12 height 12
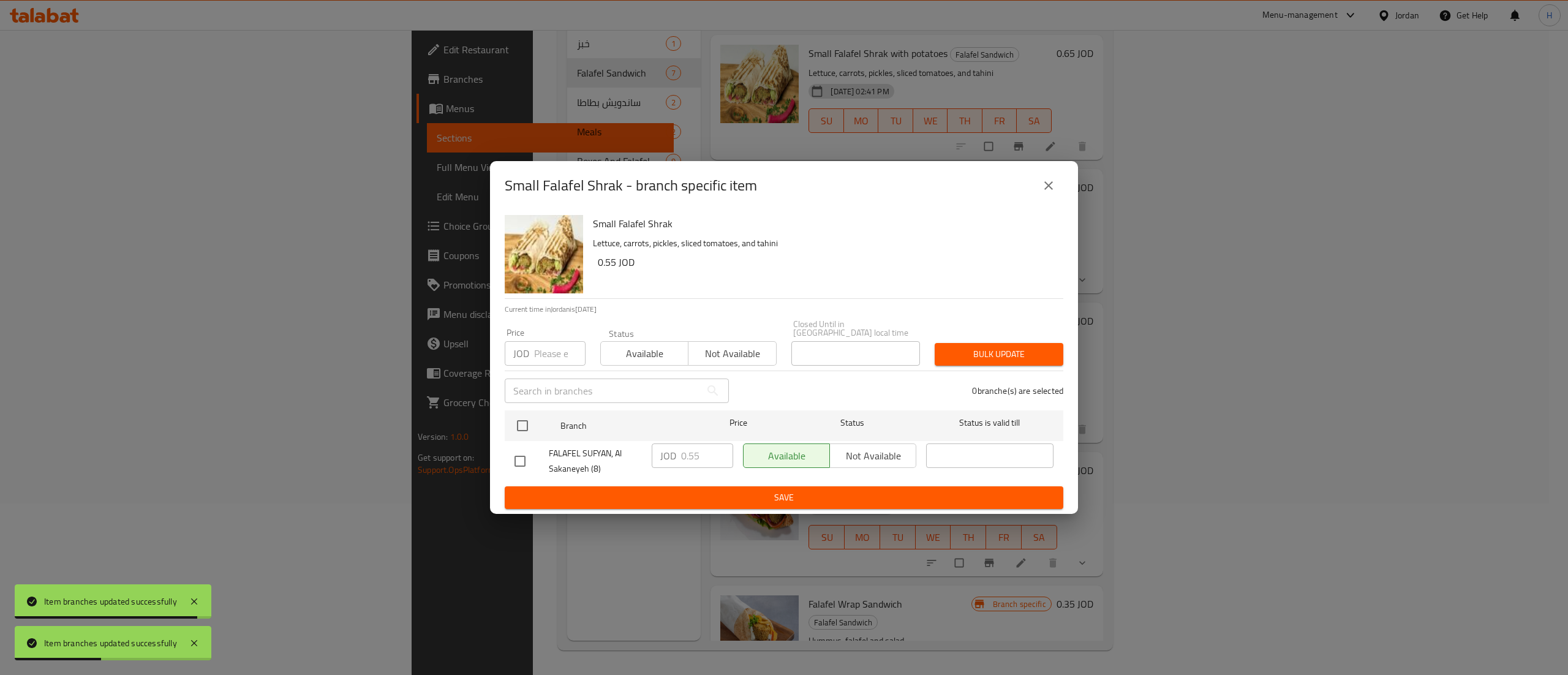
click at [1048, 184] on icon "close" at bounding box center [1048, 185] width 15 height 15
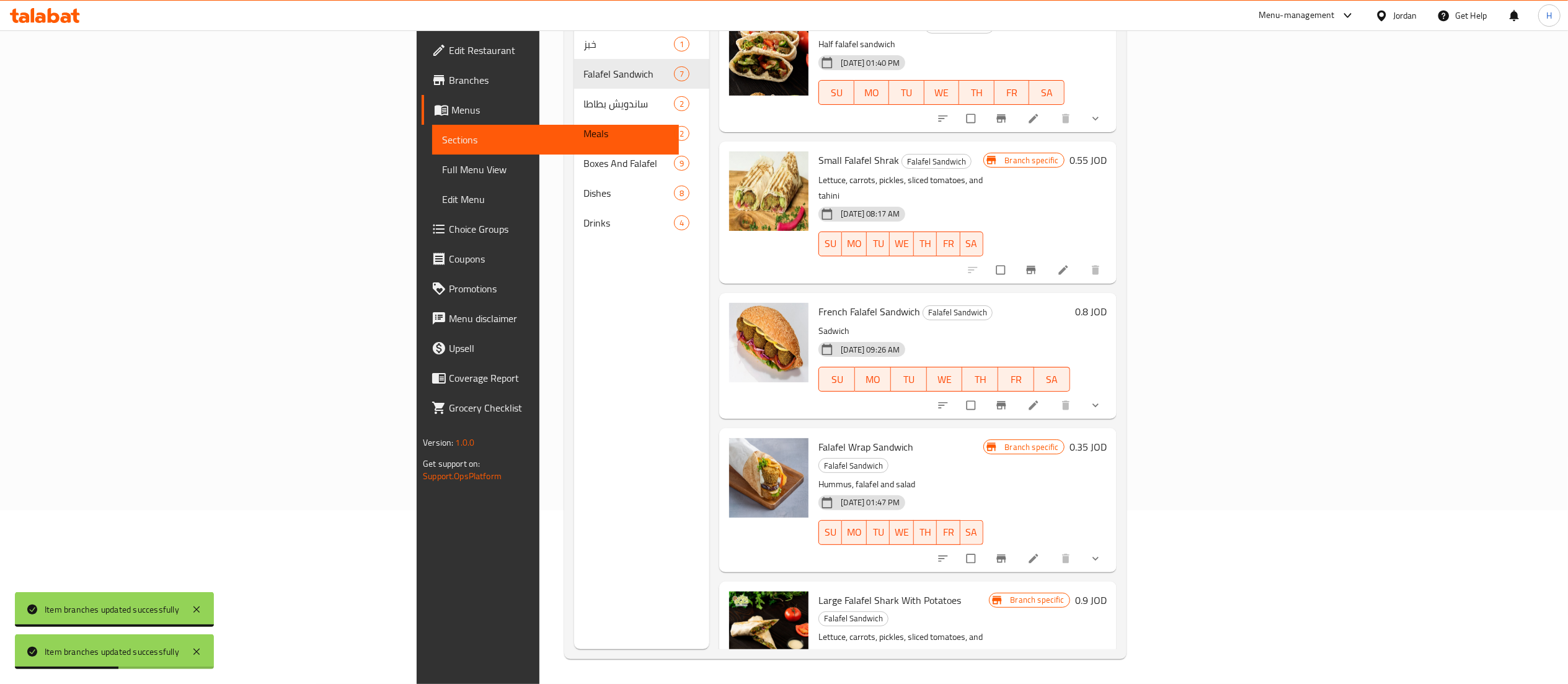
scroll to position [295, 0]
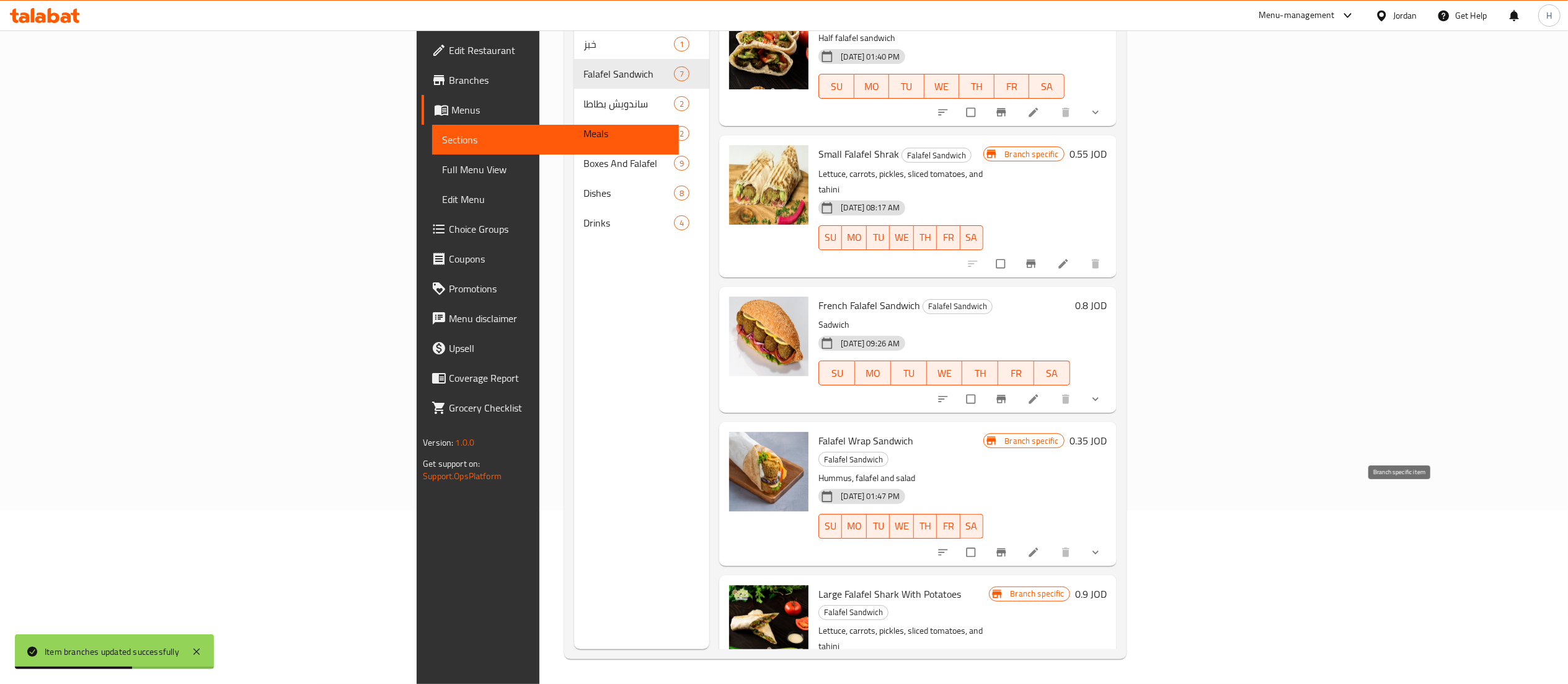
click at [1017, 539] on button "Branch-specific-item" at bounding box center [1002, 552] width 30 height 27
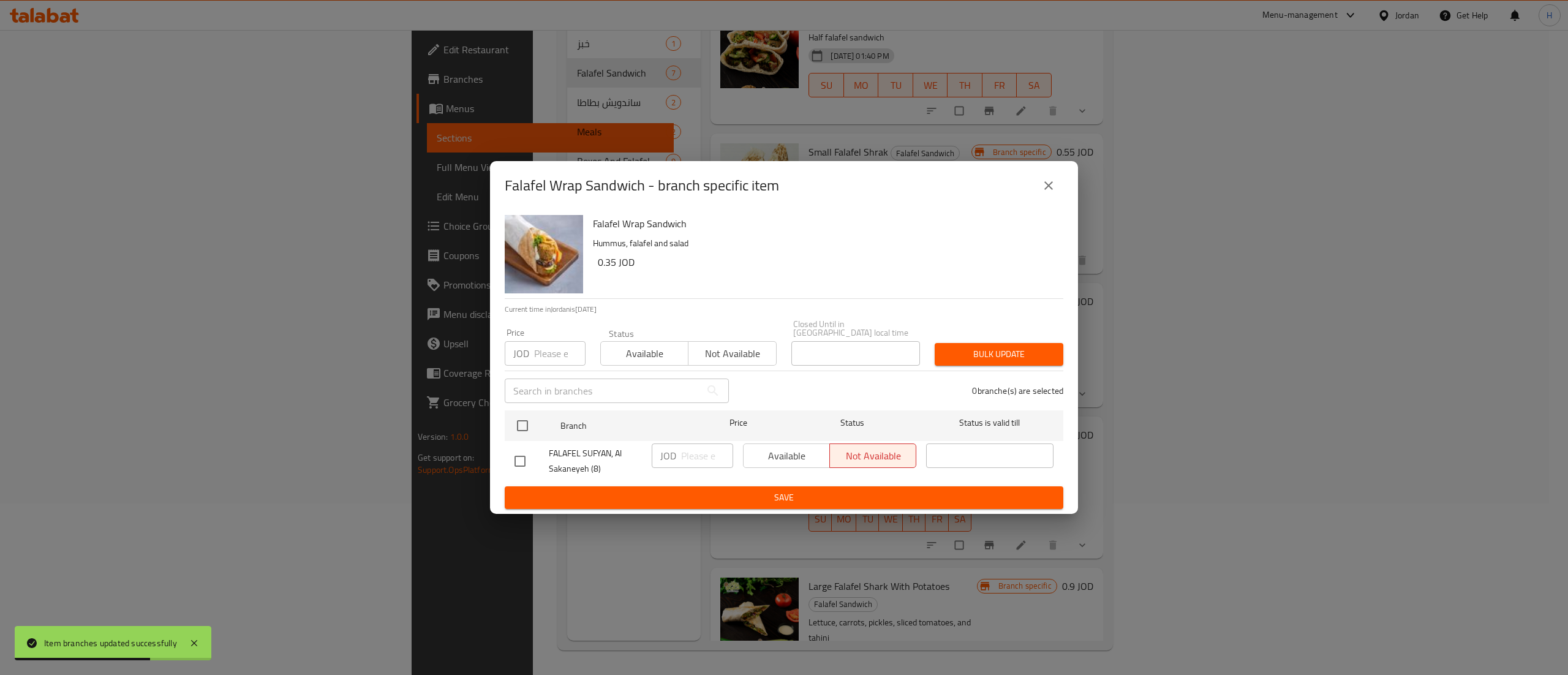
drag, startPoint x: 518, startPoint y: 414, endPoint x: 623, endPoint y: 437, distance: 107.5
click at [517, 414] on input "checkbox" at bounding box center [522, 425] width 26 height 26
checkbox input "true"
click at [768, 438] on div "Available Not available" at bounding box center [829, 461] width 183 height 45
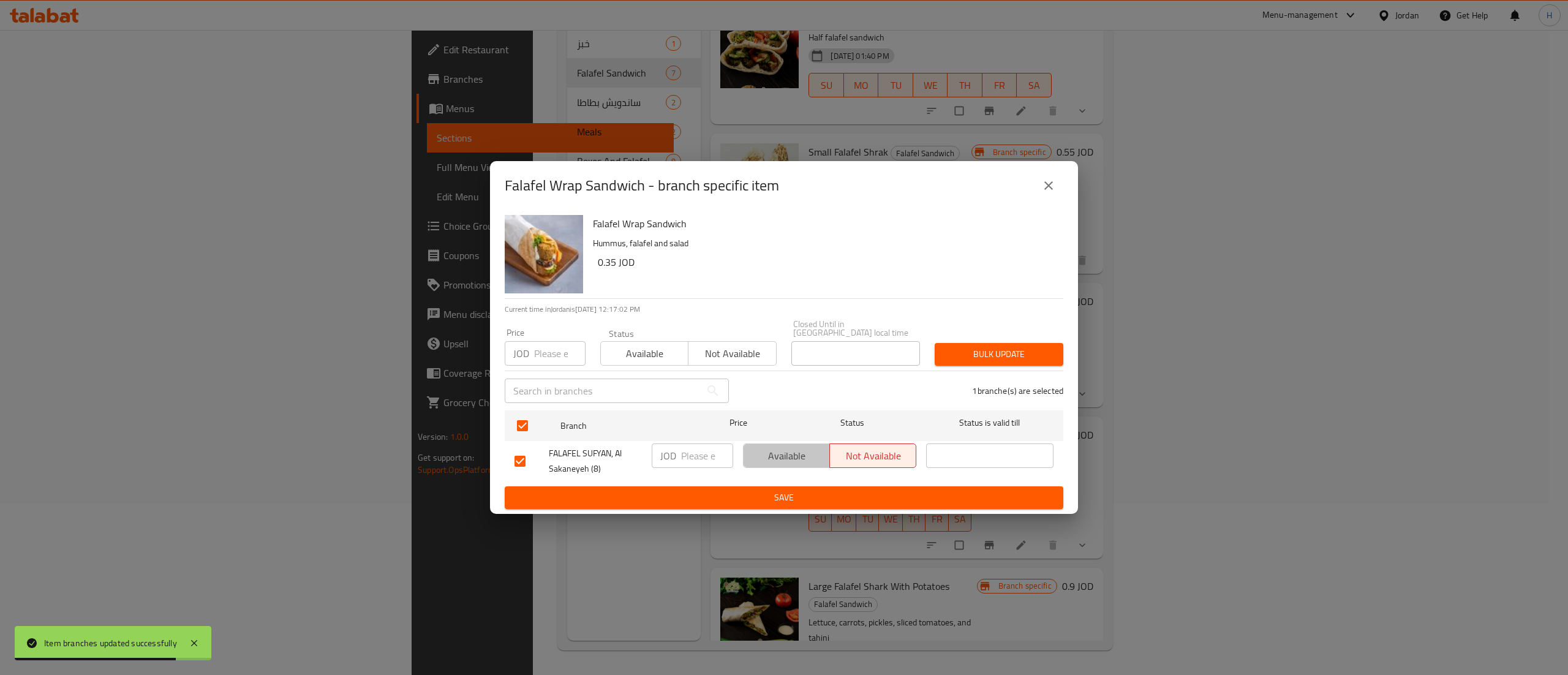
click at [773, 455] on span "Available" at bounding box center [787, 456] width 77 height 18
click at [768, 490] on span "Save" at bounding box center [784, 498] width 539 height 15
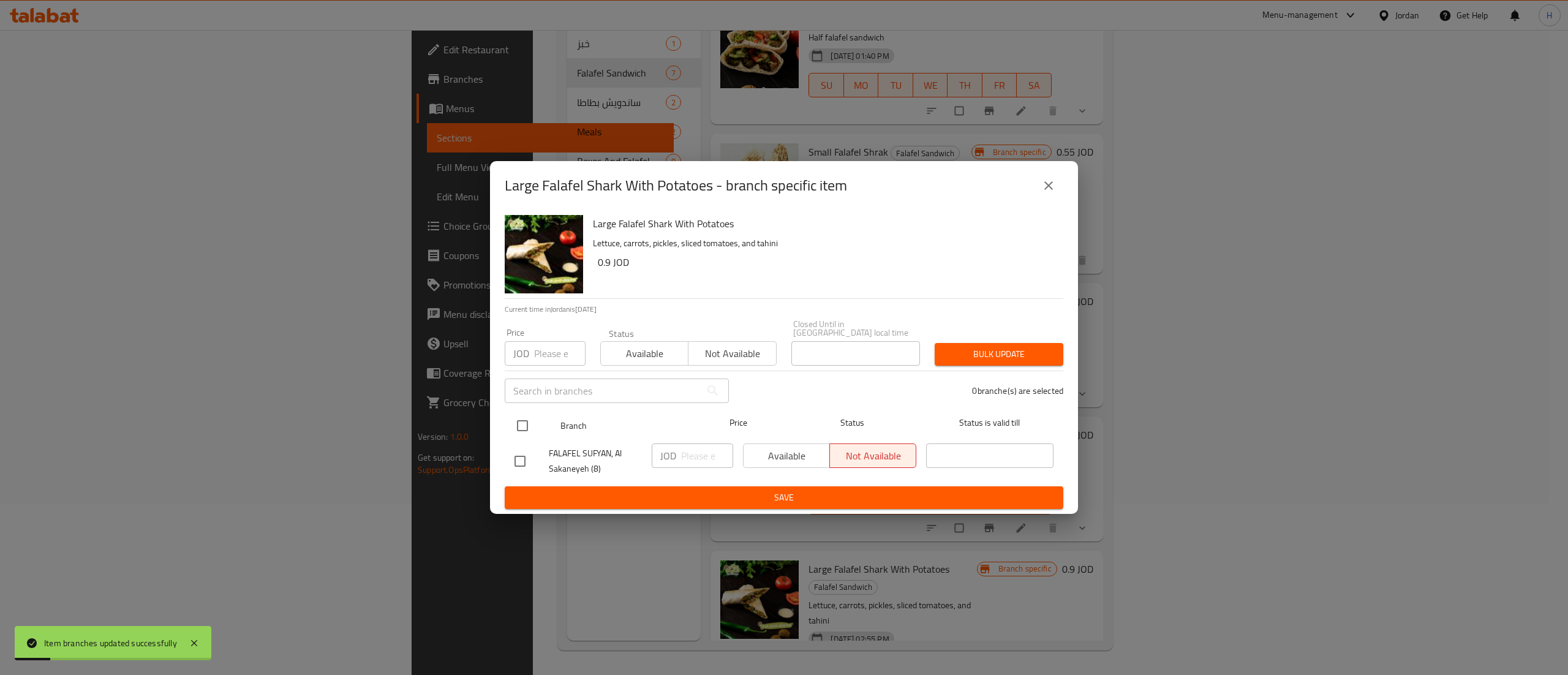
drag, startPoint x: 518, startPoint y: 422, endPoint x: 569, endPoint y: 431, distance: 51.8
click at [518, 422] on input "checkbox" at bounding box center [522, 425] width 26 height 26
checkbox input "true"
click at [785, 460] on span "Available" at bounding box center [787, 456] width 77 height 18
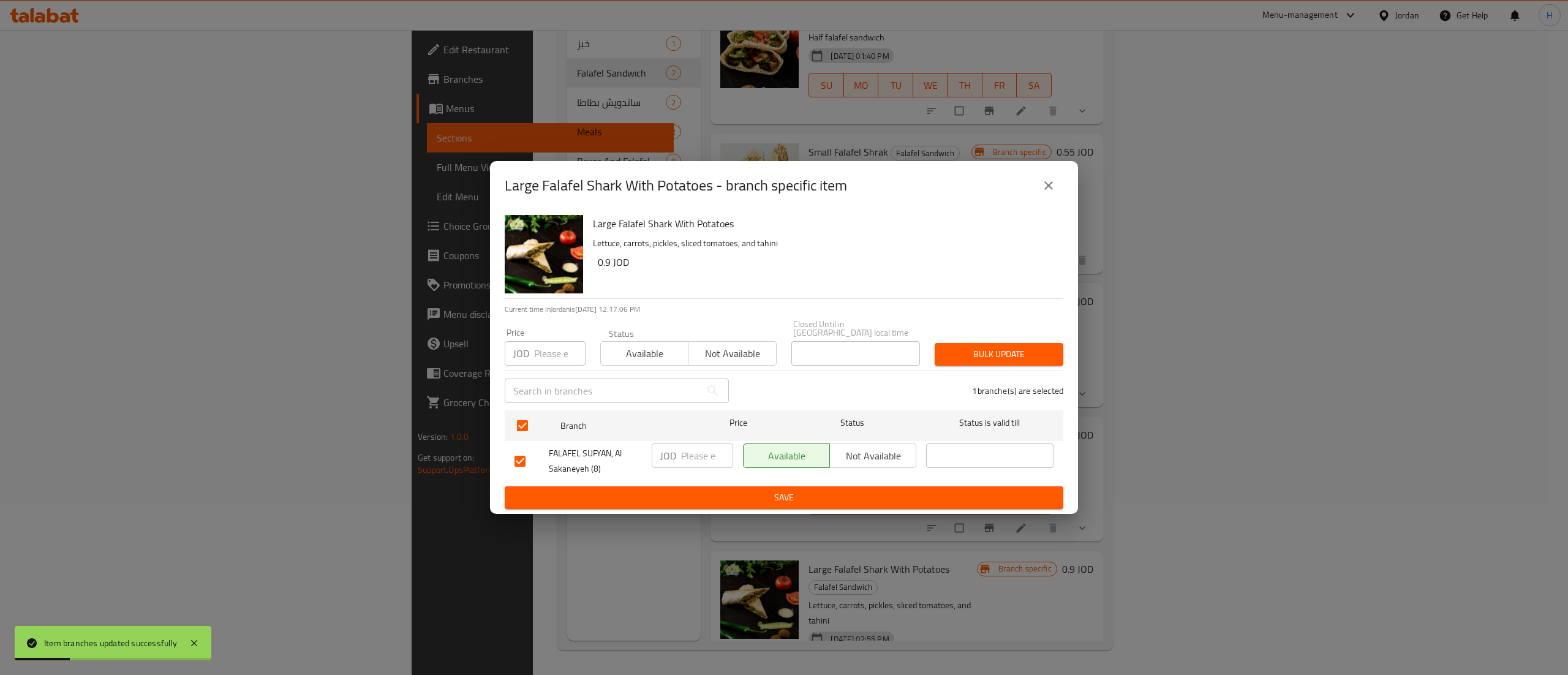
click at [785, 479] on ul "Branch Price Status Status is valid till FALAFEL SUFYAN, Al Sakaneyeh (8) JOD ​…" at bounding box center [783, 445] width 559 height 81
click at [785, 490] on span "Save" at bounding box center [784, 498] width 539 height 15
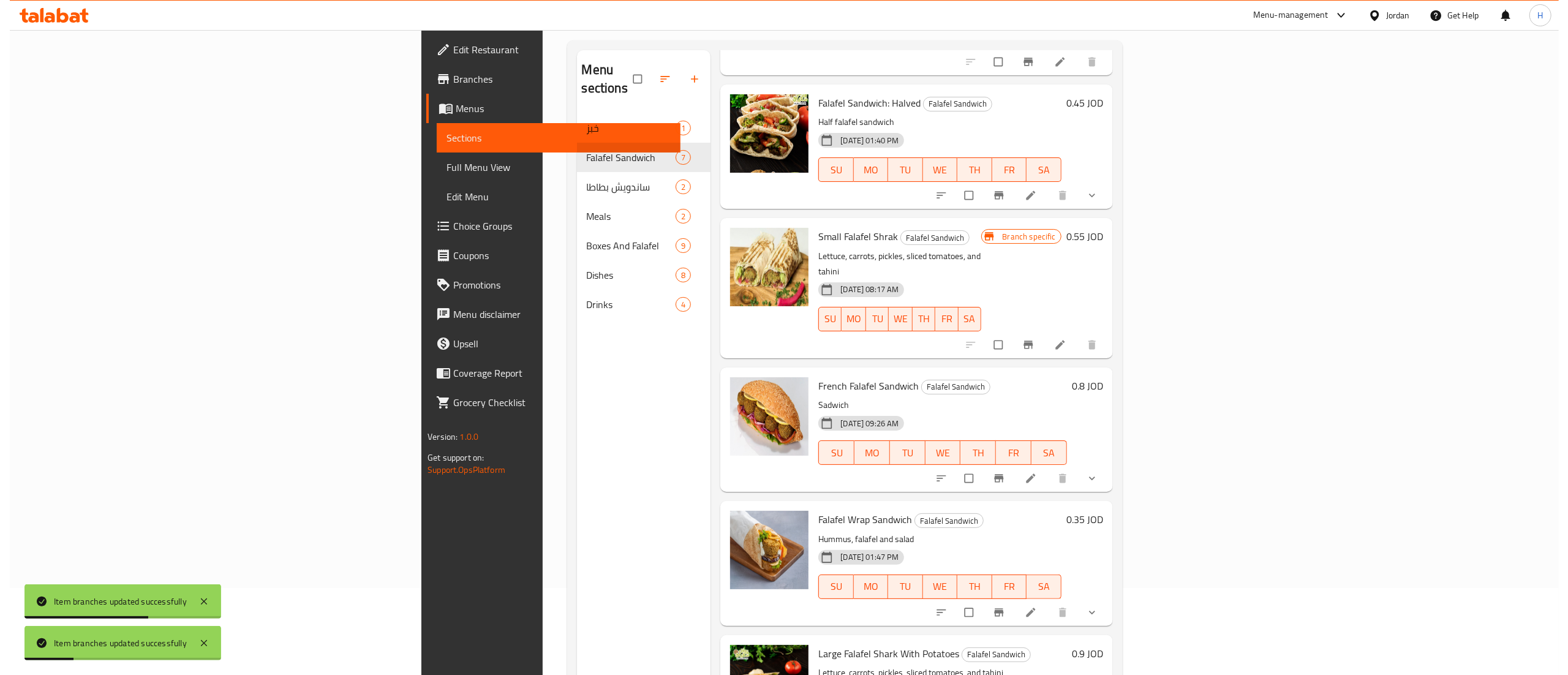
scroll to position [172, 0]
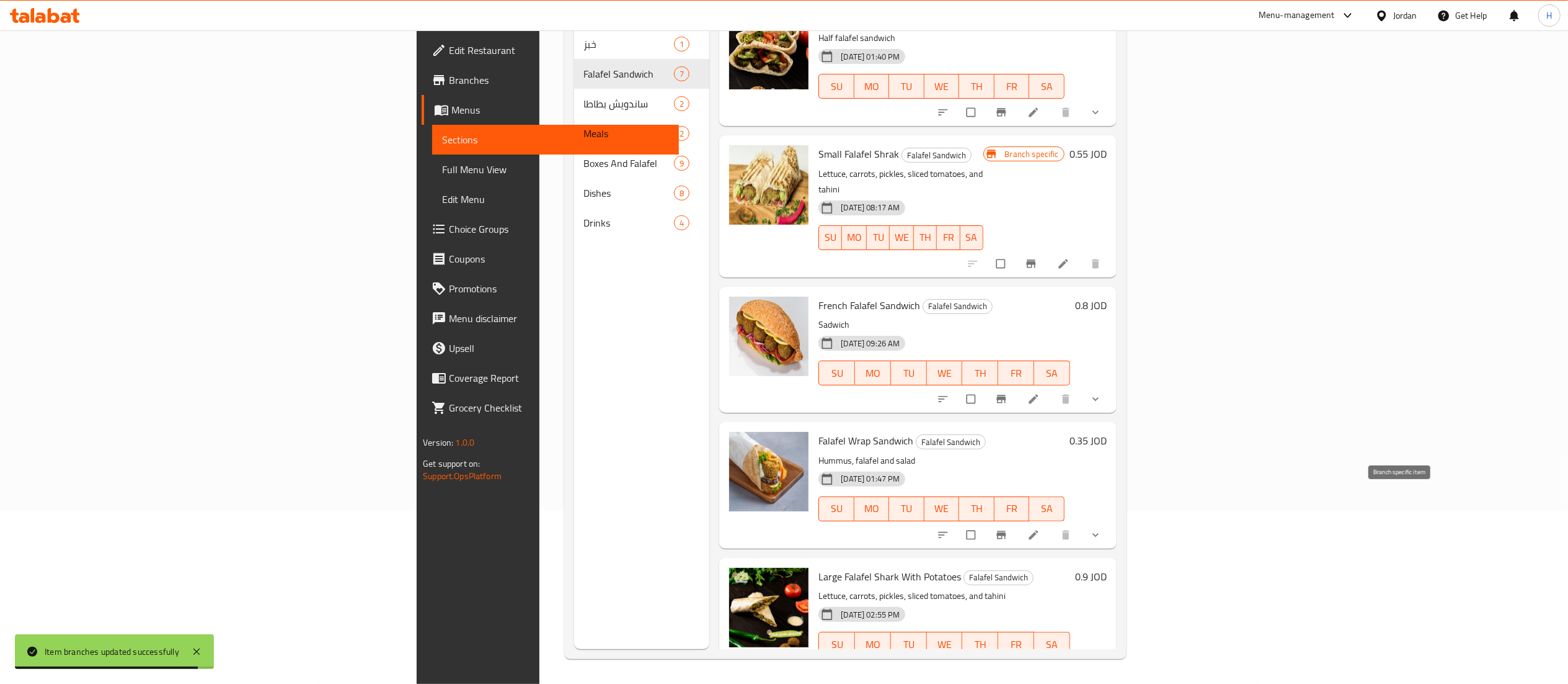
click at [1008, 528] on icon "Branch-specific-item" at bounding box center [1001, 534] width 12 height 12
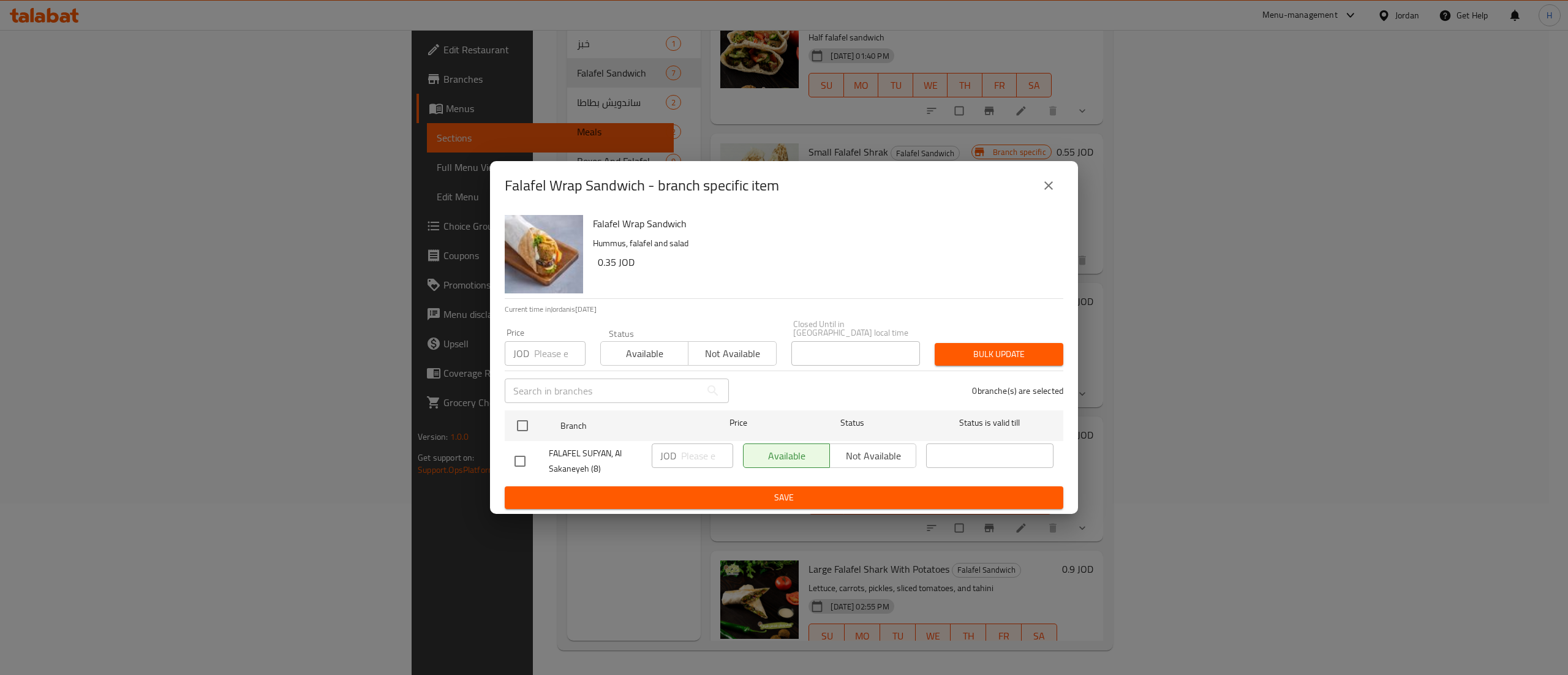
click at [1048, 193] on icon "close" at bounding box center [1048, 185] width 15 height 15
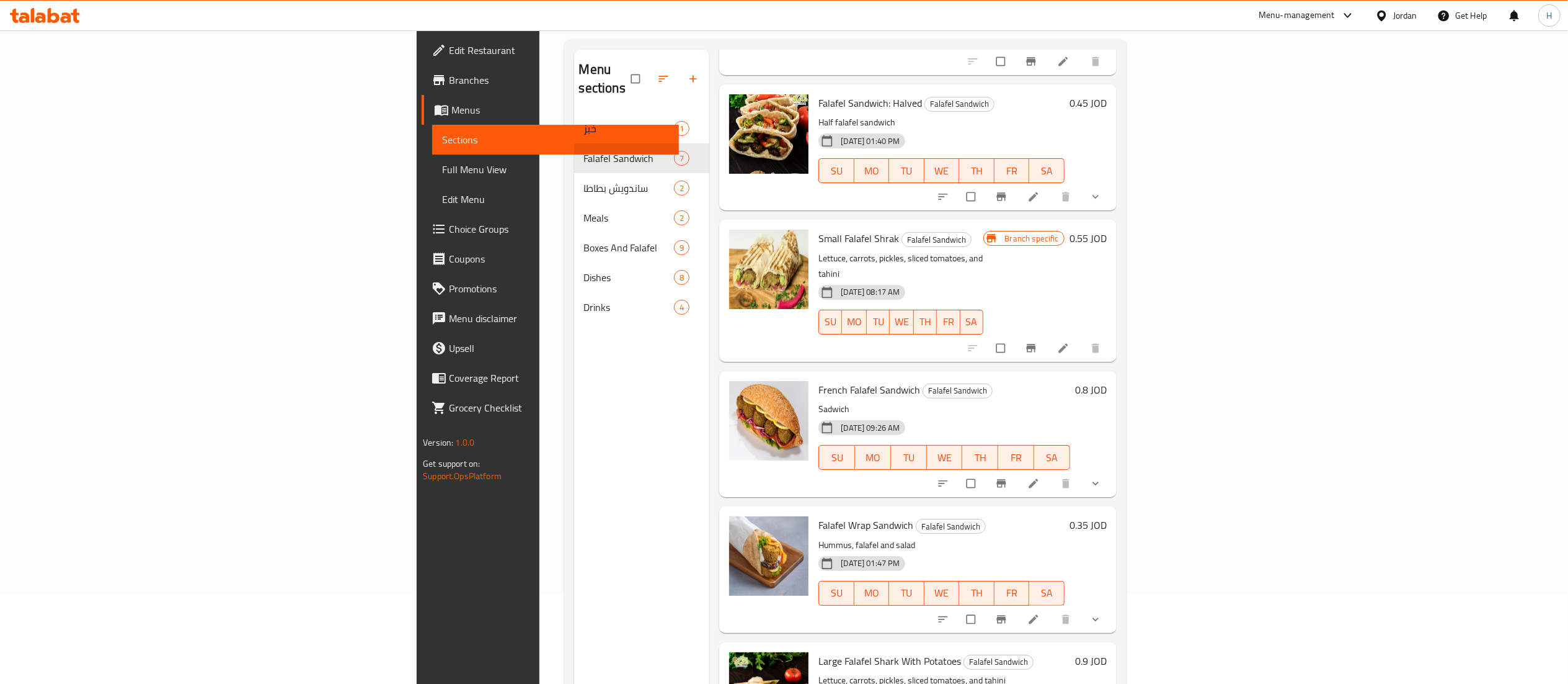
scroll to position [51, 0]
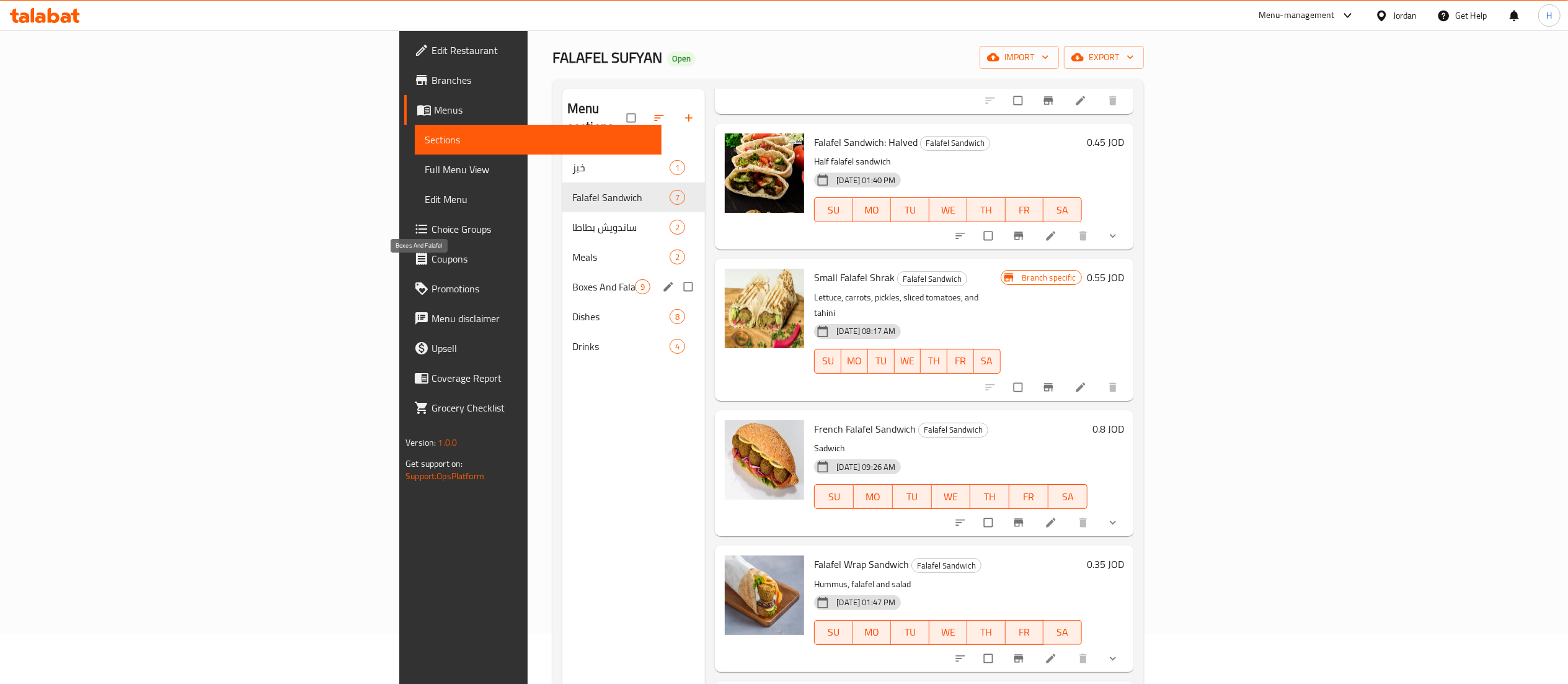
click at [572, 279] on span "Boxes And Falafel" at bounding box center [603, 287] width 63 height 15
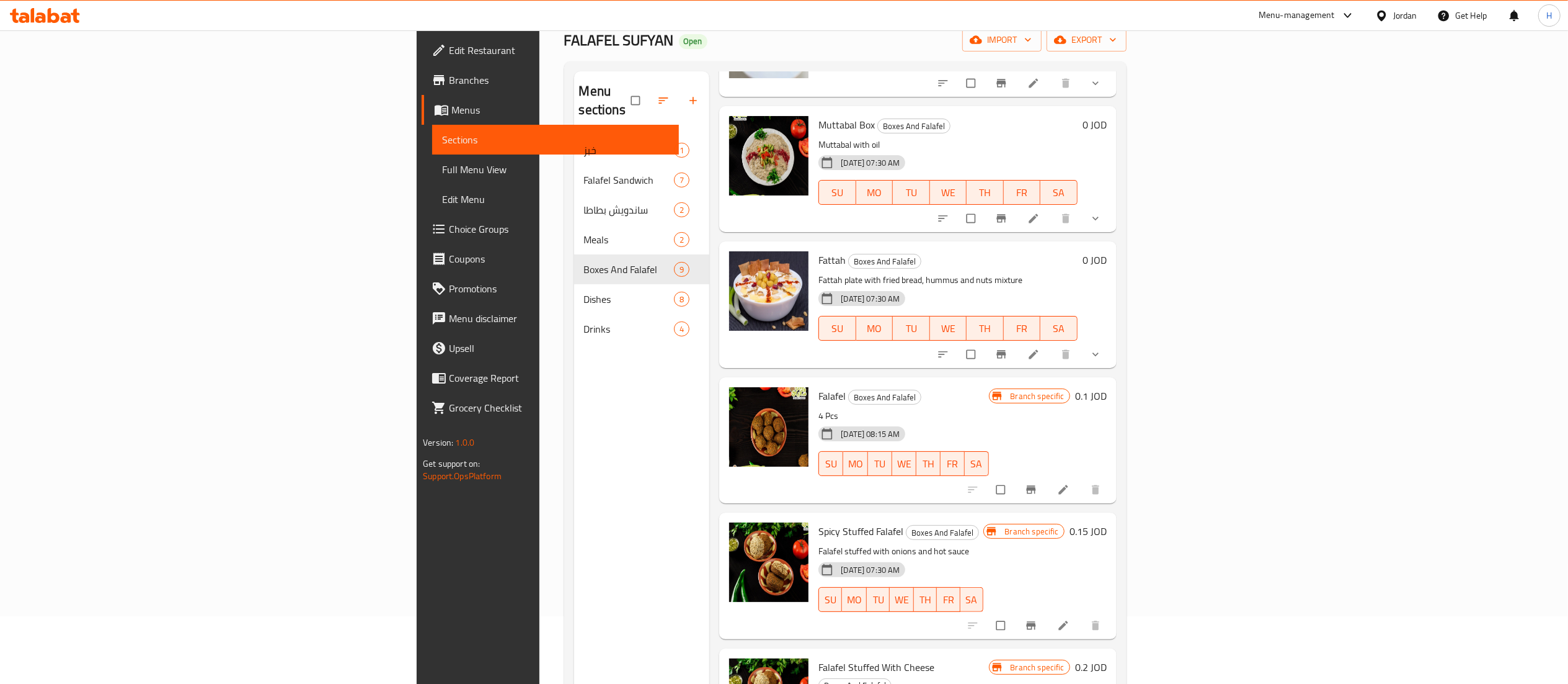
scroll to position [174, 0]
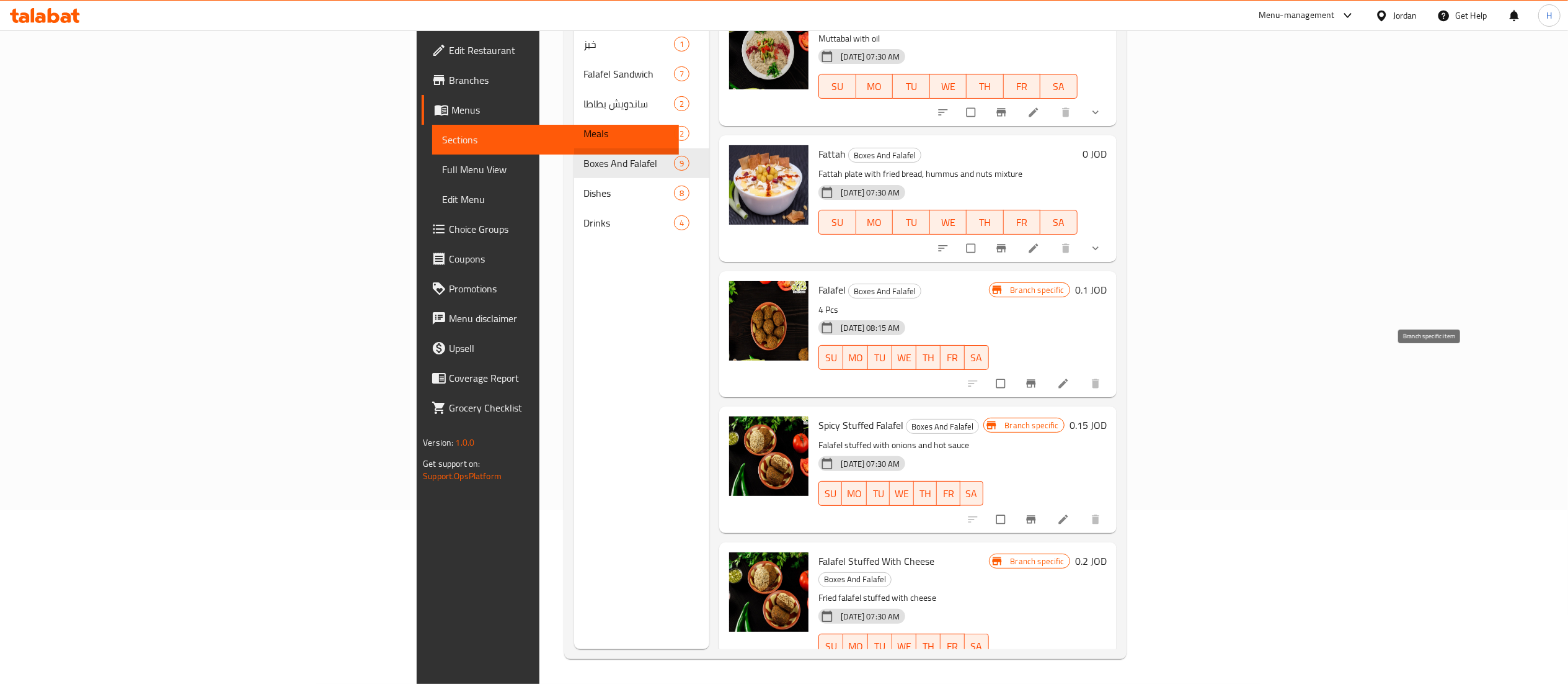
click at [1047, 371] on button "Branch-specific-item" at bounding box center [1032, 383] width 30 height 27
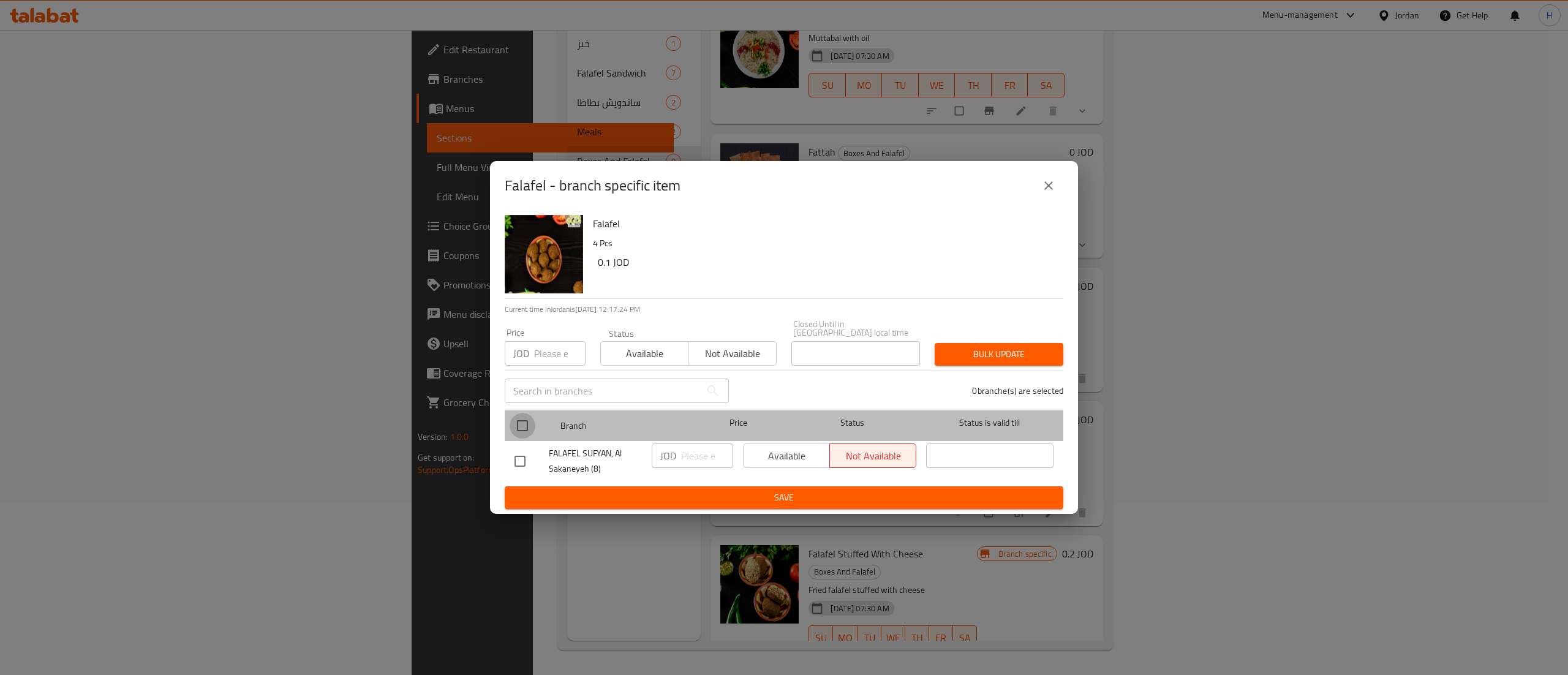
click at [513, 416] on input "checkbox" at bounding box center [522, 425] width 26 height 26
checkbox input "true"
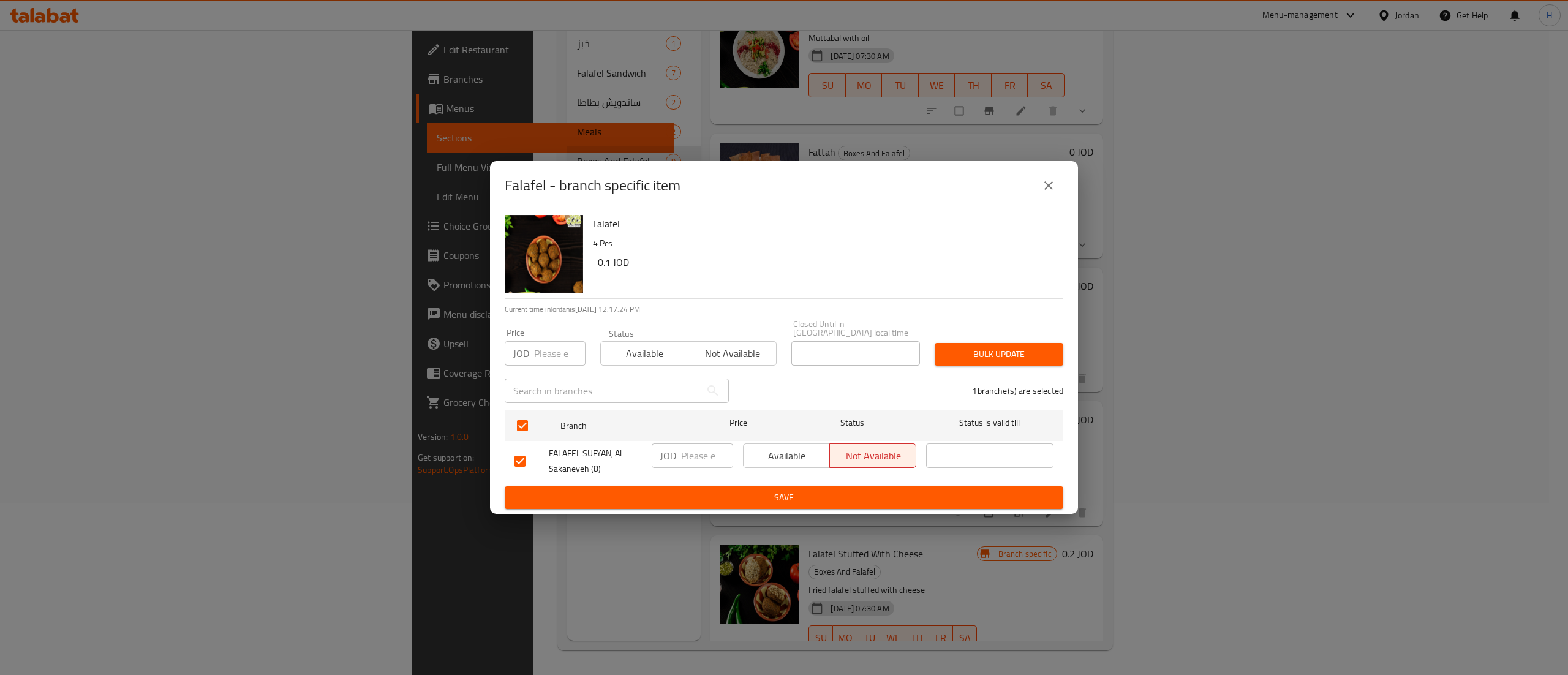
click at [787, 452] on span "Available" at bounding box center [787, 456] width 77 height 18
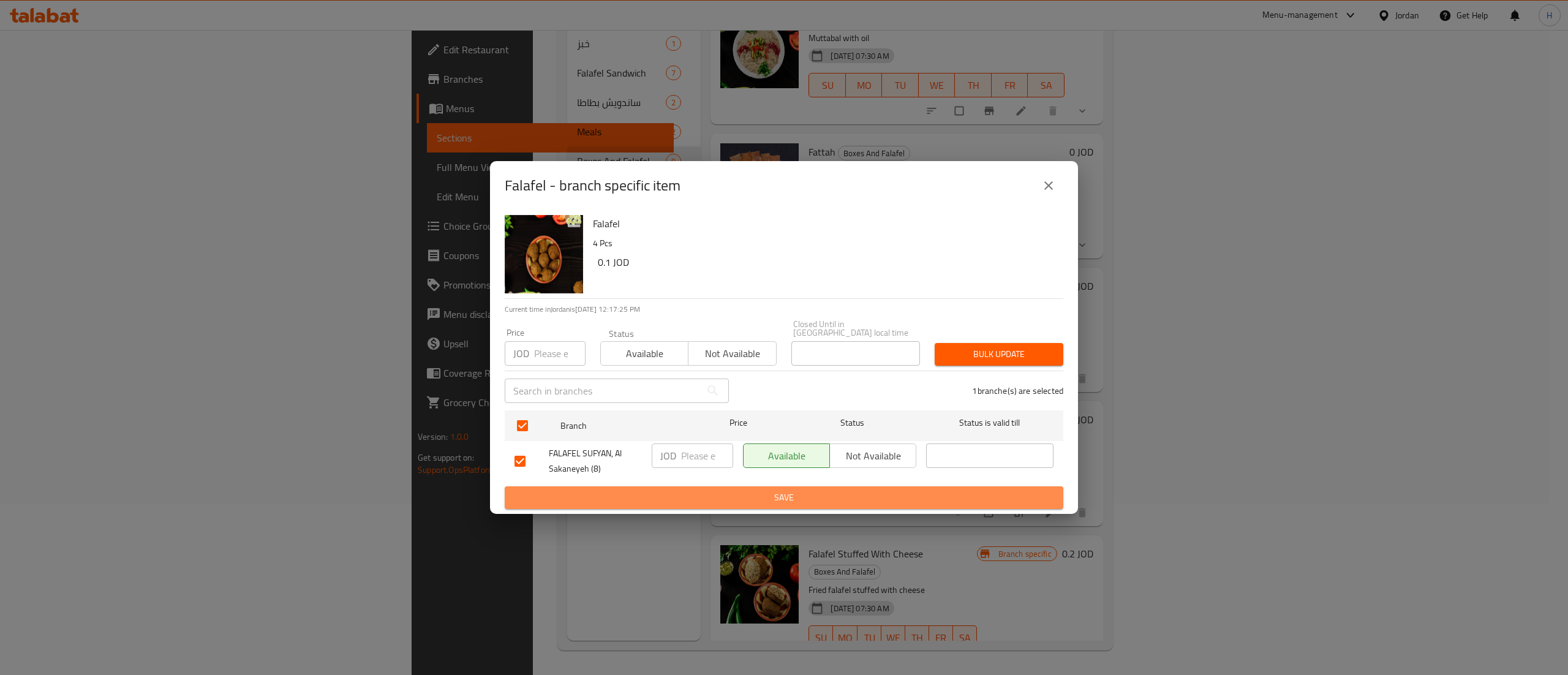
click at [794, 490] on span "Save" at bounding box center [784, 498] width 539 height 15
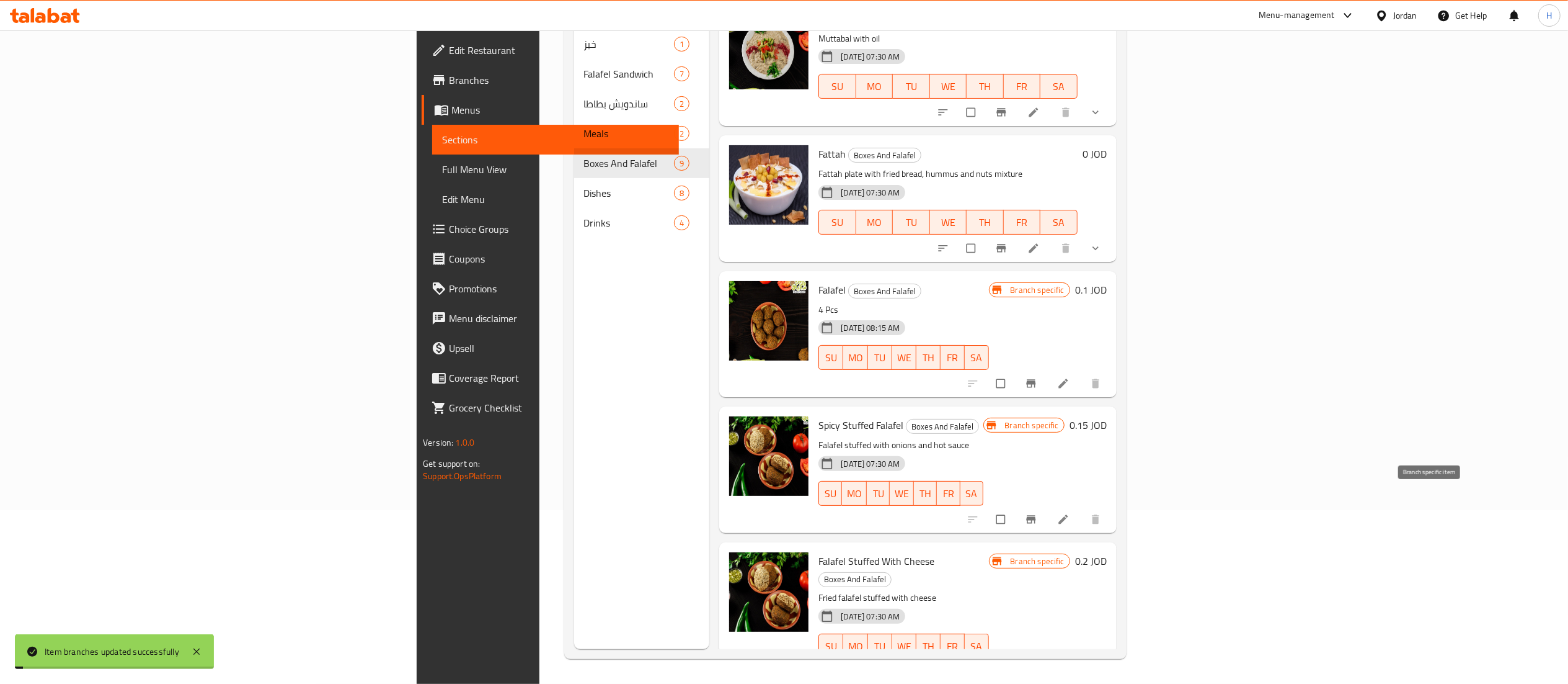
click at [1035, 515] on icon "Branch-specific-item" at bounding box center [1031, 519] width 9 height 8
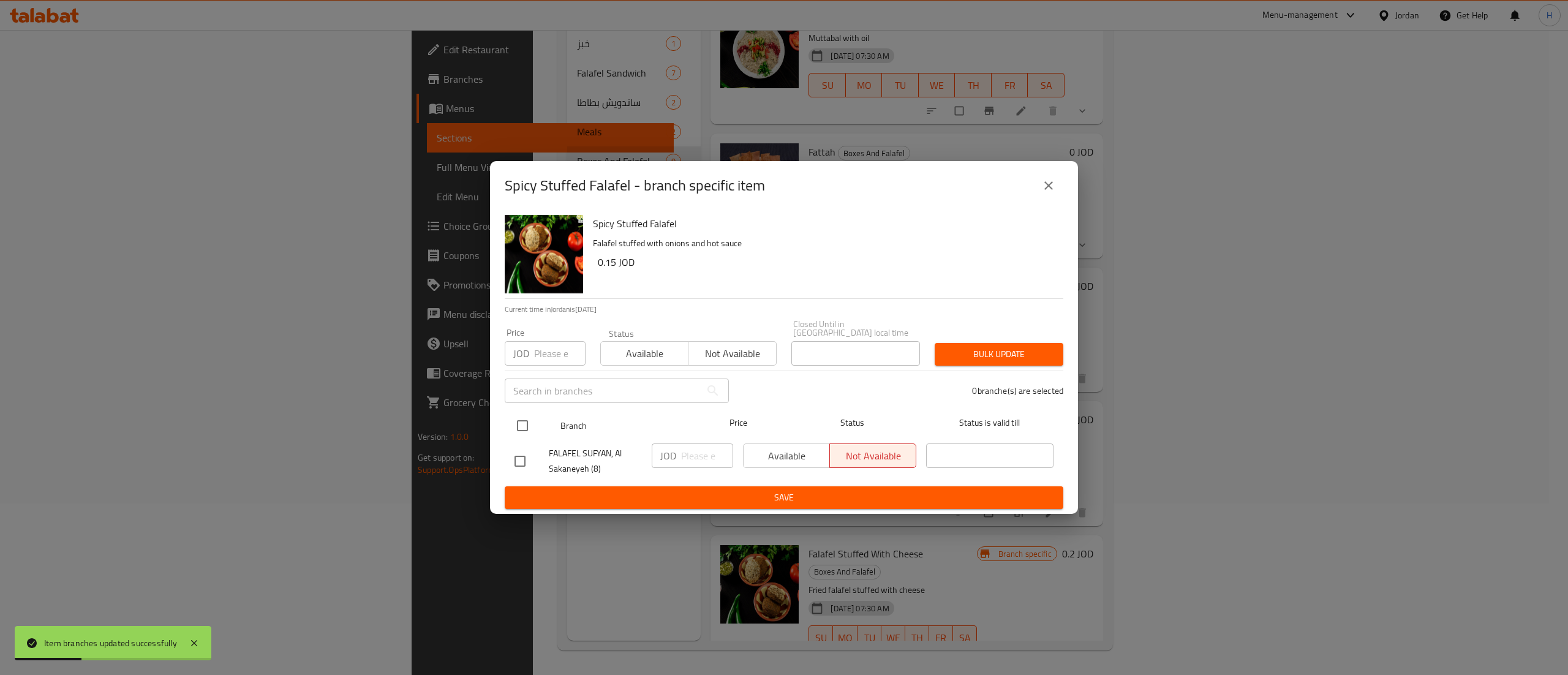
click at [518, 424] on input "checkbox" at bounding box center [522, 425] width 26 height 26
checkbox input "true"
click at [760, 457] on span "Available" at bounding box center [787, 456] width 77 height 18
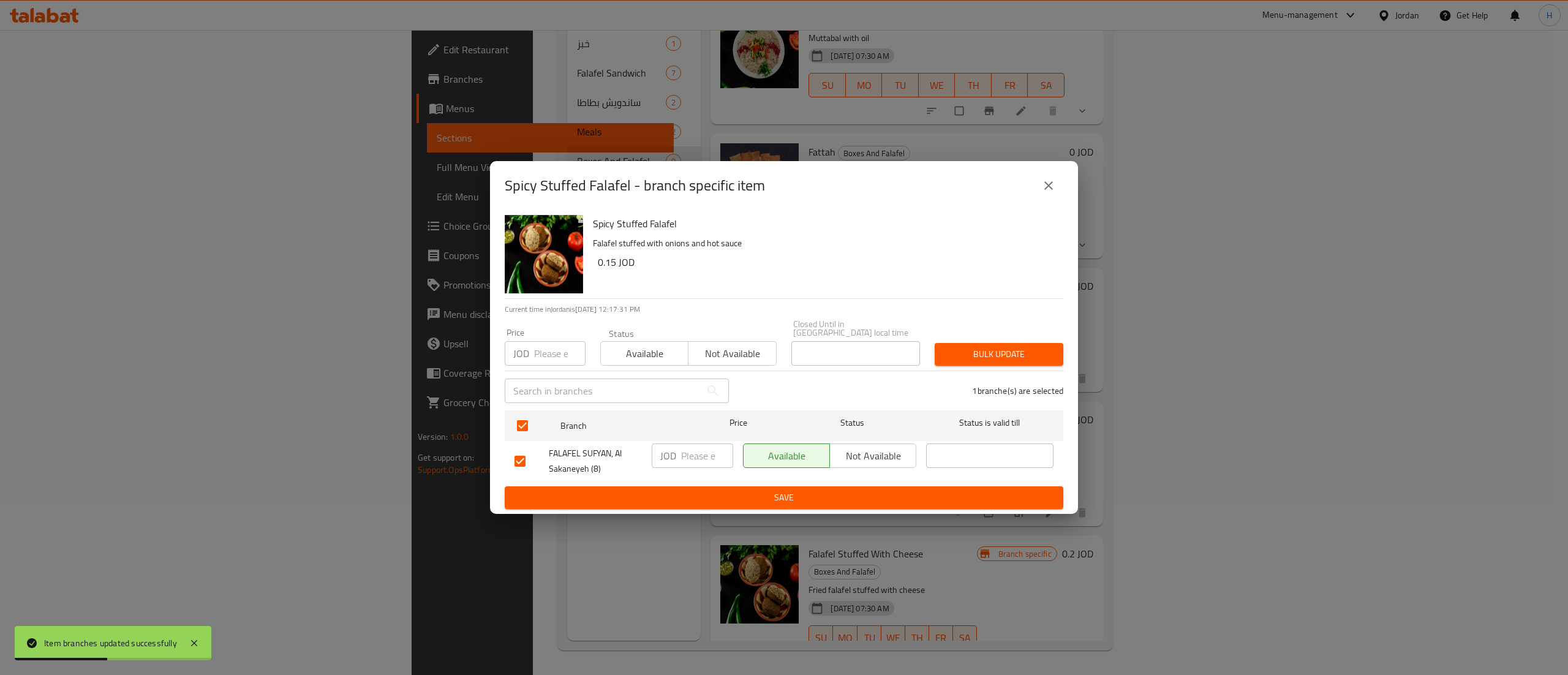
click at [767, 490] on span "Save" at bounding box center [784, 498] width 539 height 15
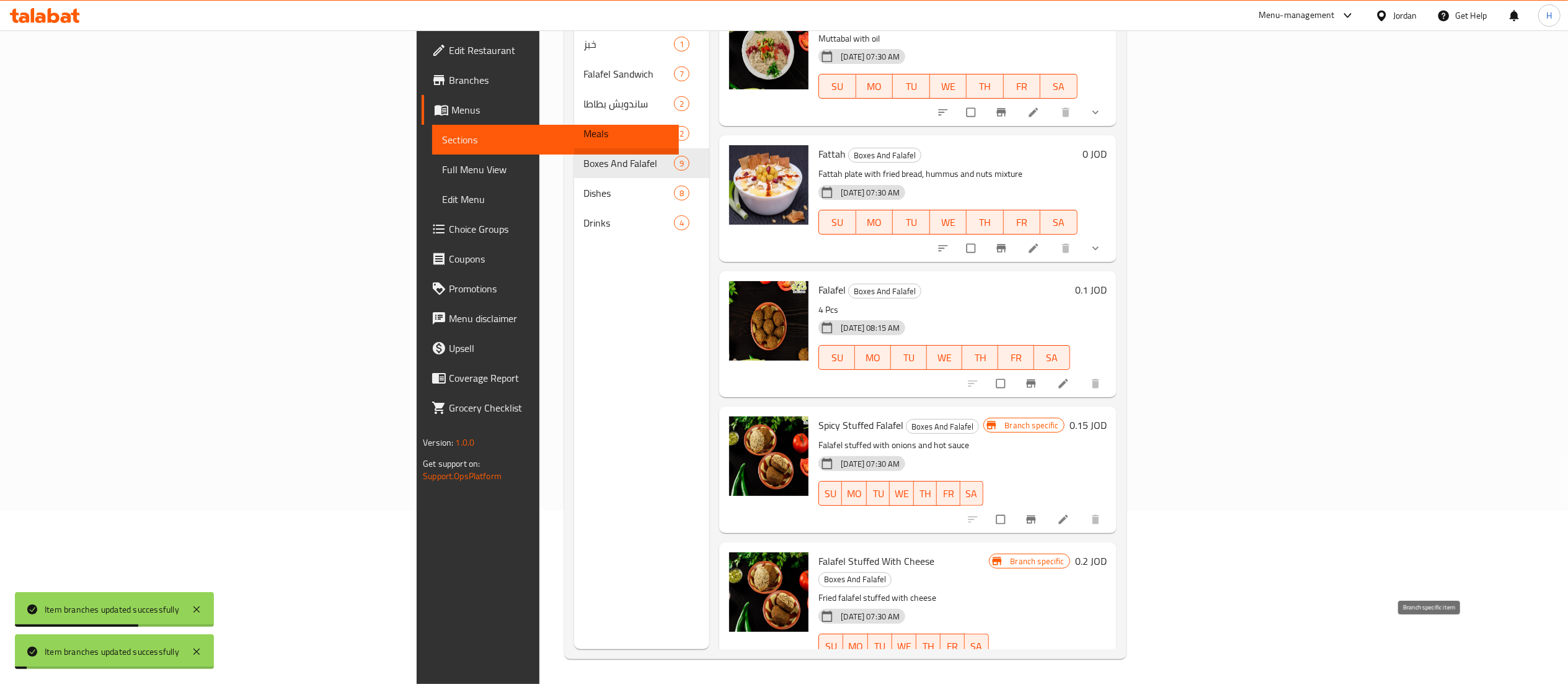
click at [1047, 658] on button "Branch-specific-item" at bounding box center [1032, 672] width 30 height 27
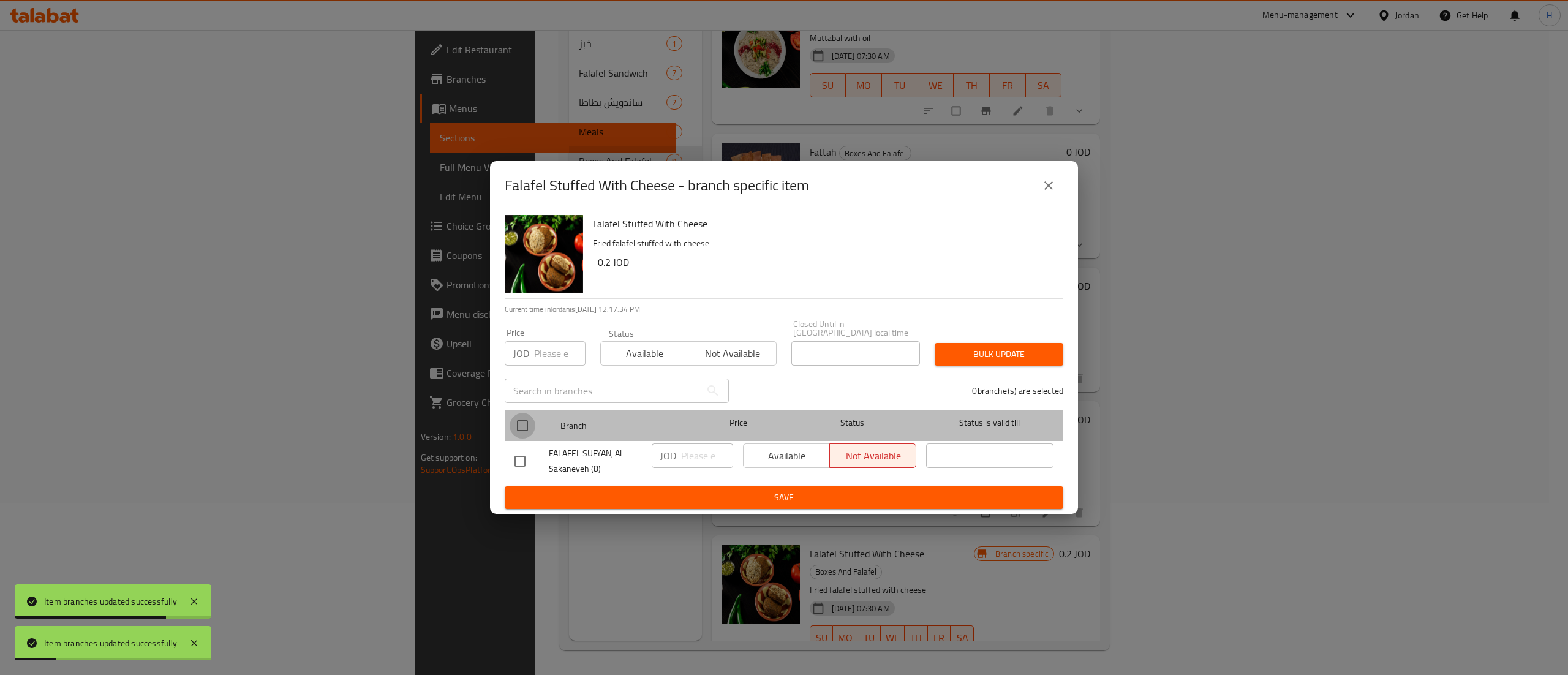
click at [523, 425] on input "checkbox" at bounding box center [522, 425] width 26 height 26
checkbox input "true"
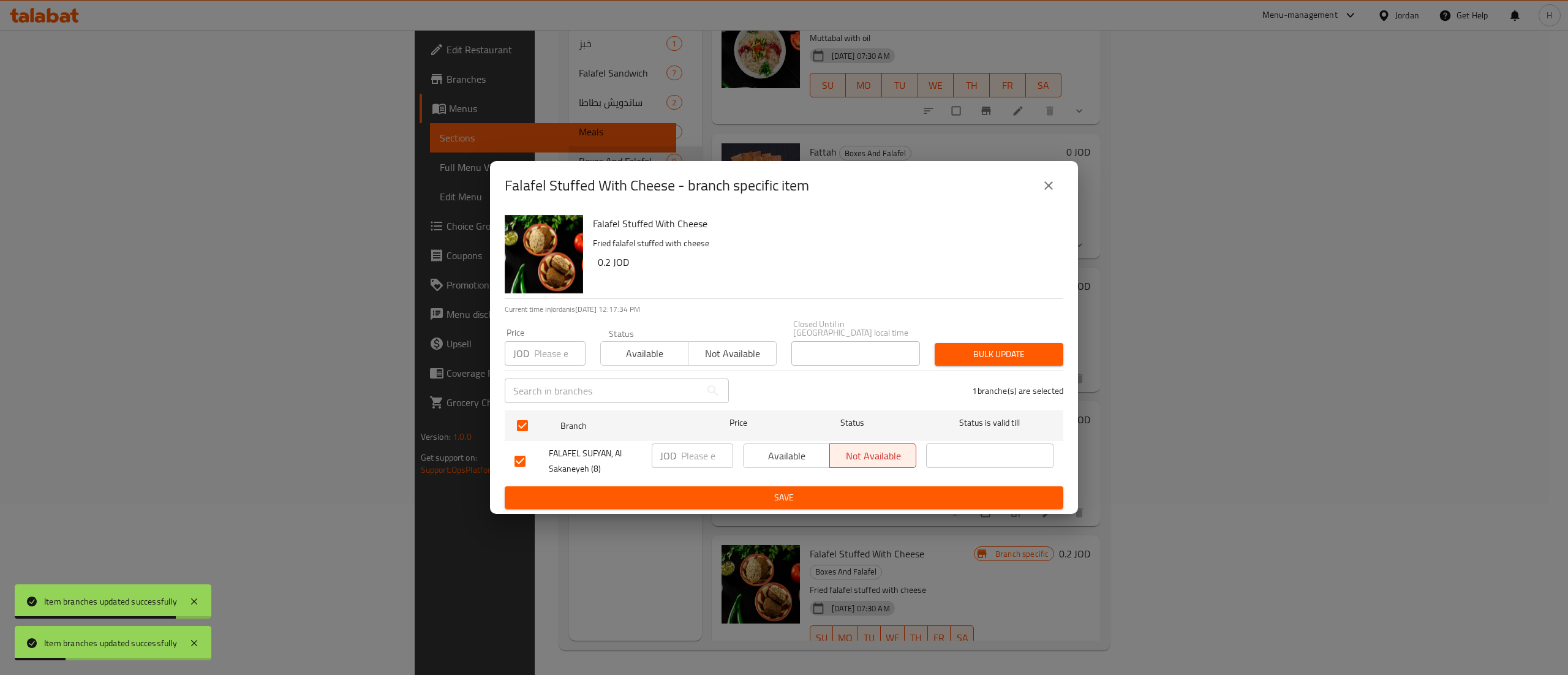
click at [760, 457] on span "Available" at bounding box center [787, 456] width 77 height 18
click at [767, 490] on span "Save" at bounding box center [784, 498] width 539 height 15
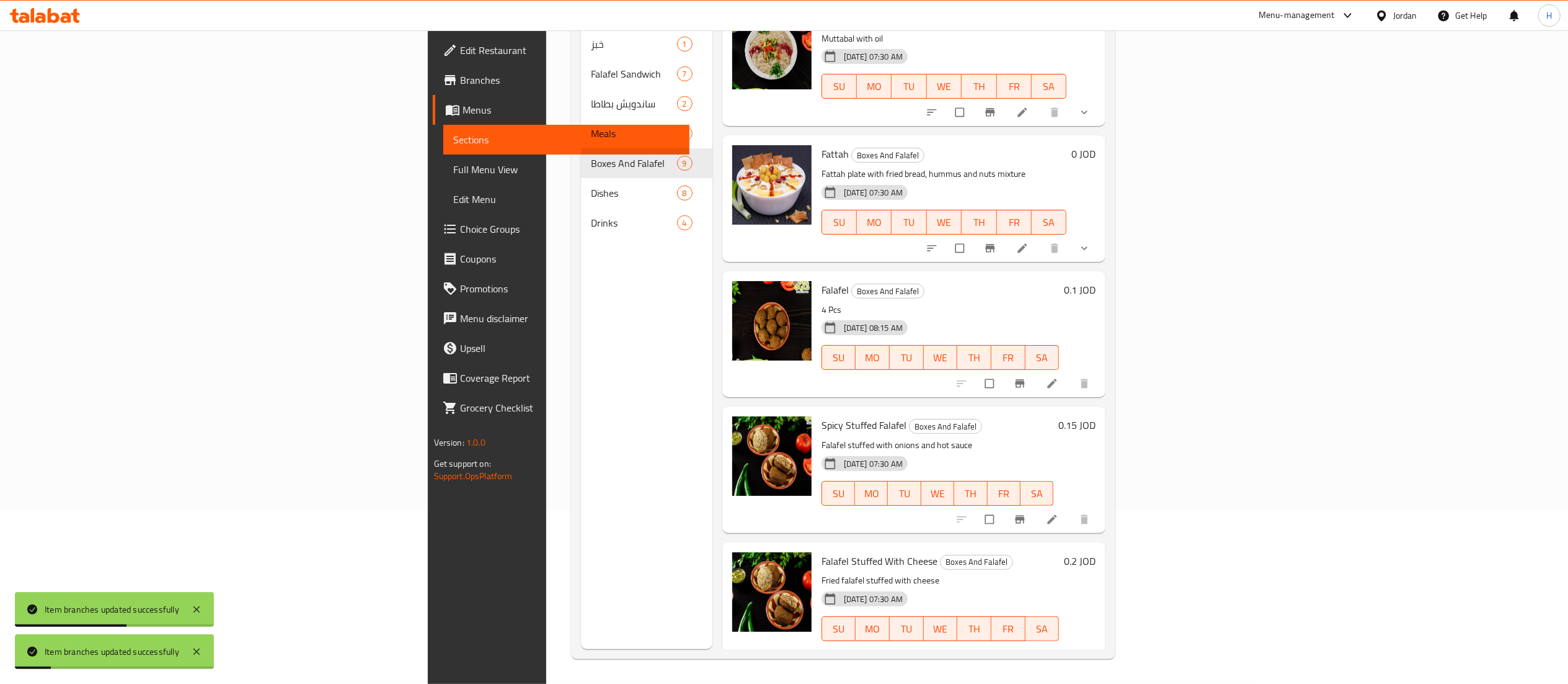
click at [997, 242] on icon "Branch-specific-item" at bounding box center [990, 248] width 12 height 12
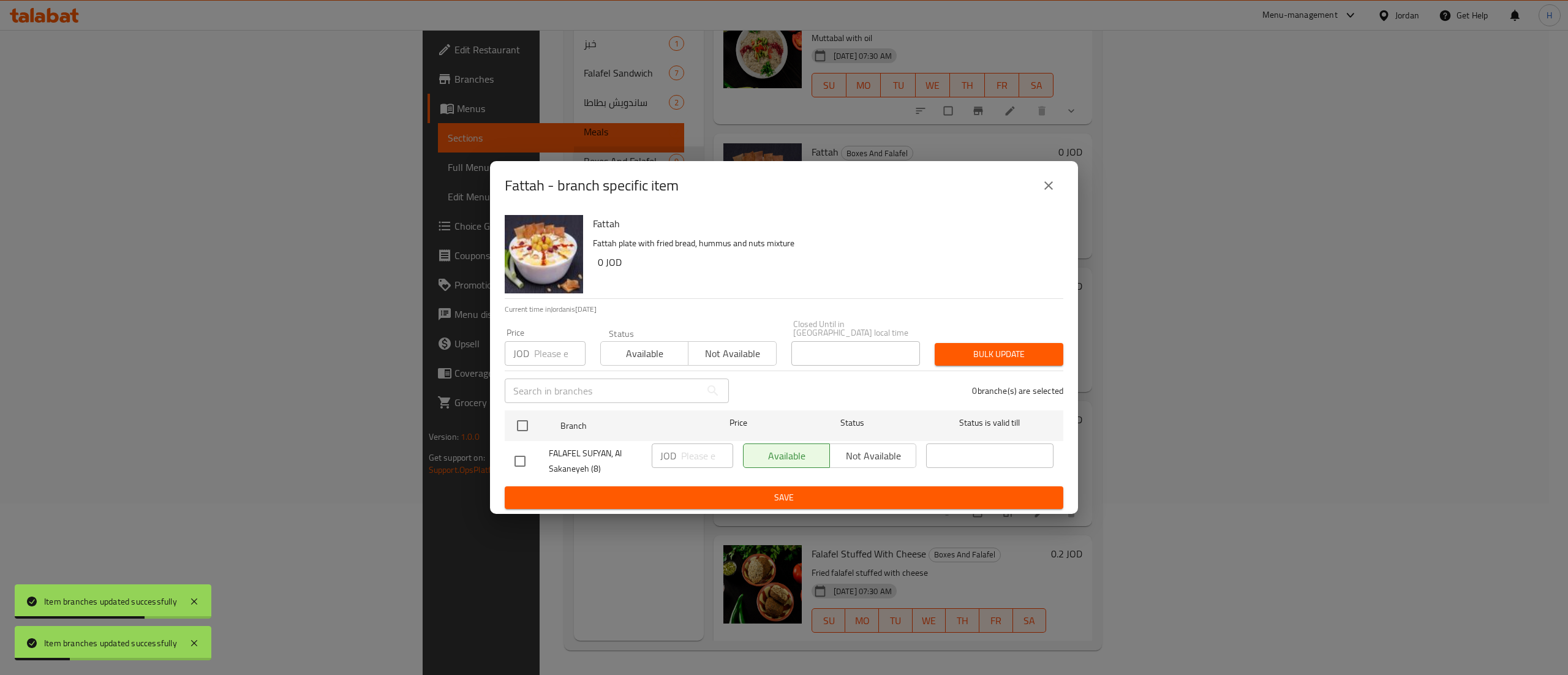
click at [1047, 192] on icon "close" at bounding box center [1048, 185] width 15 height 15
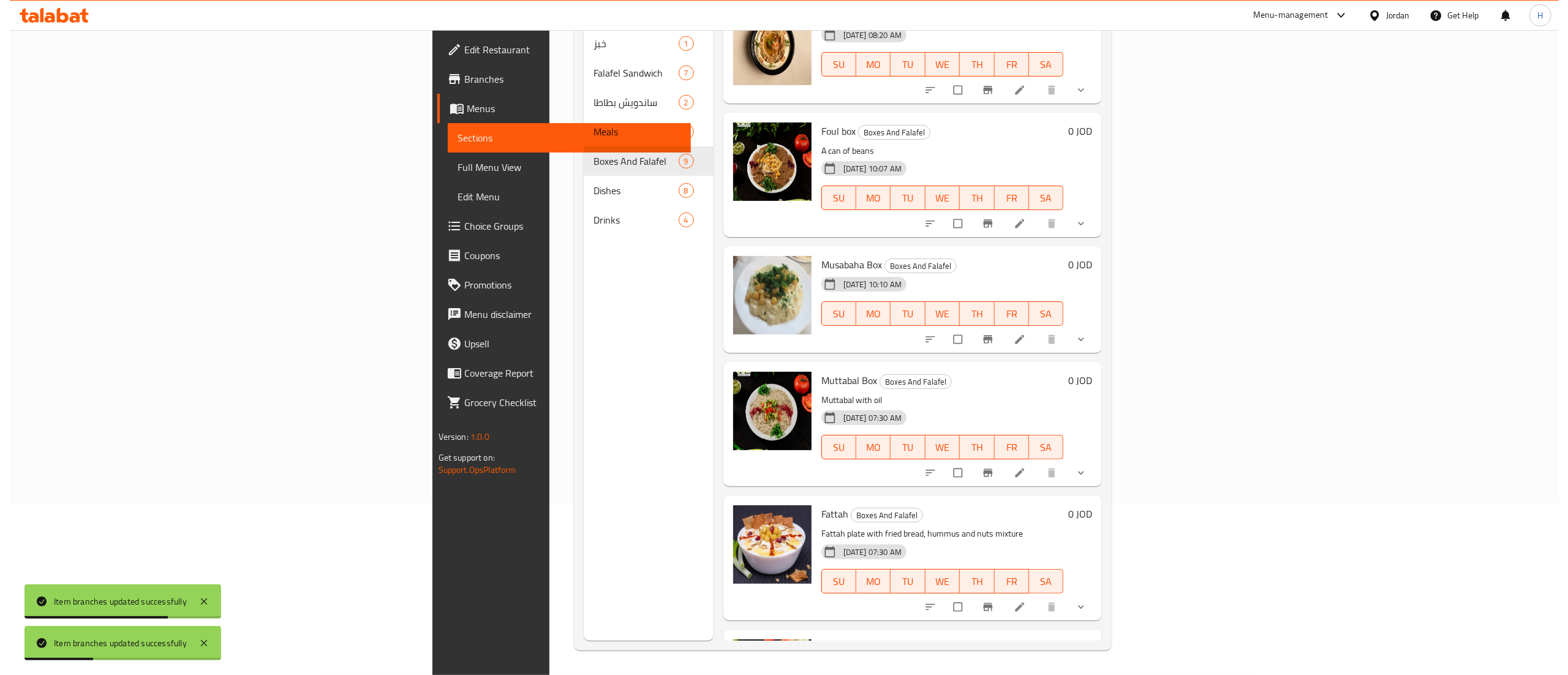
scroll to position [155, 0]
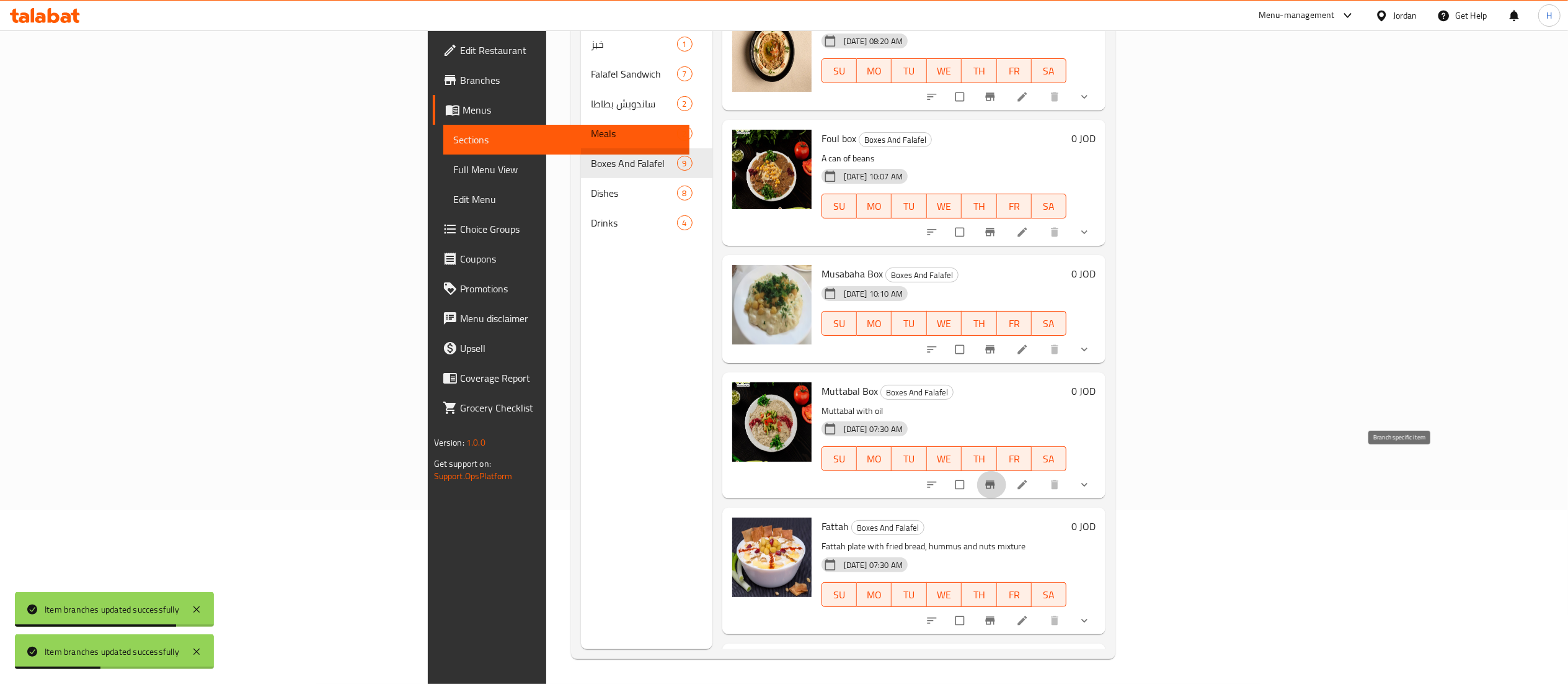
click at [999, 478] on span "Branch-specific-item" at bounding box center [991, 484] width 15 height 12
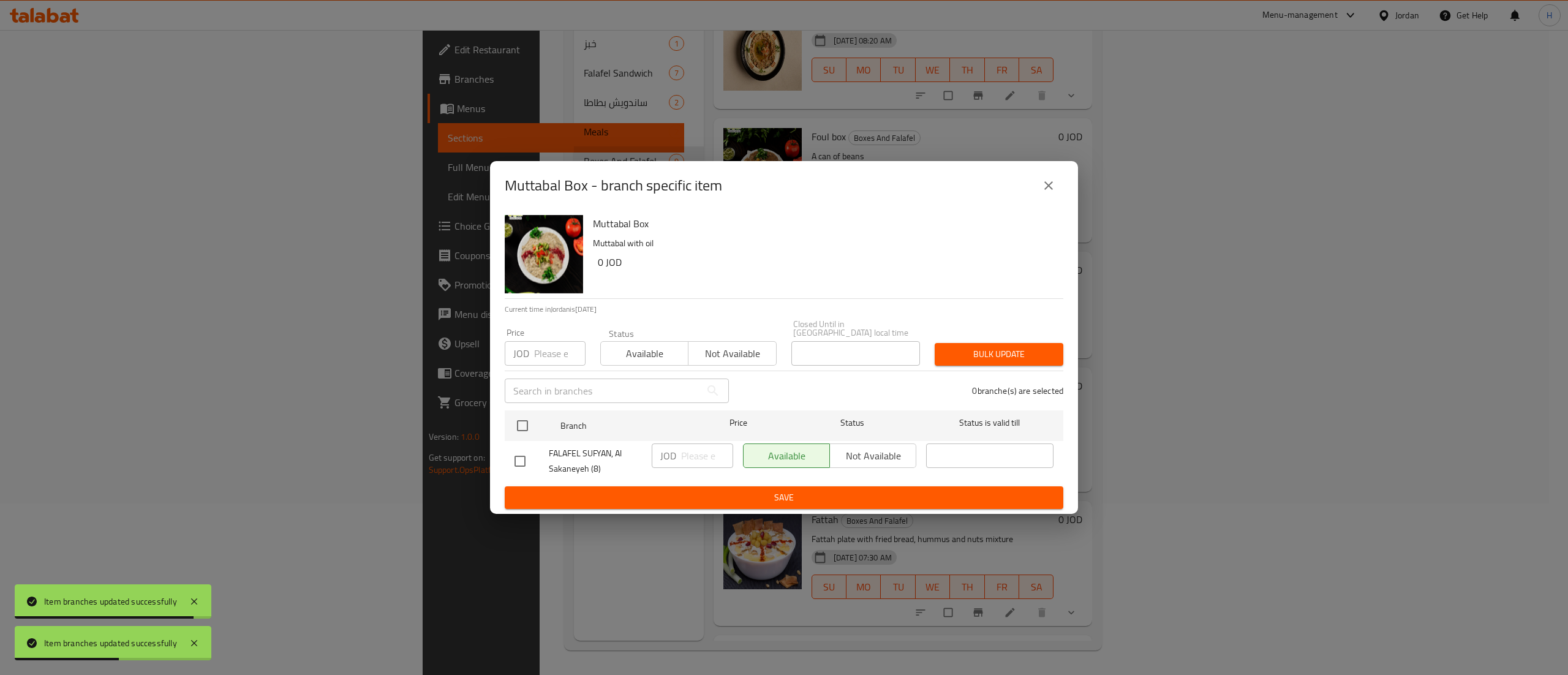
click at [1044, 193] on icon "close" at bounding box center [1048, 185] width 15 height 15
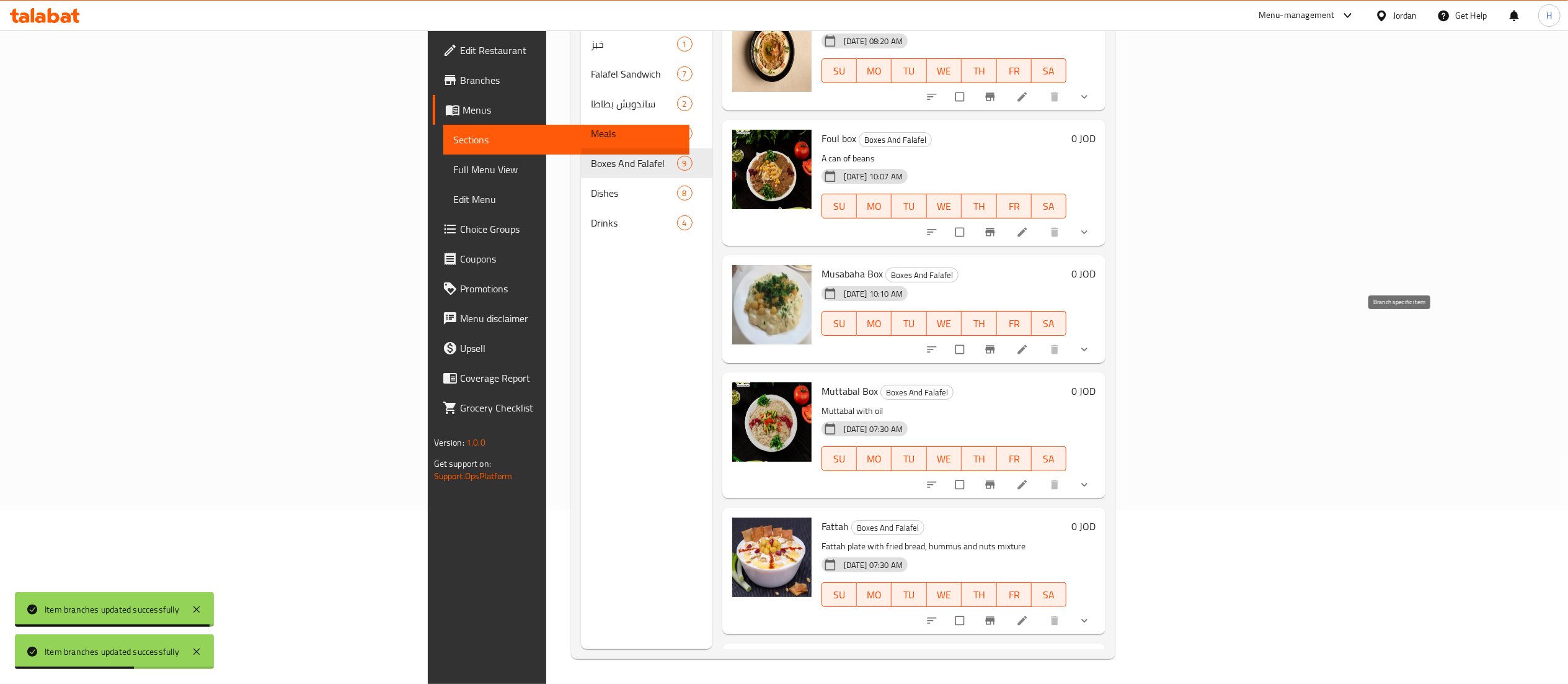
click at [995, 345] on icon "Branch-specific-item" at bounding box center [990, 349] width 9 height 8
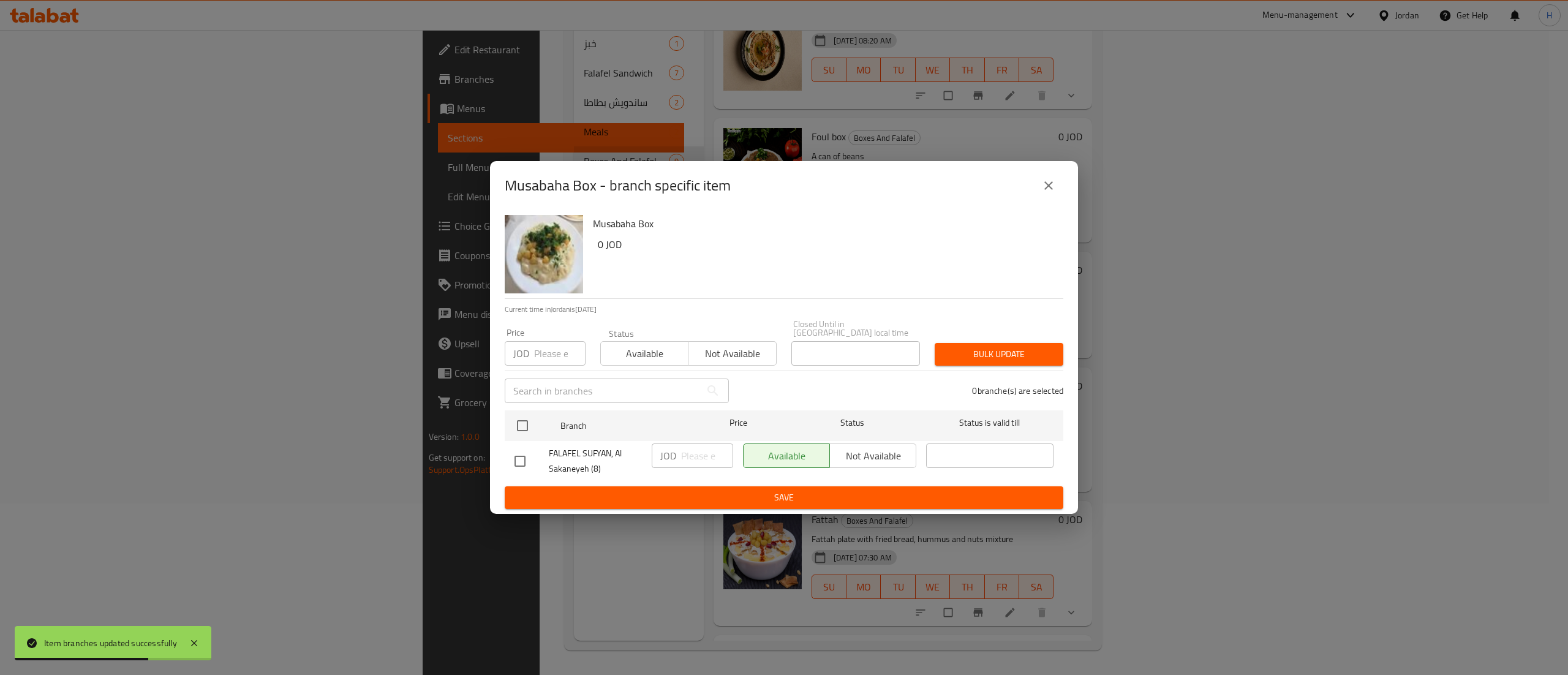
click at [1052, 193] on icon "close" at bounding box center [1048, 185] width 15 height 15
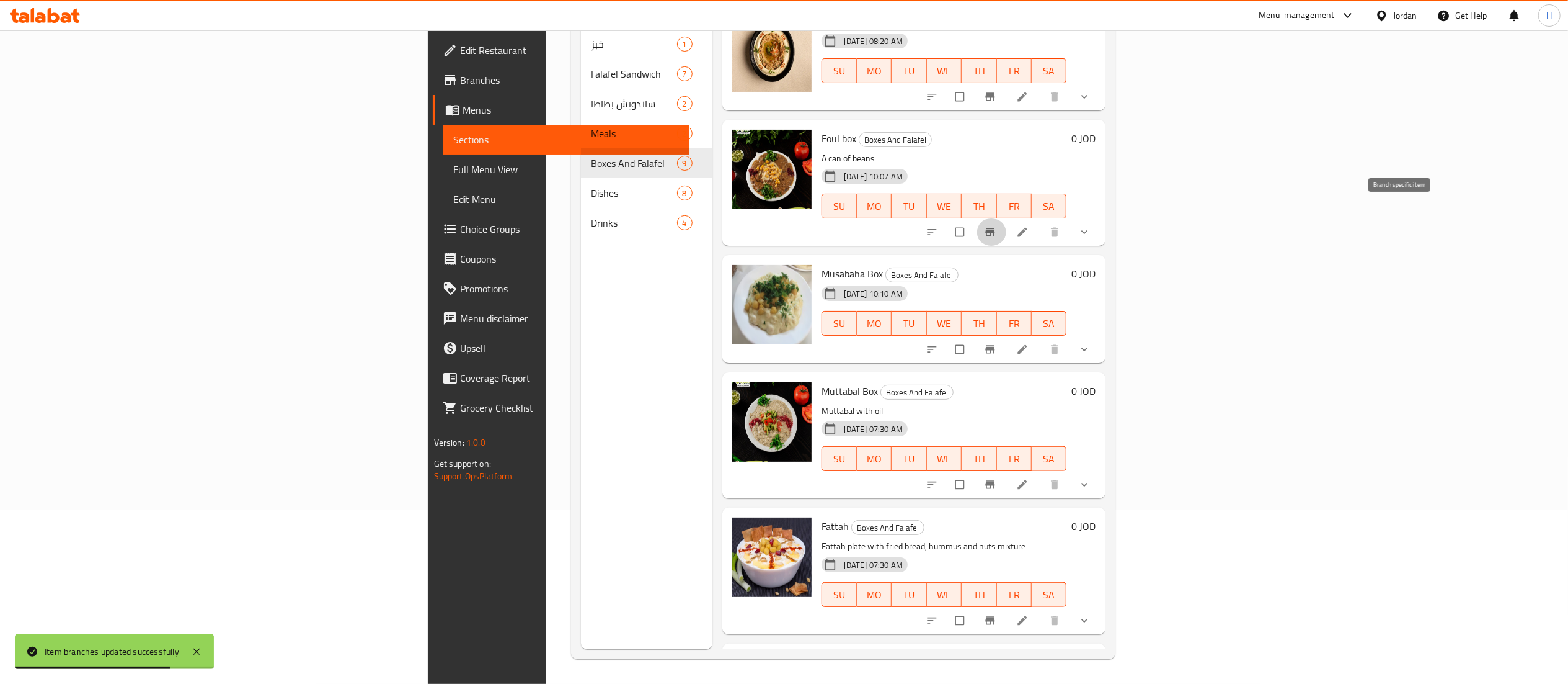
click at [1006, 226] on button "Branch-specific-item" at bounding box center [991, 232] width 30 height 27
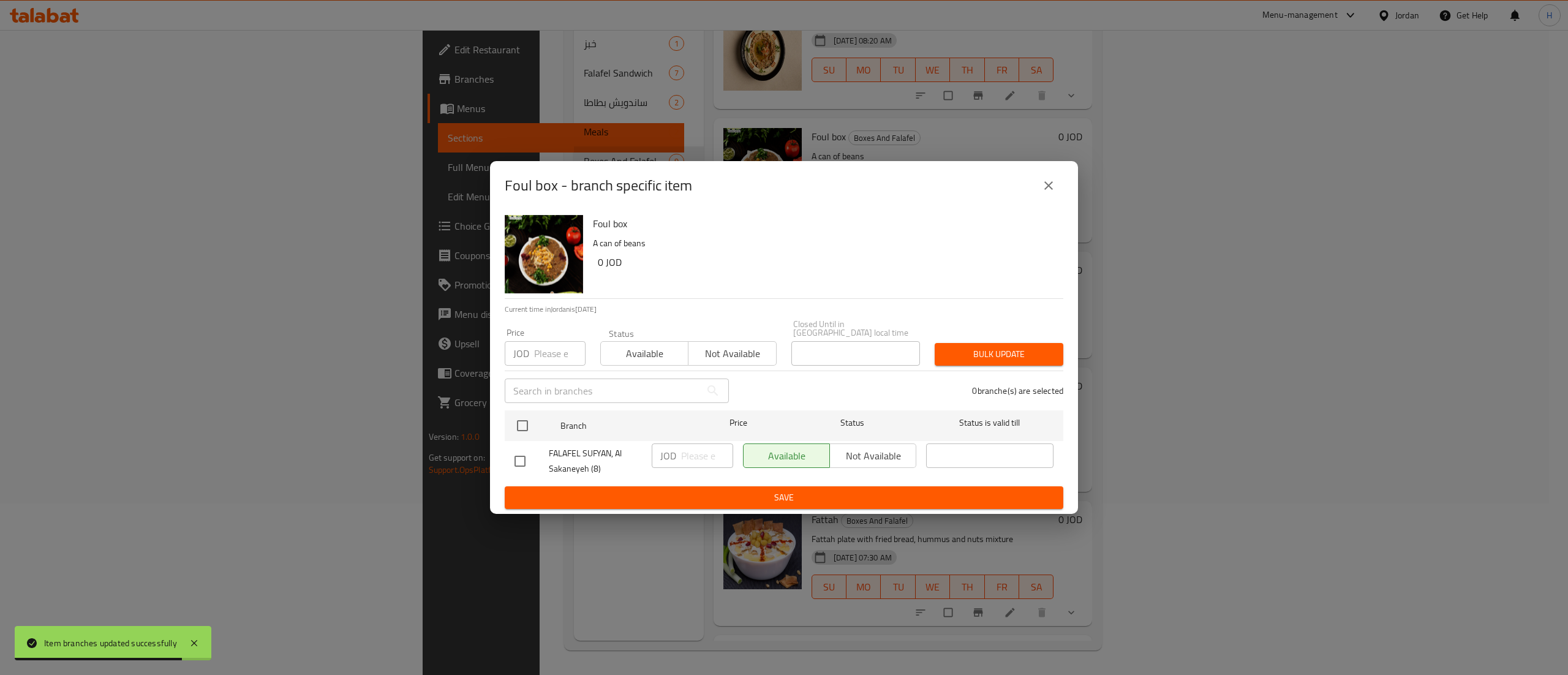
click at [1044, 193] on icon "close" at bounding box center [1048, 185] width 15 height 15
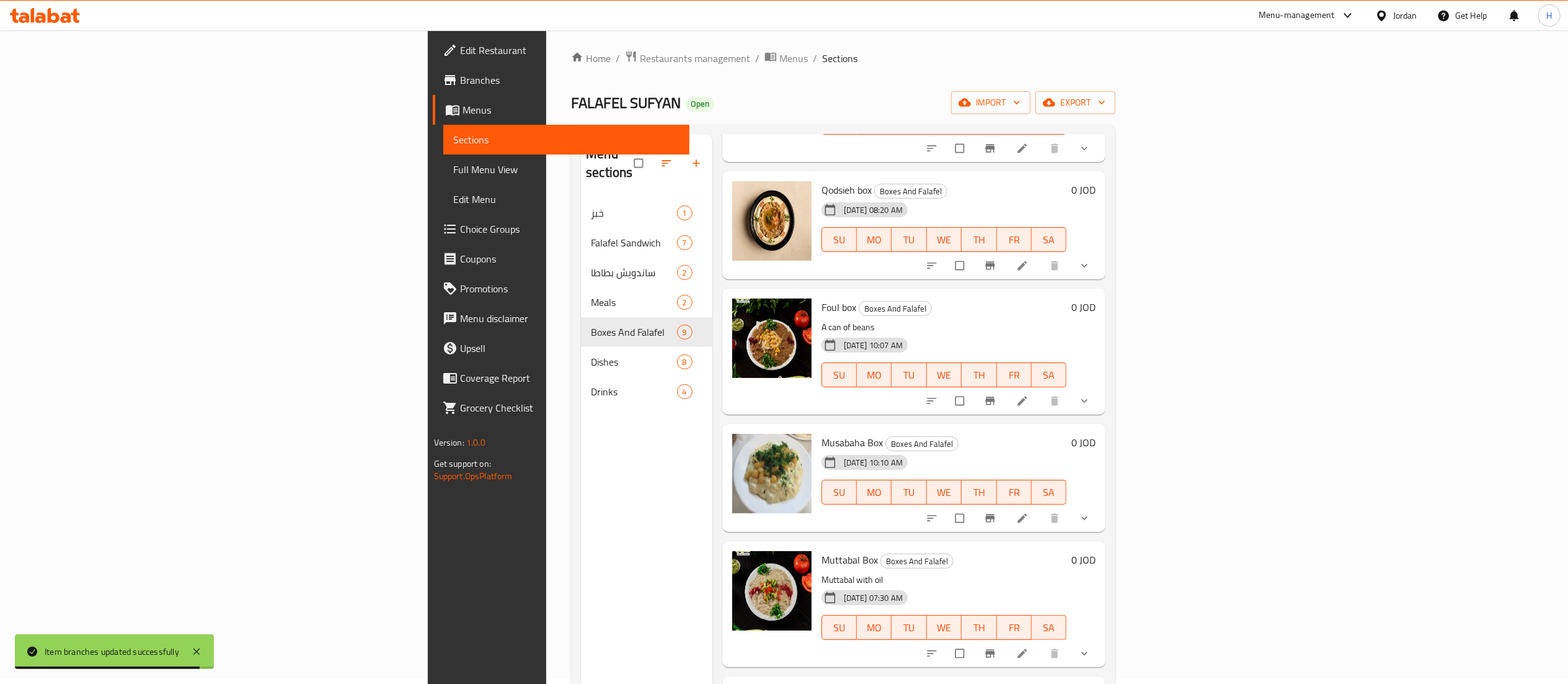
scroll to position [0, 0]
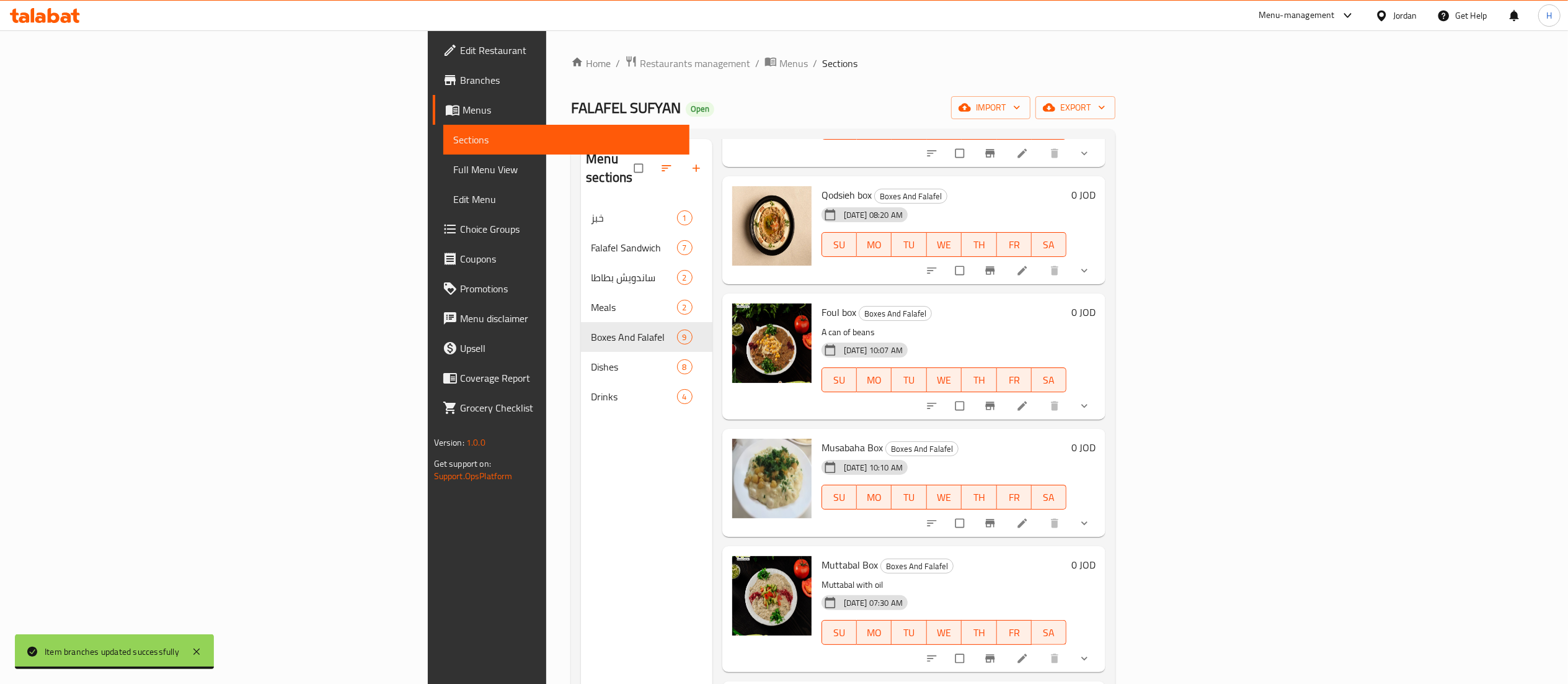
click at [1006, 261] on button "Branch-specific-item" at bounding box center [991, 270] width 30 height 27
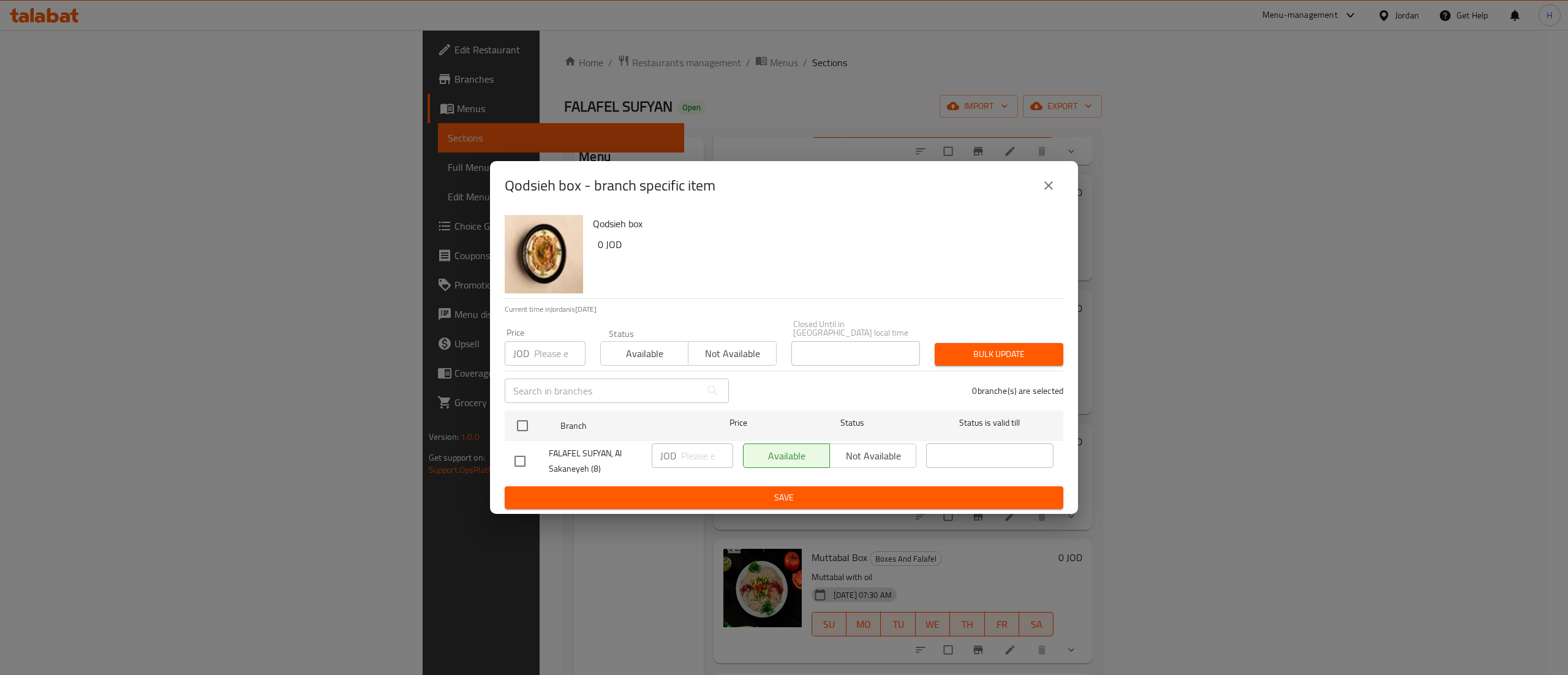
click at [1044, 190] on icon "close" at bounding box center [1048, 185] width 8 height 8
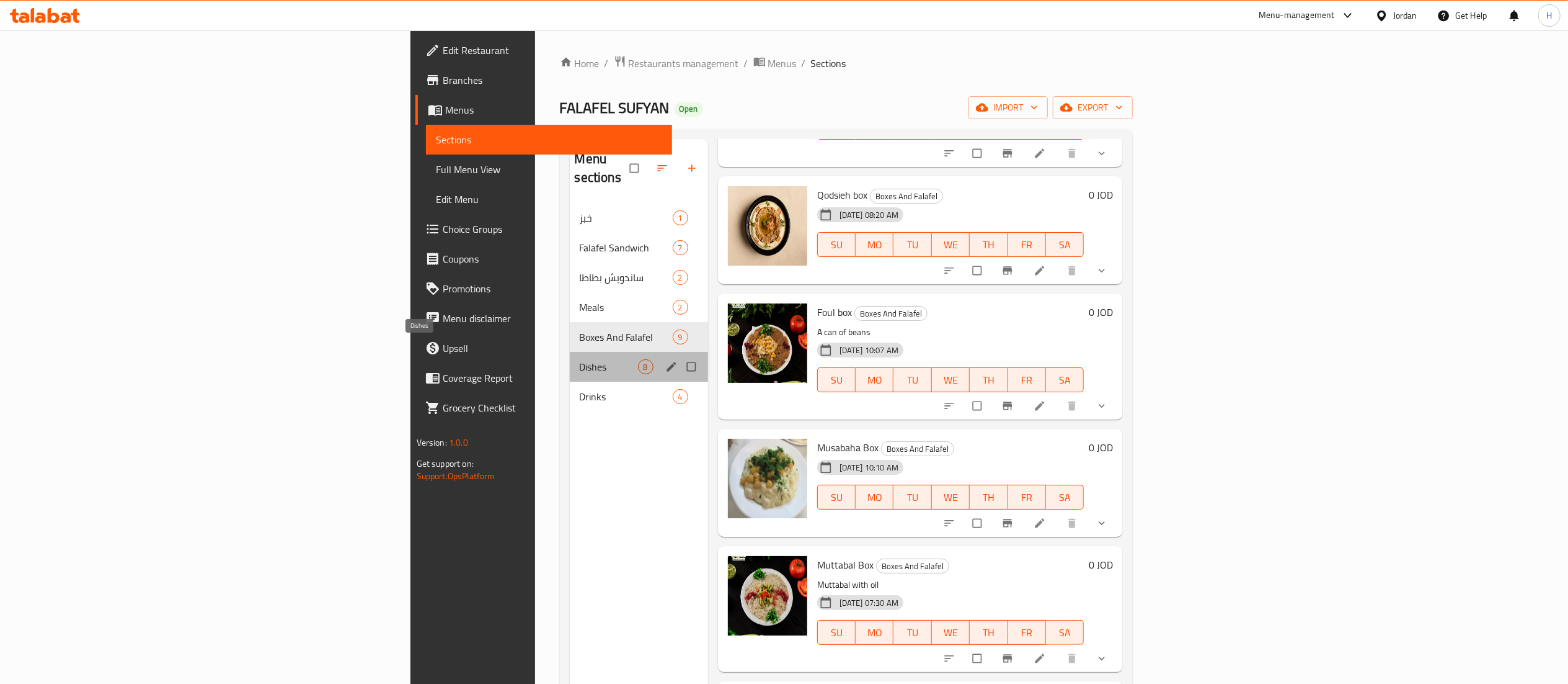
click at [580, 359] on span "Dishes" at bounding box center [609, 366] width 58 height 15
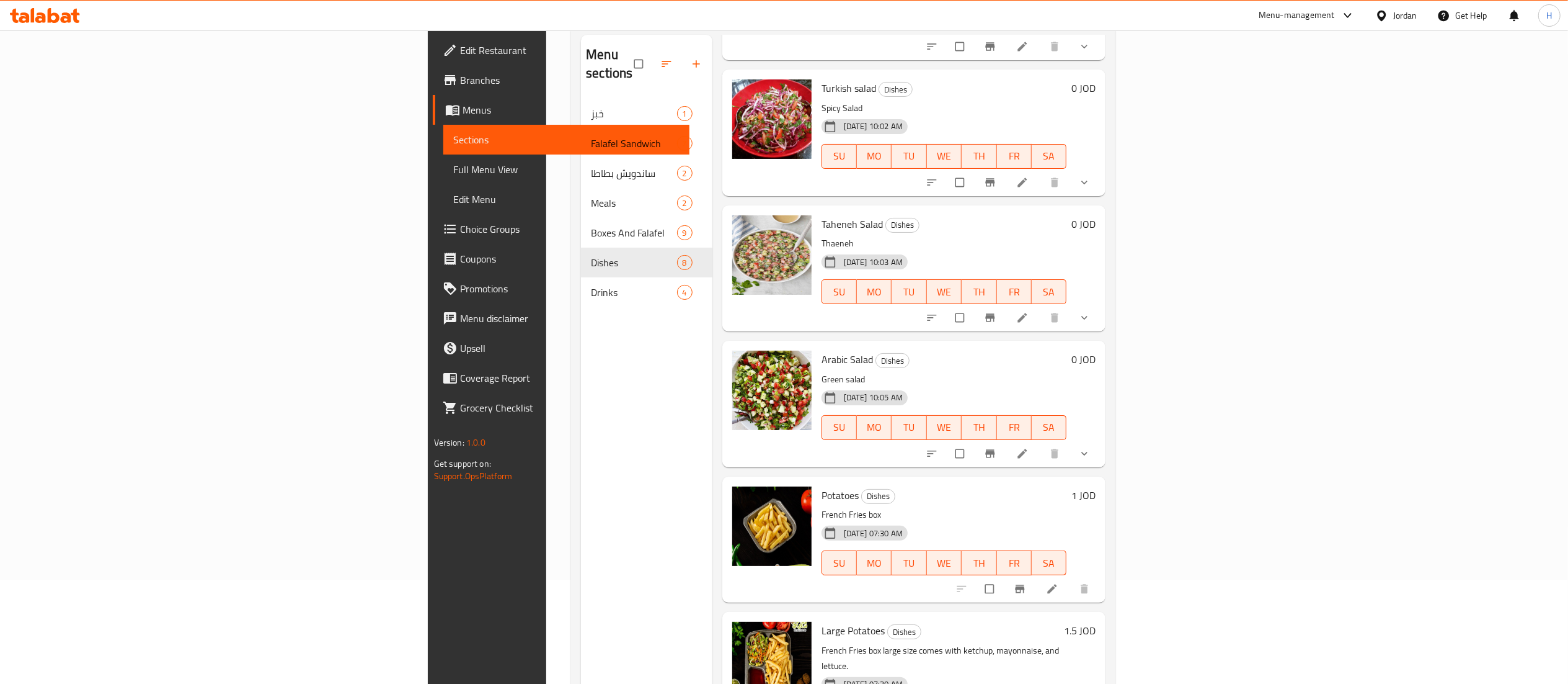
scroll to position [174, 0]
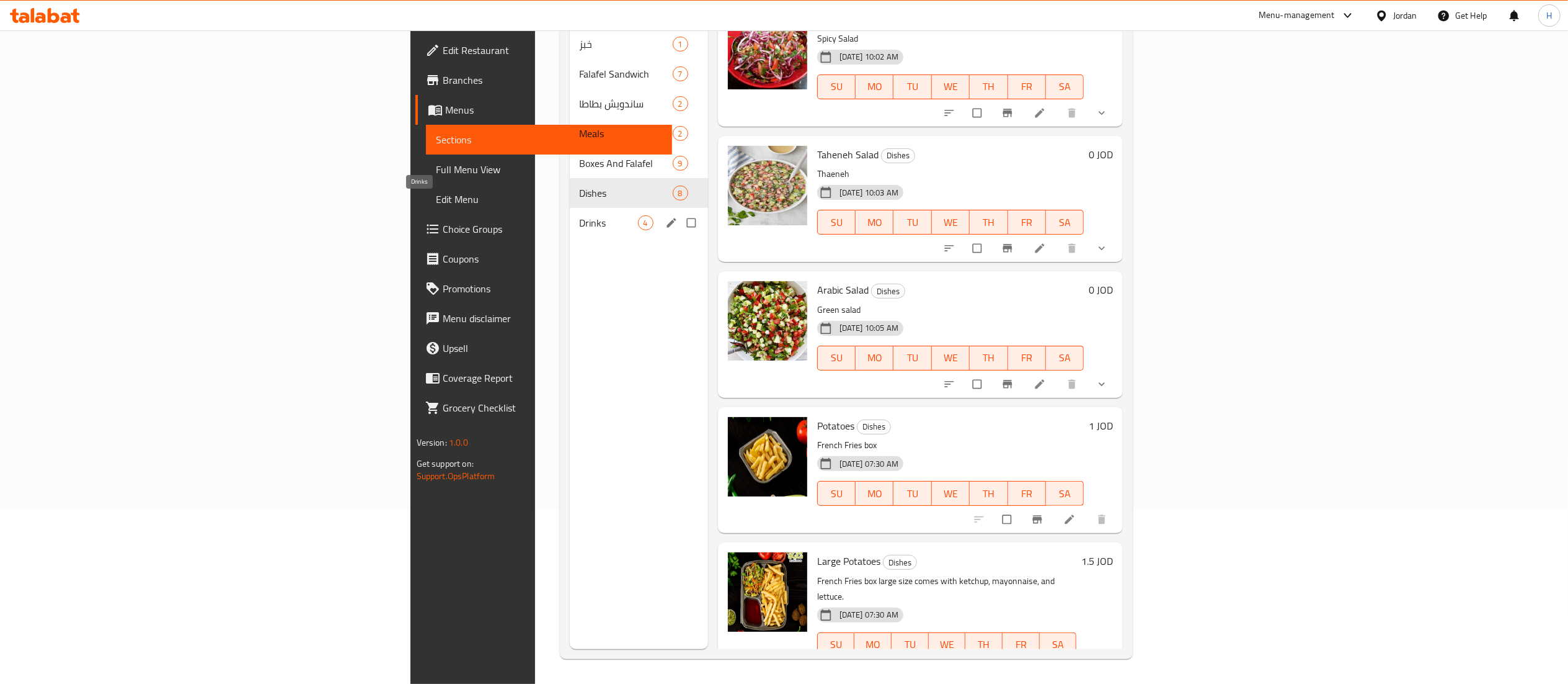
click at [580, 215] on span "Drinks" at bounding box center [609, 222] width 58 height 15
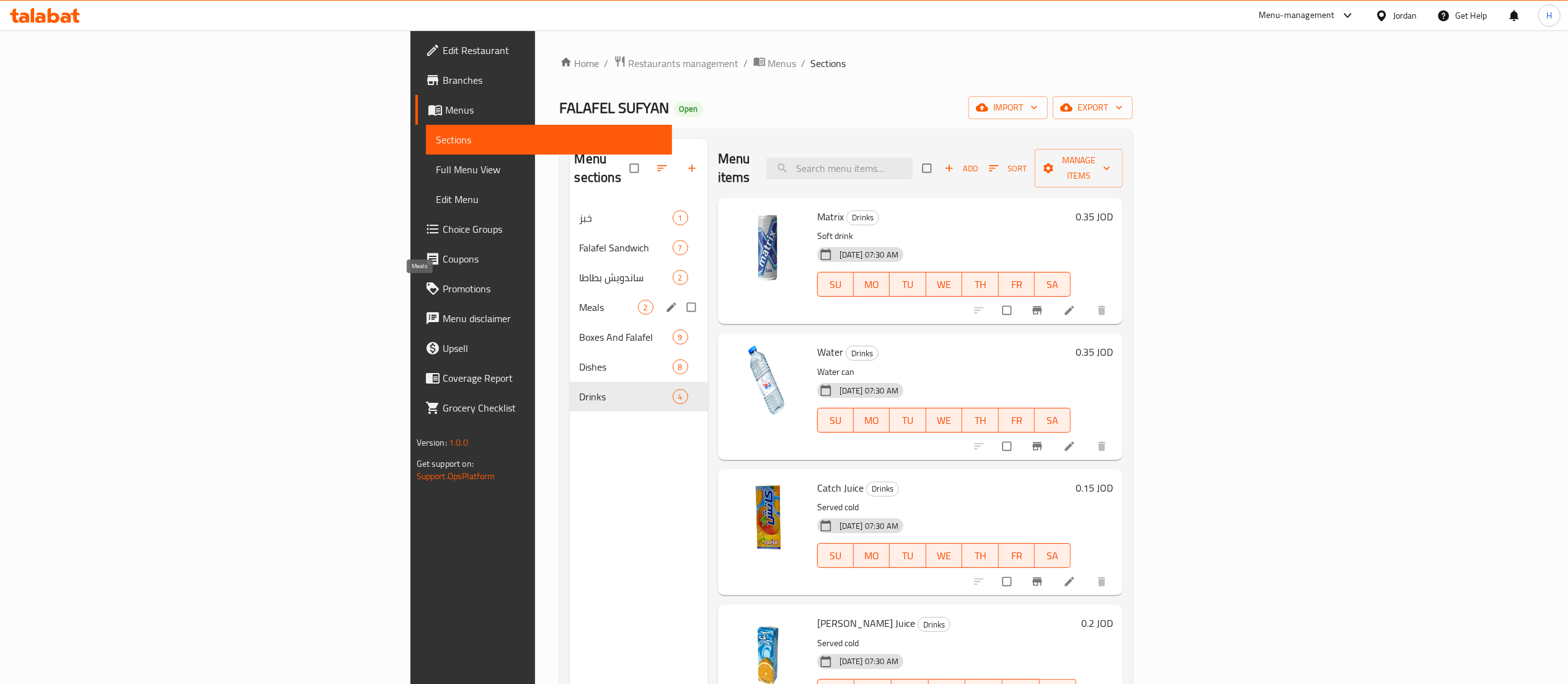
click at [580, 300] on span "Meals" at bounding box center [609, 307] width 58 height 15
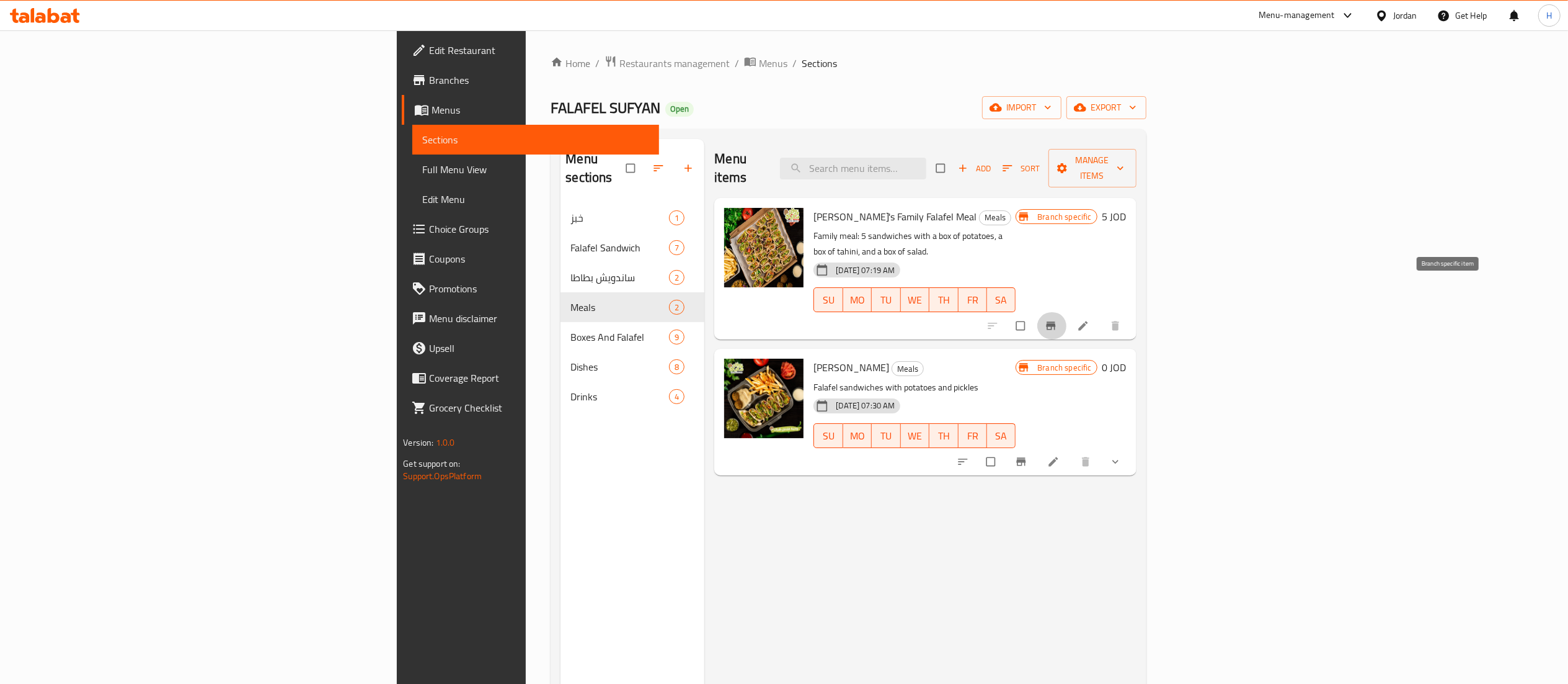
click at [1055, 322] on icon "Branch-specific-item" at bounding box center [1050, 326] width 9 height 8
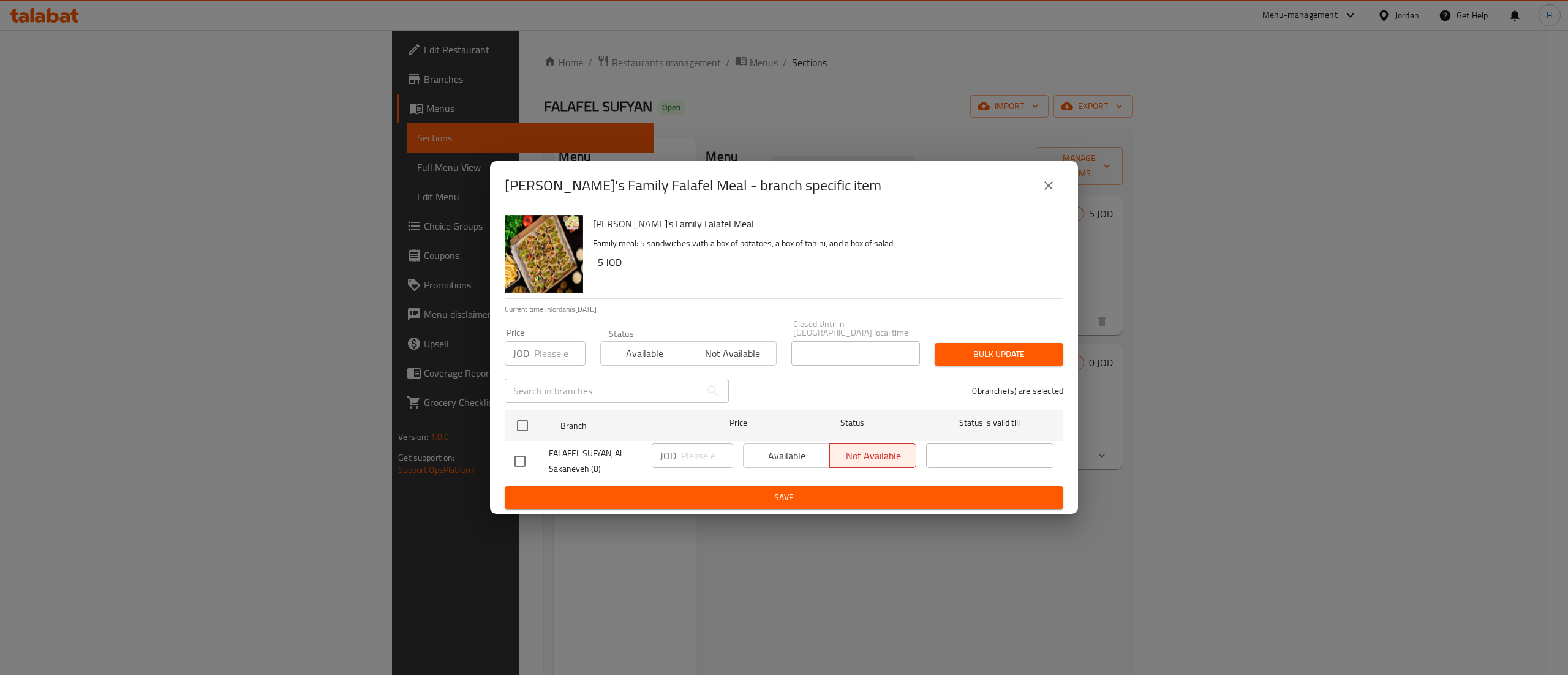
click at [1052, 191] on icon "close" at bounding box center [1048, 185] width 15 height 15
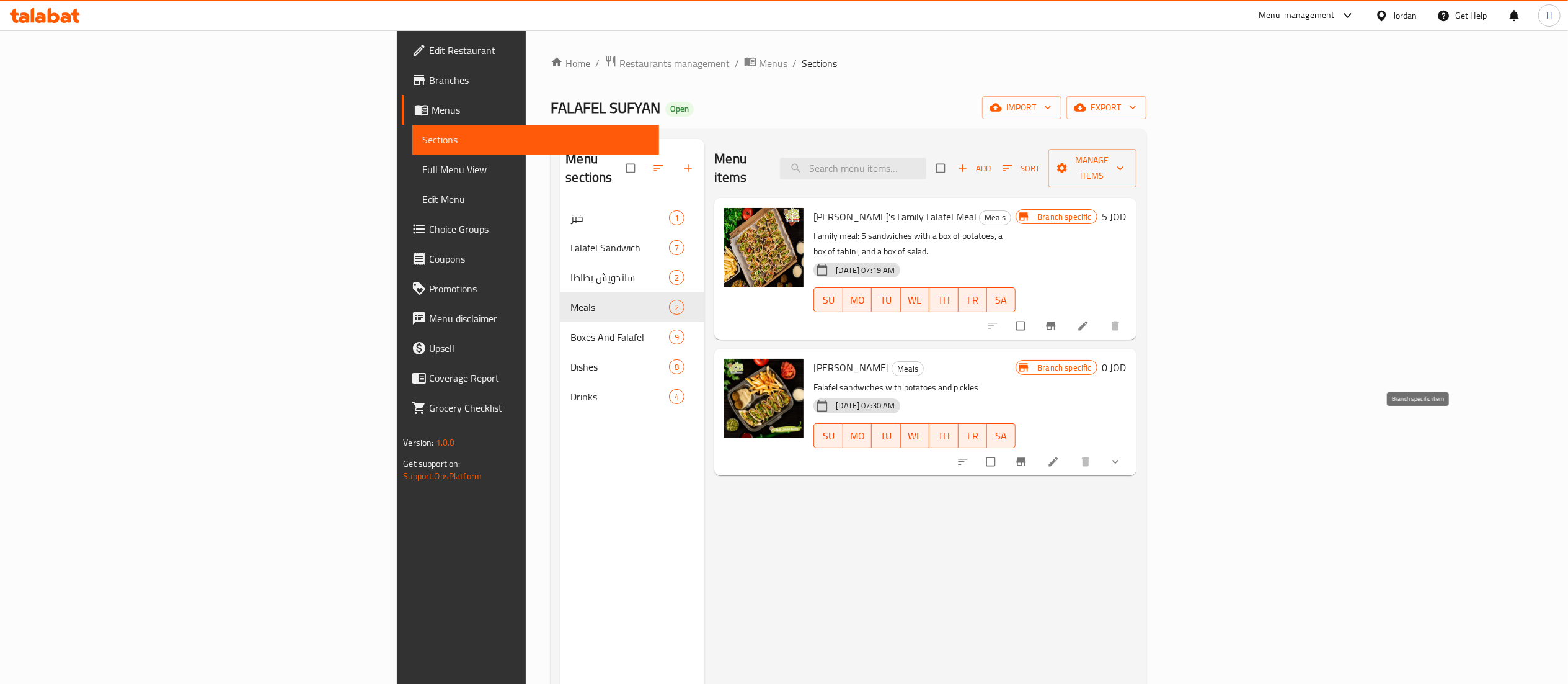
click at [1026, 457] on icon "Branch-specific-item" at bounding box center [1020, 461] width 9 height 8
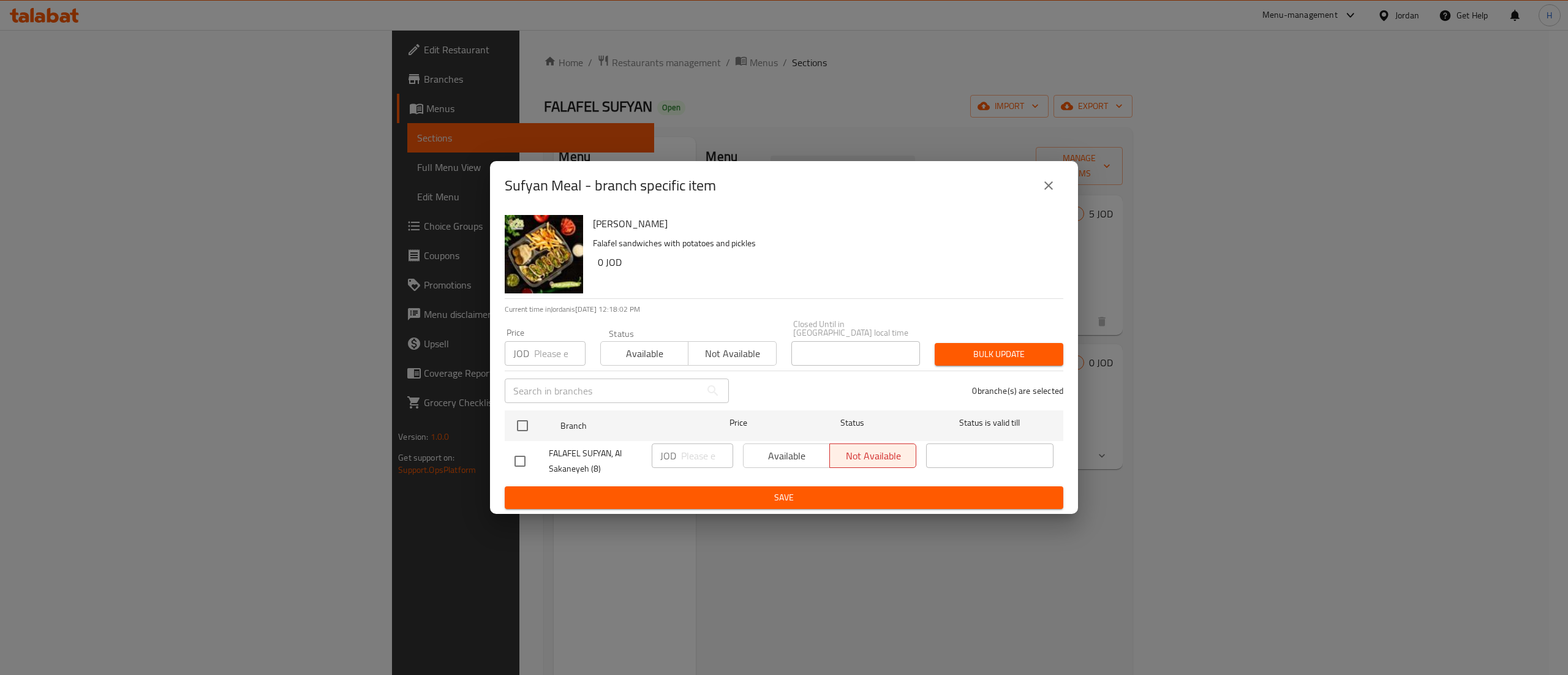
click at [1052, 198] on button "close" at bounding box center [1048, 186] width 29 height 29
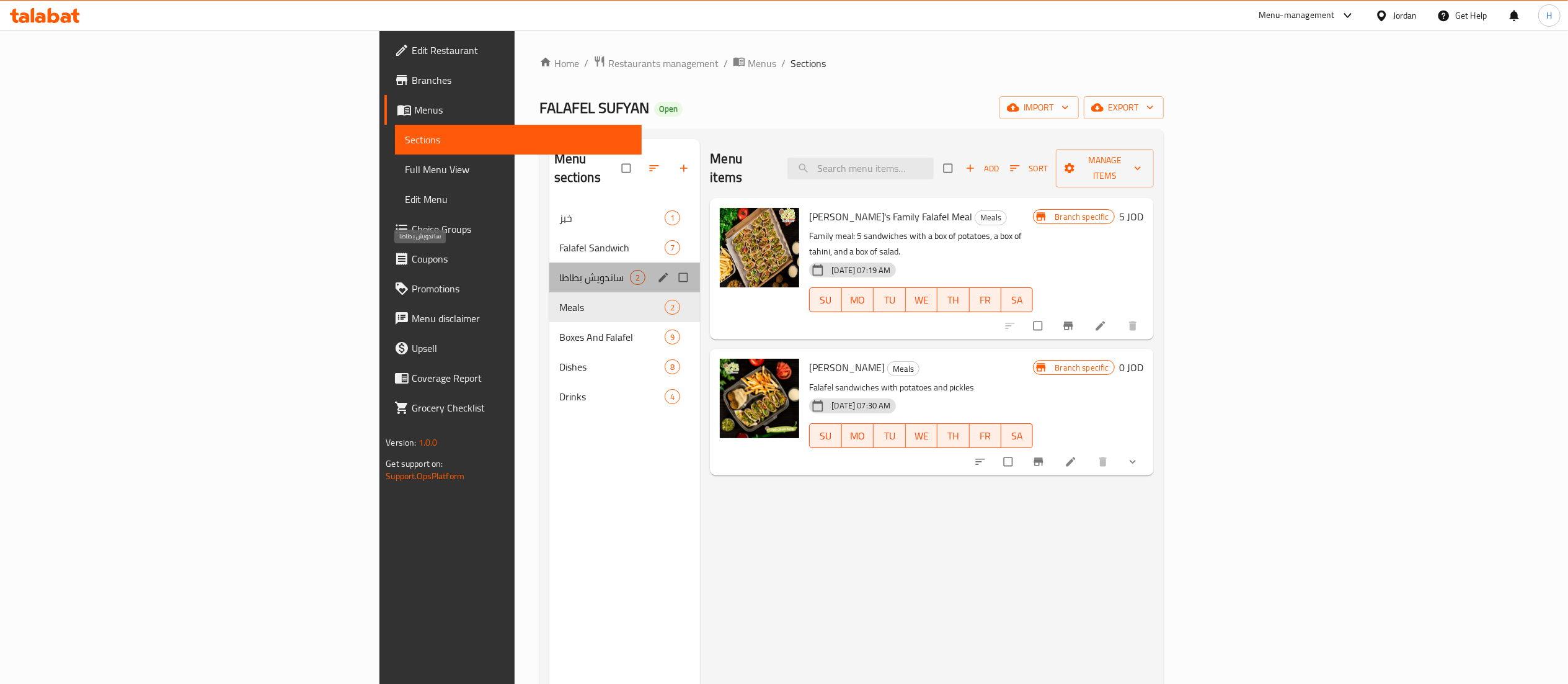
click at [559, 270] on span "ساندويش بطاطا" at bounding box center [595, 277] width 71 height 15
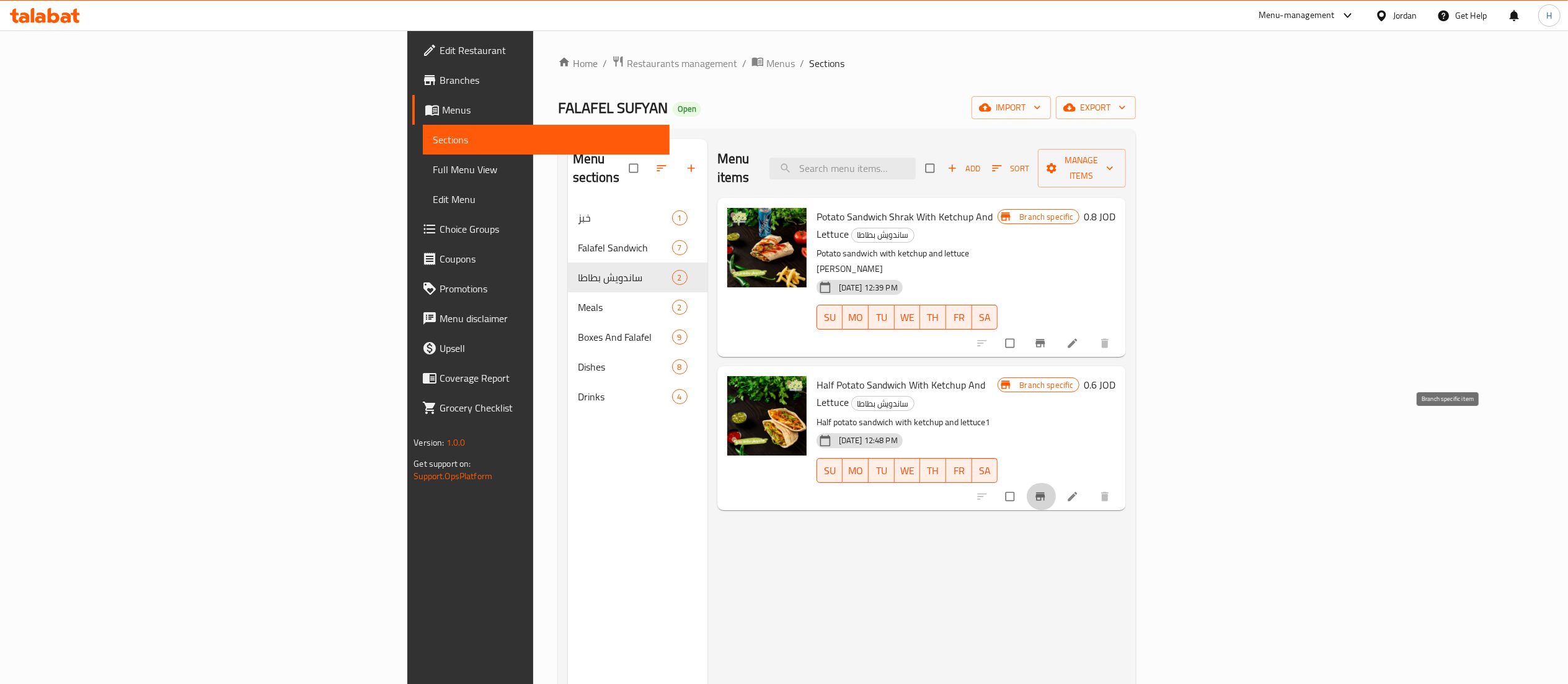
click at [1046, 490] on icon "Branch-specific-item" at bounding box center [1040, 496] width 12 height 12
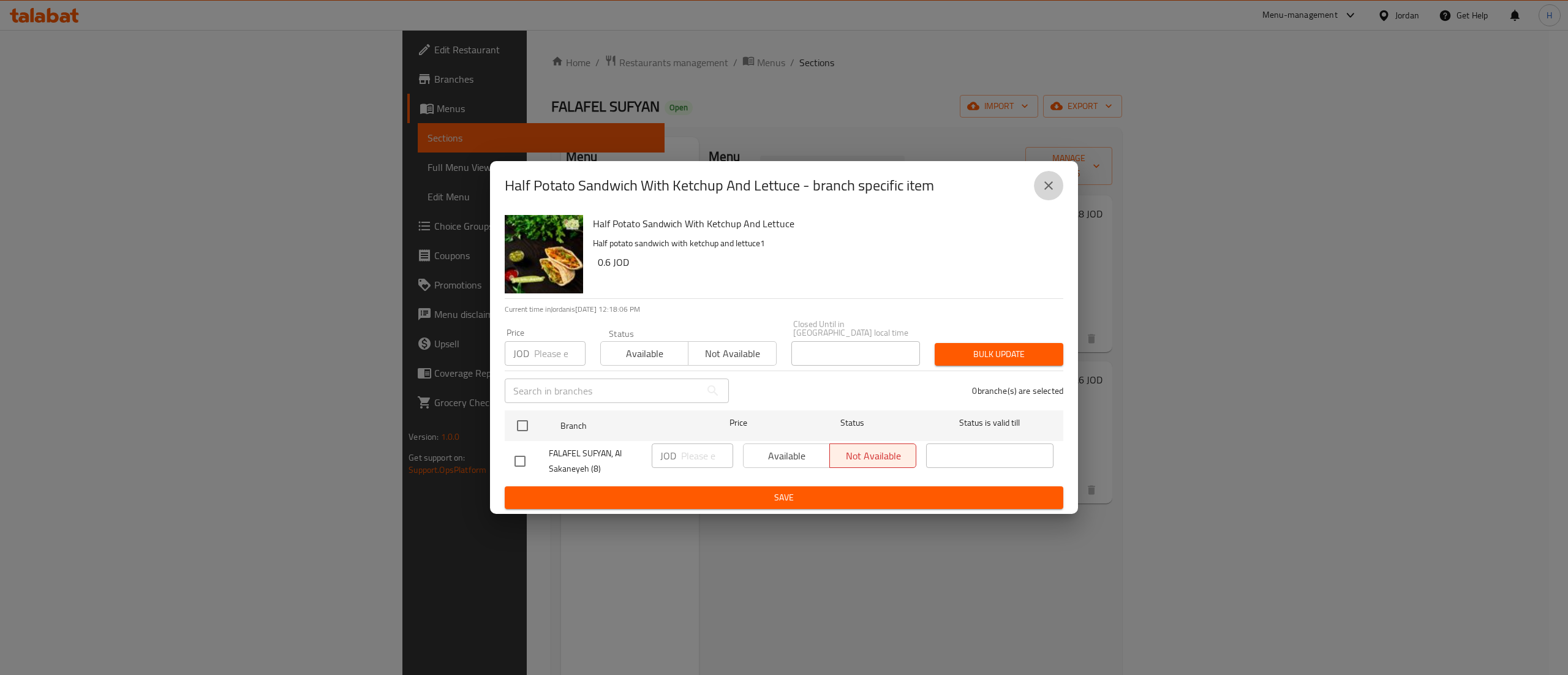
click at [1052, 192] on icon "close" at bounding box center [1048, 185] width 15 height 15
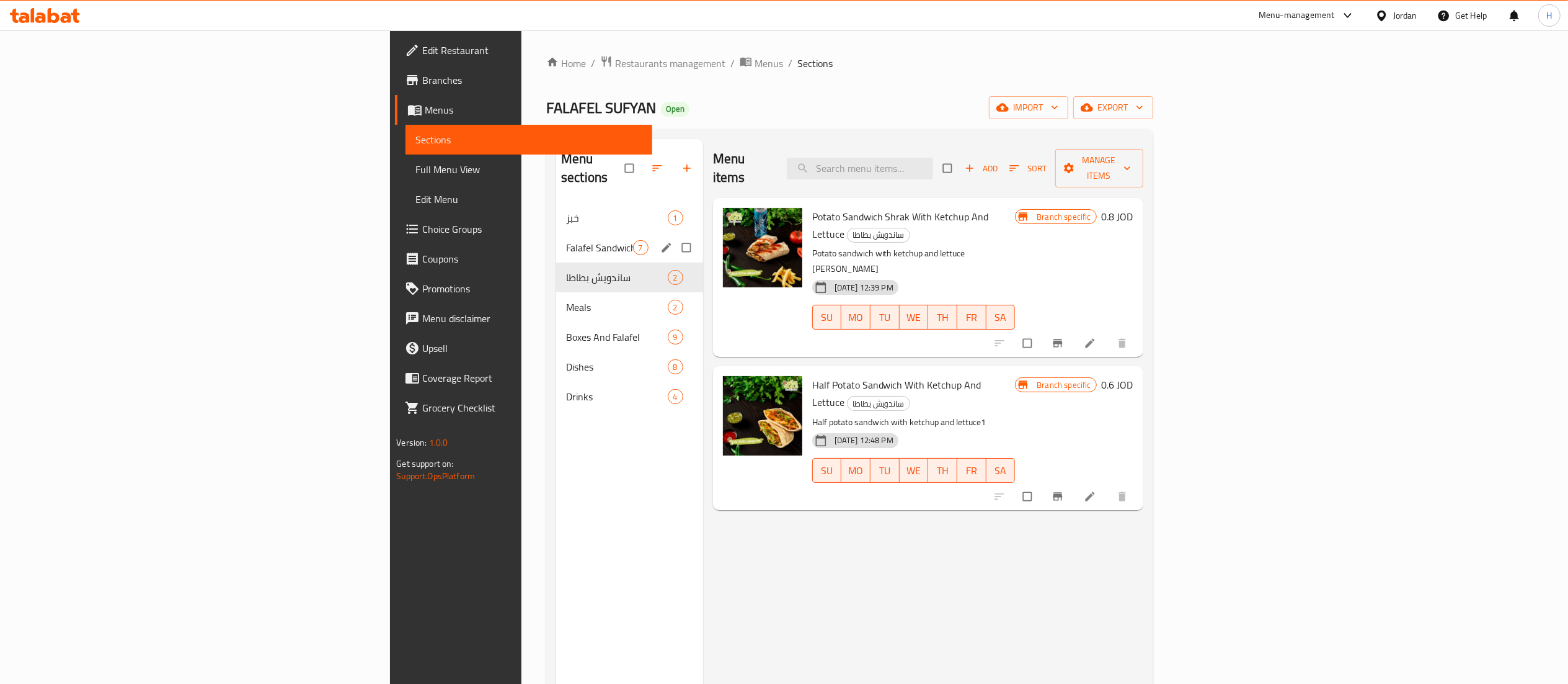
click at [566, 240] on span "Falafel Sandwich" at bounding box center [599, 247] width 67 height 15
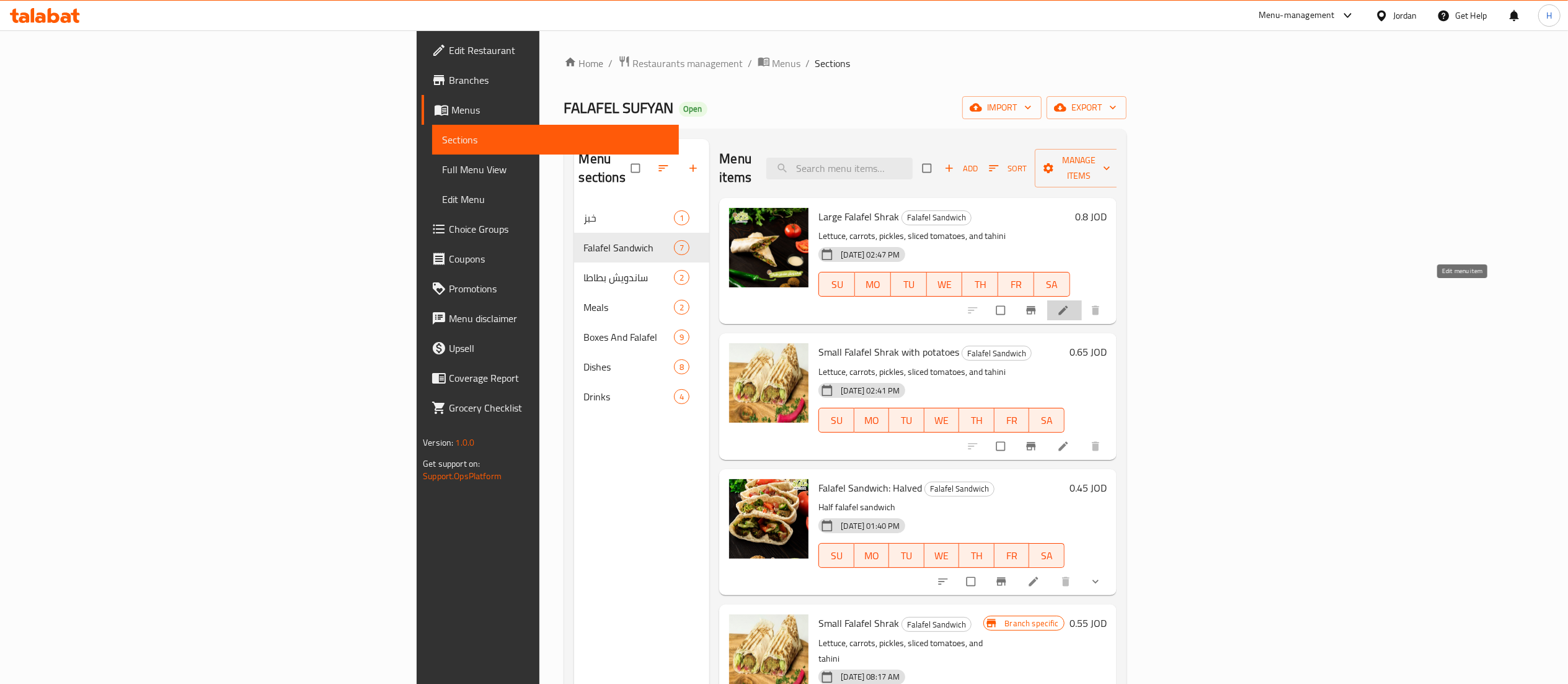
click at [1070, 304] on icon at bounding box center [1063, 310] width 12 height 12
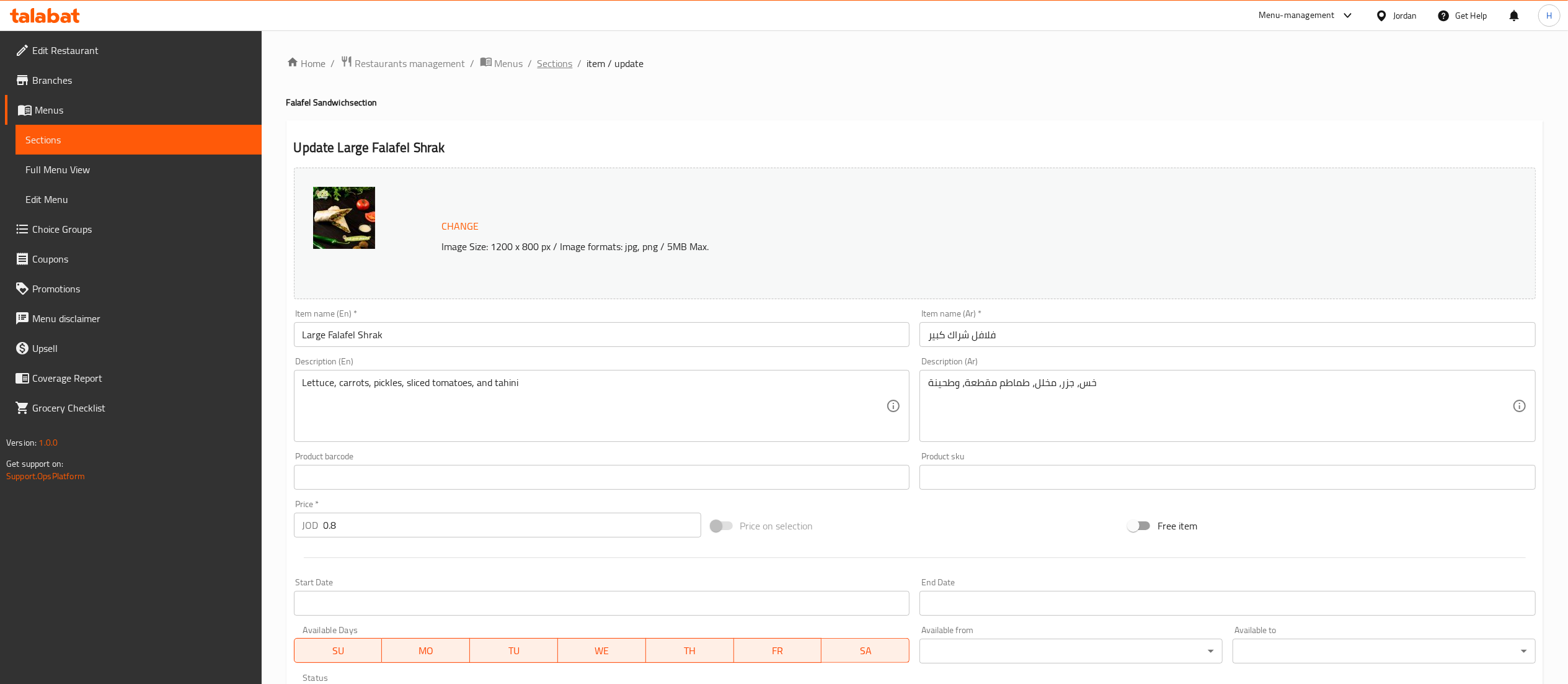
click at [548, 56] on span "Sections" at bounding box center [555, 63] width 36 height 15
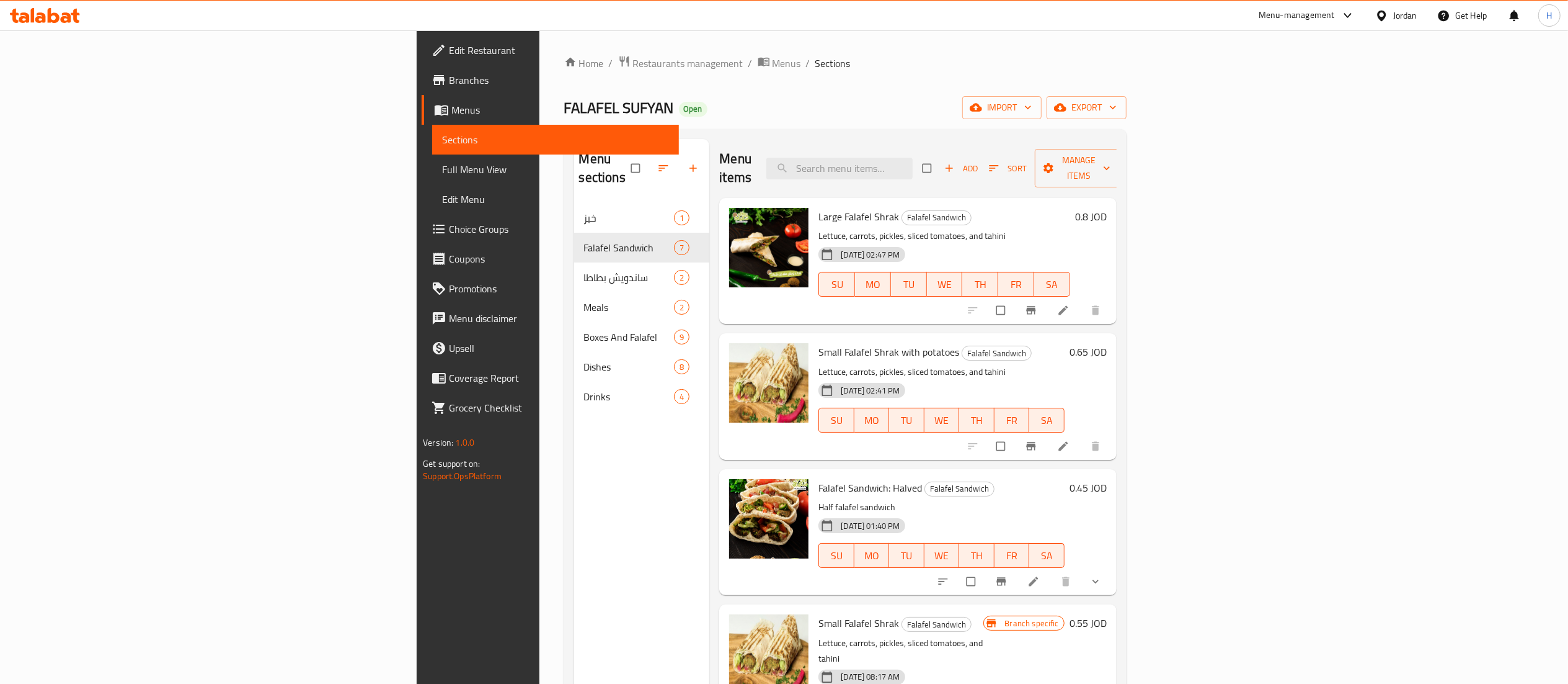
click at [1040, 304] on span "Branch-specific-item" at bounding box center [1032, 310] width 15 height 12
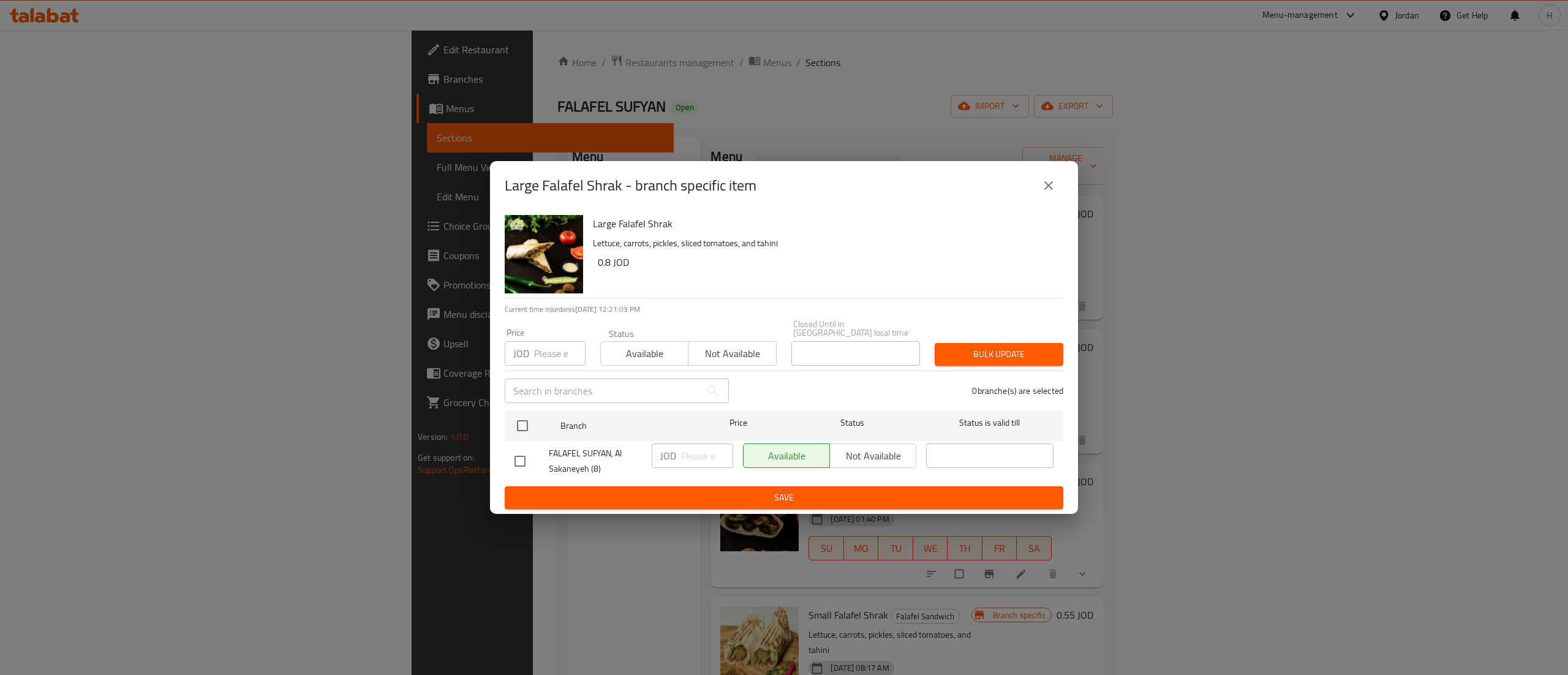
click at [1050, 191] on icon "close" at bounding box center [1048, 185] width 15 height 15
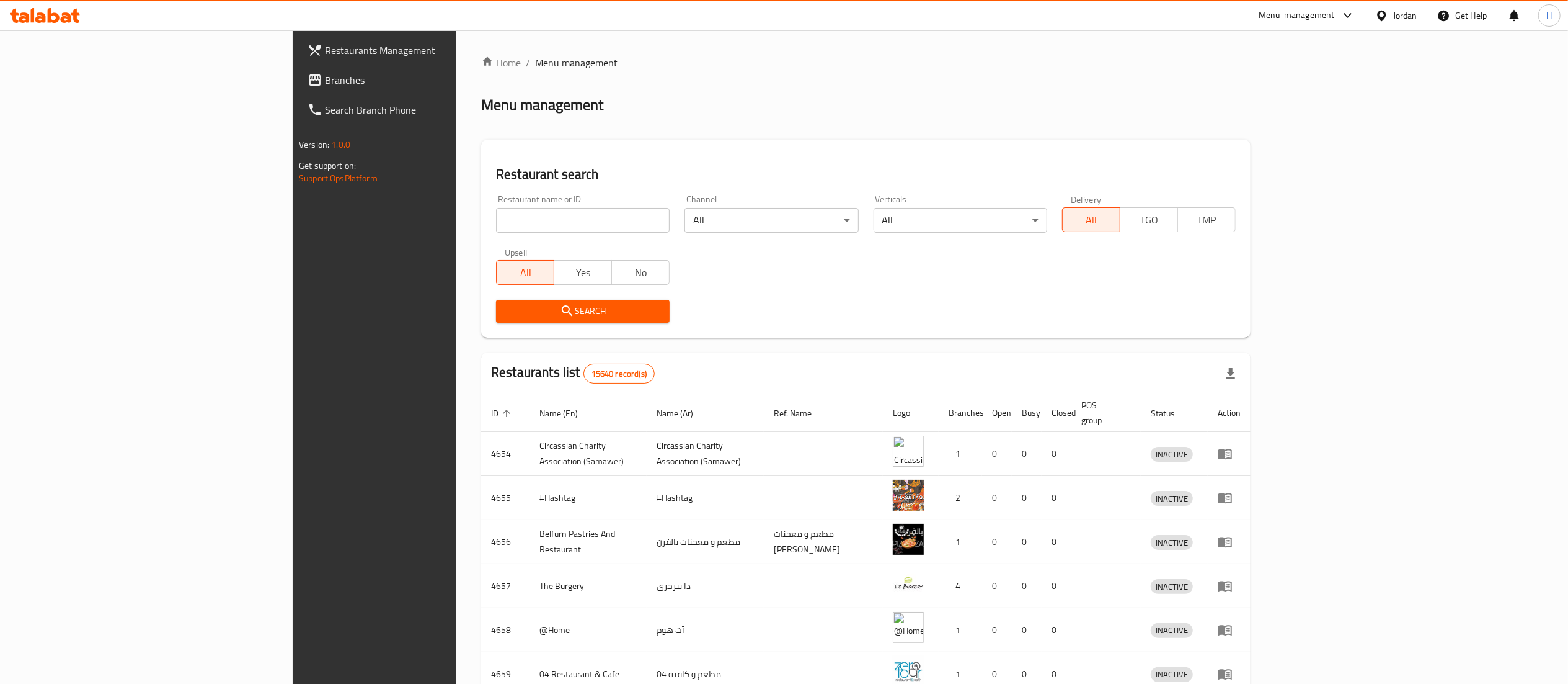
click at [496, 220] on input "search" at bounding box center [583, 220] width 174 height 25
paste input "753203"
type input "753203"
click button "Search" at bounding box center [583, 311] width 174 height 23
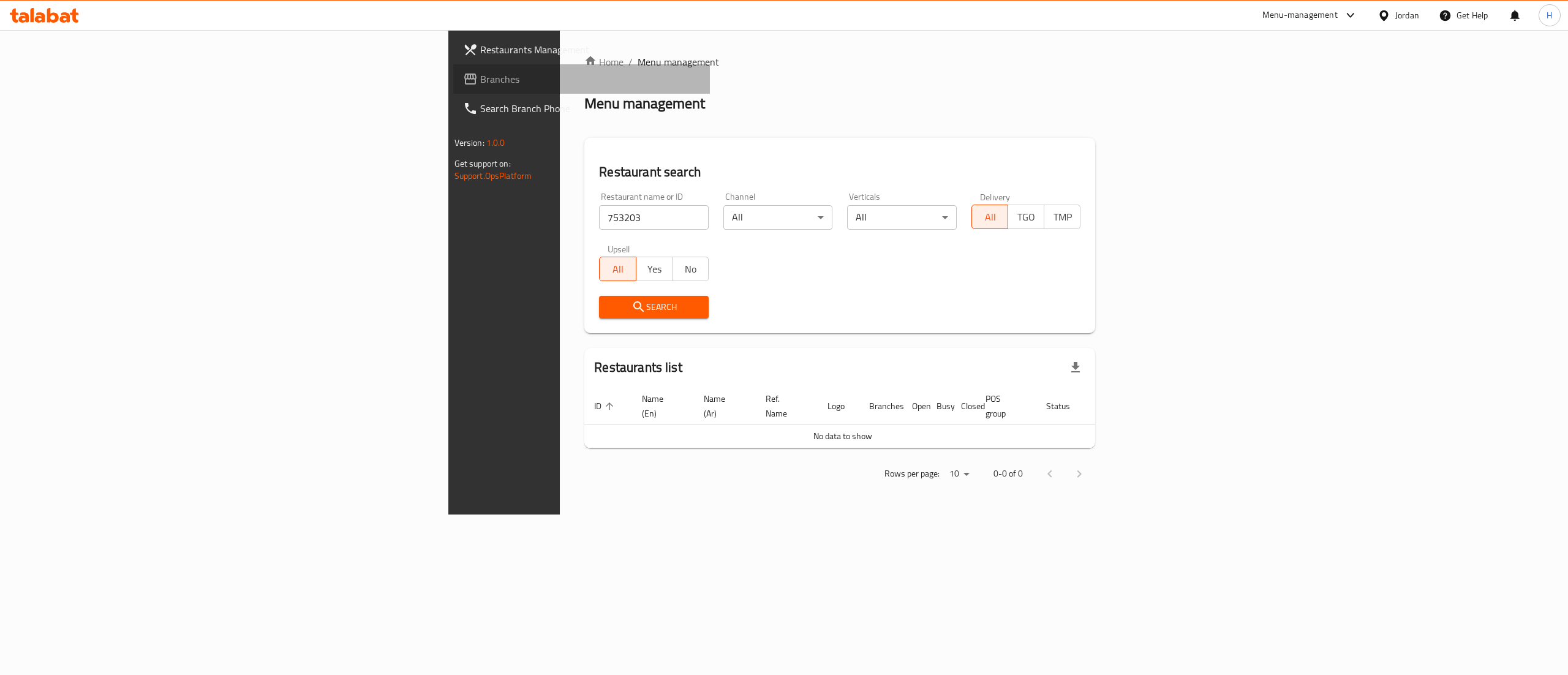
click at [480, 82] on span "Branches" at bounding box center [590, 79] width 220 height 15
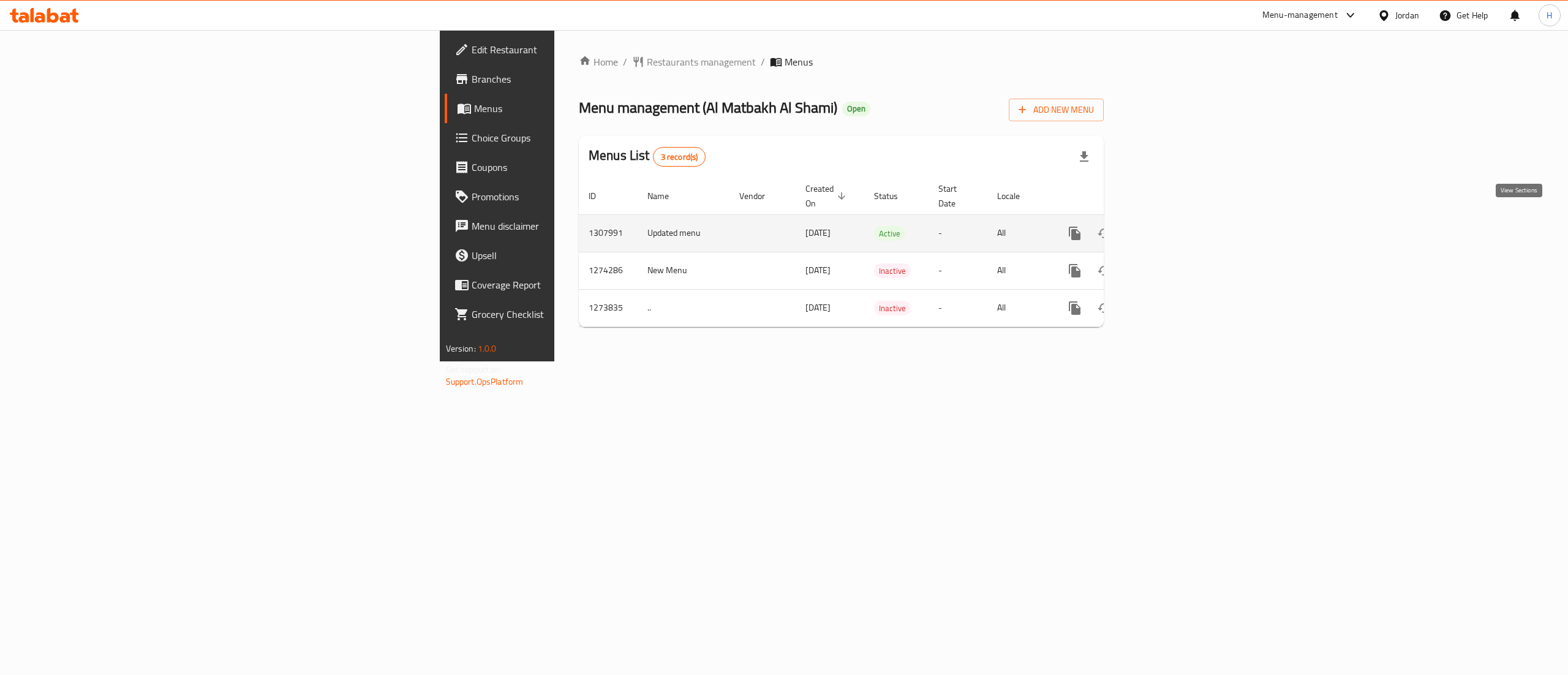
click at [1169, 228] on icon "enhanced table" at bounding box center [1163, 233] width 11 height 11
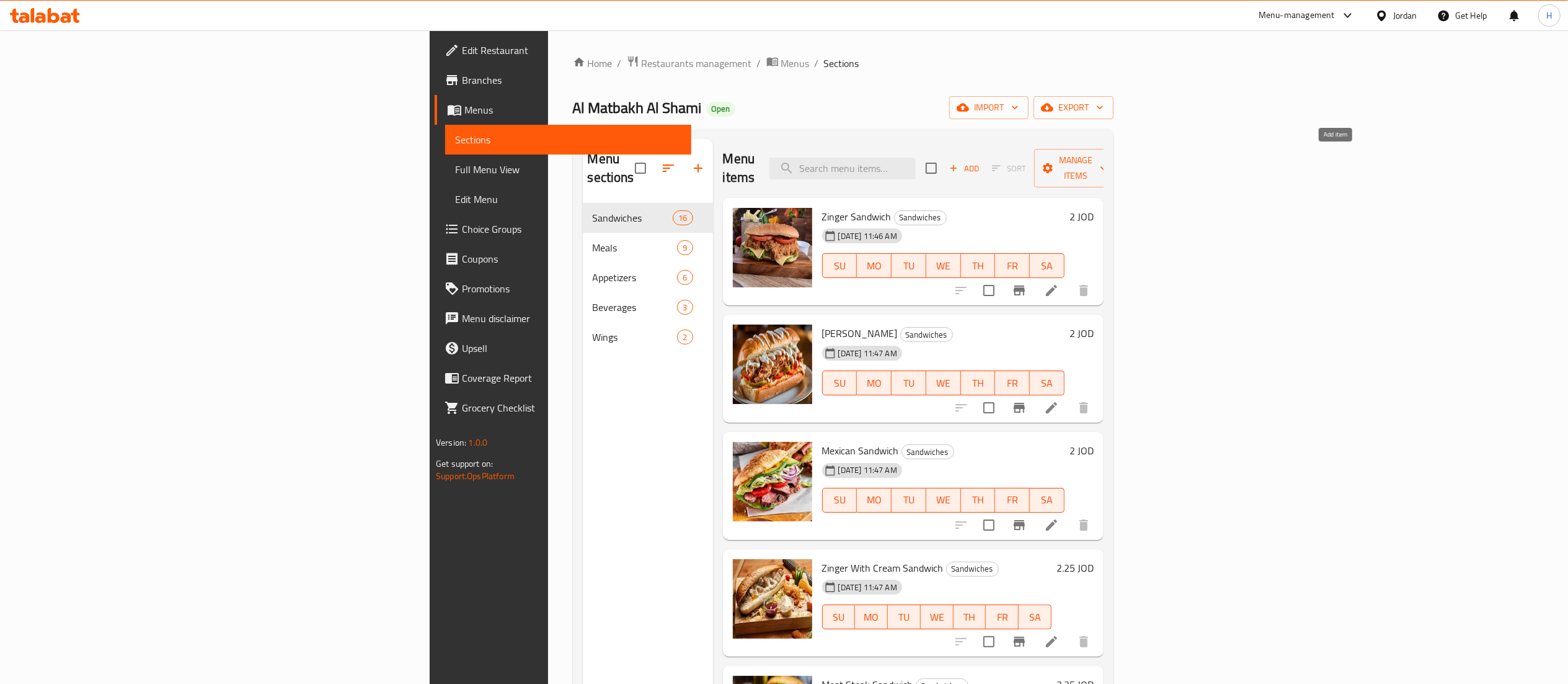
click at [981, 161] on span "Add" at bounding box center [964, 169] width 34 height 14
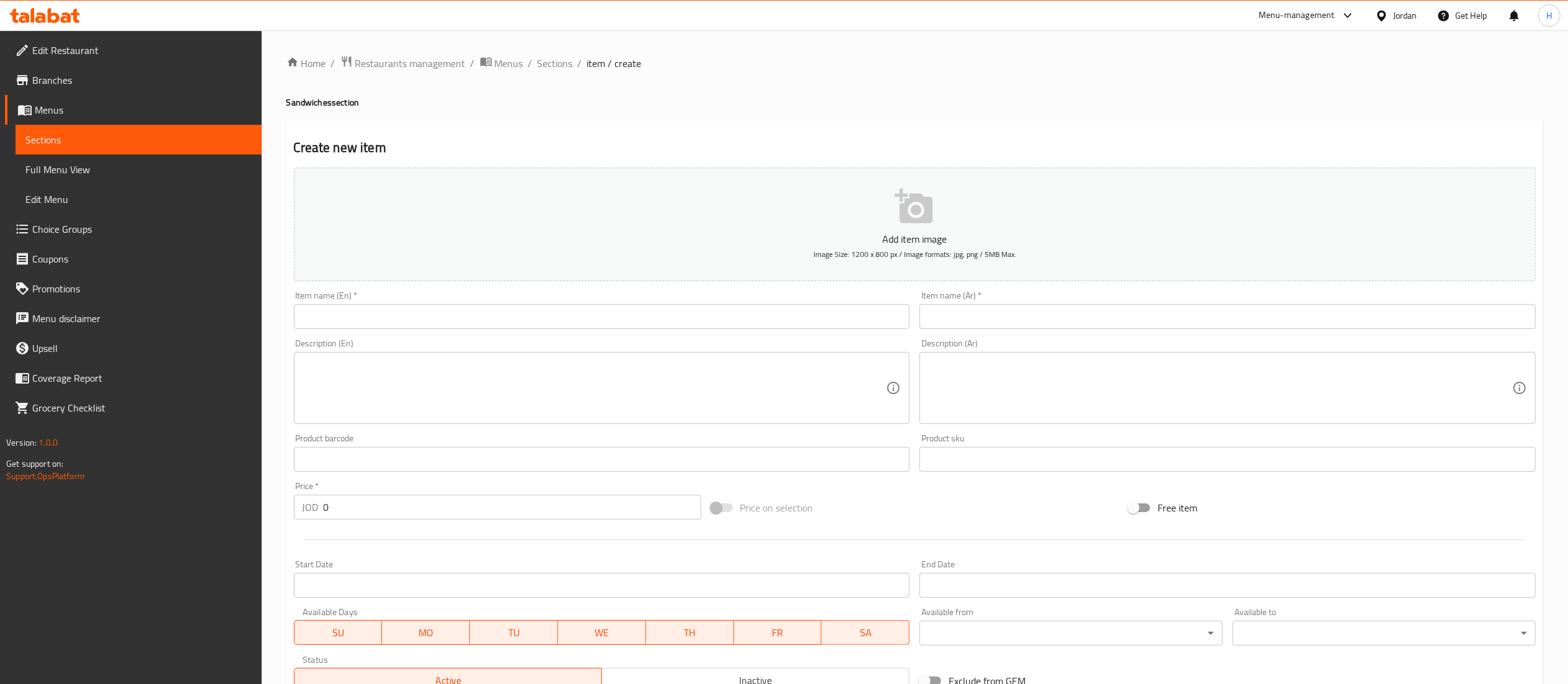
click at [1077, 322] on input "text" at bounding box center [1227, 316] width 616 height 25
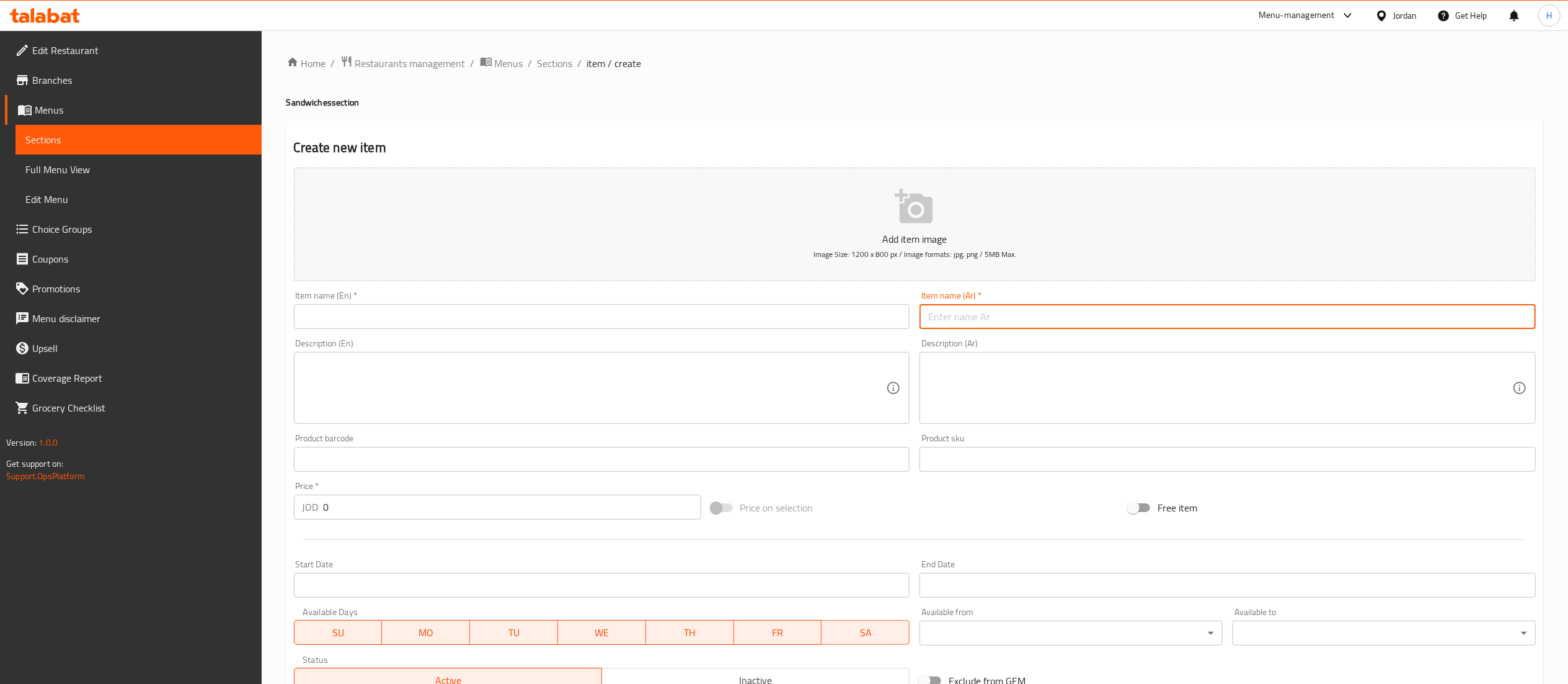
paste input "وجبة برغر /٢٠٠ كلاسك"
click at [971, 320] on input "وجبة برغر /٢٠٠ كلاسك" at bounding box center [1227, 316] width 616 height 25
type input "وجبة برغر /٢٠٠ كلاسك"
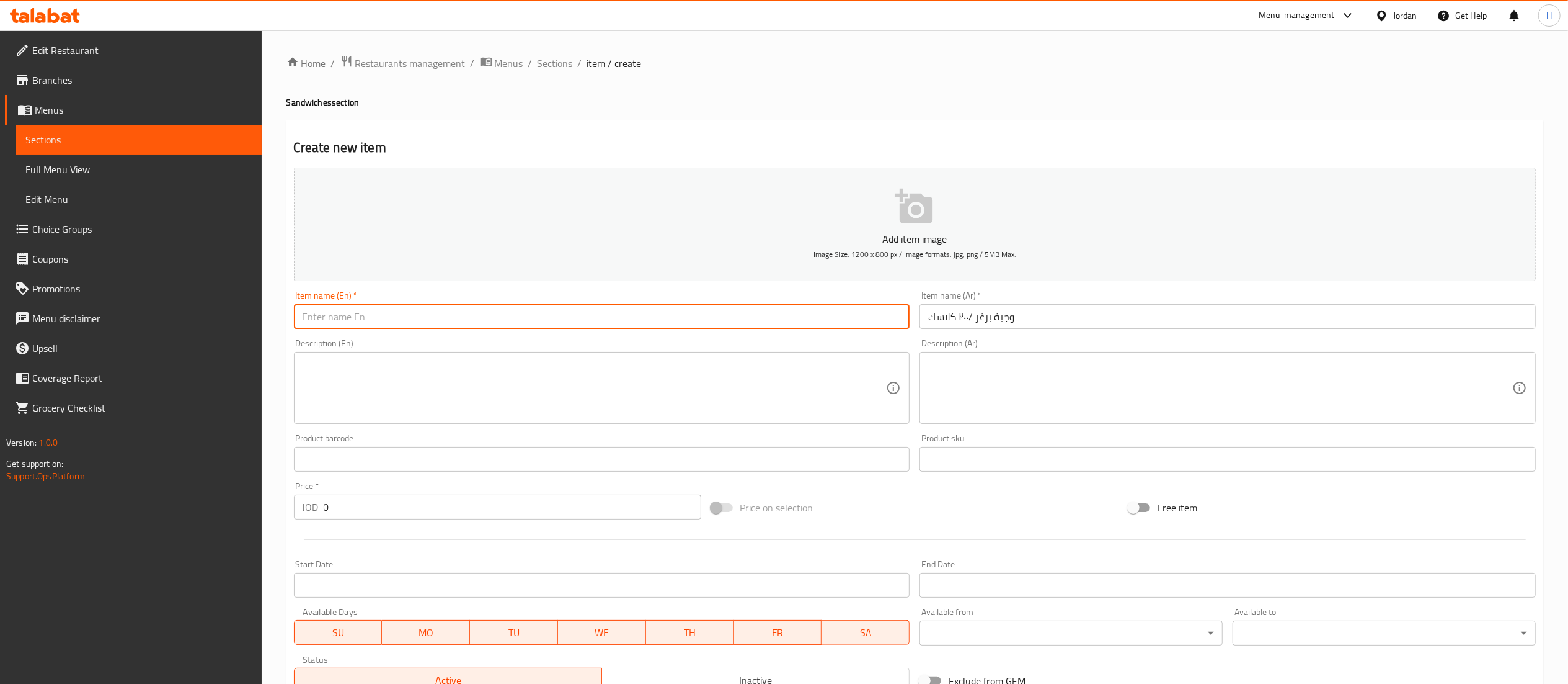
click at [636, 314] on input "text" at bounding box center [602, 316] width 616 height 25
type input "Burger Meal 200g classic"
drag, startPoint x: 338, startPoint y: 506, endPoint x: 279, endPoint y: 498, distance: 59.5
click at [284, 500] on div "Home / Restaurants management / Menus / Sections / item / create Sandwiches sec…" at bounding box center [915, 453] width 1306 height 846
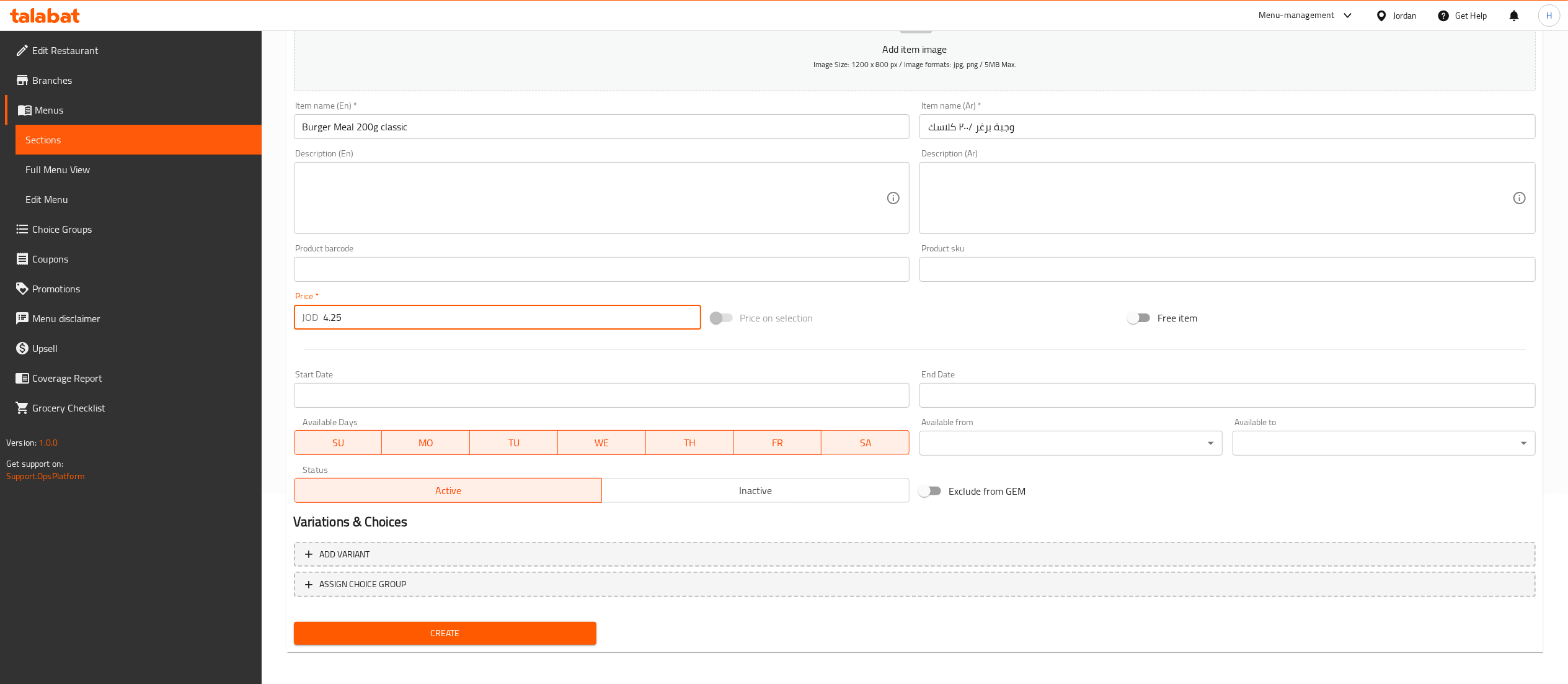
scroll to position [192, 0]
type input "4.25"
click at [422, 628] on span "Create" at bounding box center [445, 631] width 283 height 16
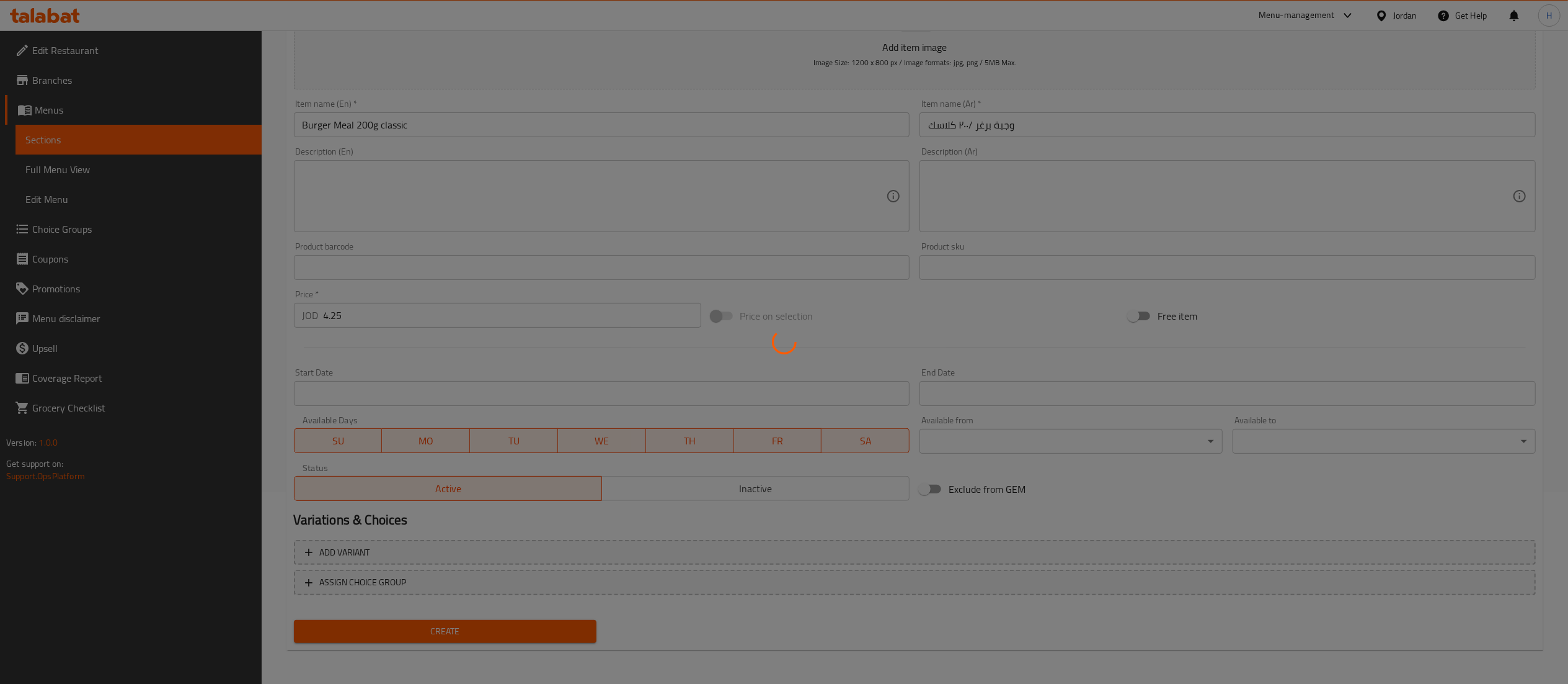
type input "0"
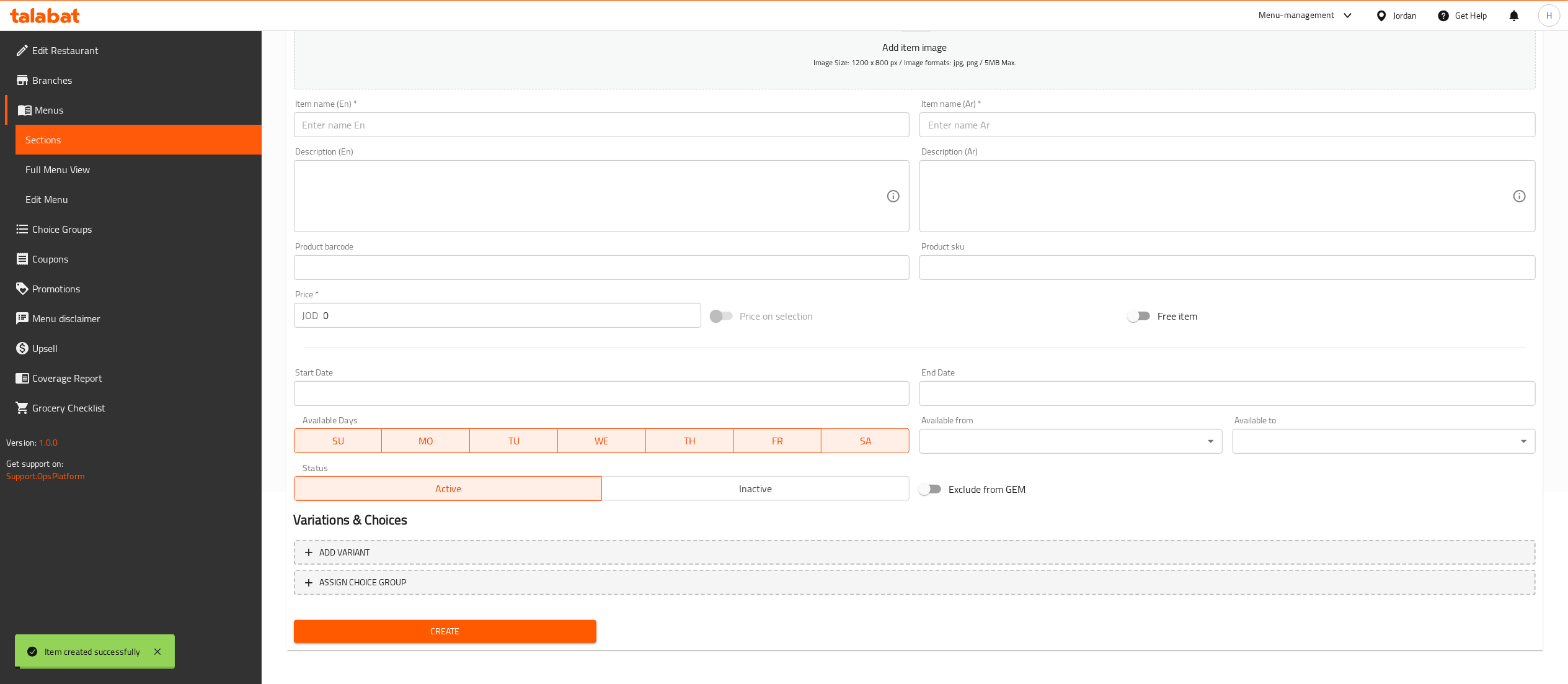
scroll to position [0, 0]
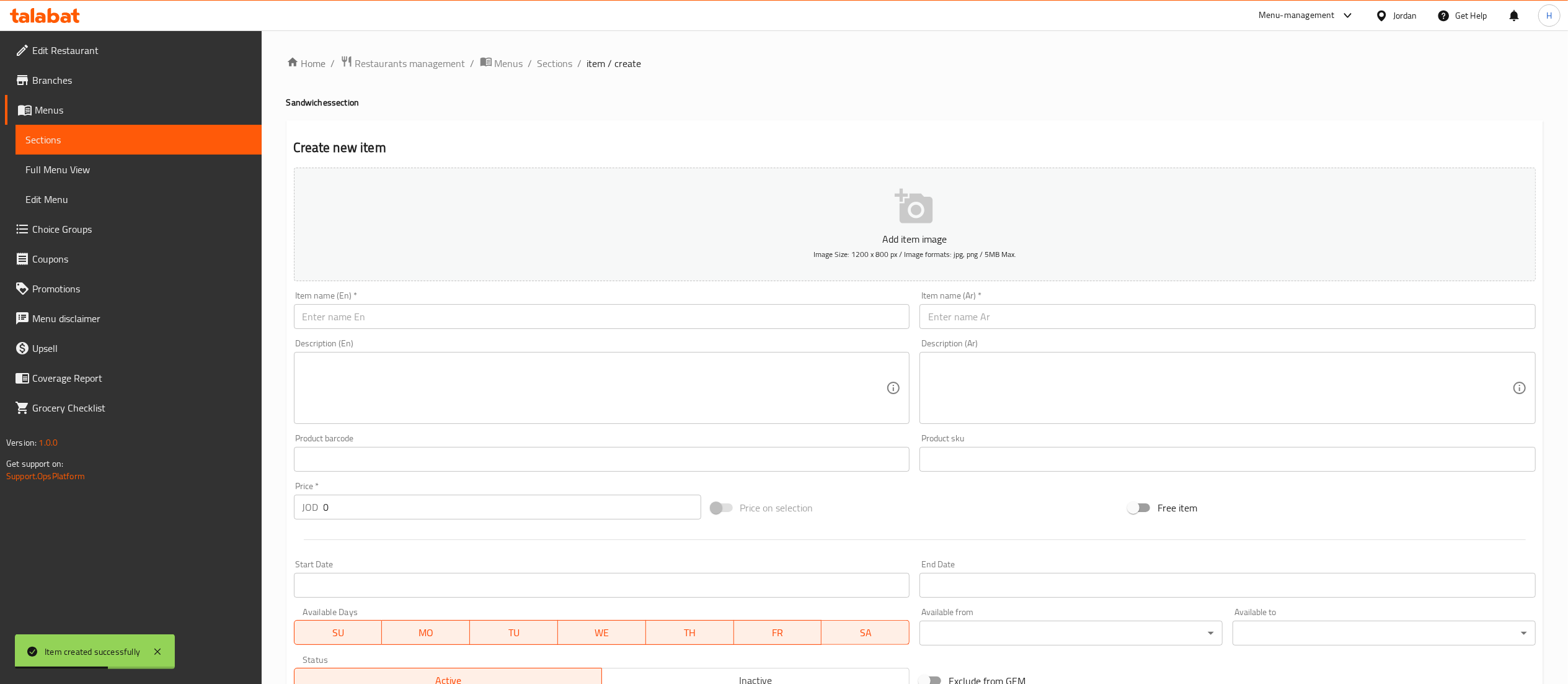
click at [284, 502] on div "Home / Restaurants management / Menus / Sections / item / create Sandwiches sec…" at bounding box center [915, 453] width 1306 height 846
type input "4.5"
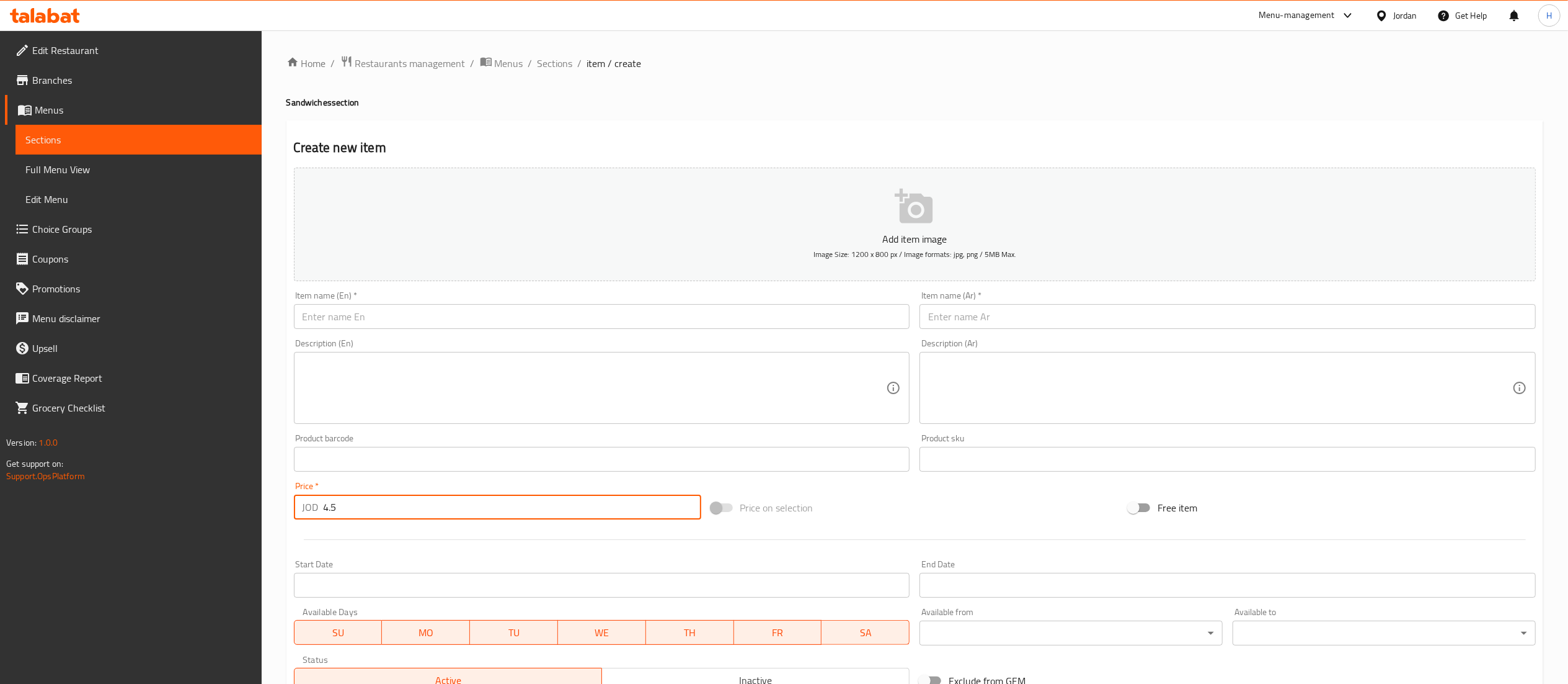
click at [998, 320] on input "text" at bounding box center [1227, 316] width 616 height 25
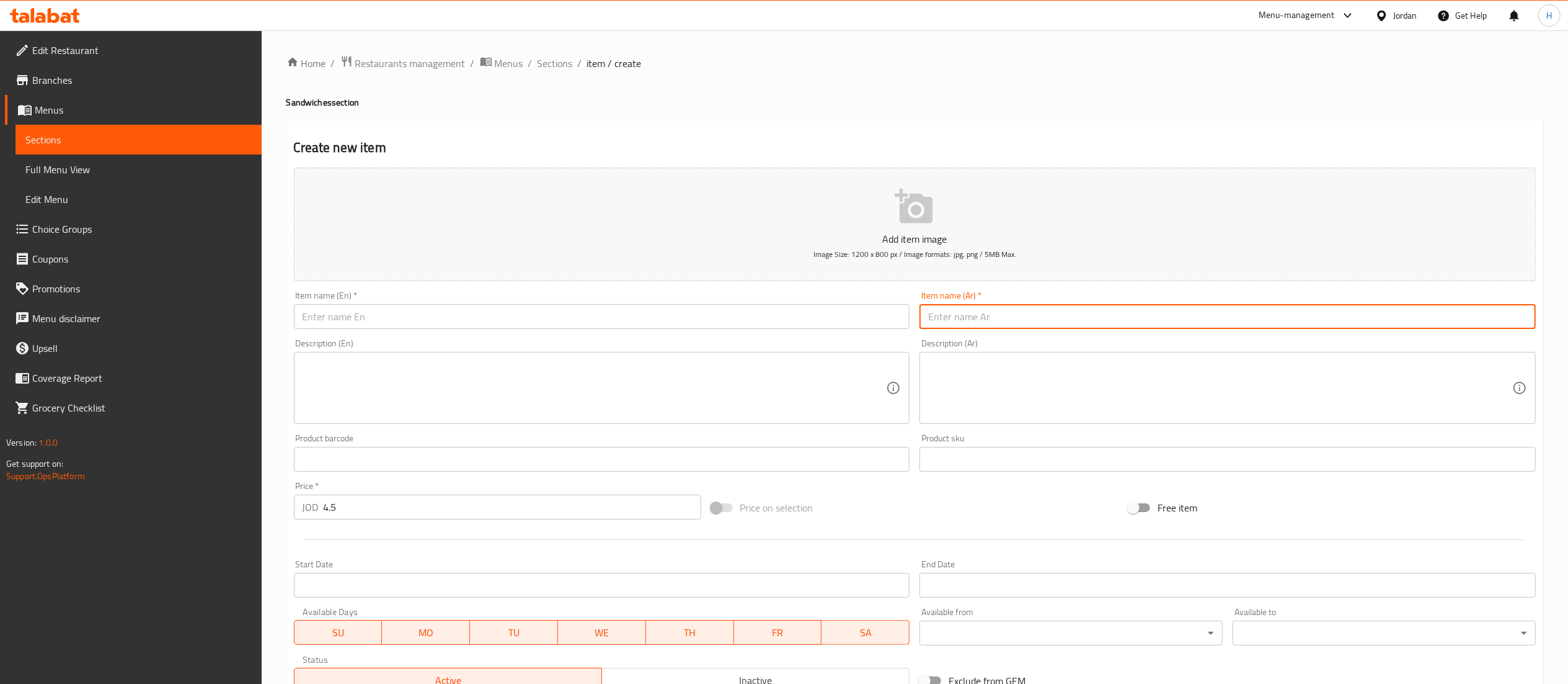
paste input "وجبة برغر ٢٠٠ مدخن"
type input "وجبة برغر ٢٠٠ مدخن"
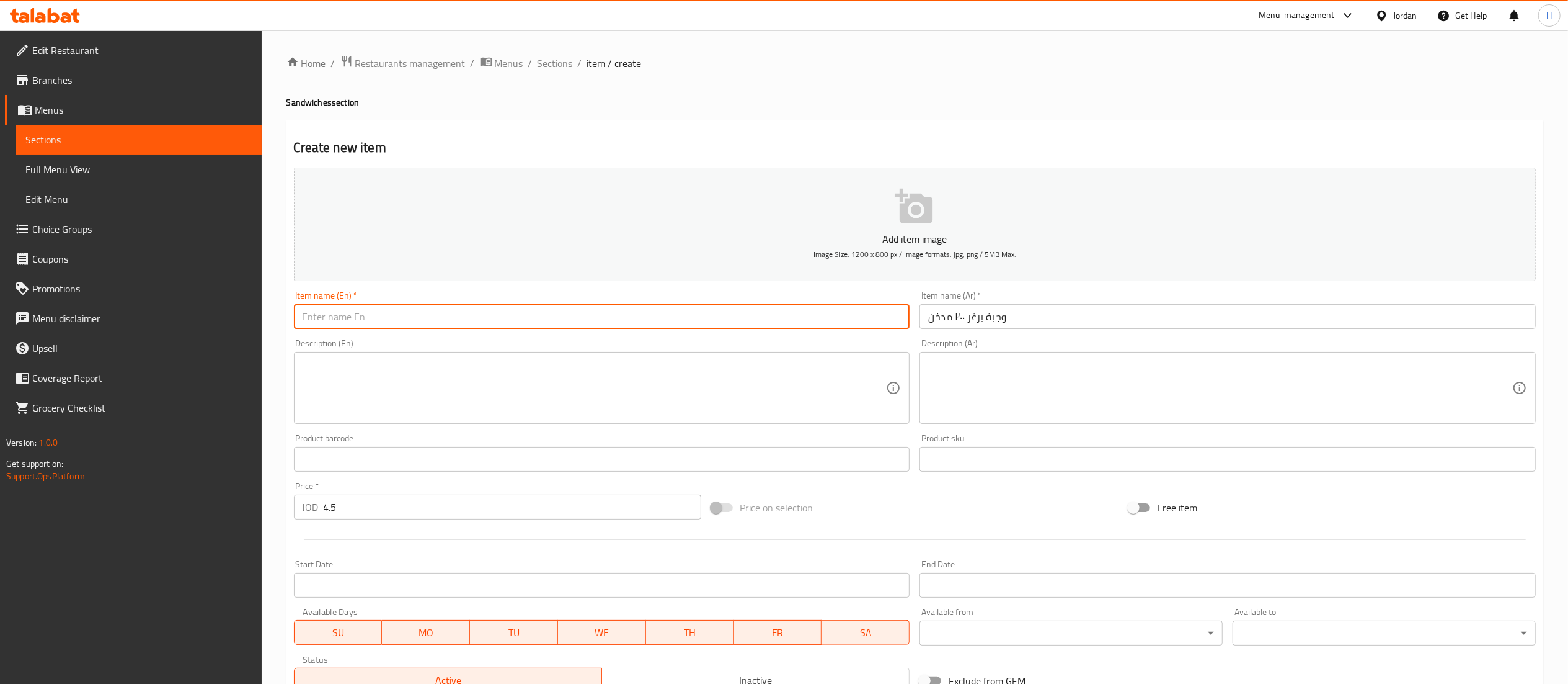
click at [568, 322] on input "text" at bounding box center [602, 316] width 616 height 25
click at [557, 314] on input "text" at bounding box center [602, 316] width 616 height 25
paste input "200 Smoked Burger Meal"
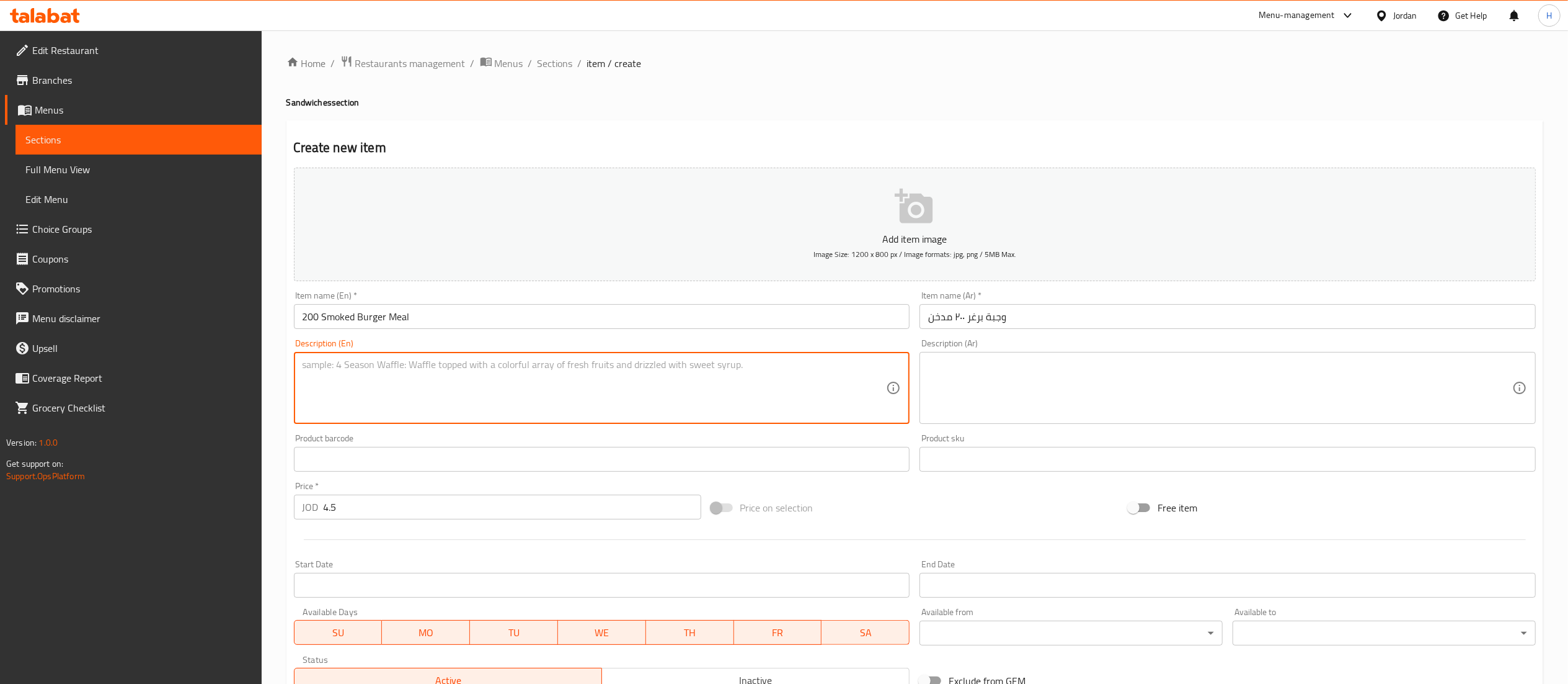
click at [524, 386] on textarea at bounding box center [594, 388] width 584 height 59
click at [320, 320] on input "200 Smoked Burger Meal" at bounding box center [602, 316] width 616 height 25
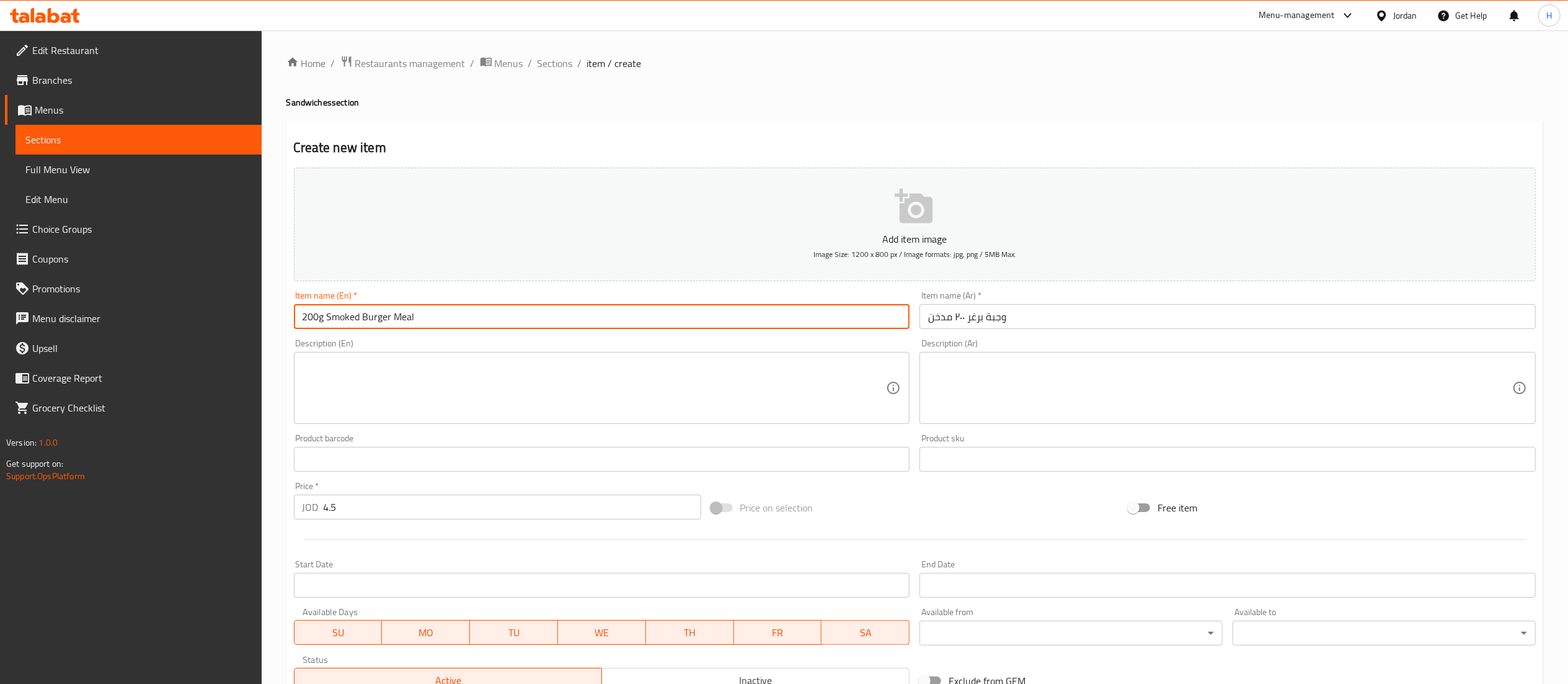
type input "200g Smoked Burger Meal"
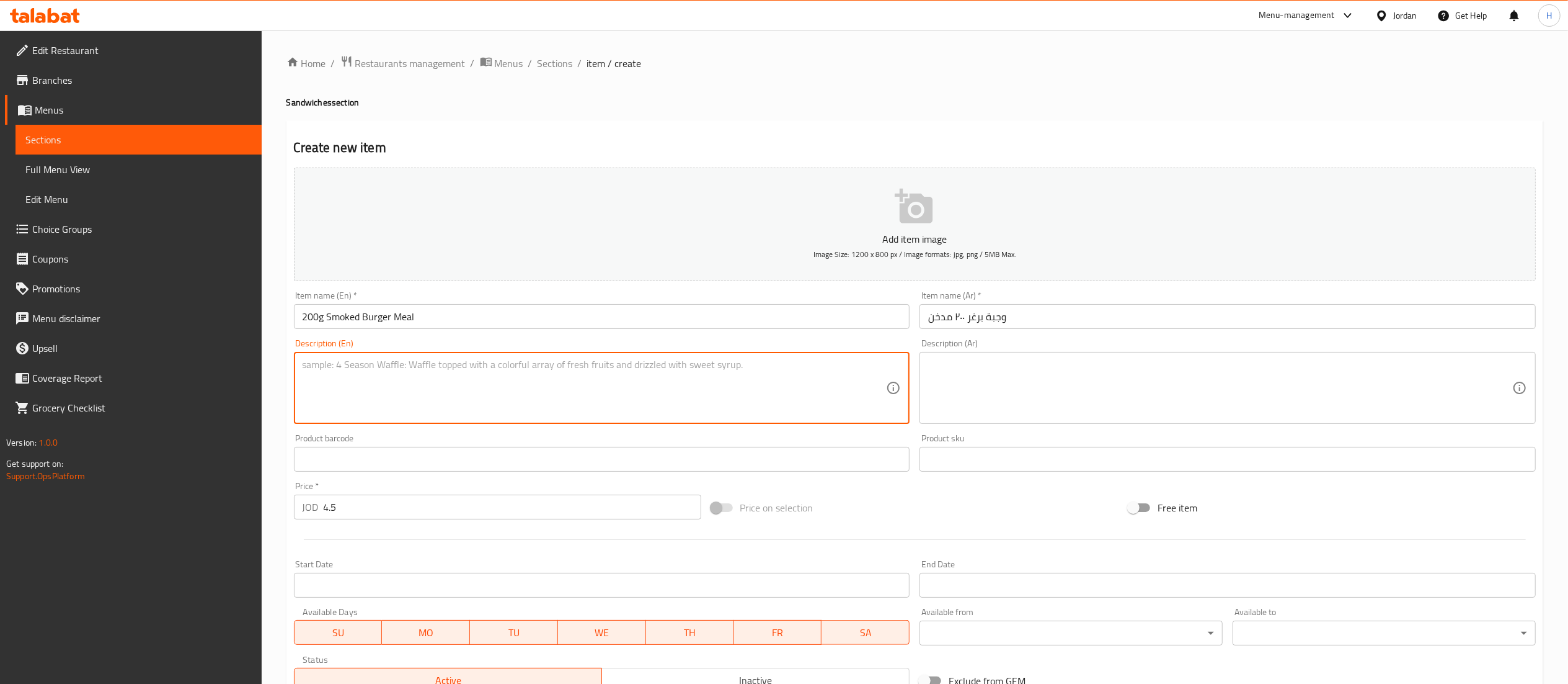
click at [371, 381] on textarea at bounding box center [594, 388] width 584 height 59
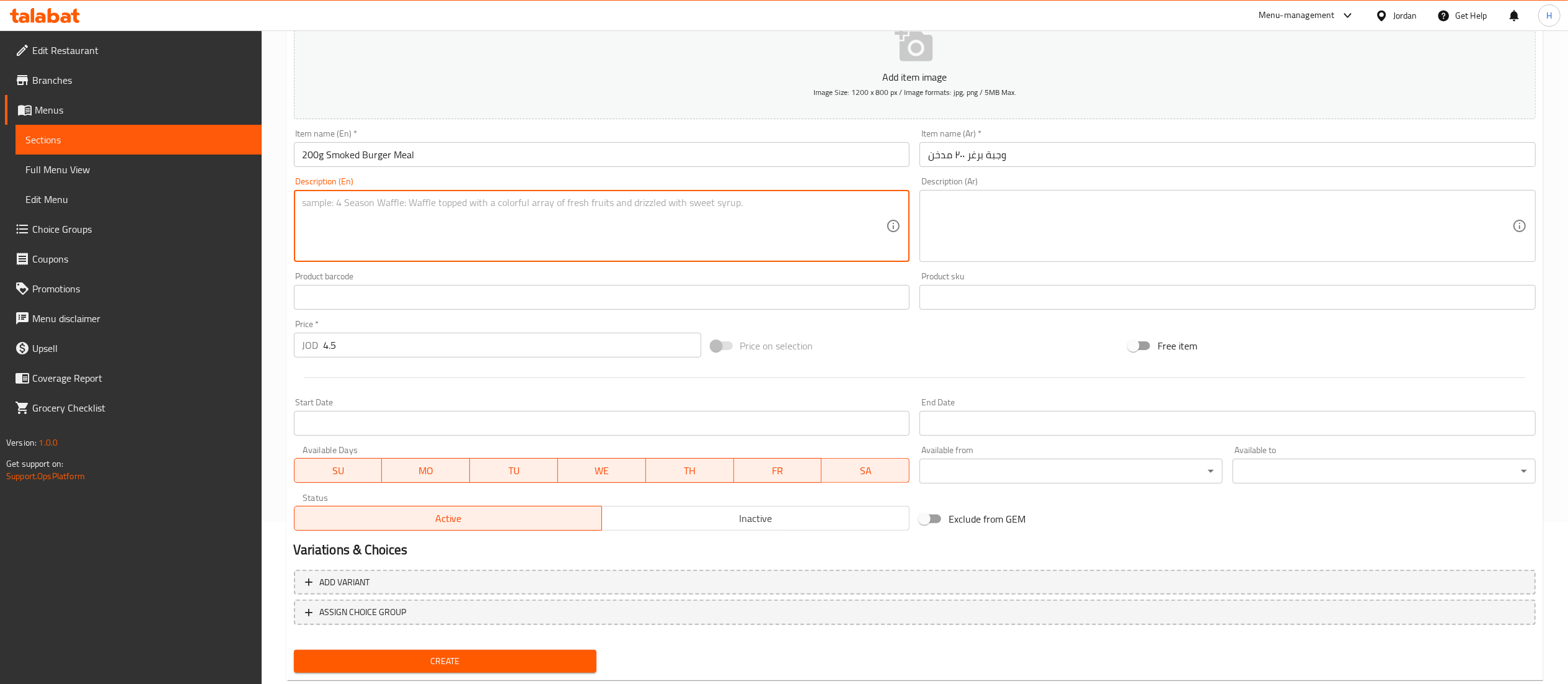
scroll to position [192, 0]
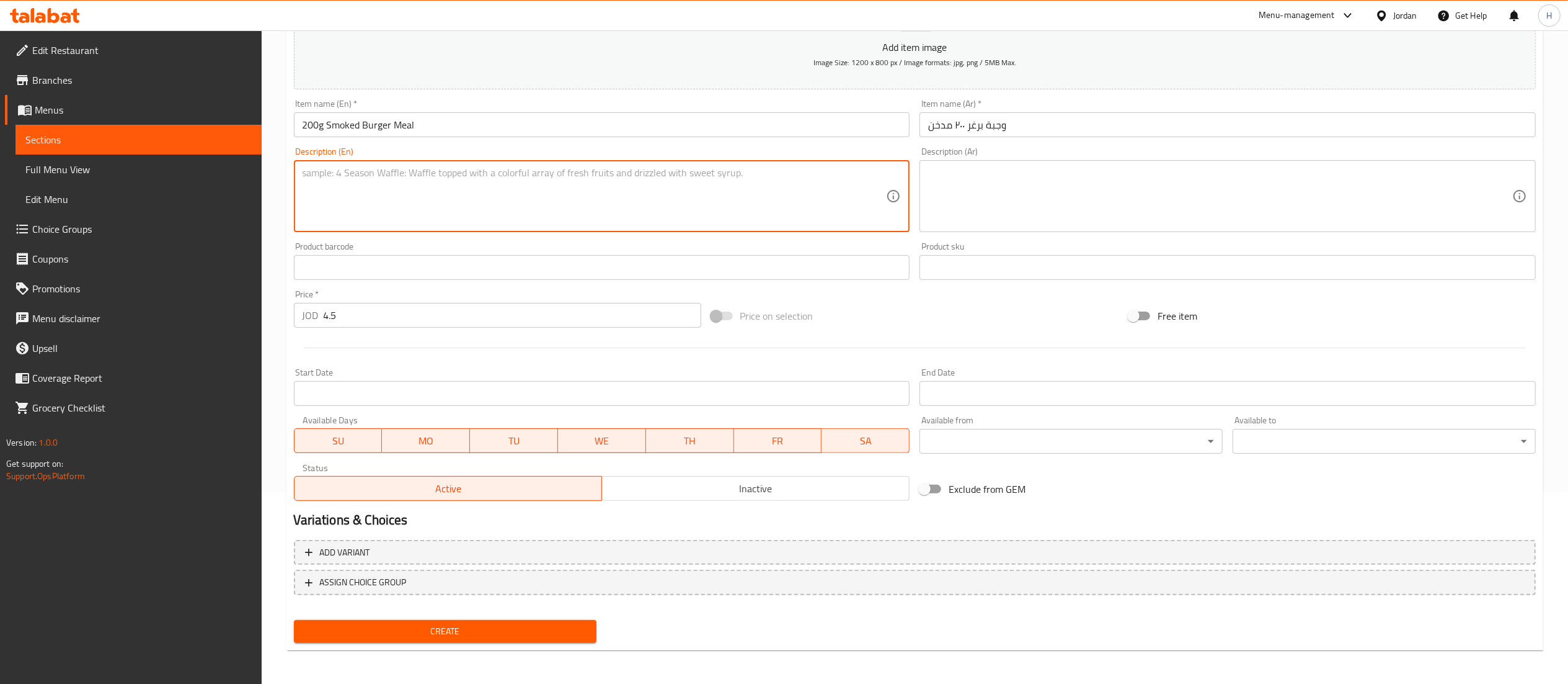
click at [478, 630] on span "Create" at bounding box center [445, 631] width 283 height 16
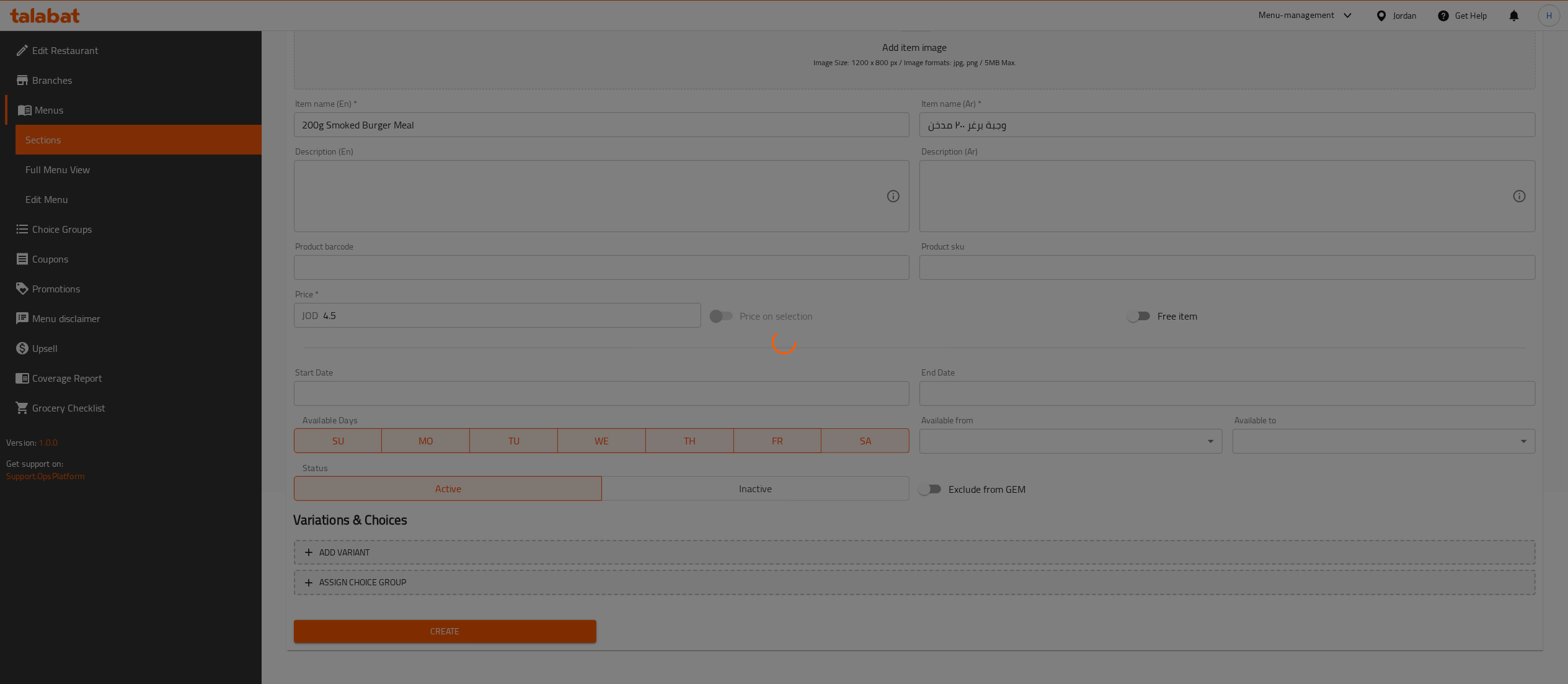
type input "0"
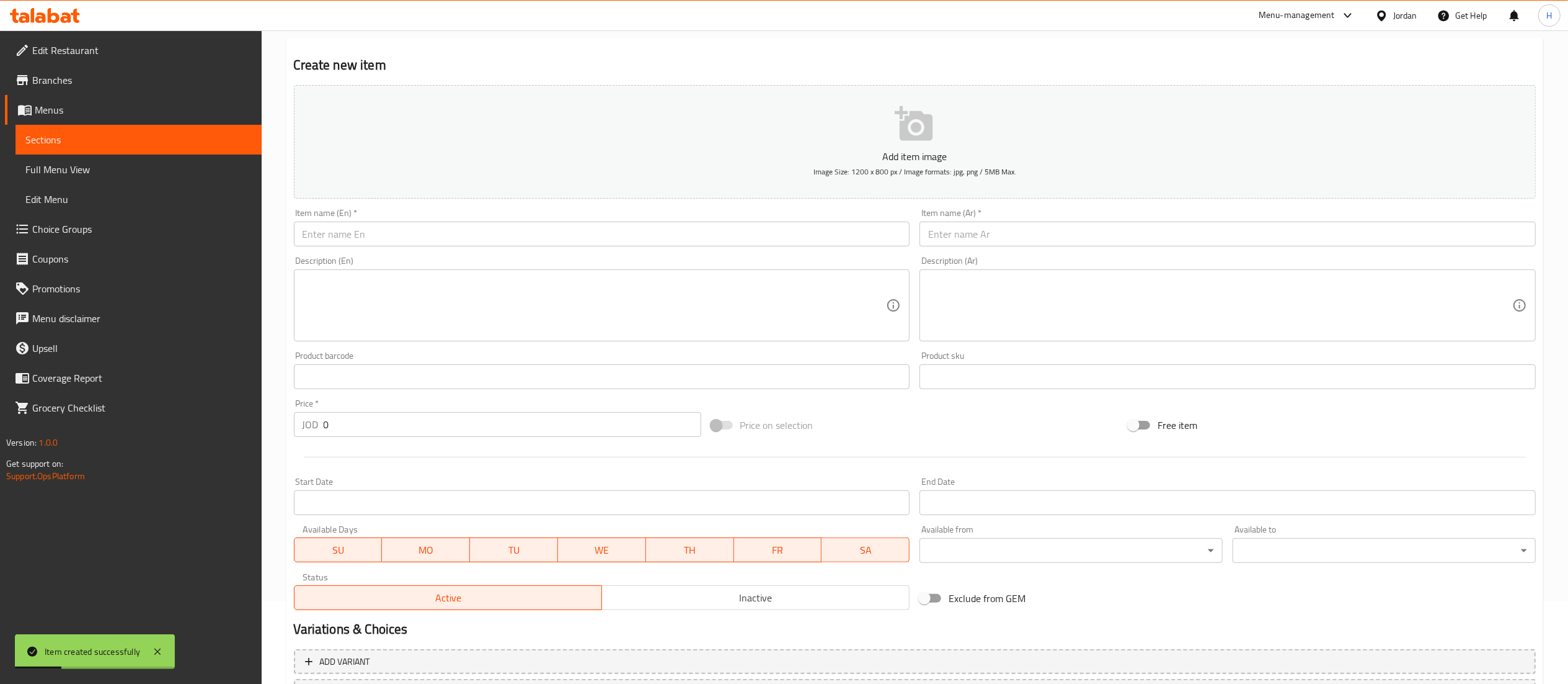
scroll to position [0, 0]
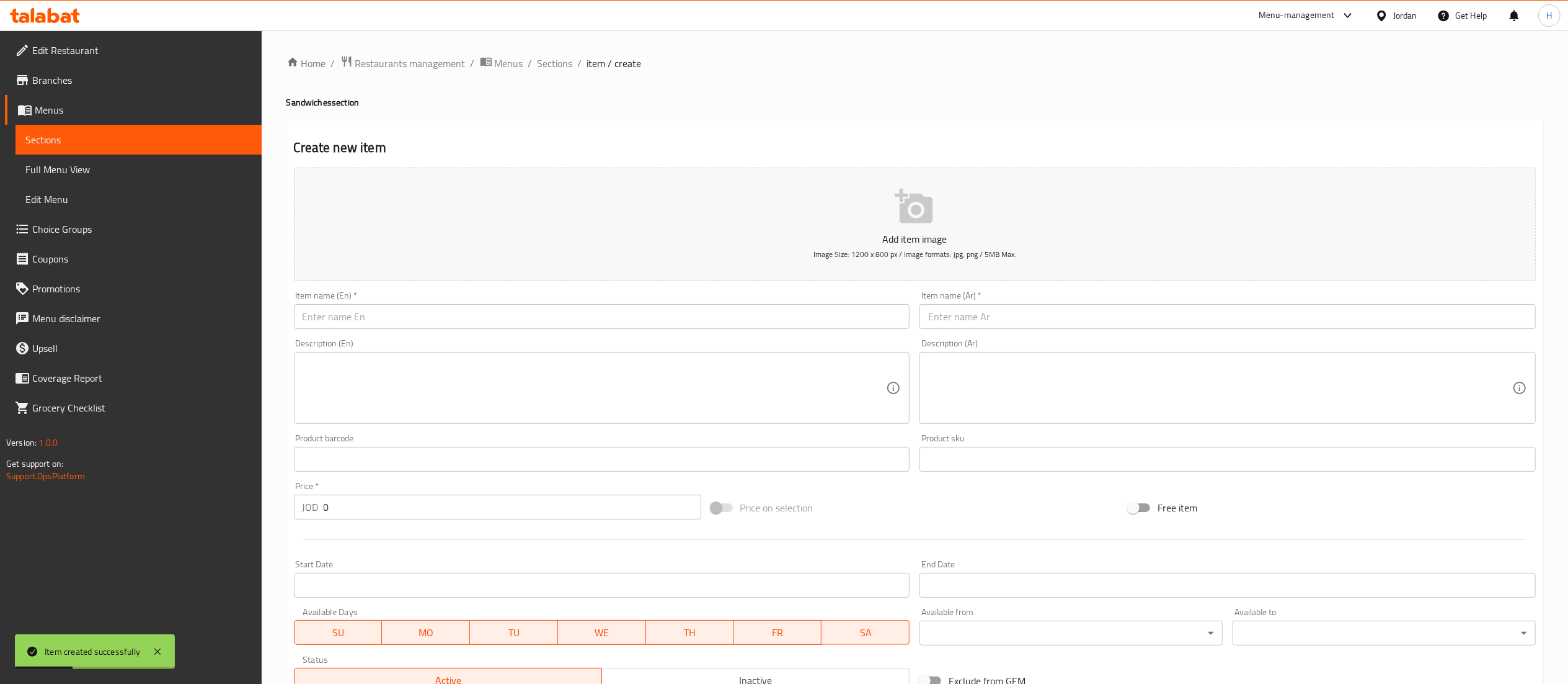
click at [1000, 327] on input "text" at bounding box center [1227, 316] width 616 height 25
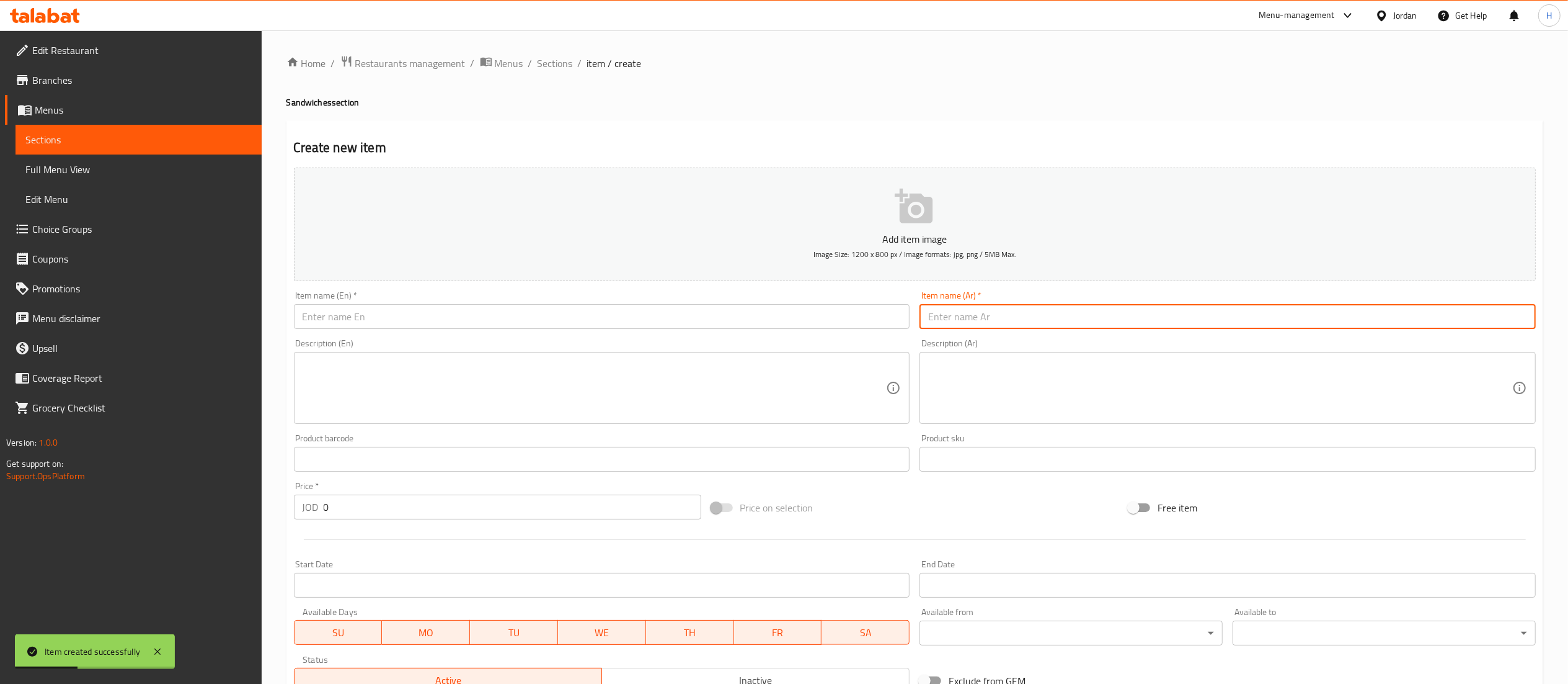
paste input "وجبة كرزي تشكن"
type input "وجبة كرزي تشكن"
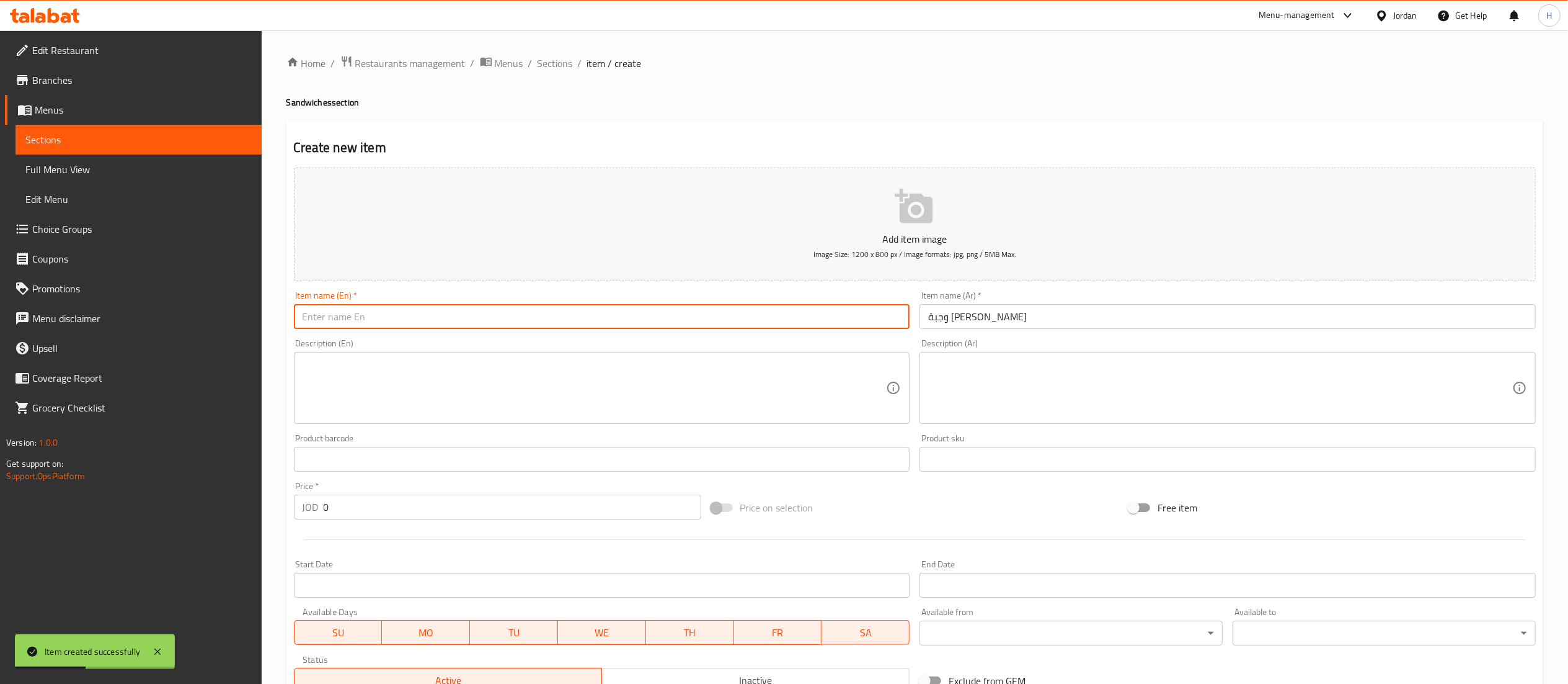
click at [874, 322] on input "text" at bounding box center [602, 316] width 616 height 25
type input "Crazy Chicken Meal"
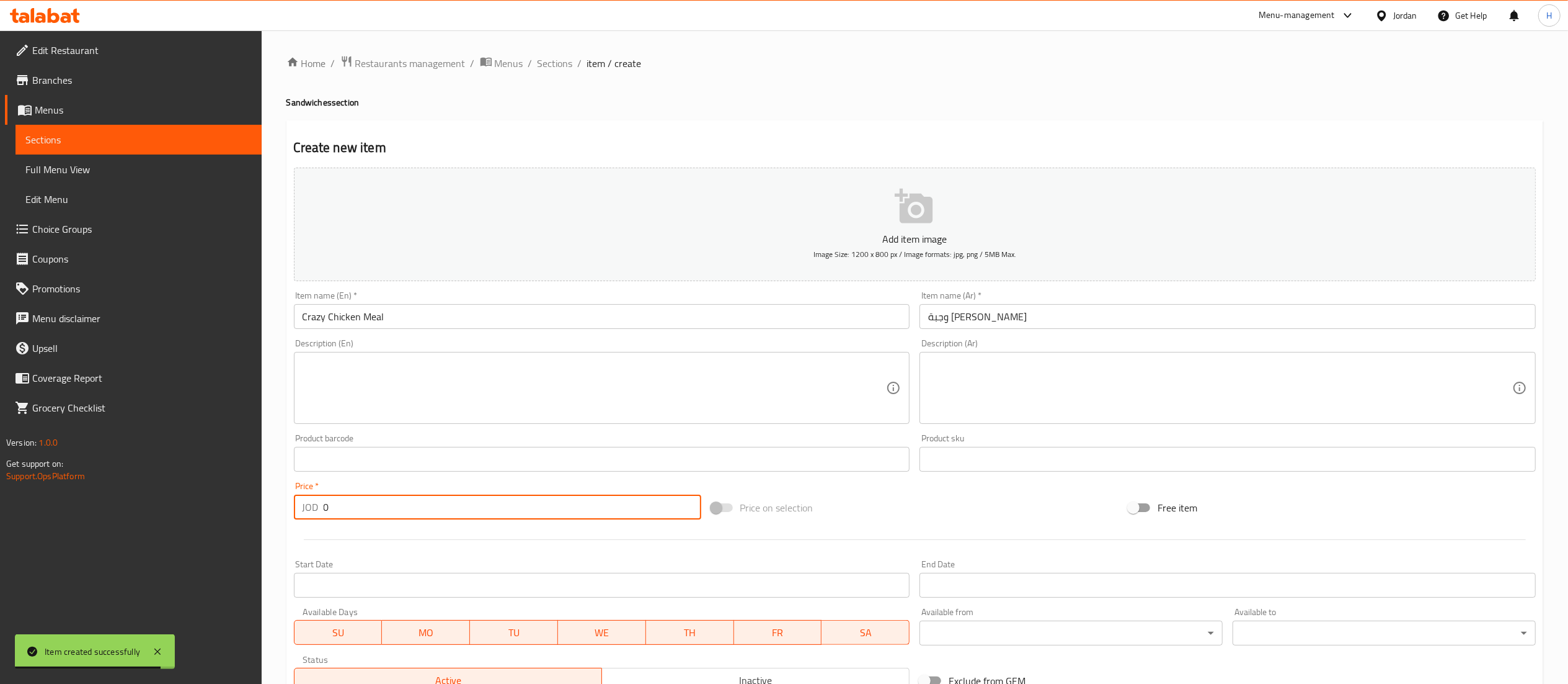
drag, startPoint x: 370, startPoint y: 515, endPoint x: 226, endPoint y: 497, distance: 145.1
click at [227, 497] on div "Edit Restaurant Branches Menus Sections Full Menu View Edit Menu Choice Groups …" at bounding box center [784, 453] width 1568 height 846
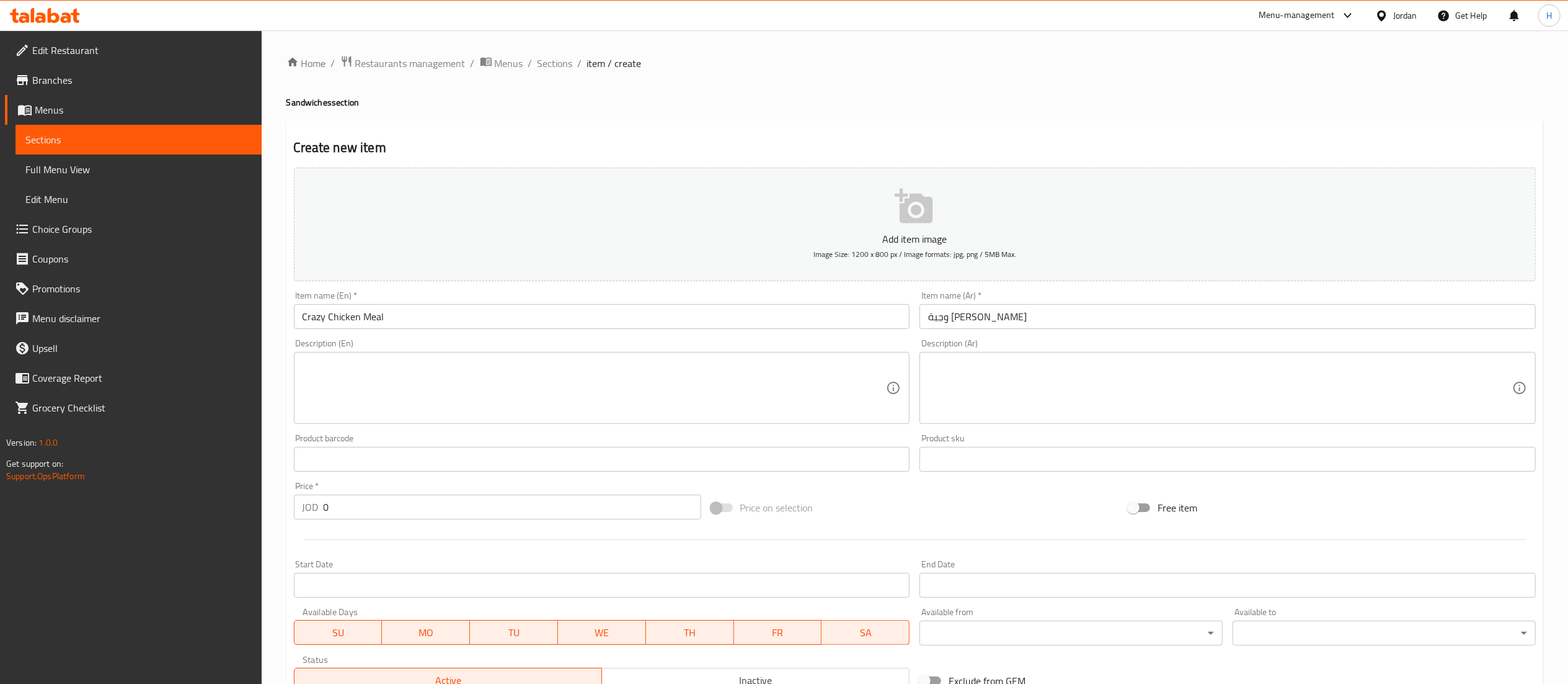
type input "3"
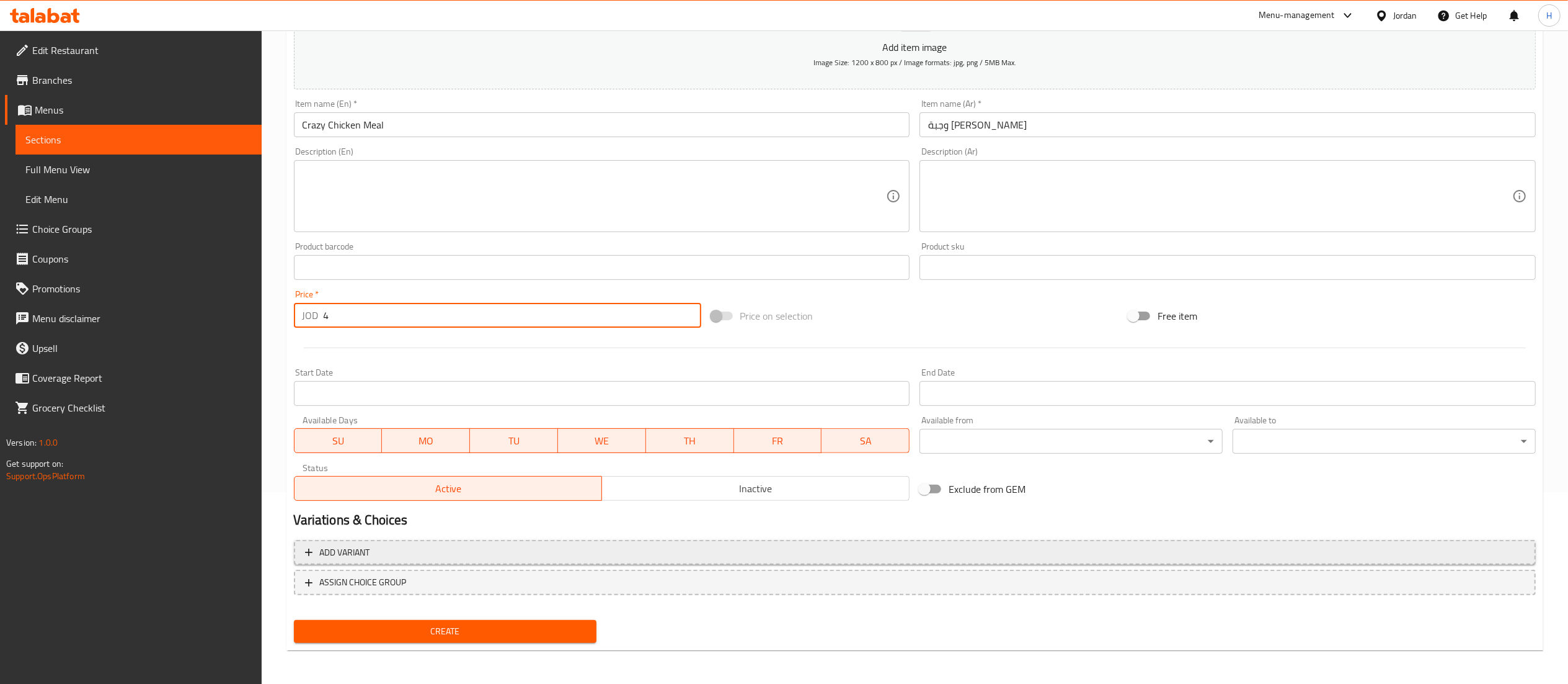
type input "4"
click at [440, 640] on button "Create" at bounding box center [446, 631] width 303 height 23
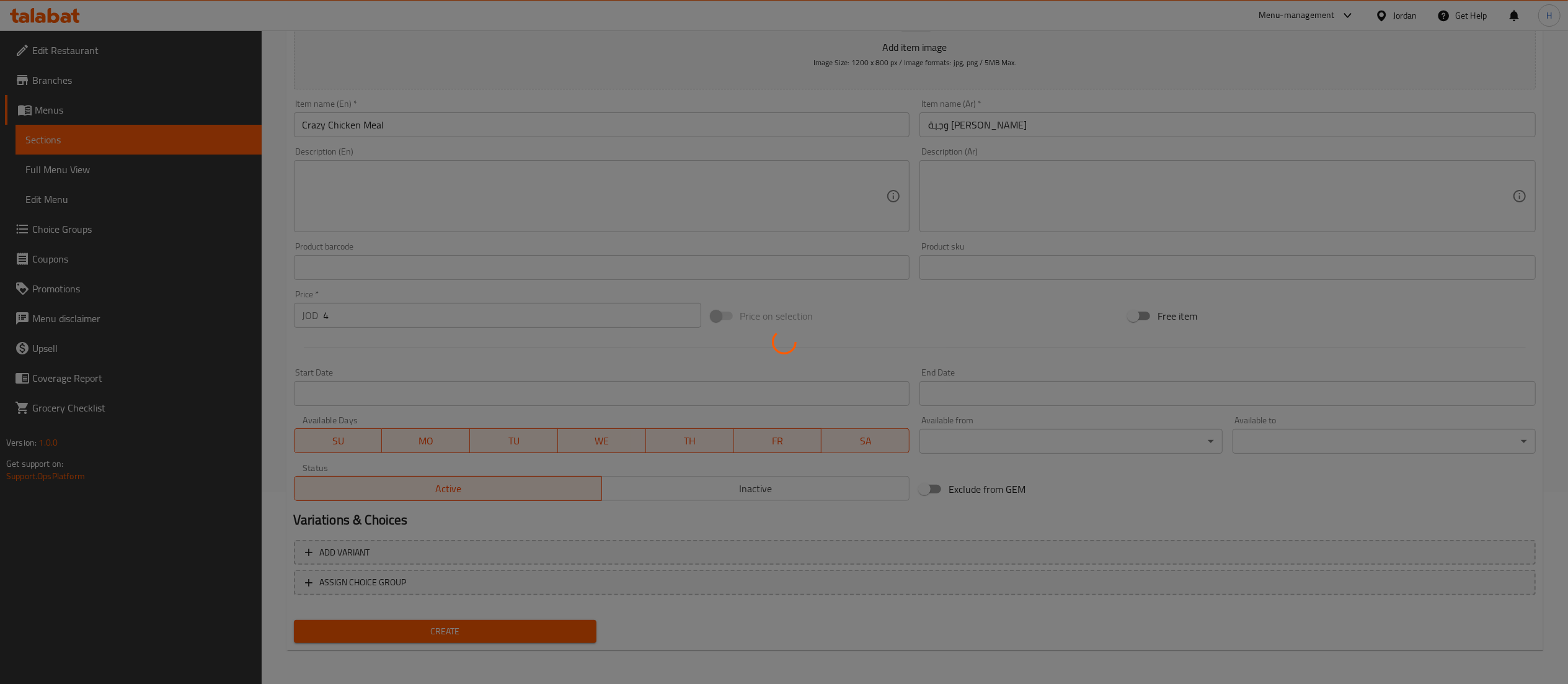
type input "0"
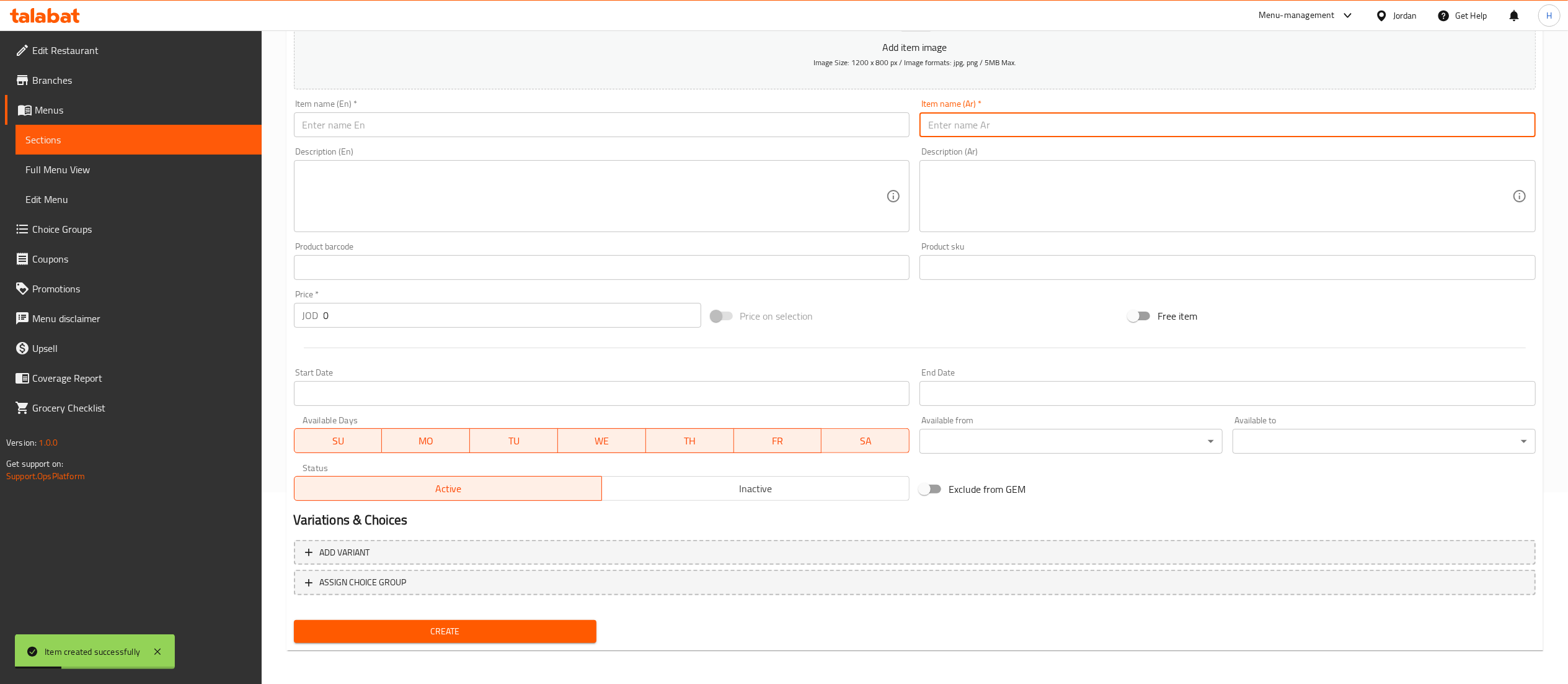
click at [1039, 123] on input "text" at bounding box center [1227, 124] width 616 height 25
paste input "وجبة هودغ"
type input "وجبة هودغ"
click at [801, 130] on input "text" at bounding box center [602, 124] width 616 height 25
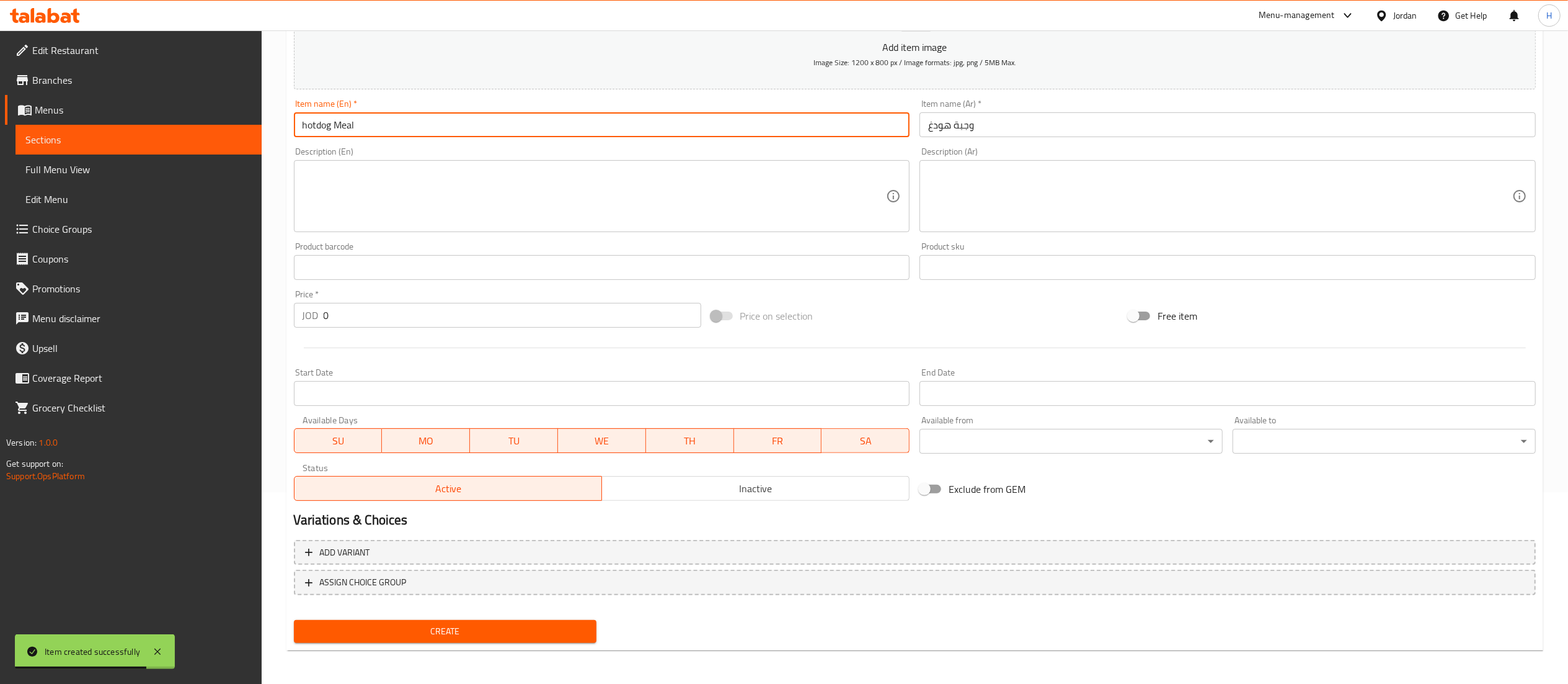
type input "hotdog Meal"
click at [938, 126] on input "وجبة هودغ" at bounding box center [1227, 124] width 616 height 25
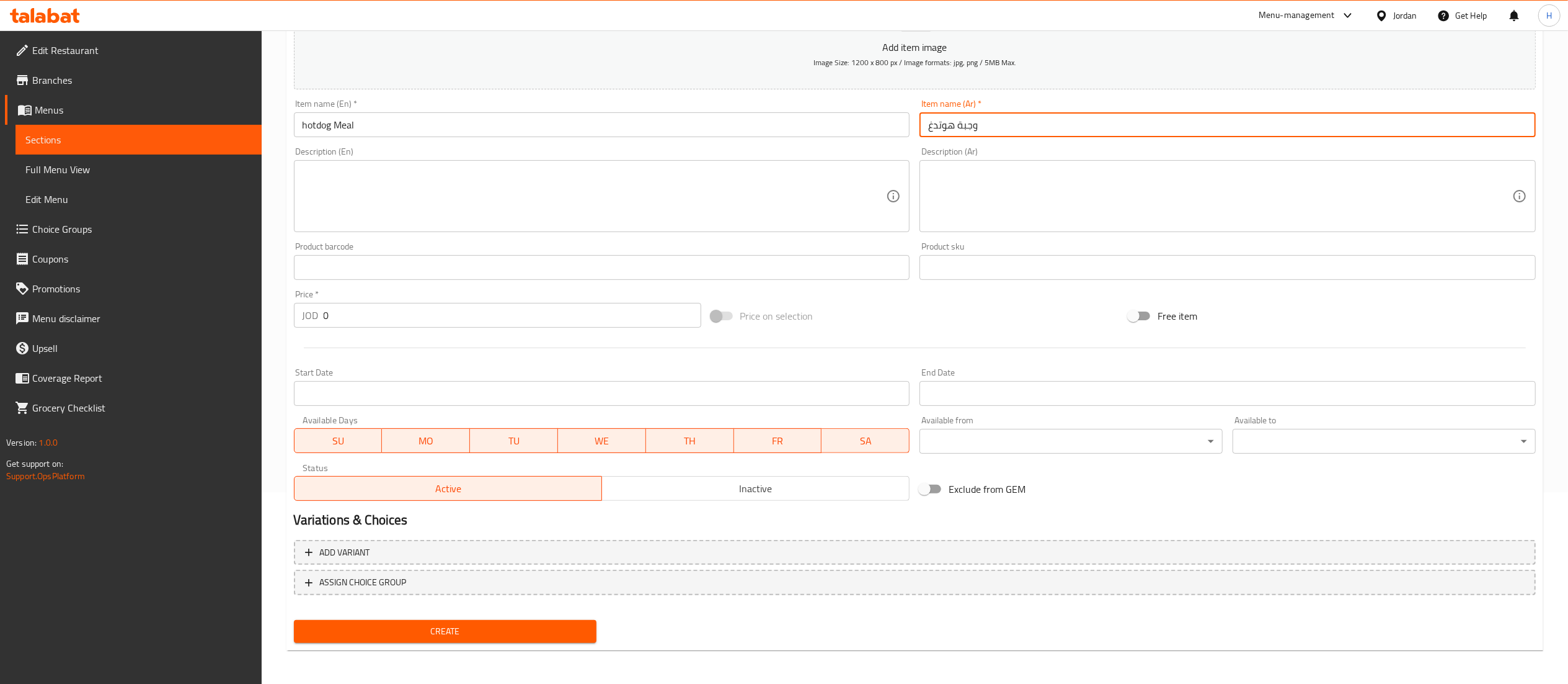
click at [931, 125] on input "وجبة هوتدغ" at bounding box center [1227, 124] width 616 height 25
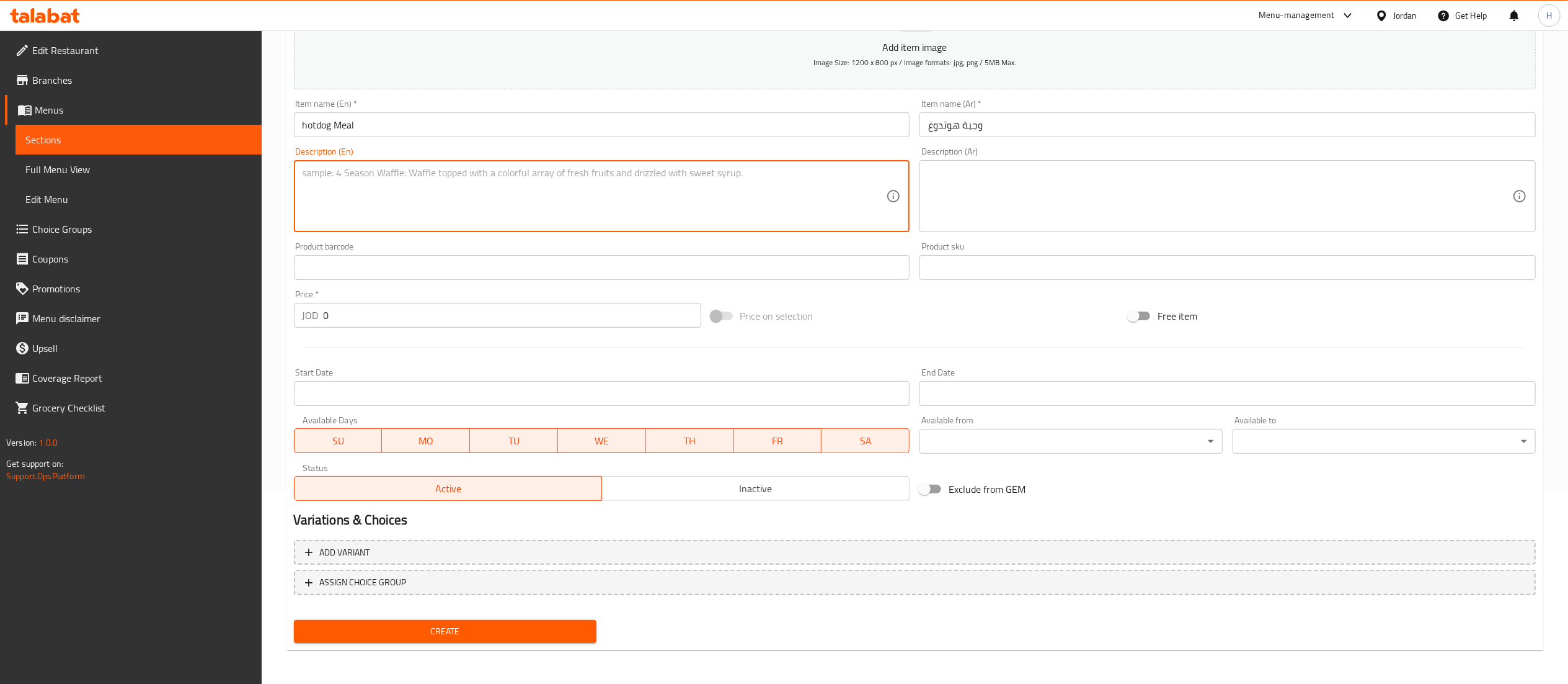
click at [651, 198] on textarea at bounding box center [594, 196] width 584 height 59
click at [942, 128] on input "وجبة هوتدوغ" at bounding box center [1227, 124] width 616 height 25
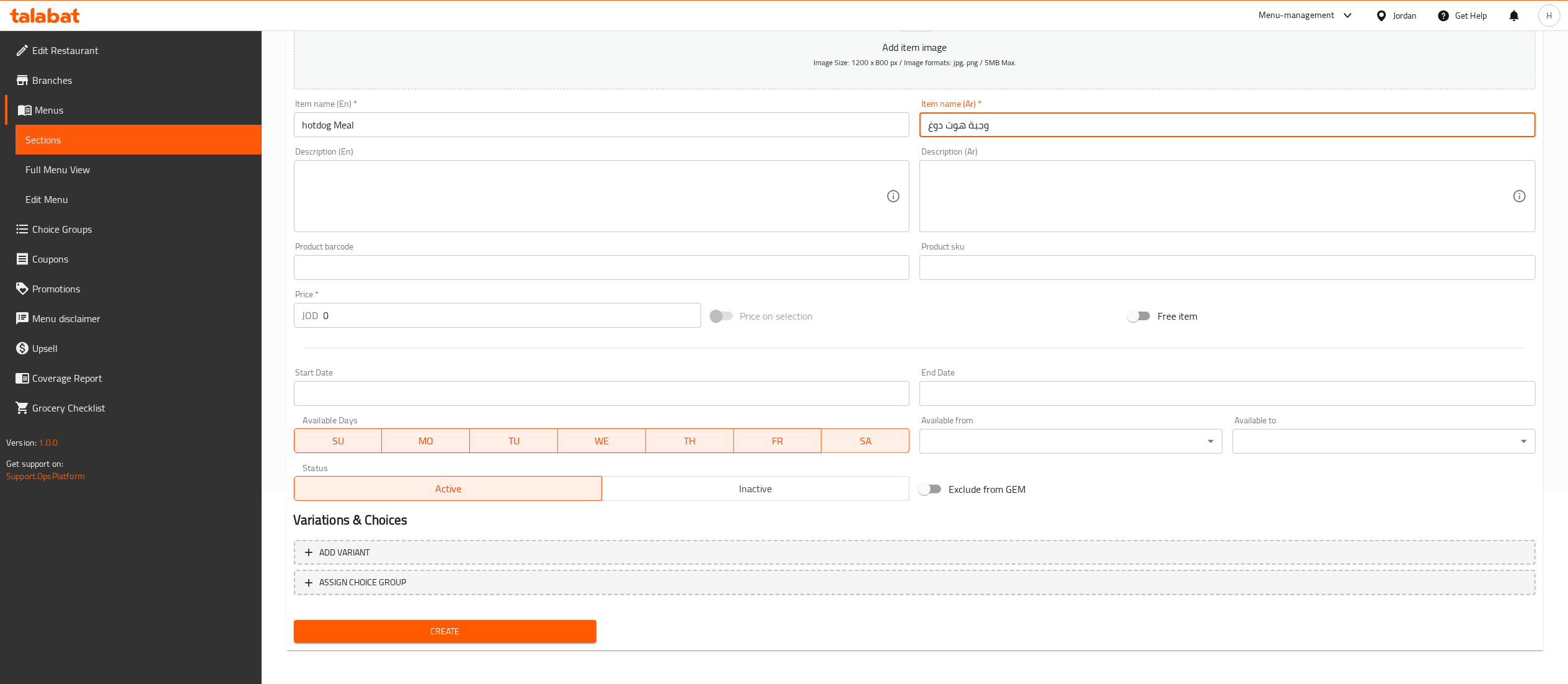
type input "وجبة هوت دوغ"
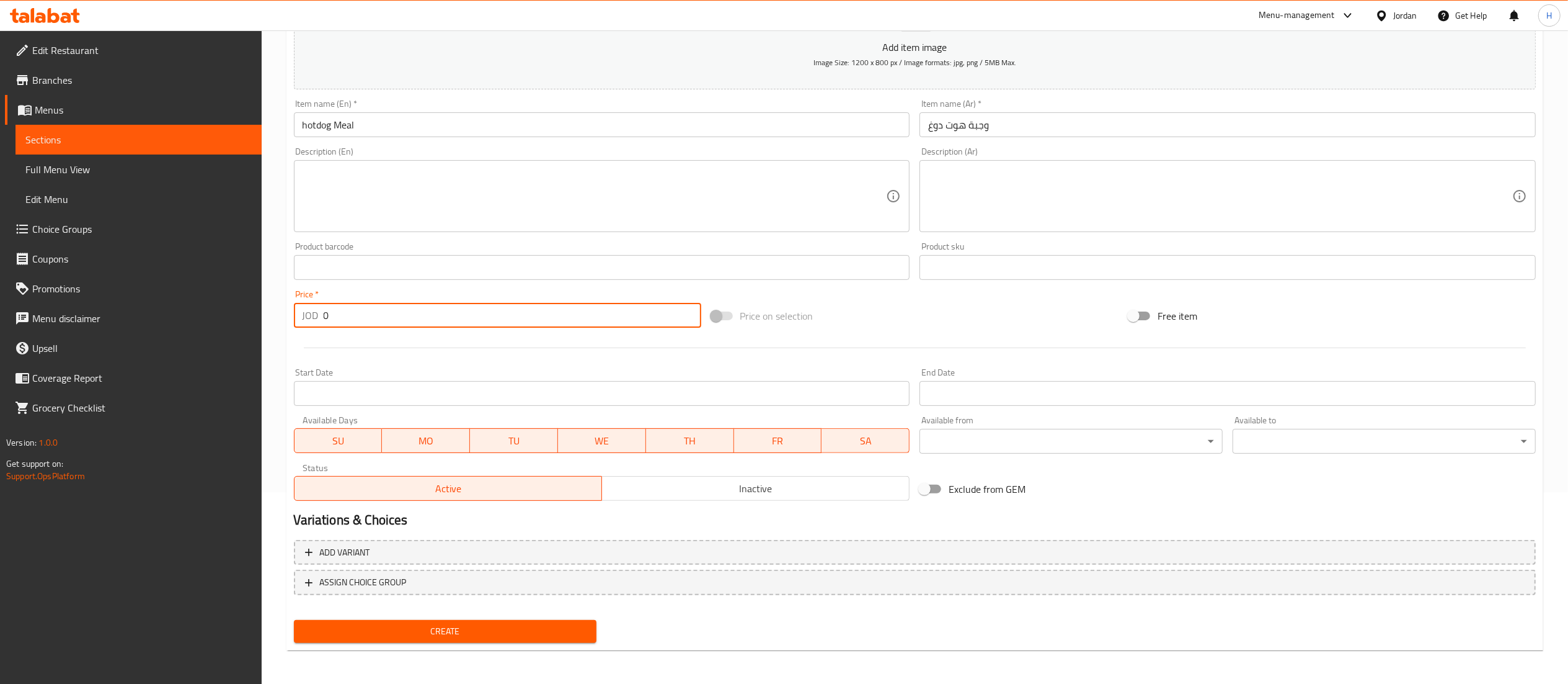
drag, startPoint x: 369, startPoint y: 327, endPoint x: 224, endPoint y: 316, distance: 145.4
click at [224, 316] on div "Edit Restaurant Branches Menus Sections Full Menu View Edit Menu Choice Groups …" at bounding box center [784, 261] width 1568 height 846
type input "2.25"
click at [457, 634] on span "Create" at bounding box center [445, 631] width 283 height 16
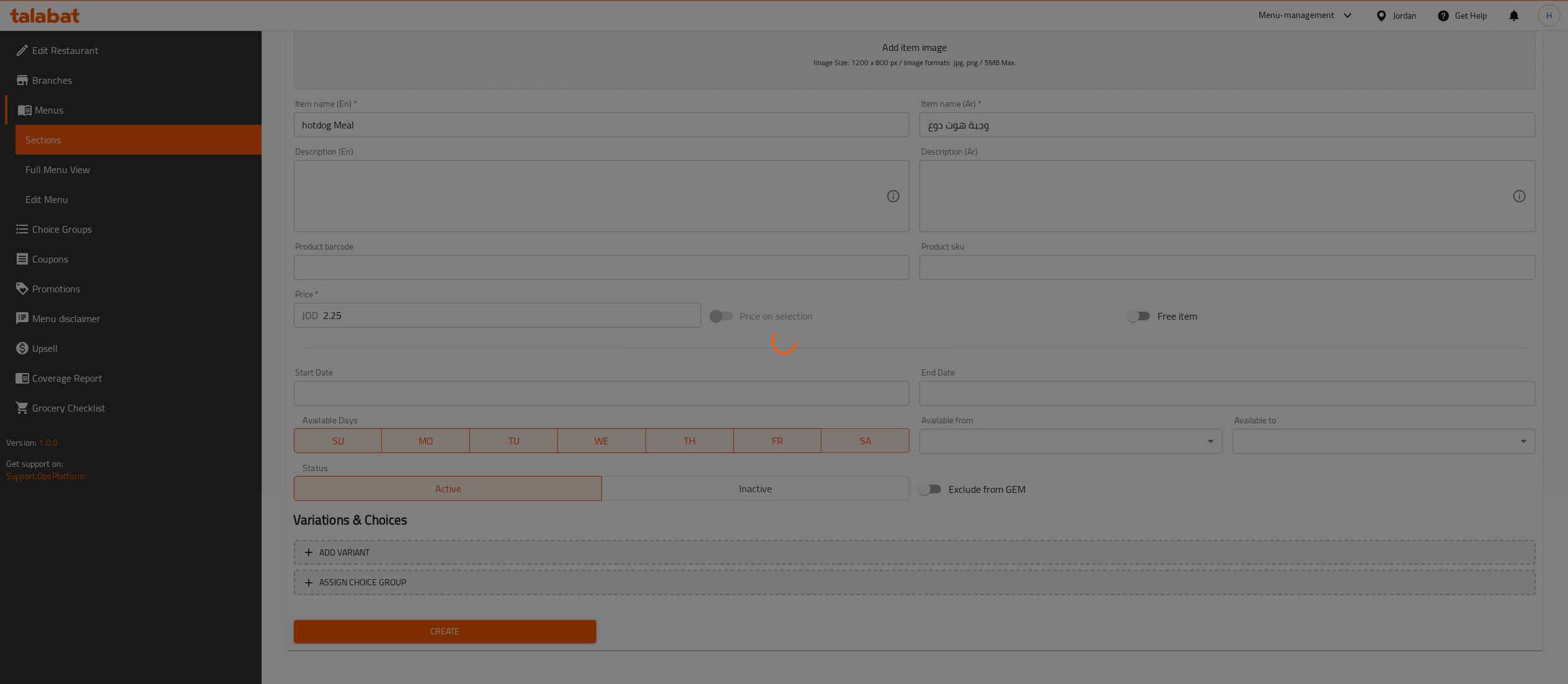
type input "0"
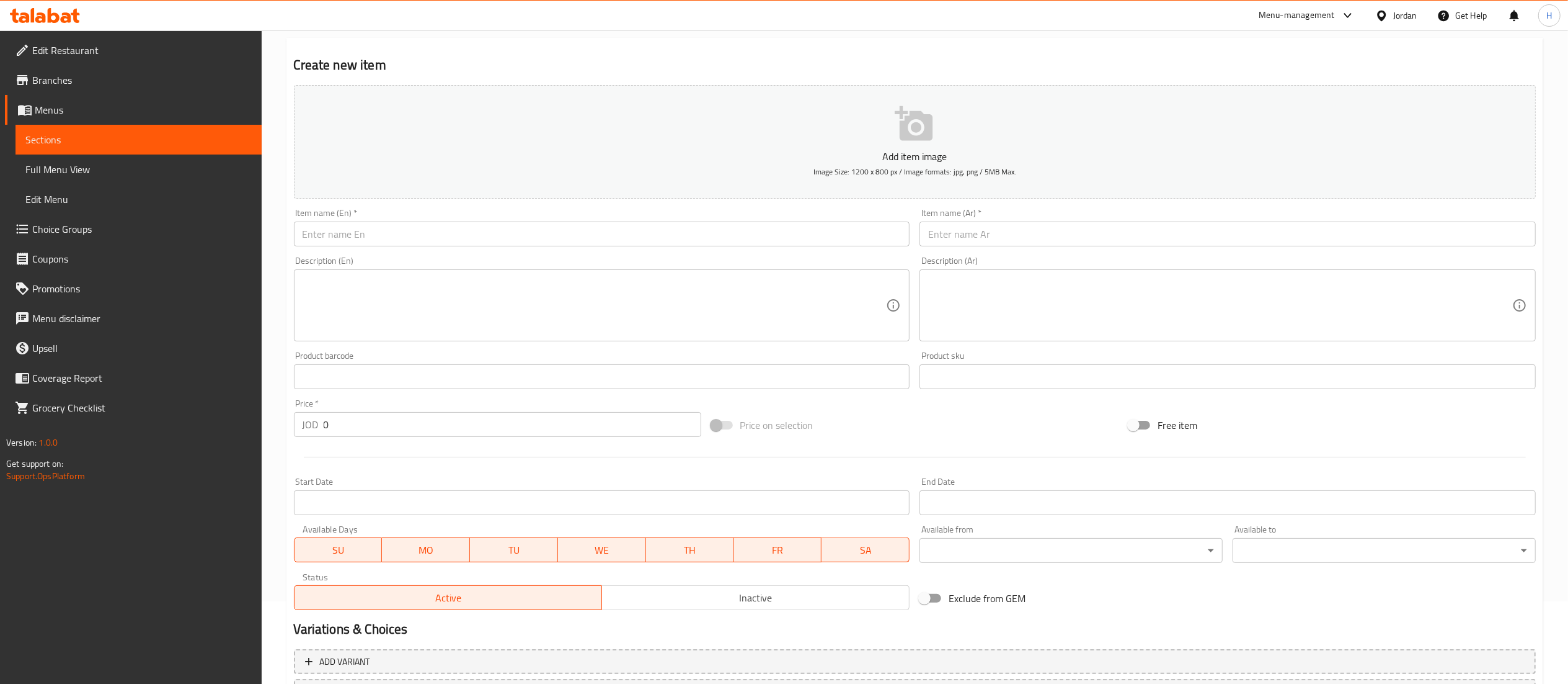
scroll to position [0, 0]
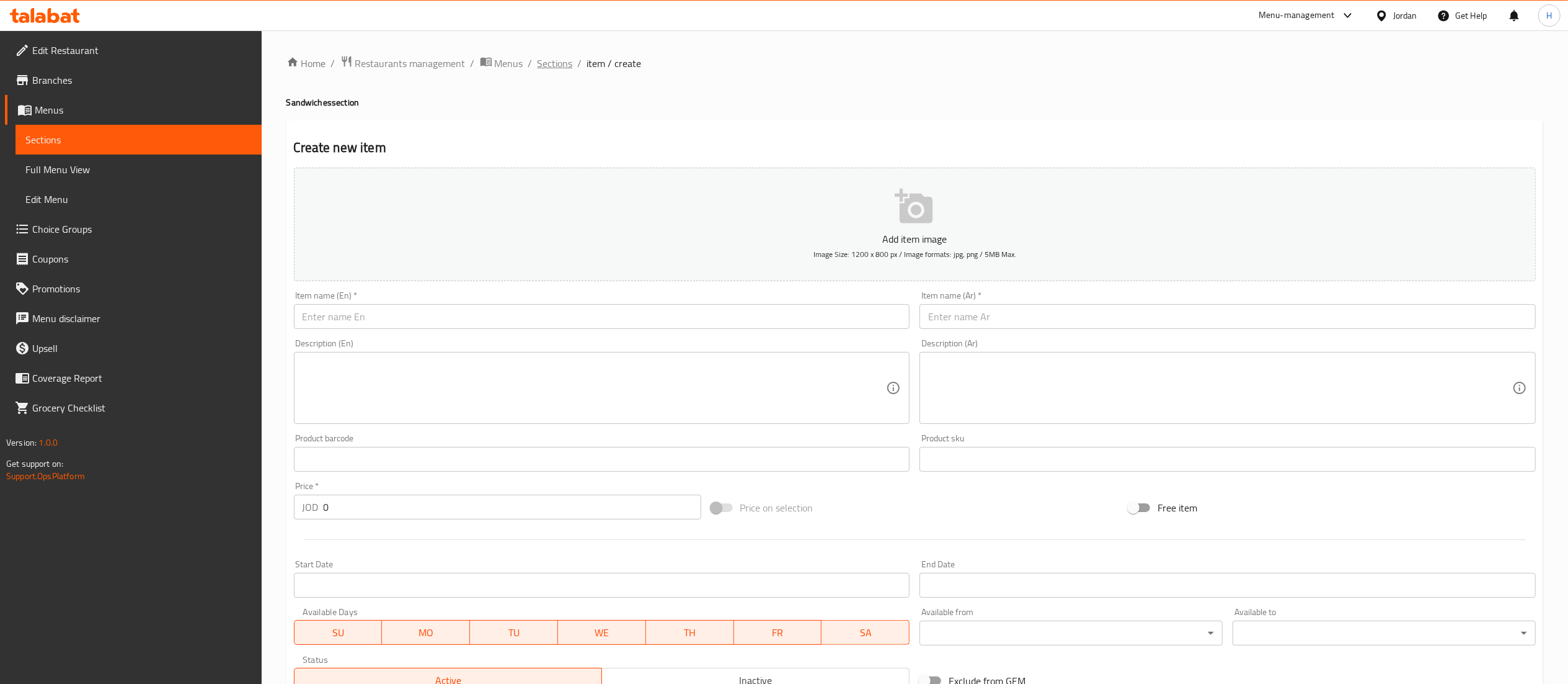
click at [552, 62] on span "Sections" at bounding box center [555, 63] width 36 height 15
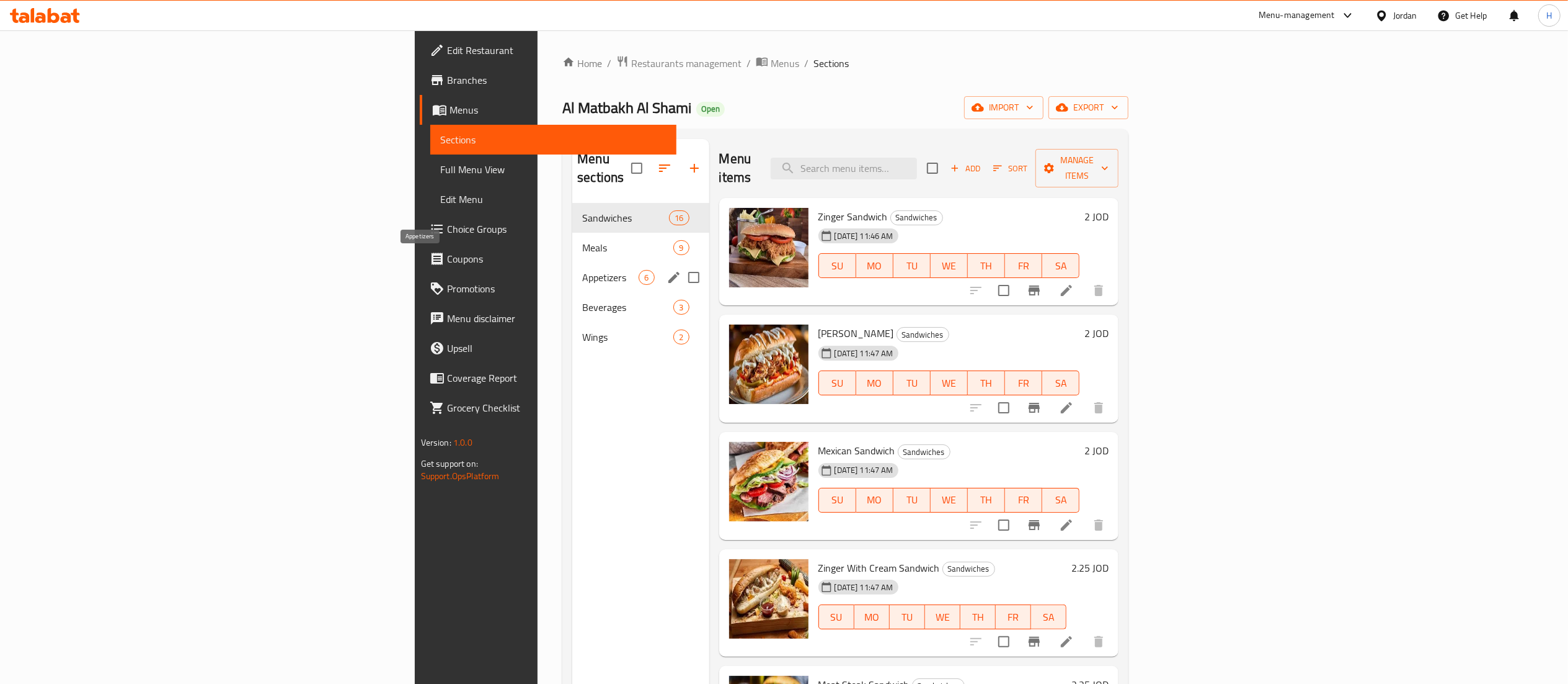
click at [582, 270] on span "Appetizers" at bounding box center [610, 277] width 56 height 15
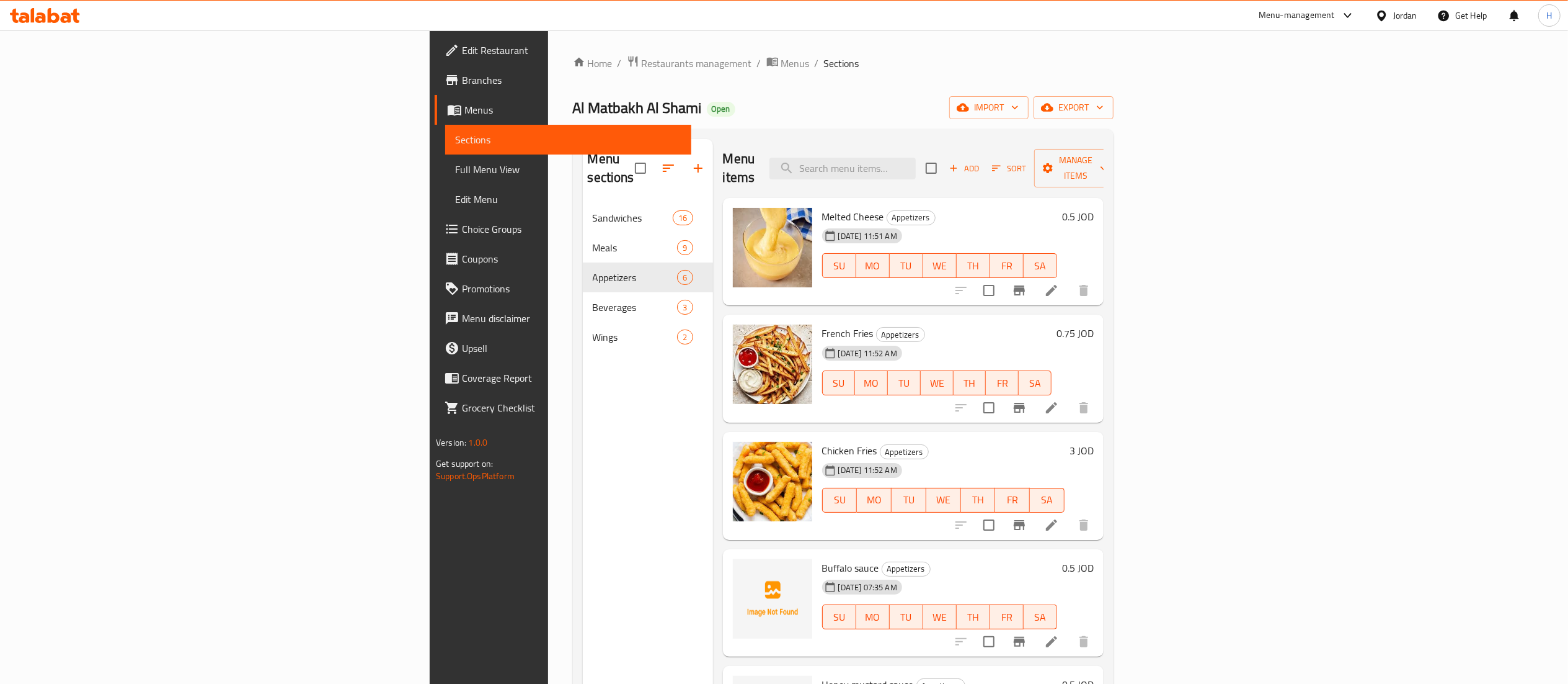
click at [981, 161] on span "Add" at bounding box center [964, 169] width 34 height 14
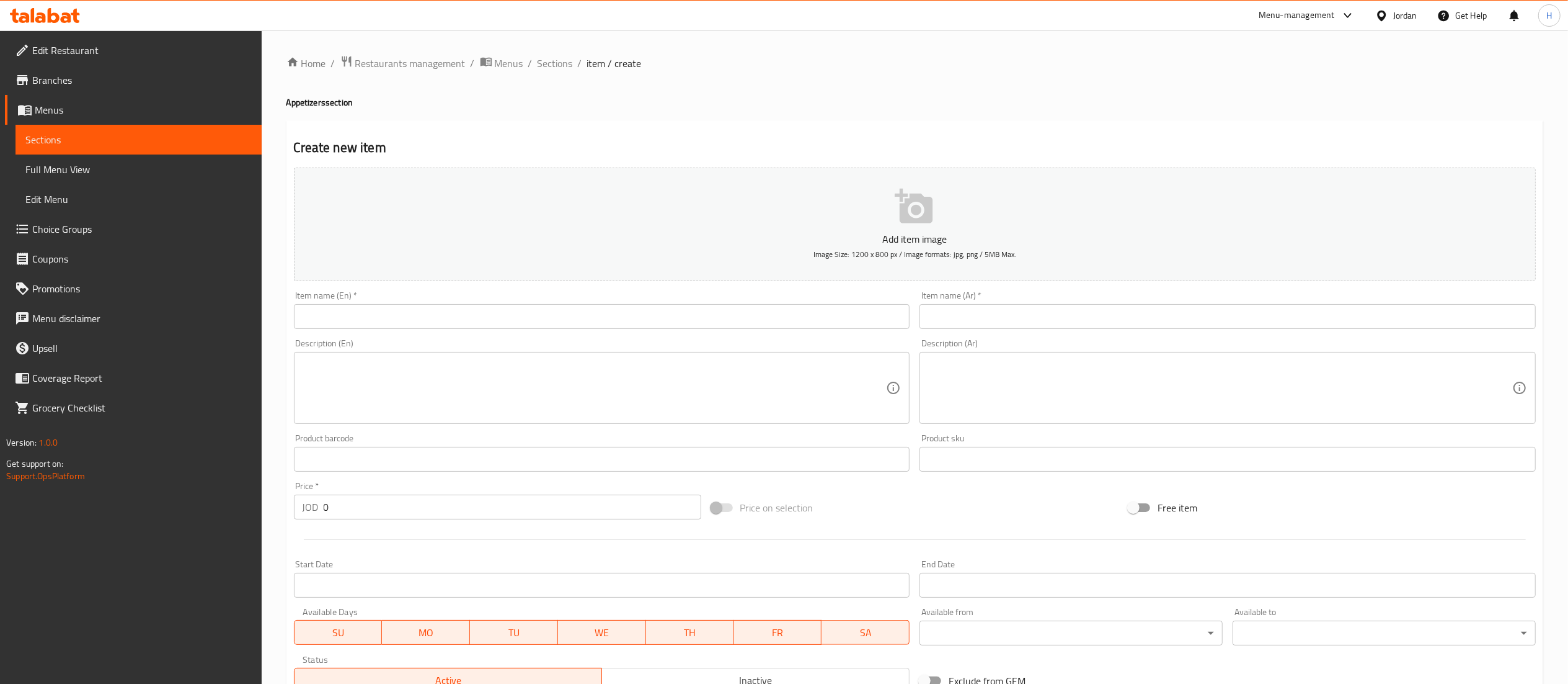
click at [1087, 325] on input "text" at bounding box center [1227, 316] width 616 height 25
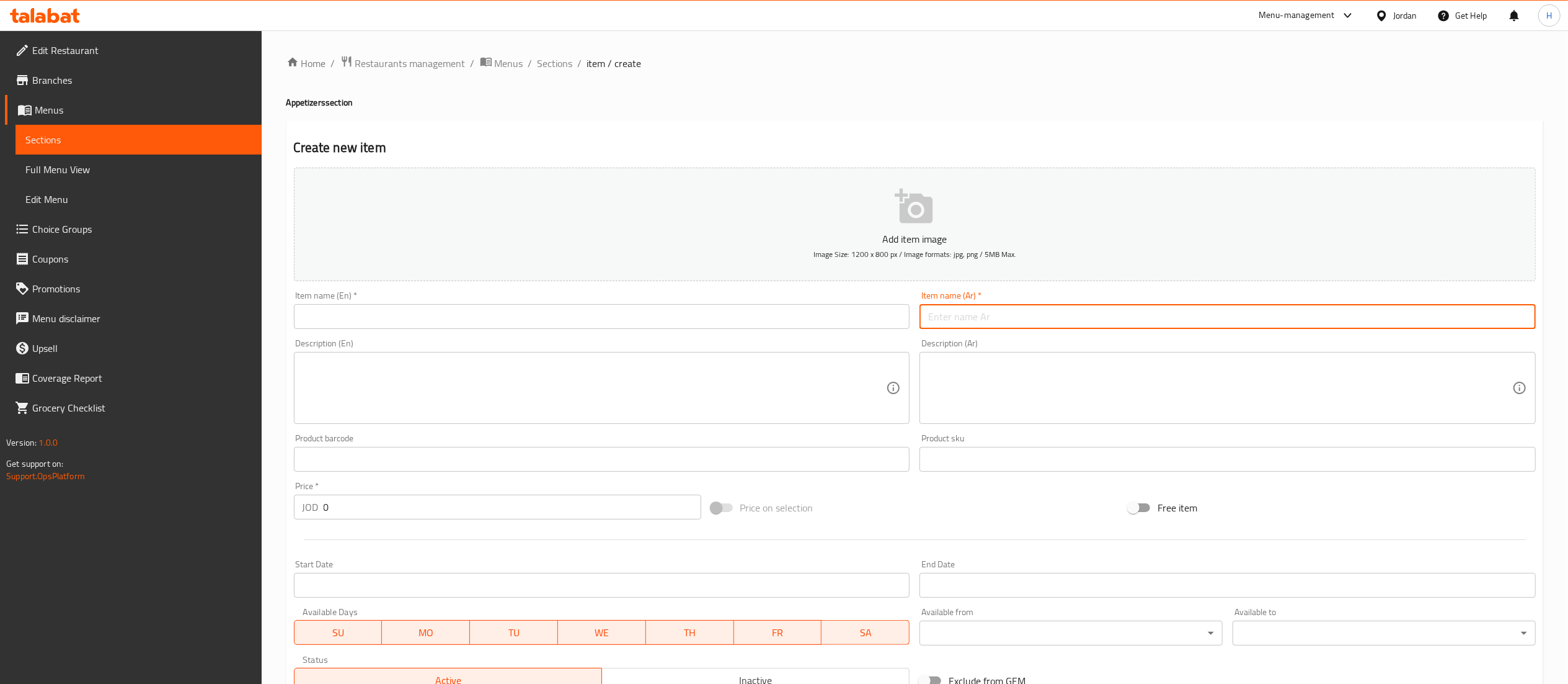
paste input "علبة بطاطا ودجز"
type input "علبة بطاطا ودجز"
click at [753, 302] on div "Item name (En)   * Item name (En) *" at bounding box center [602, 310] width 616 height 38
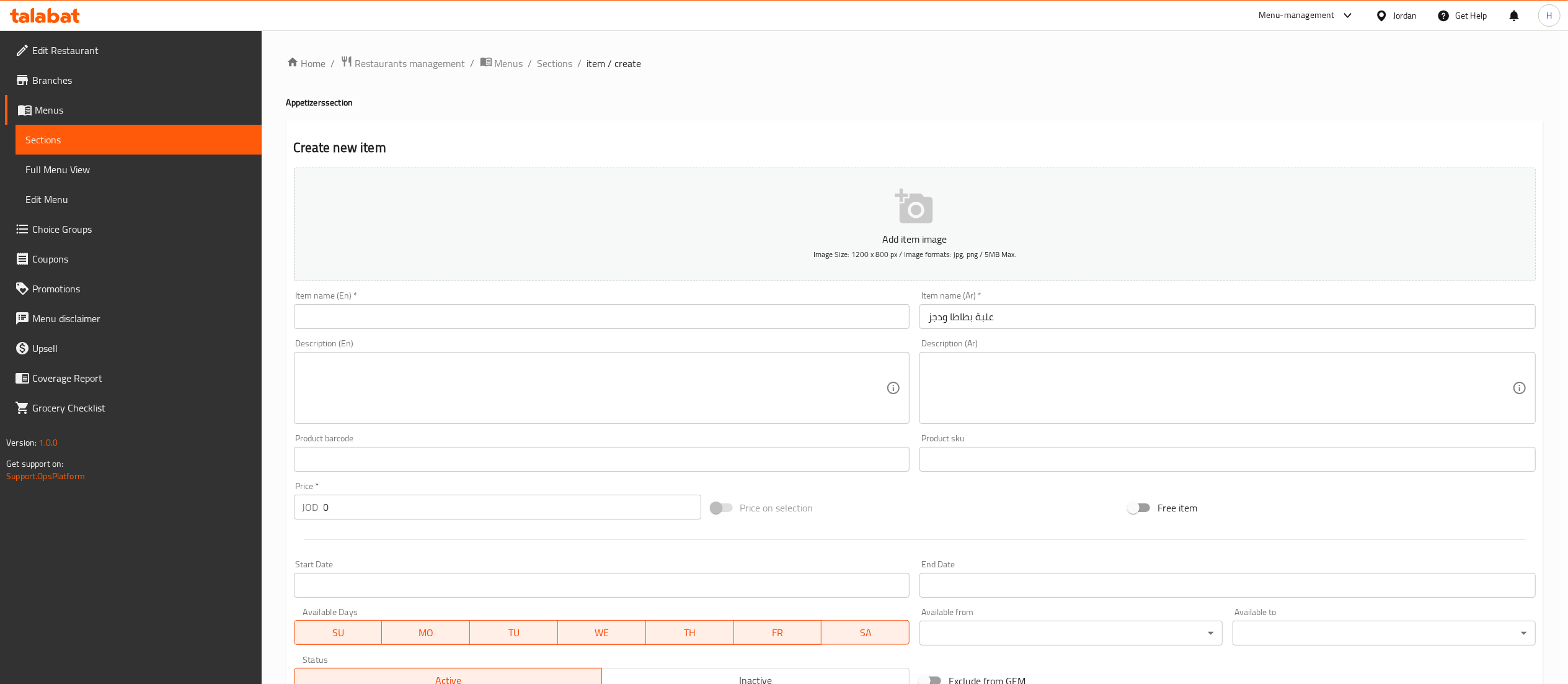
click at [744, 318] on input "text" at bounding box center [602, 316] width 616 height 25
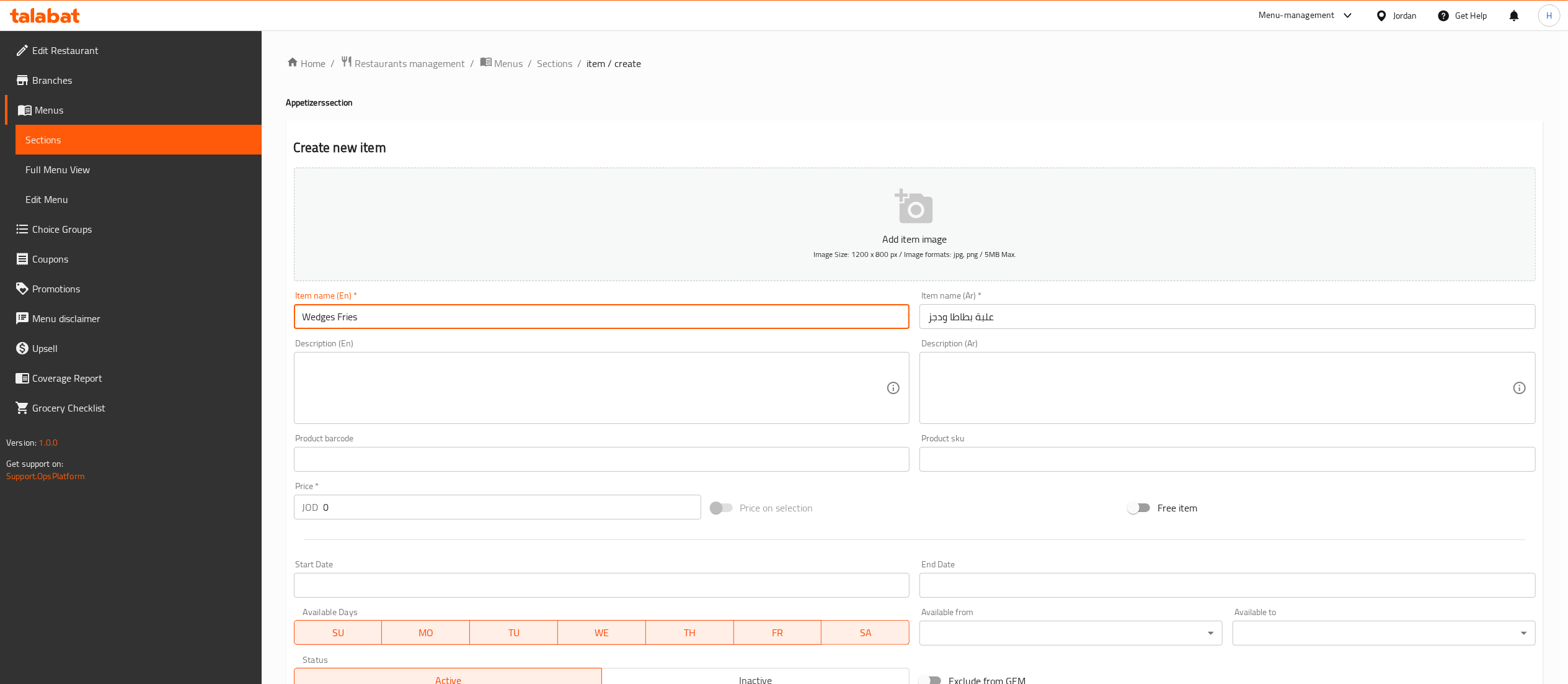
type input "Wedges Fries"
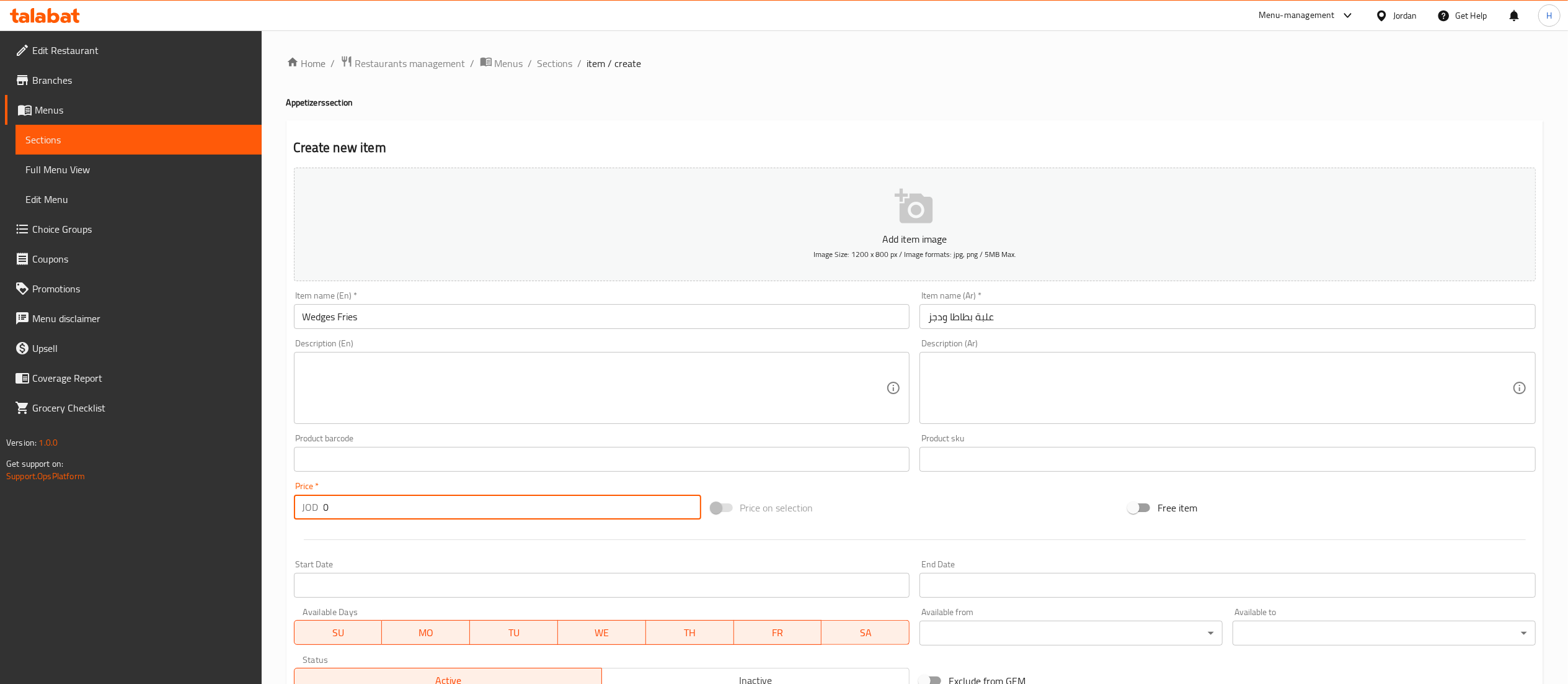
drag, startPoint x: 391, startPoint y: 506, endPoint x: 321, endPoint y: 491, distance: 71.6
click at [383, 506] on input "0" at bounding box center [513, 507] width 378 height 25
type input "1"
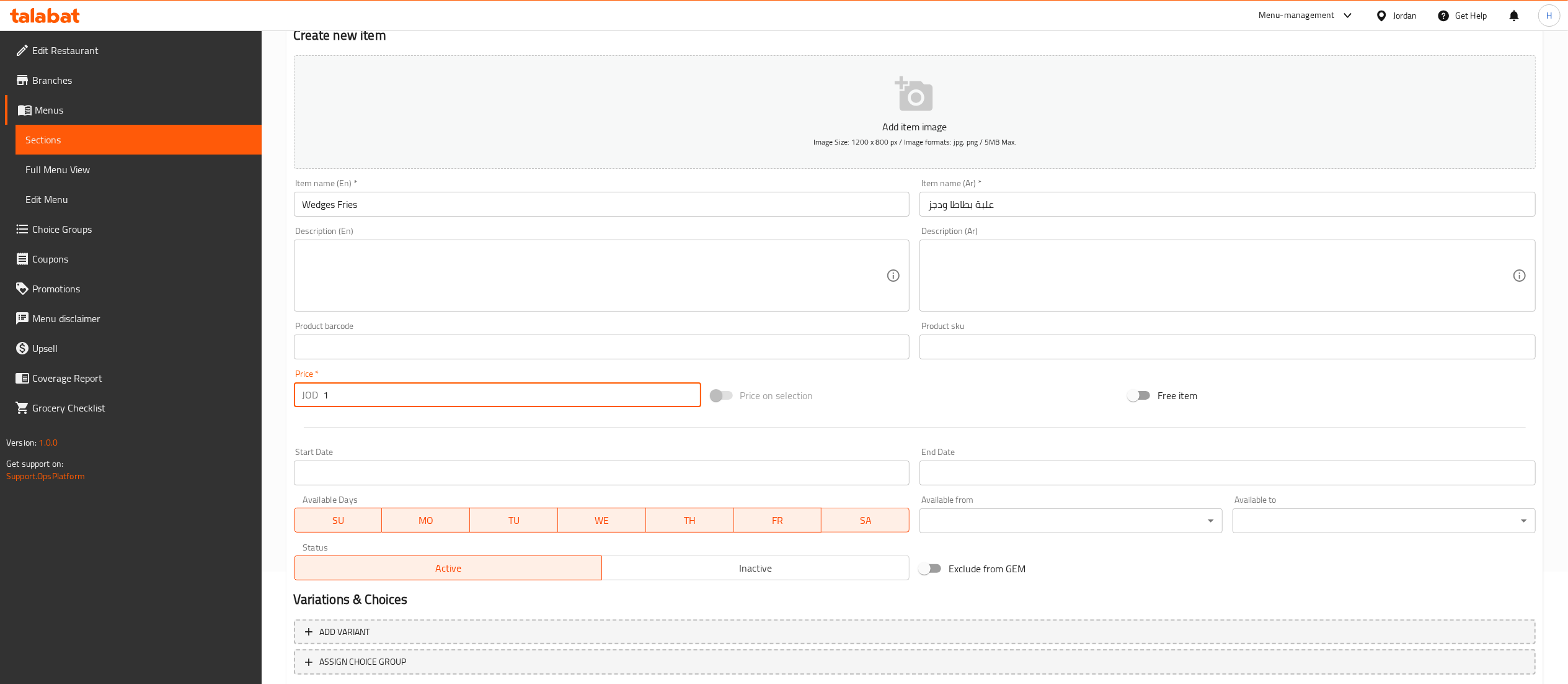
scroll to position [192, 0]
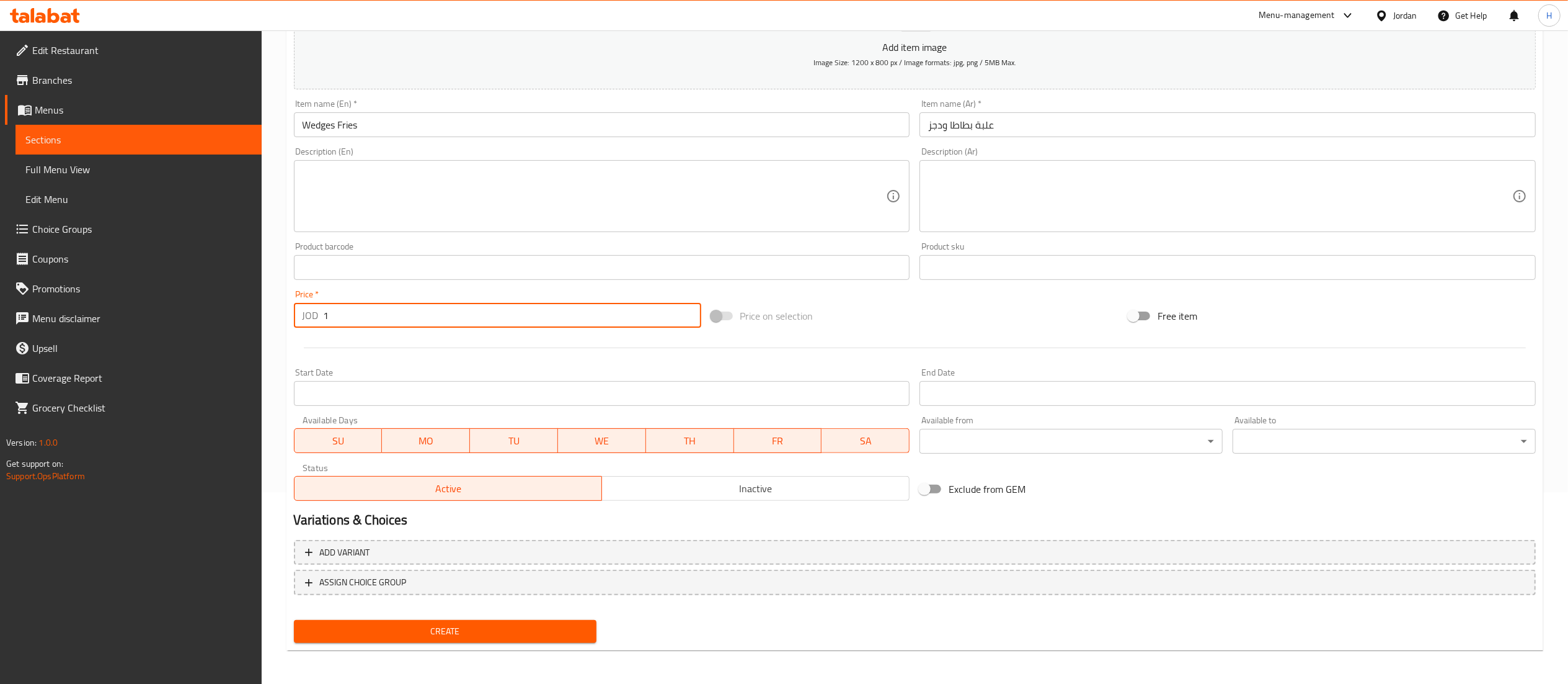
click at [418, 625] on span "Create" at bounding box center [445, 631] width 283 height 16
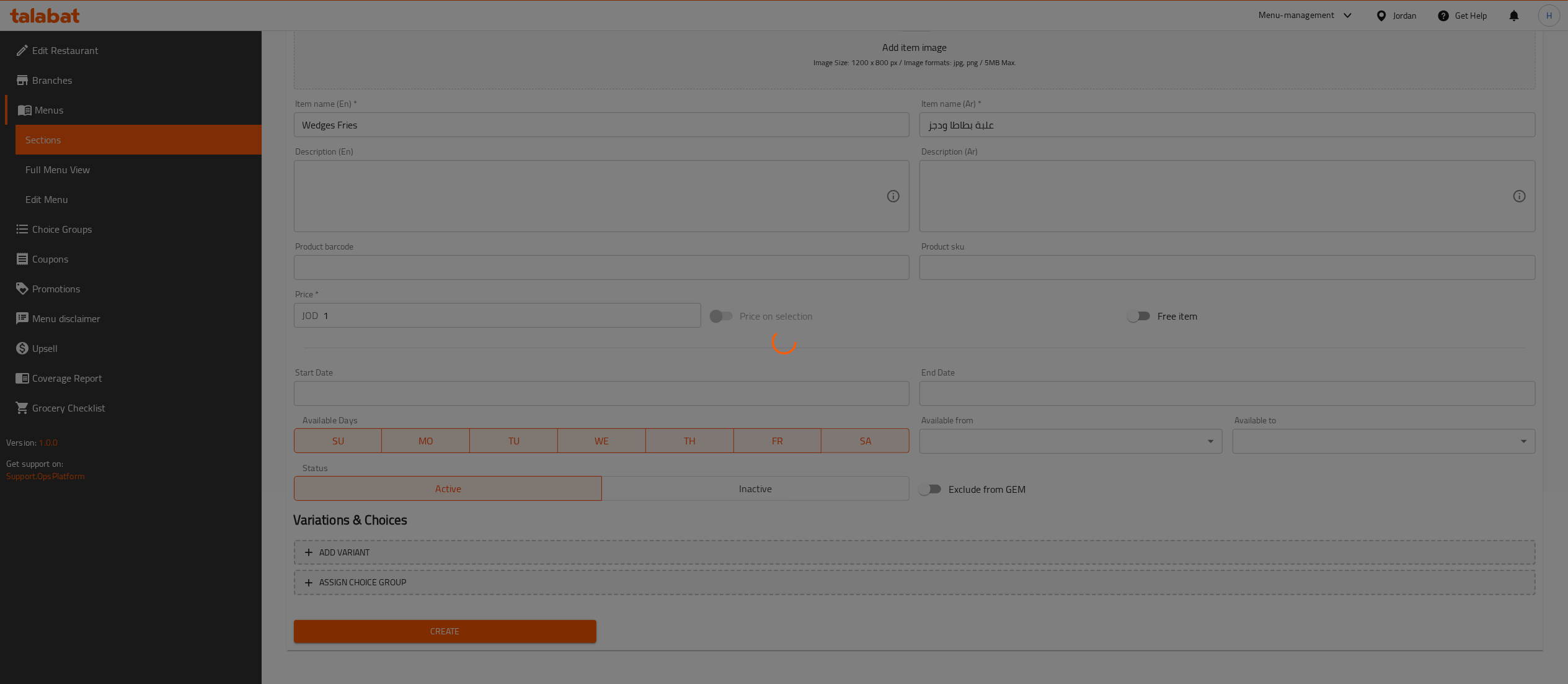
type input "0"
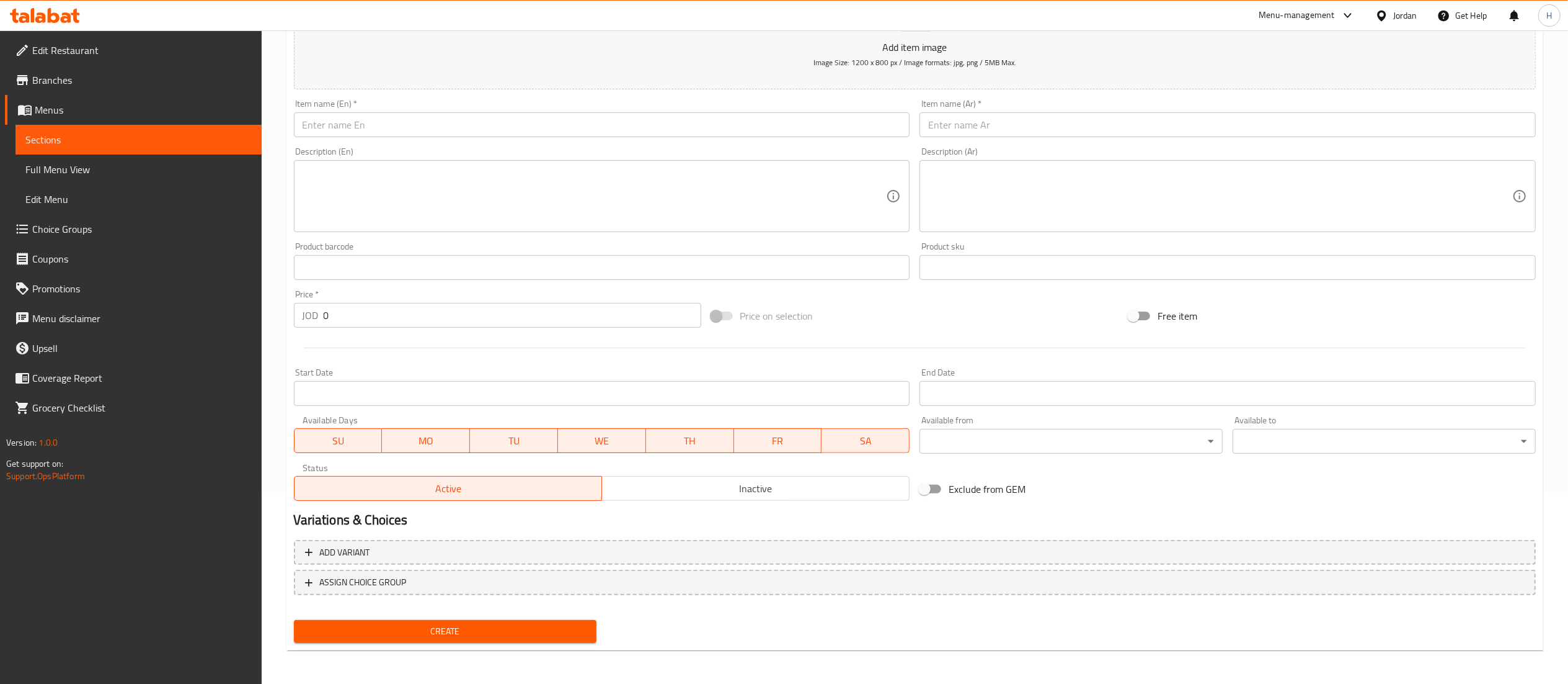
click at [1059, 128] on input "text" at bounding box center [1227, 124] width 616 height 25
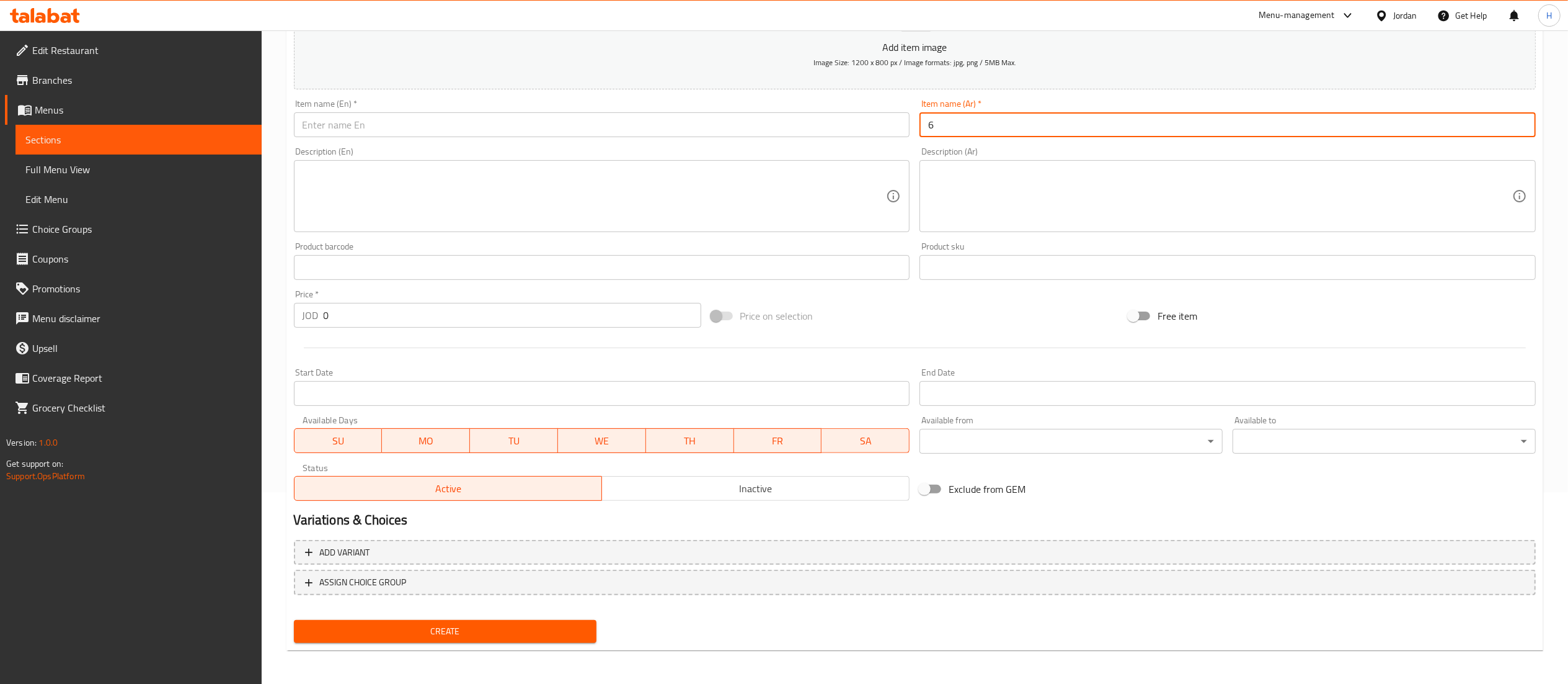
paste input "حبات اصابع موزريلا"
type input "6 حبات اصابع موزريلا"
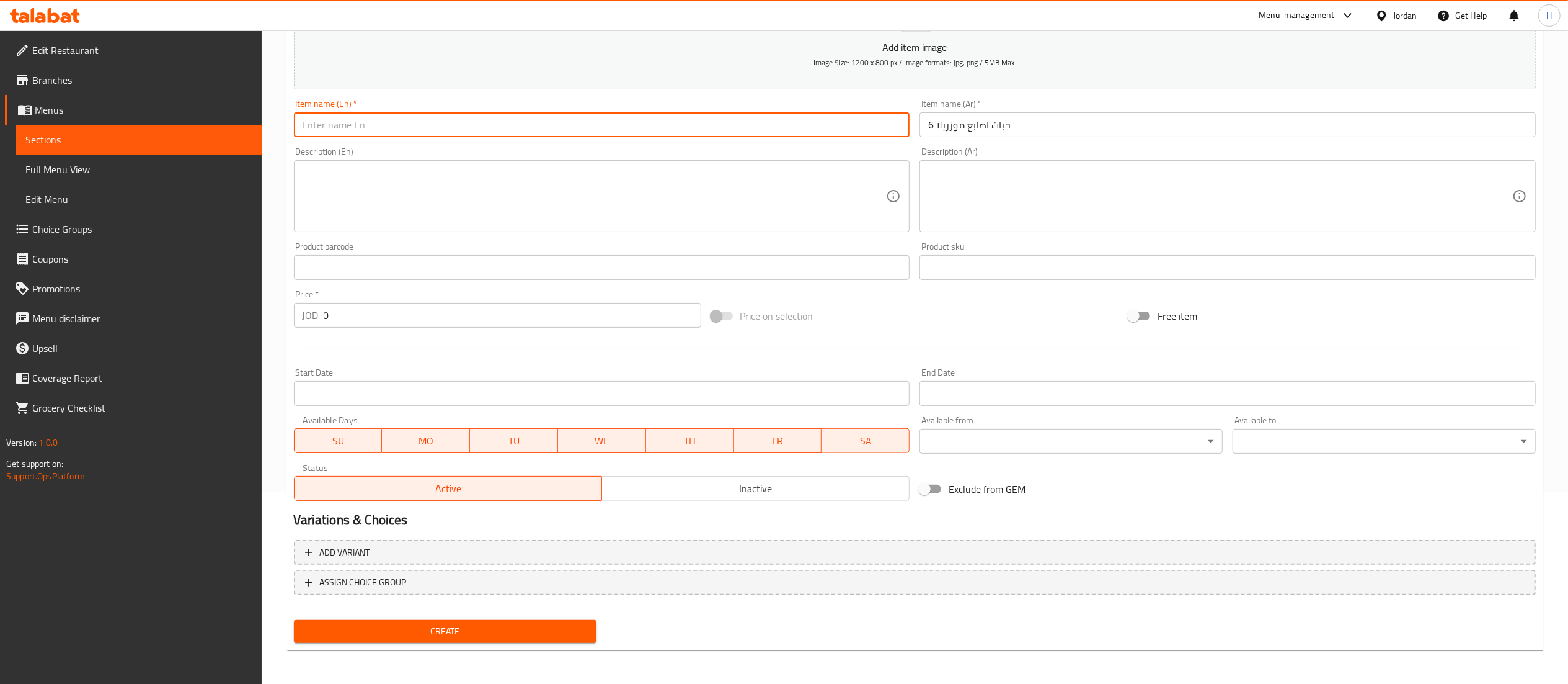
click at [712, 124] on input "text" at bounding box center [602, 124] width 616 height 25
click at [990, 125] on input "6 حبات اصابع موزريلا" at bounding box center [1227, 124] width 616 height 25
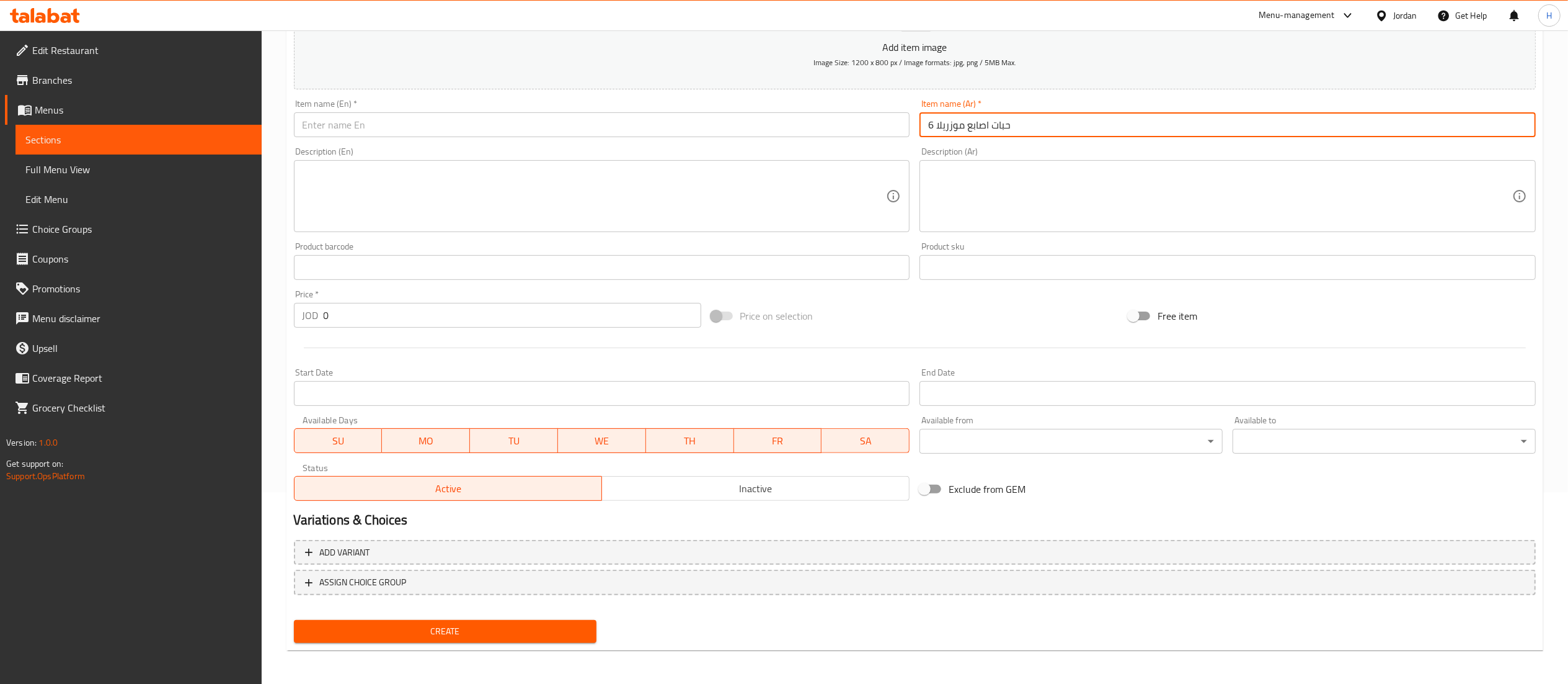
click at [990, 125] on input "6 حبات اصابع موزريلا" at bounding box center [1227, 124] width 616 height 25
click at [631, 126] on input "text" at bounding box center [602, 124] width 616 height 25
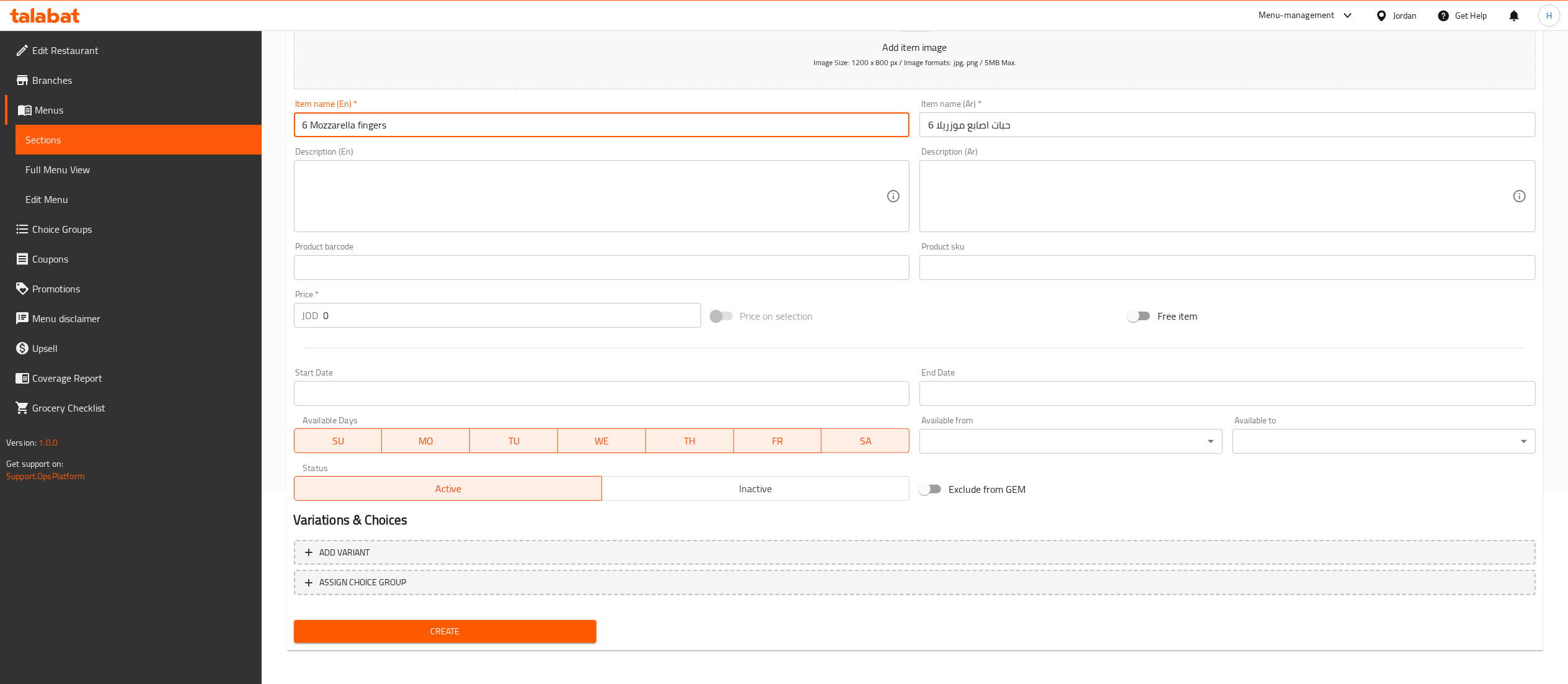
type input "6 Mozzarella fingers"
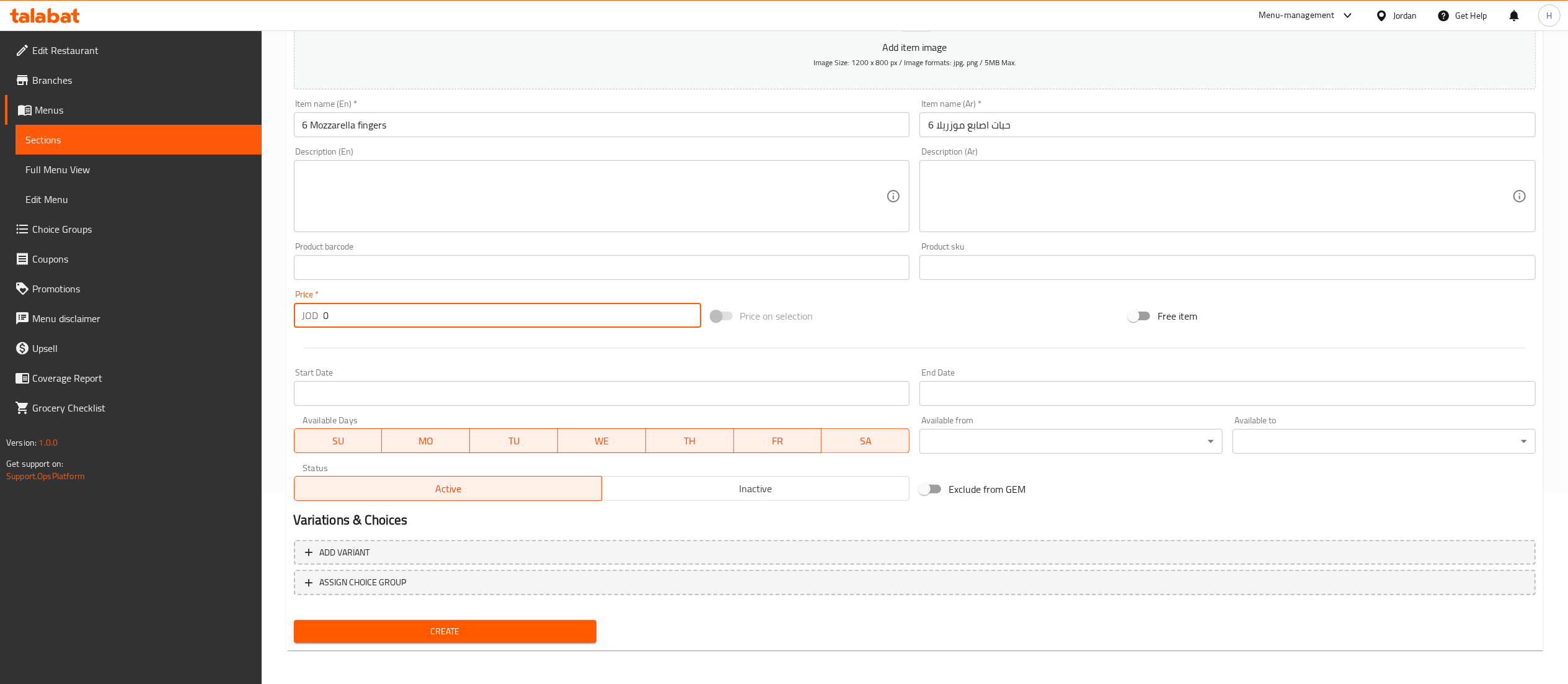
drag, startPoint x: 350, startPoint y: 305, endPoint x: 225, endPoint y: 293, distance: 125.6
click at [225, 293] on div "Edit Restaurant Branches Menus Sections Full Menu View Edit Menu Choice Groups …" at bounding box center [784, 261] width 1568 height 846
type input "2"
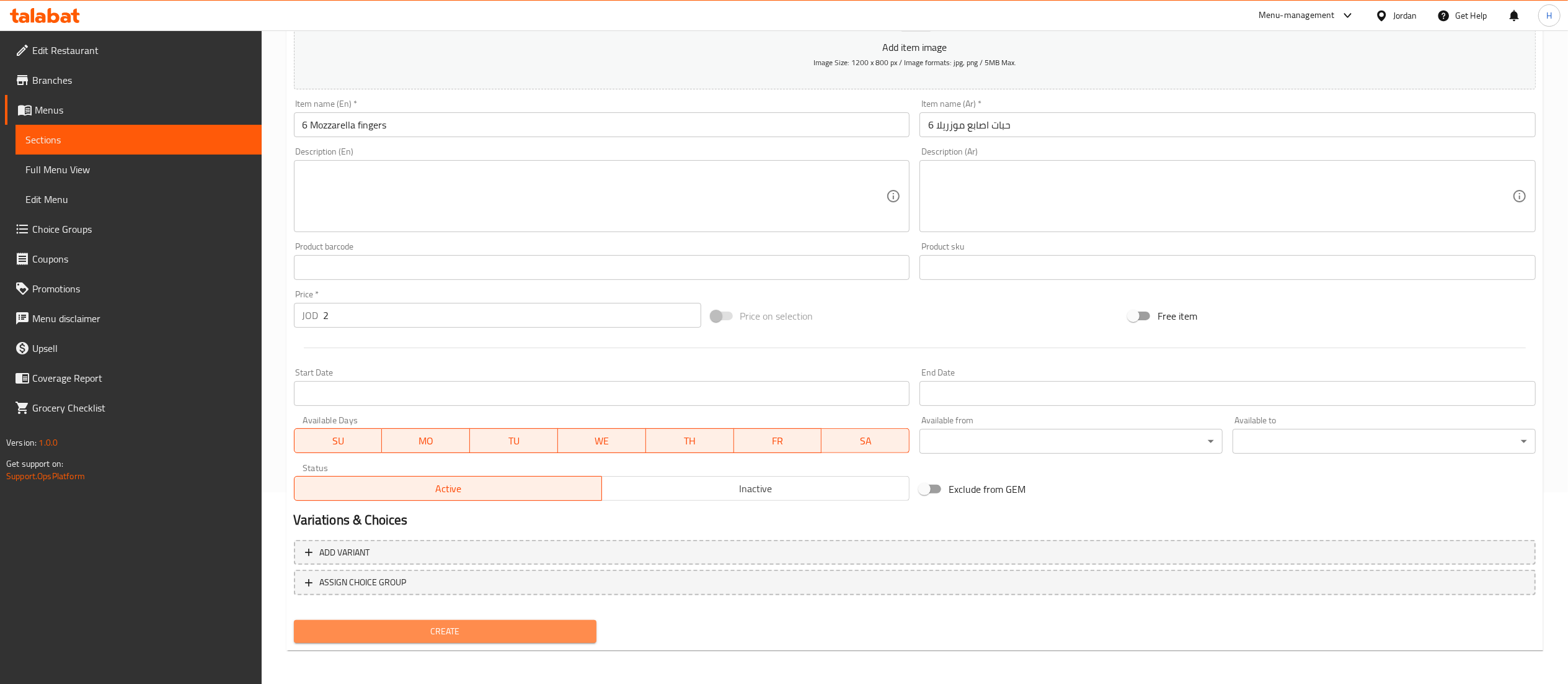
click at [457, 625] on span "Create" at bounding box center [445, 631] width 283 height 16
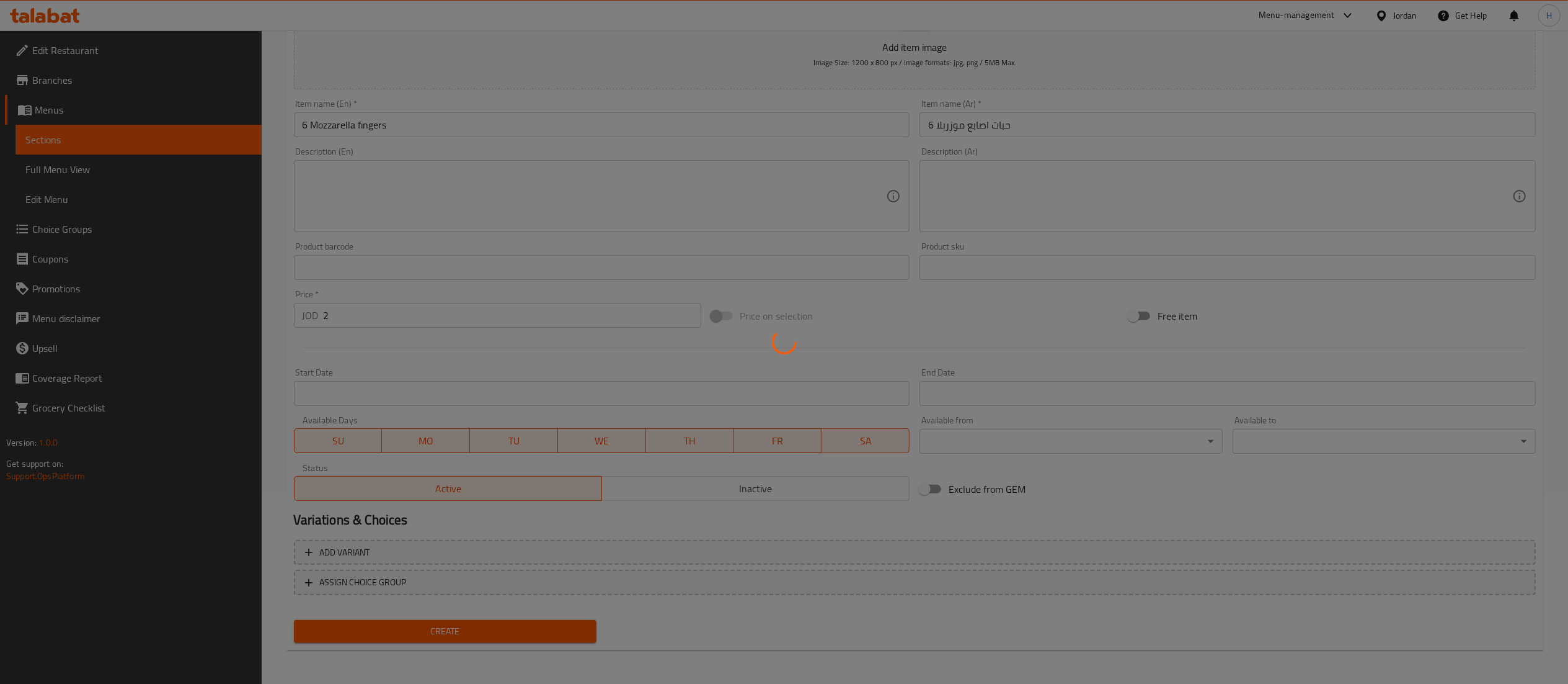
type input "0"
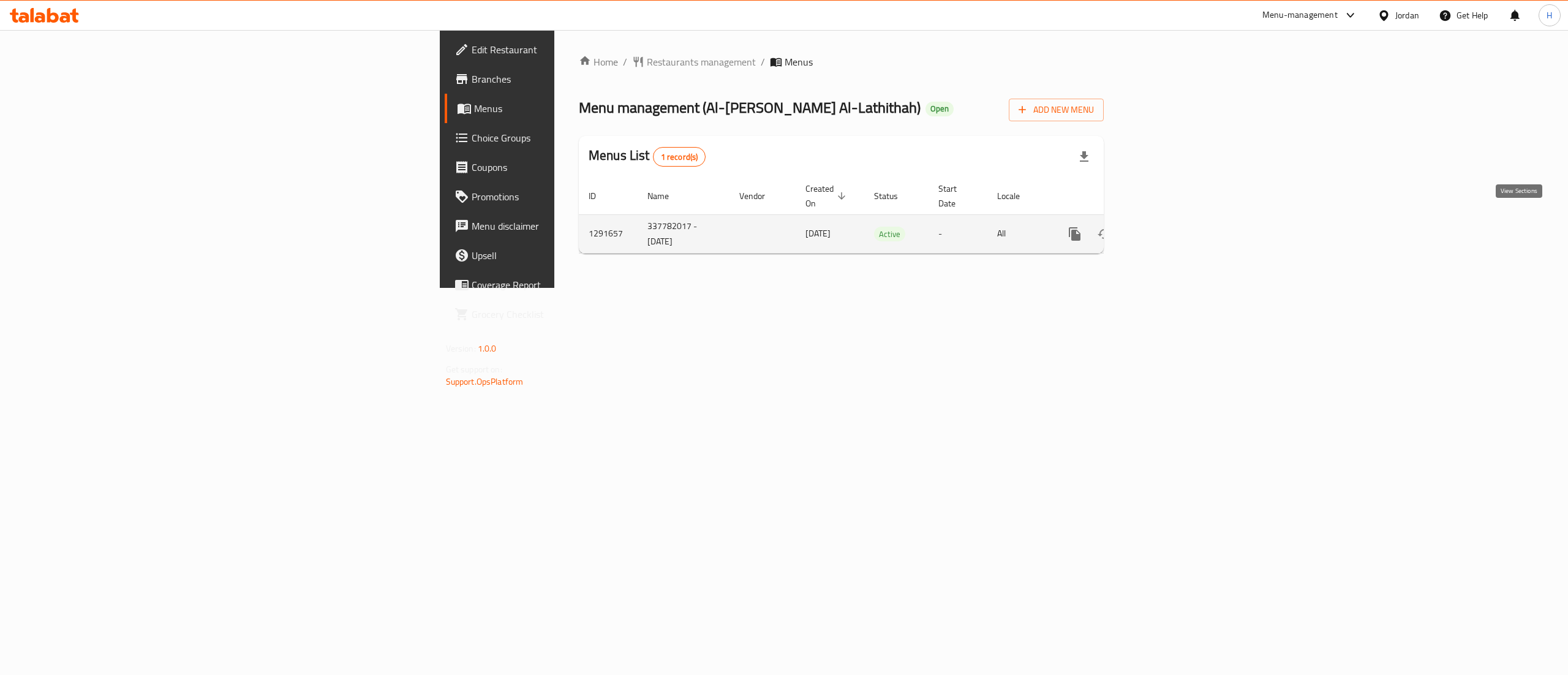
click at [1171, 226] on icon "enhanced table" at bounding box center [1163, 234] width 15 height 15
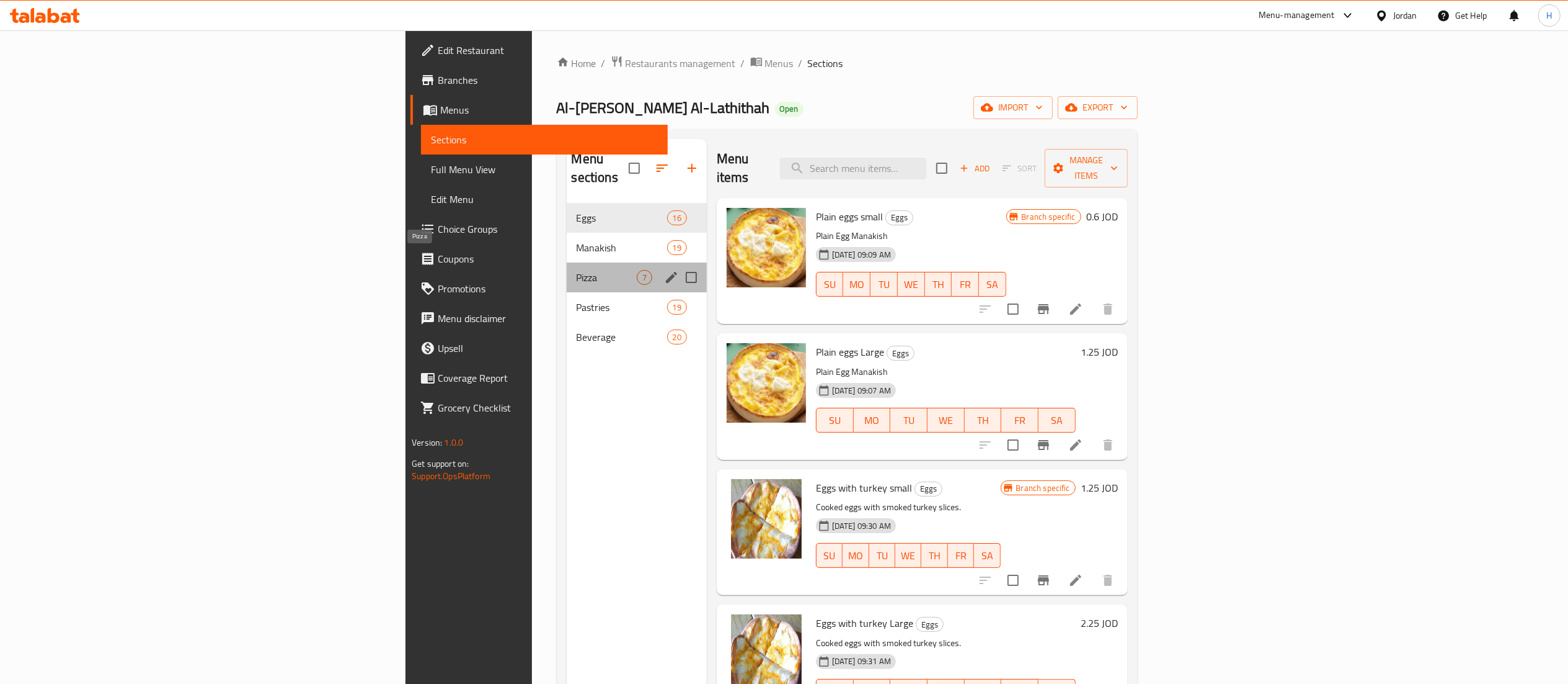
click at [577, 270] on span "Pizza" at bounding box center [606, 277] width 60 height 15
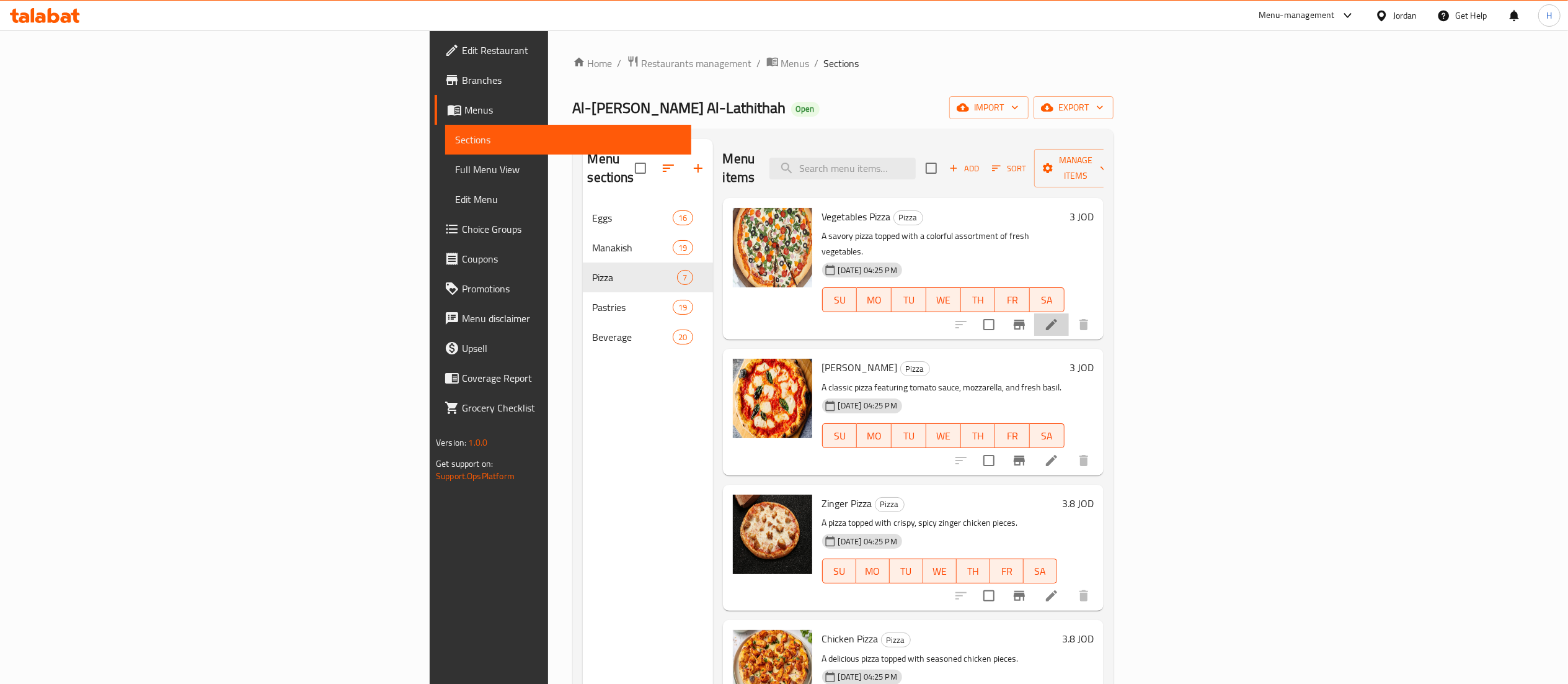
click at [1069, 313] on li at bounding box center [1052, 324] width 35 height 22
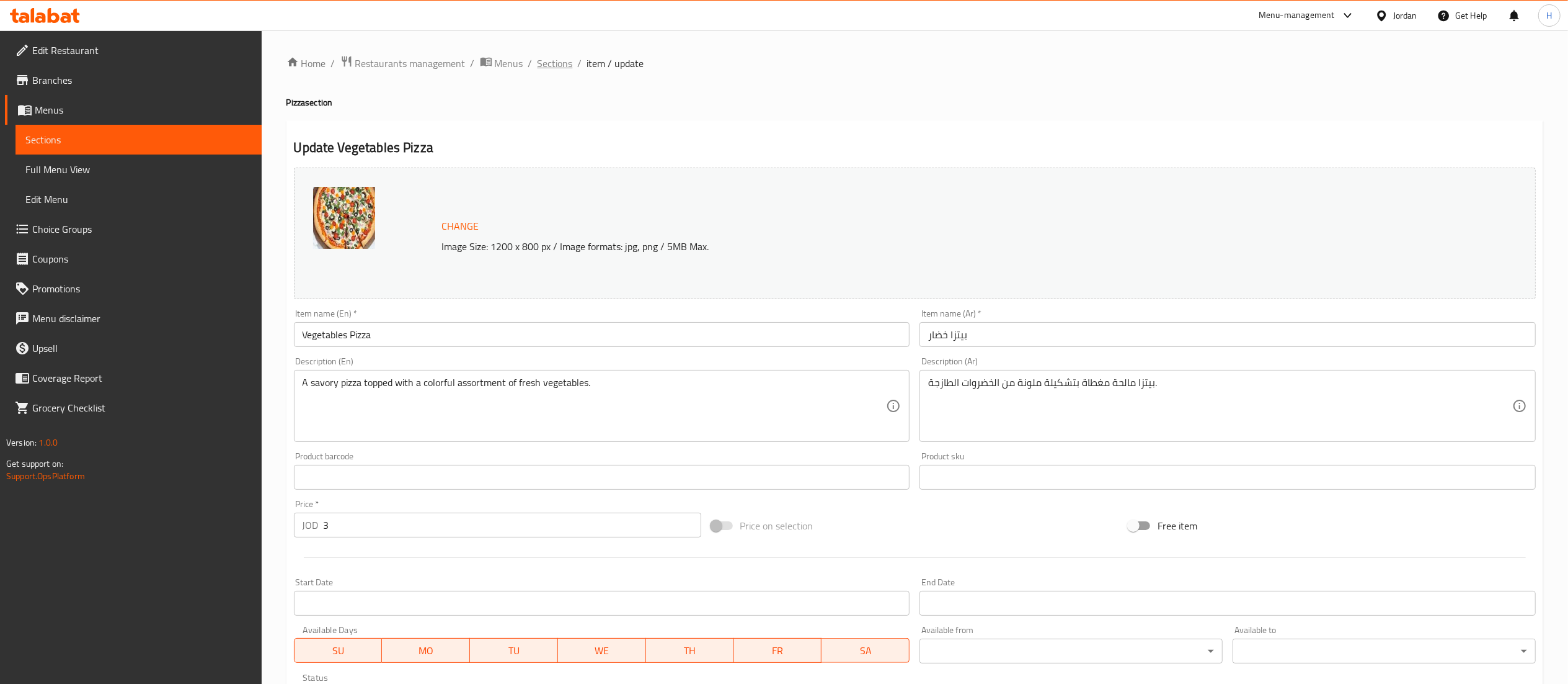
click at [557, 62] on span "Sections" at bounding box center [555, 63] width 36 height 15
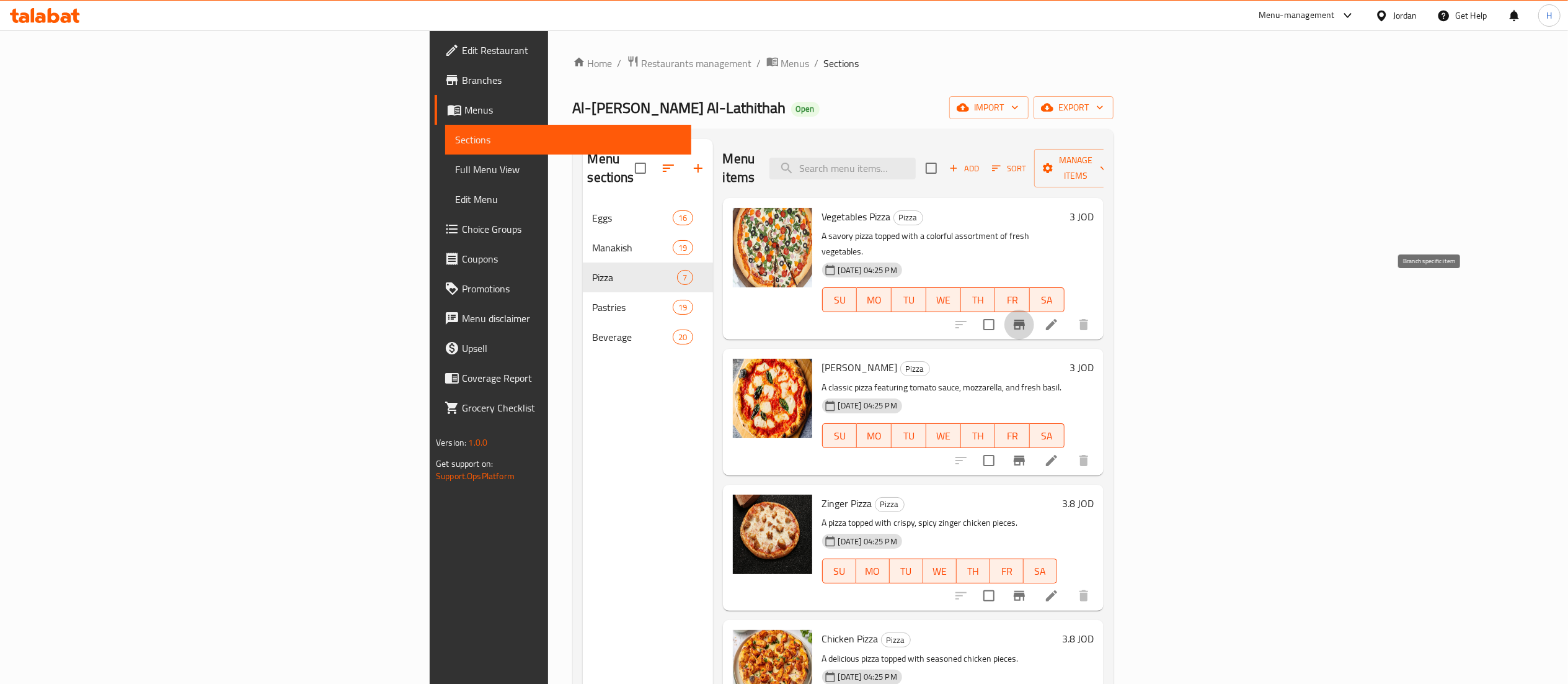
click at [1027, 317] on icon "Branch-specific-item" at bounding box center [1019, 324] width 15 height 15
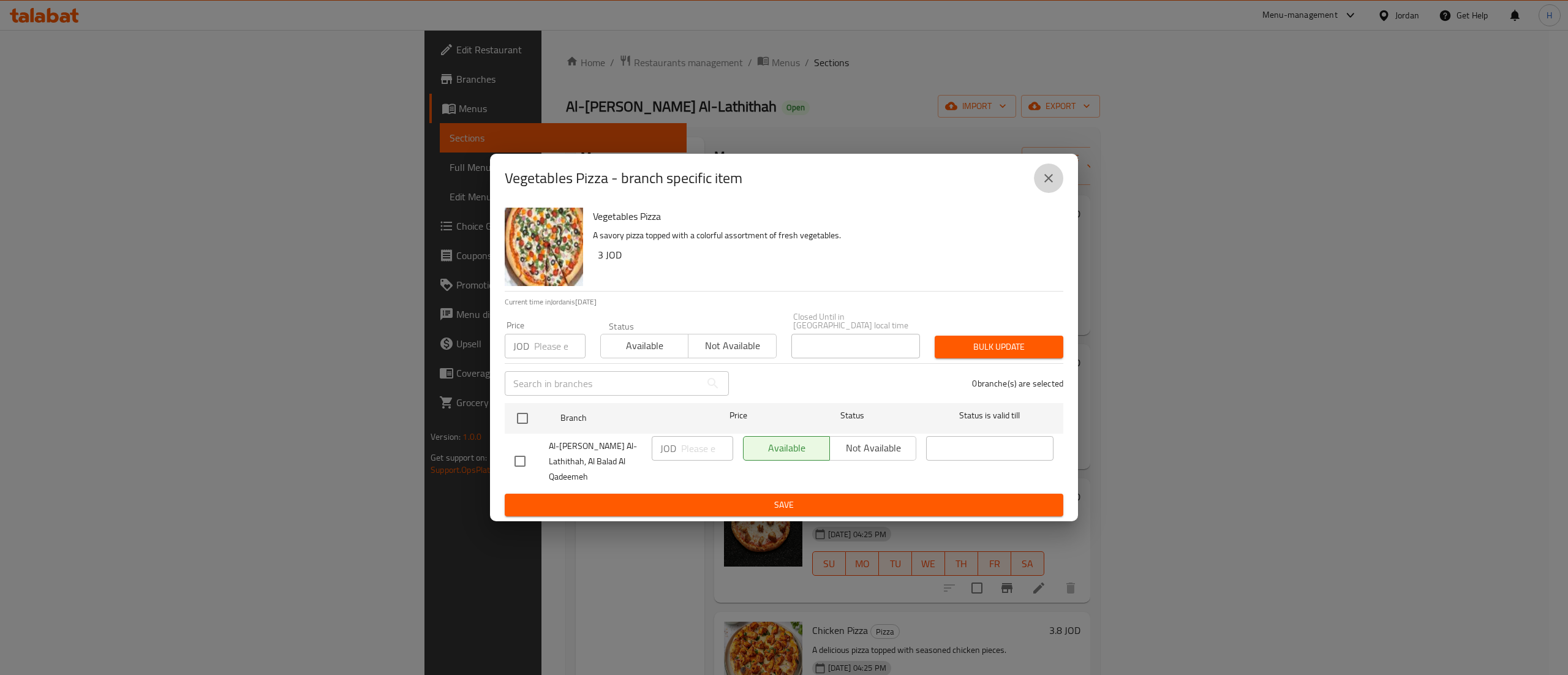
click at [1042, 186] on icon "close" at bounding box center [1048, 178] width 15 height 15
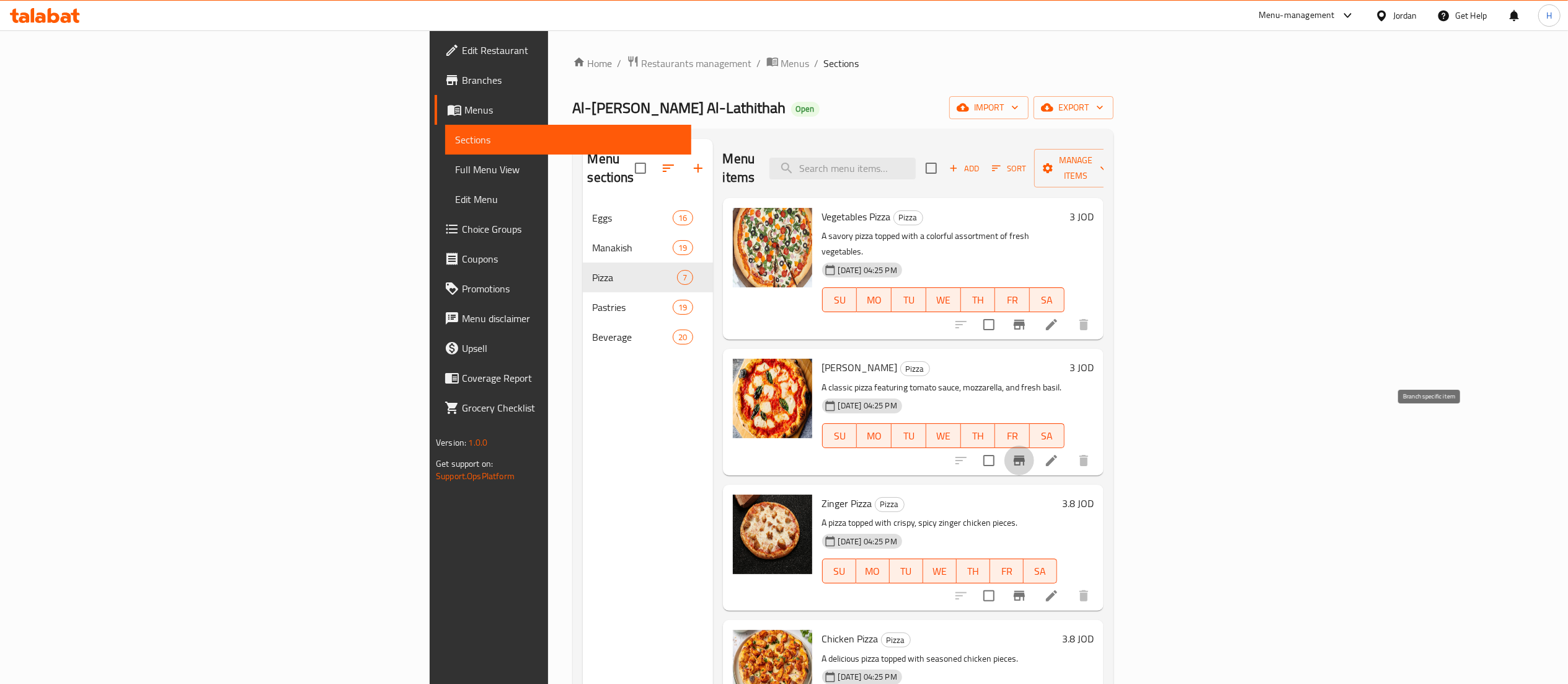
click at [1034, 445] on button "Branch-specific-item" at bounding box center [1019, 460] width 30 height 30
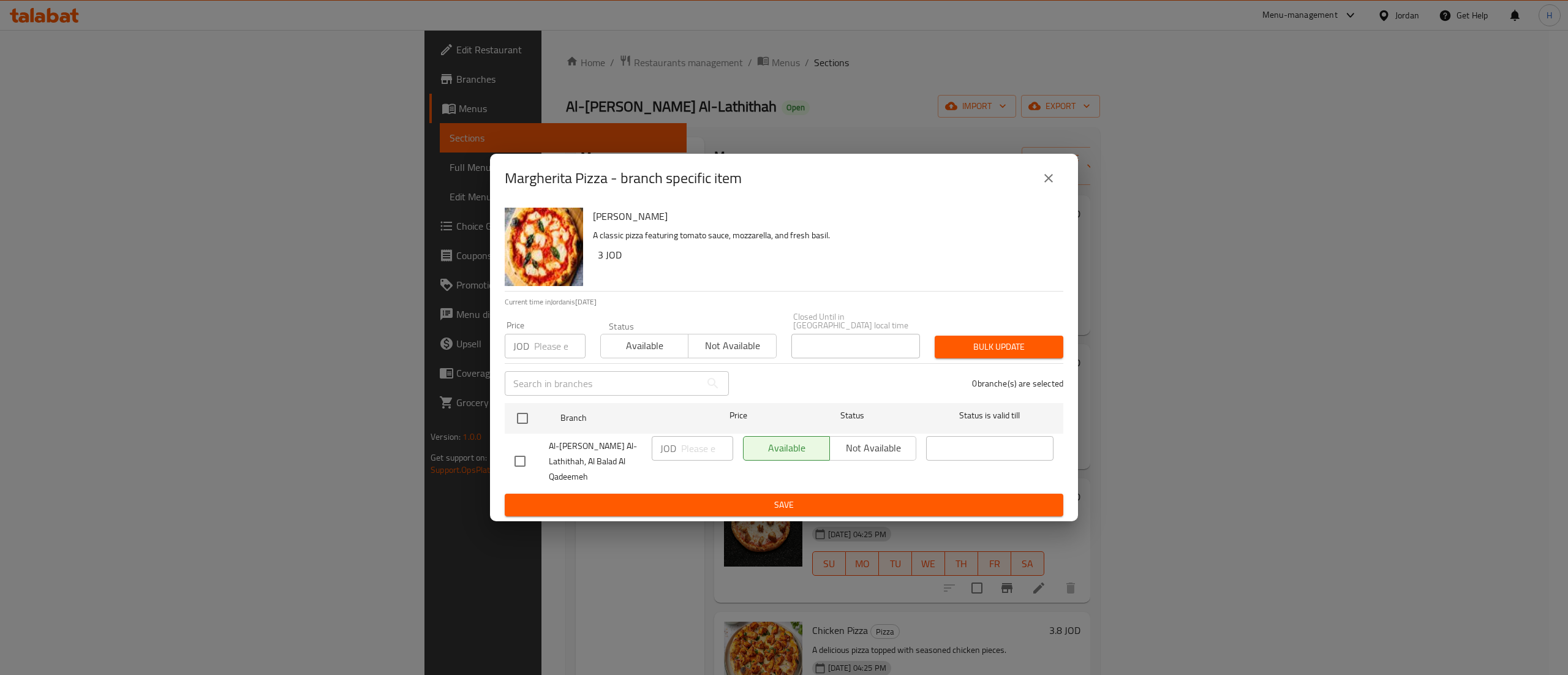
click at [1057, 192] on button "close" at bounding box center [1048, 178] width 29 height 29
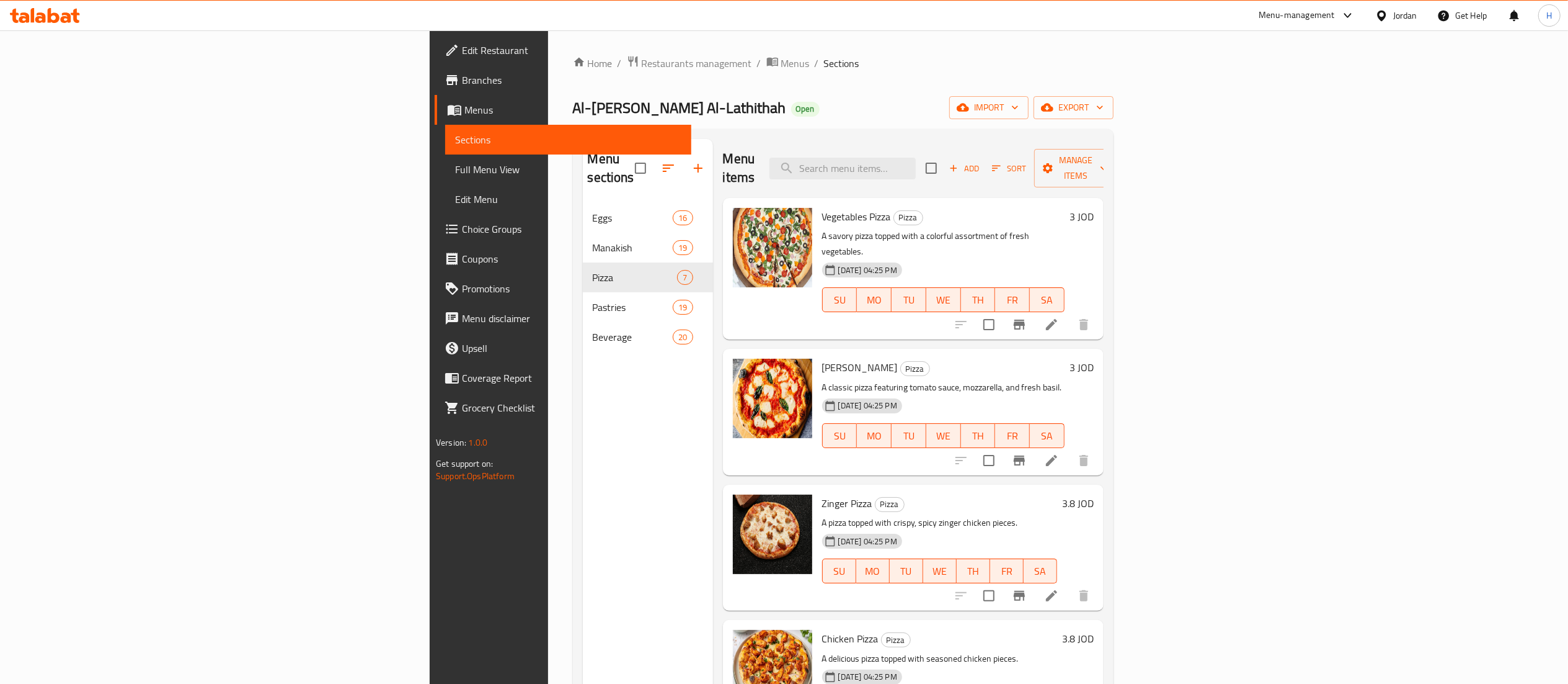
click at [1025, 591] on icon "Branch-specific-item" at bounding box center [1019, 595] width 11 height 10
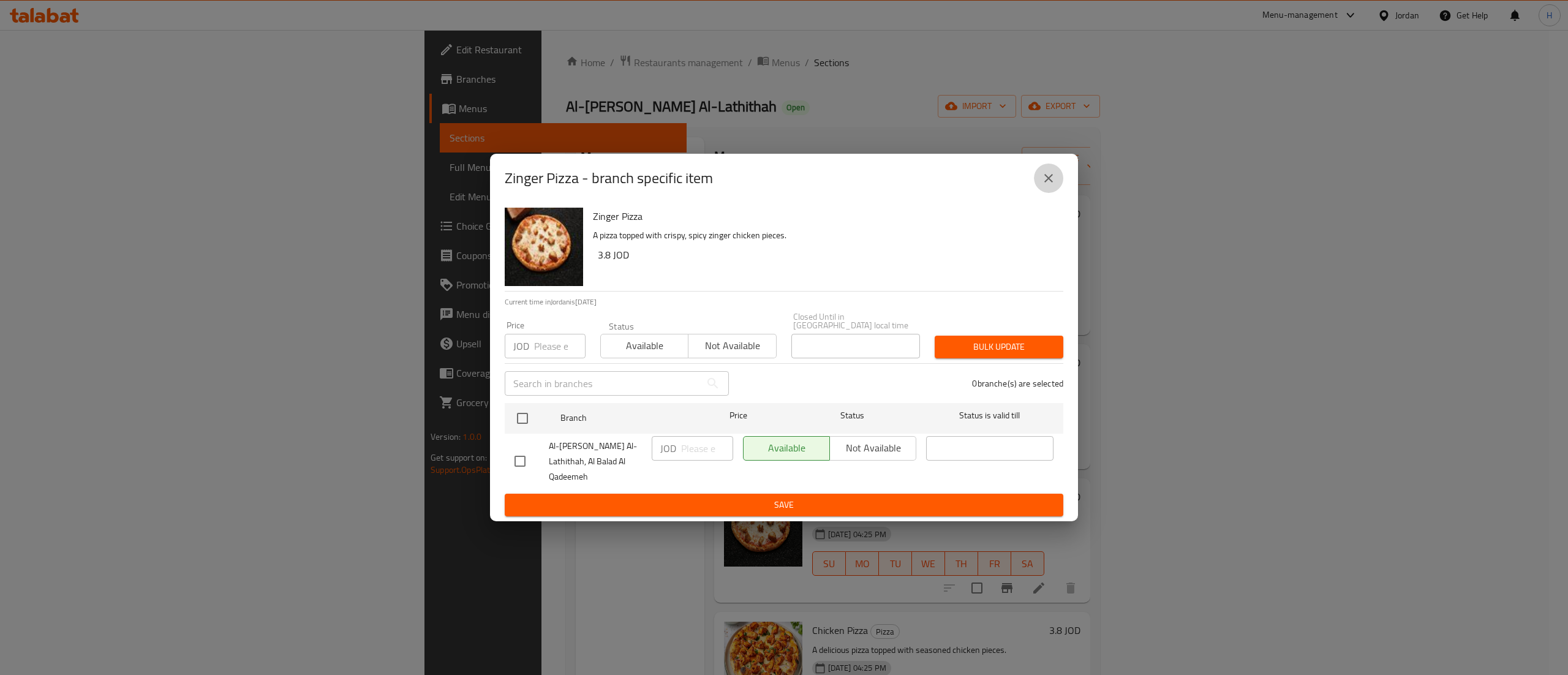
click at [1049, 185] on icon "close" at bounding box center [1048, 178] width 15 height 15
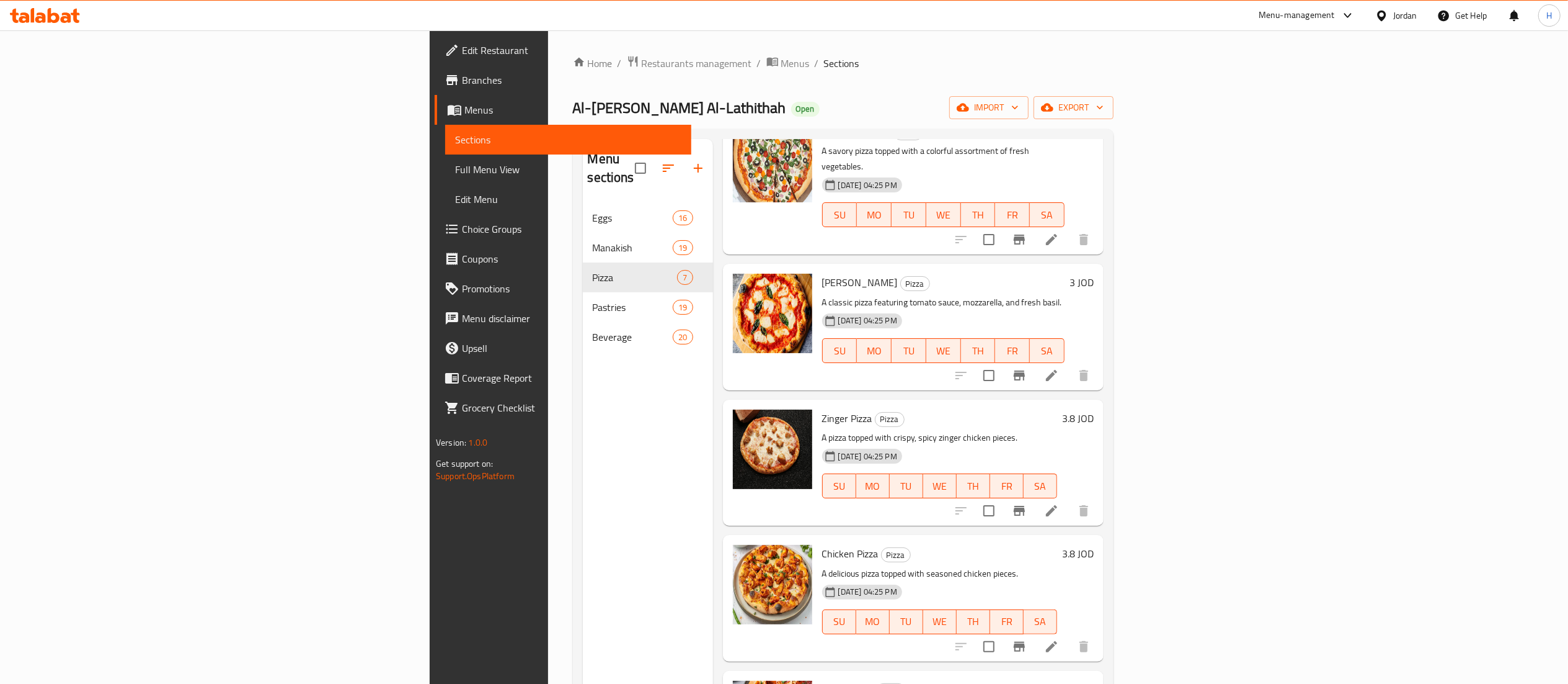
scroll to position [124, 0]
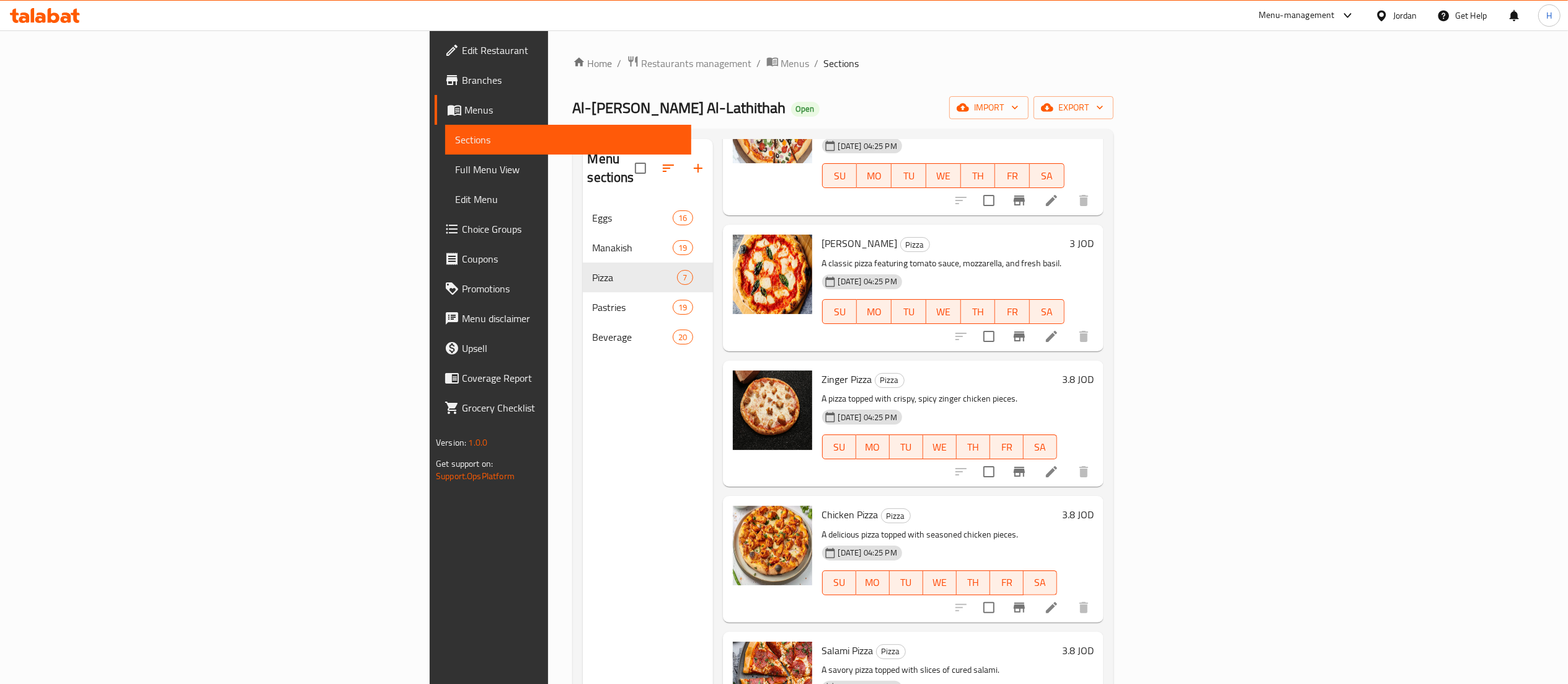
click at [573, 112] on span "Al-[PERSON_NAME] Al-Lathithah" at bounding box center [679, 107] width 213 height 28
copy span "Al-[PERSON_NAME] Al-Lathithah"
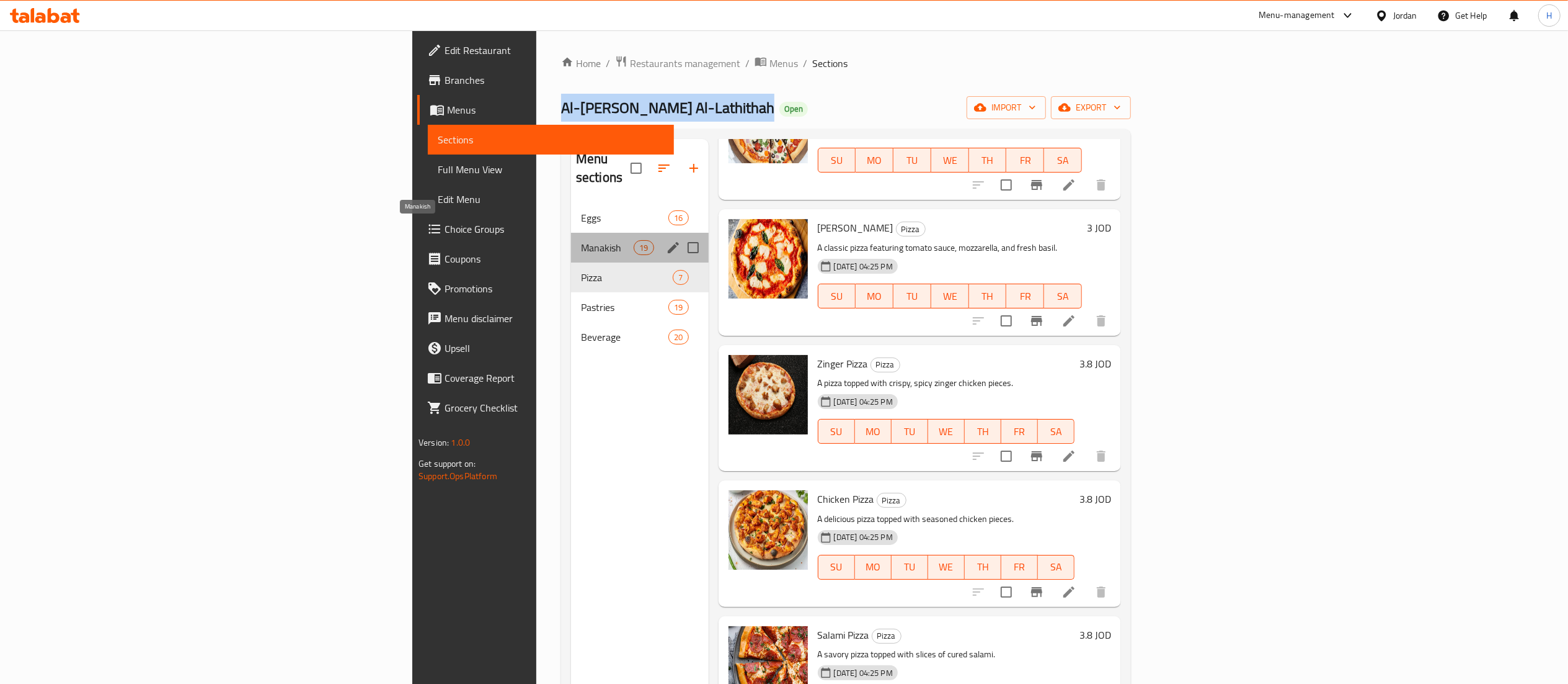
click at [581, 240] on span "Manakish" at bounding box center [607, 247] width 52 height 15
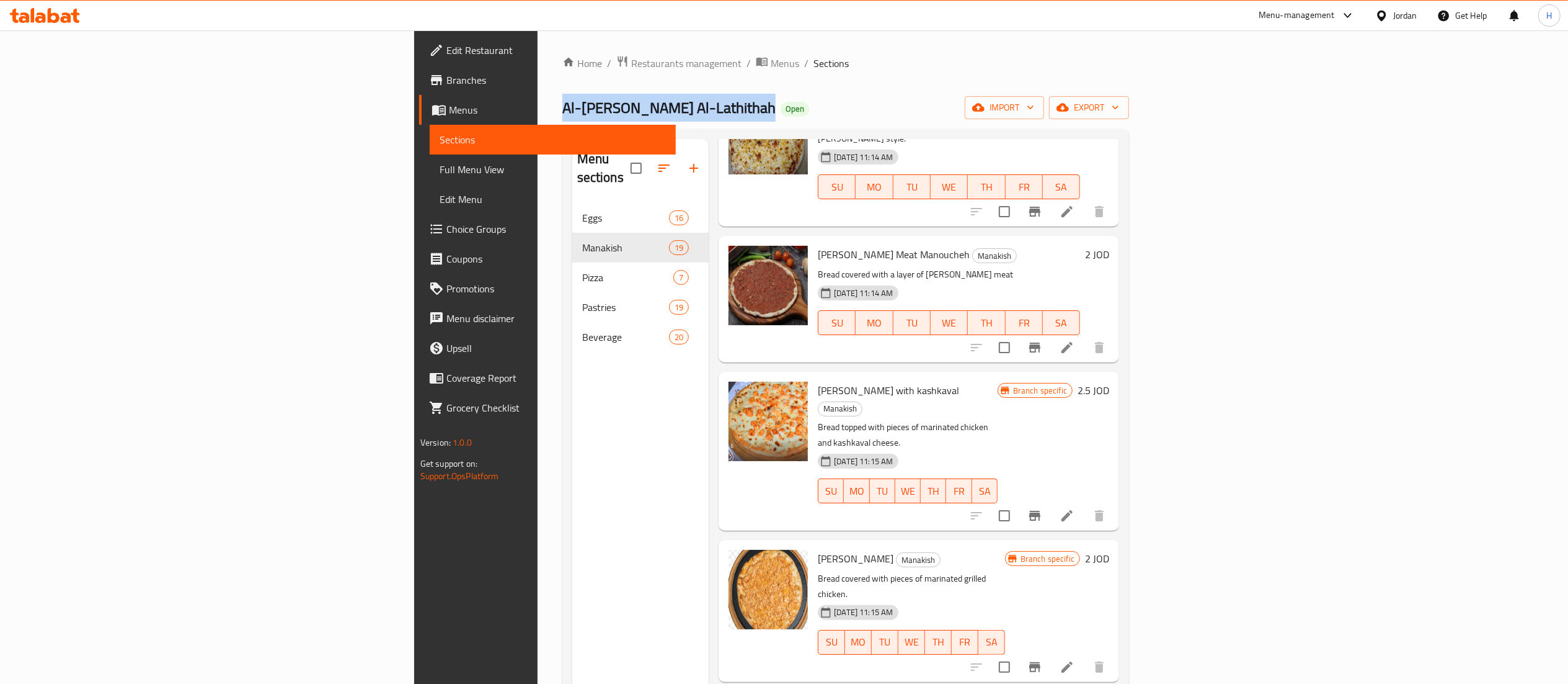
scroll to position [1, 0]
click at [1050, 499] on button "Branch-specific-item" at bounding box center [1035, 514] width 30 height 30
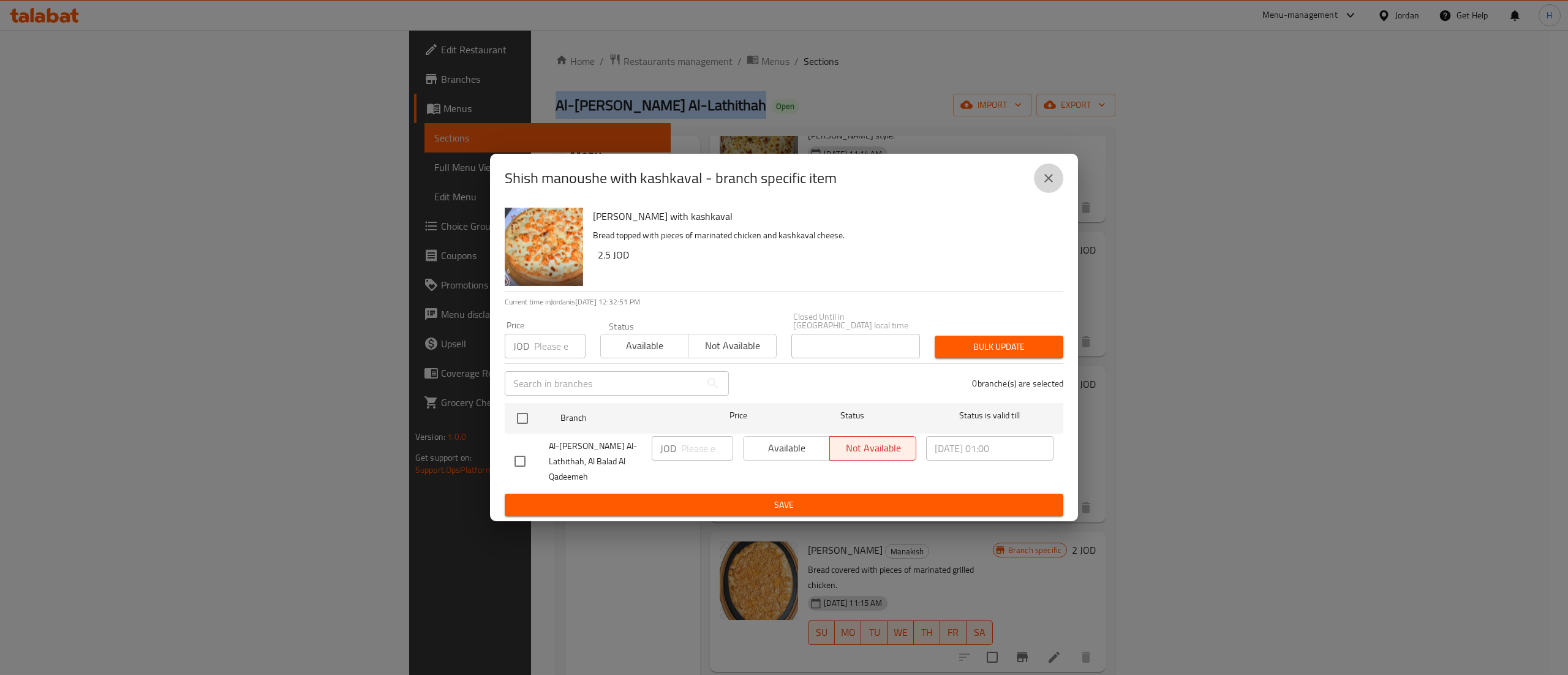
click at [1048, 186] on icon "close" at bounding box center [1048, 178] width 15 height 15
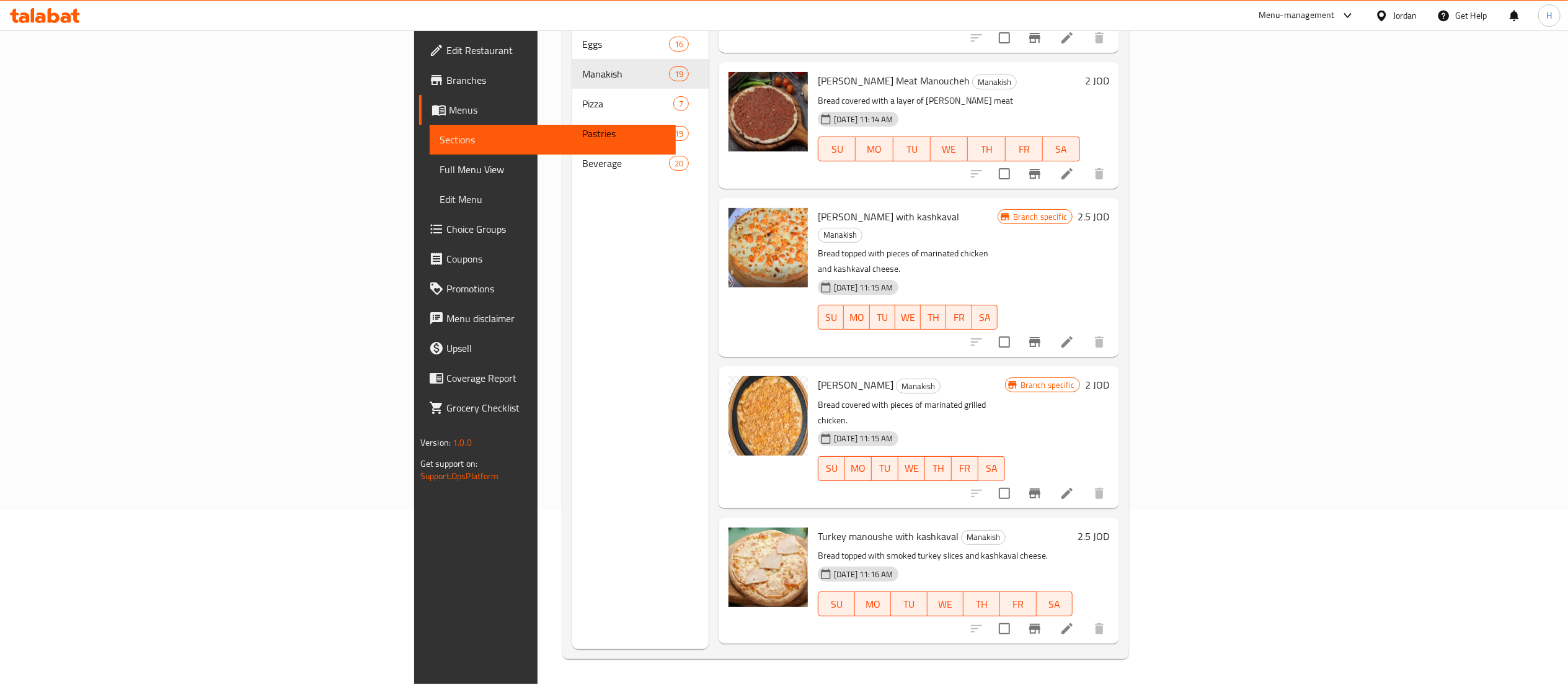
scroll to position [174, 0]
click at [1041, 337] on icon "Branch-specific-item" at bounding box center [1034, 342] width 11 height 10
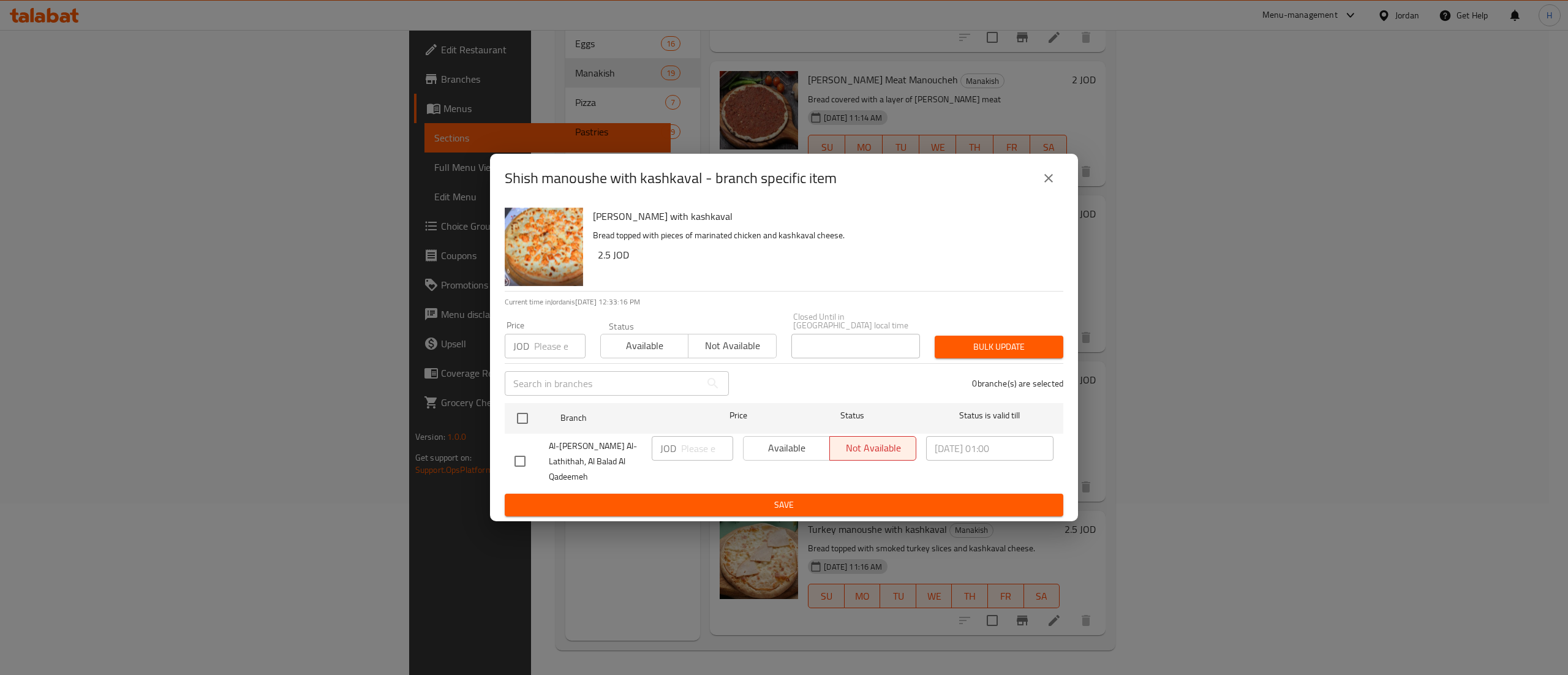
click at [1047, 179] on button "close" at bounding box center [1048, 178] width 29 height 29
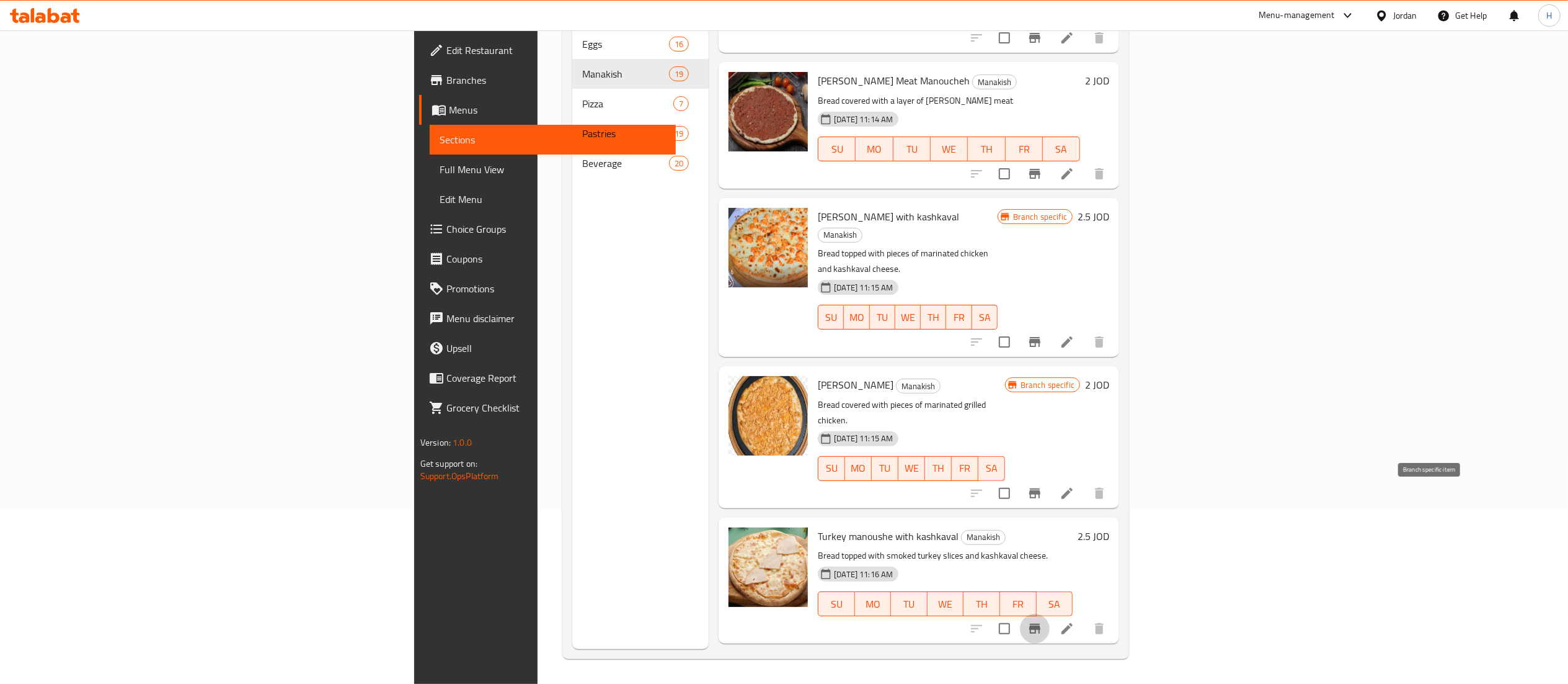
click at [1043, 621] on icon "Branch-specific-item" at bounding box center [1035, 628] width 15 height 15
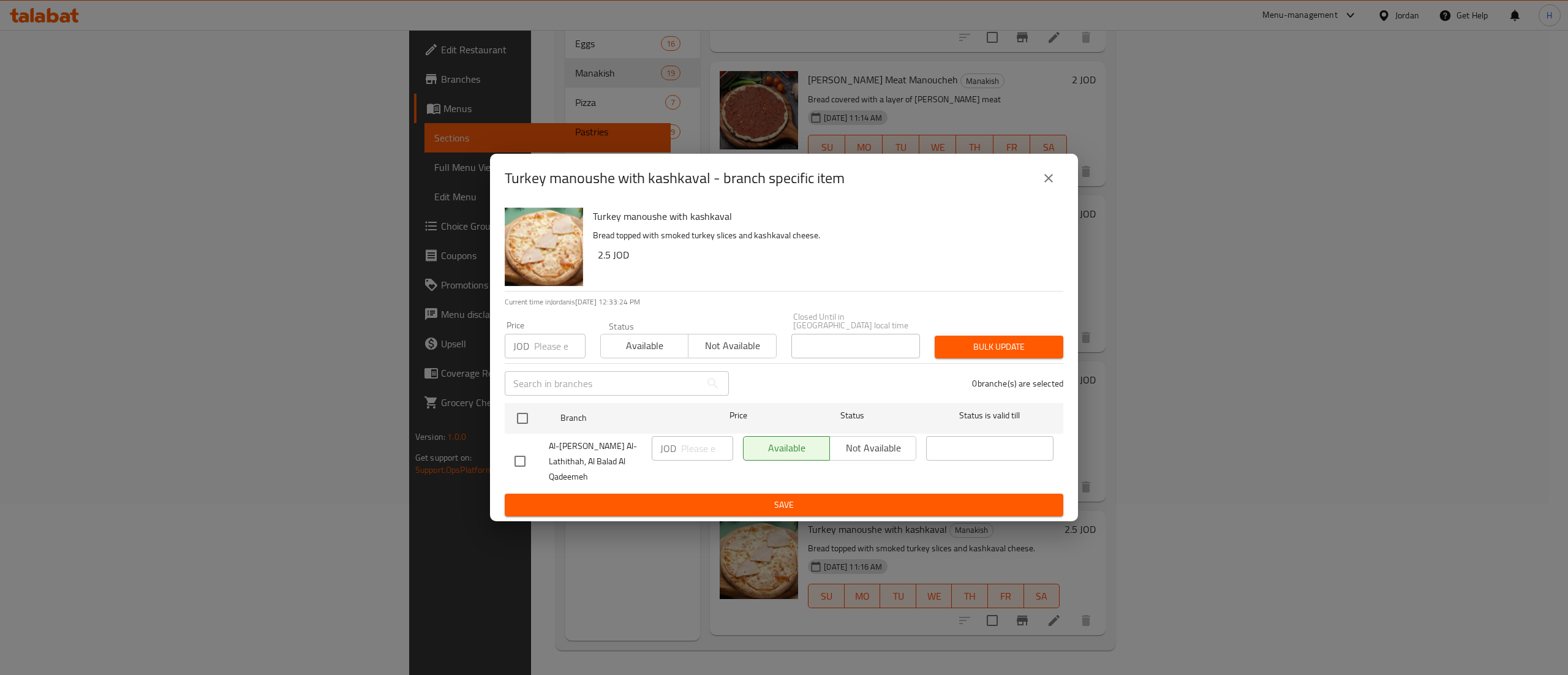
click at [1053, 186] on icon "close" at bounding box center [1048, 178] width 15 height 15
